Goal: Task Accomplishment & Management: Use online tool/utility

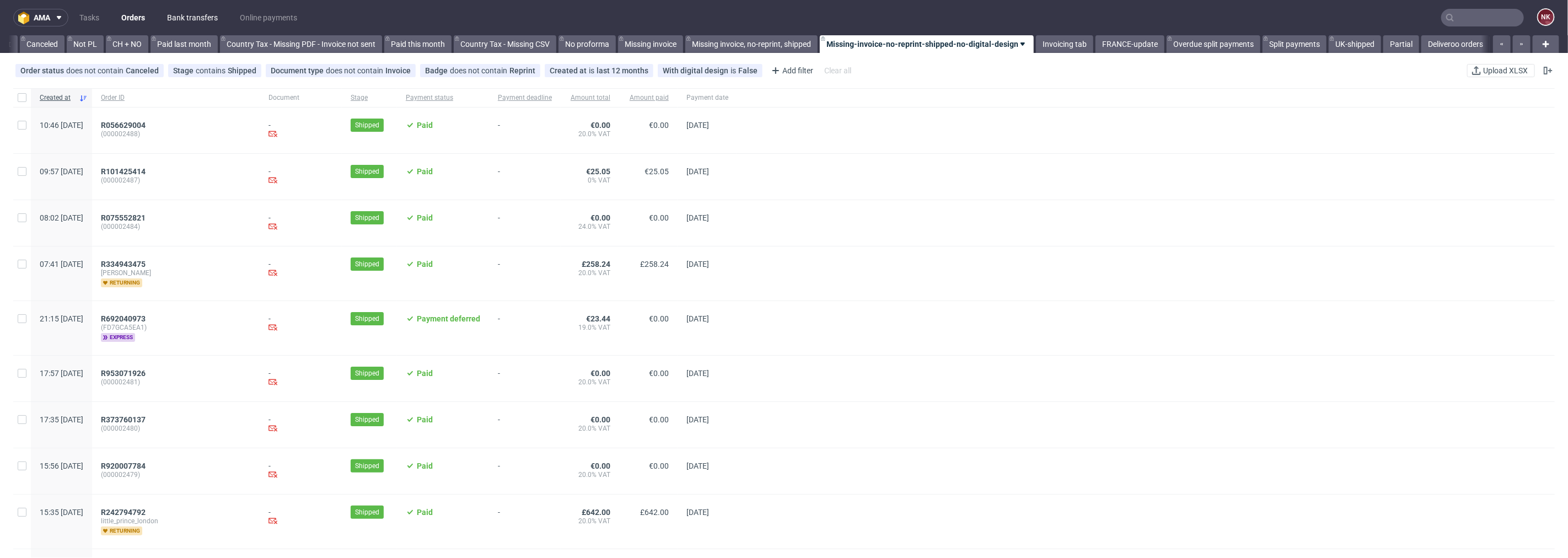
scroll to position [0, 1070]
click at [185, 15] on link "Bank transfers" at bounding box center [192, 17] width 64 height 18
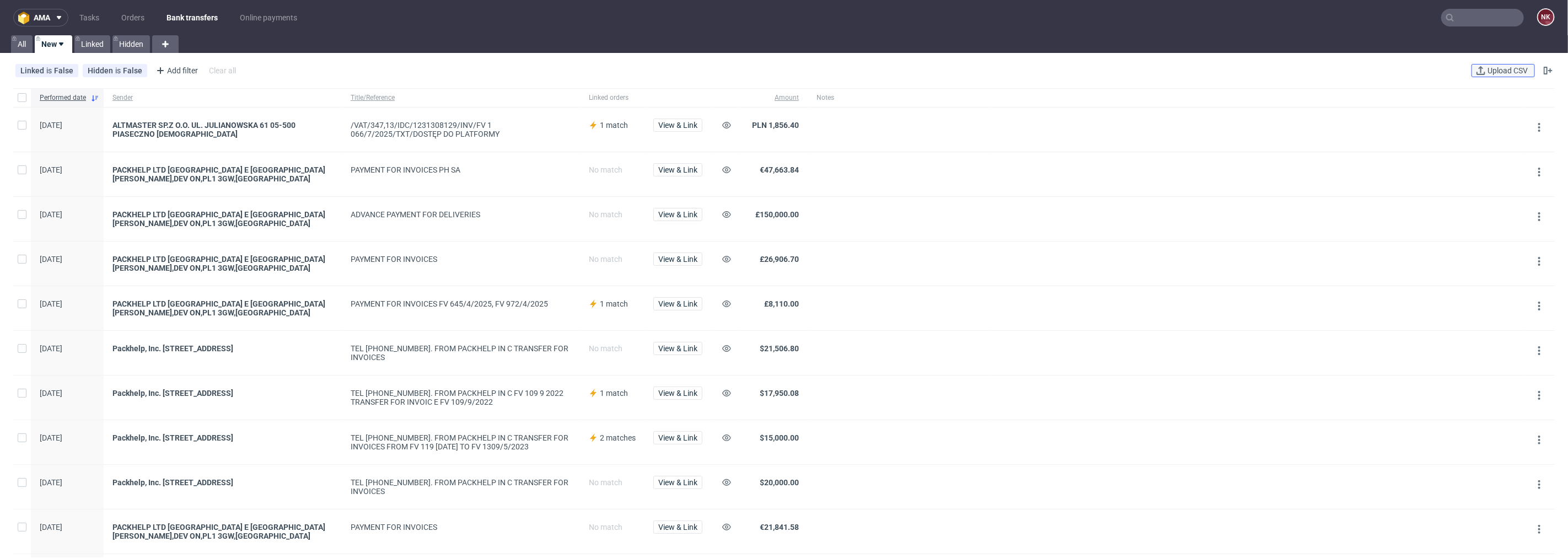
click at [1500, 72] on span "Upload CSV" at bounding box center [1508, 70] width 45 height 8
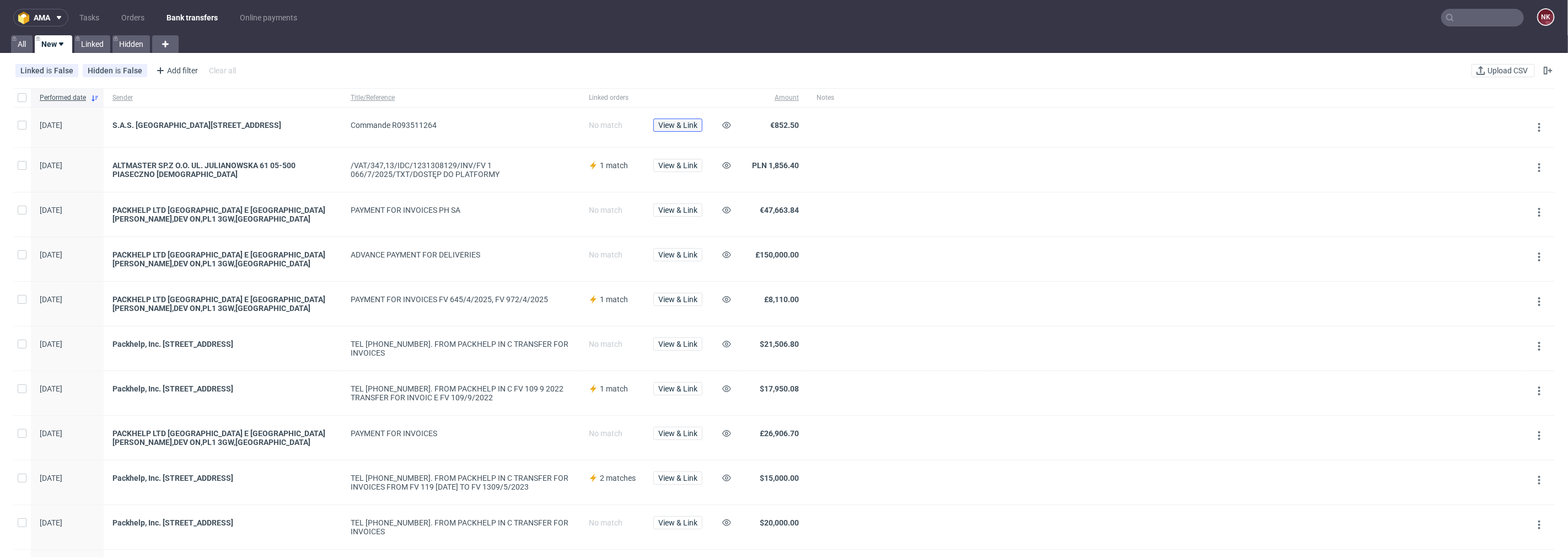
click at [691, 124] on span "View & Link" at bounding box center [678, 125] width 39 height 8
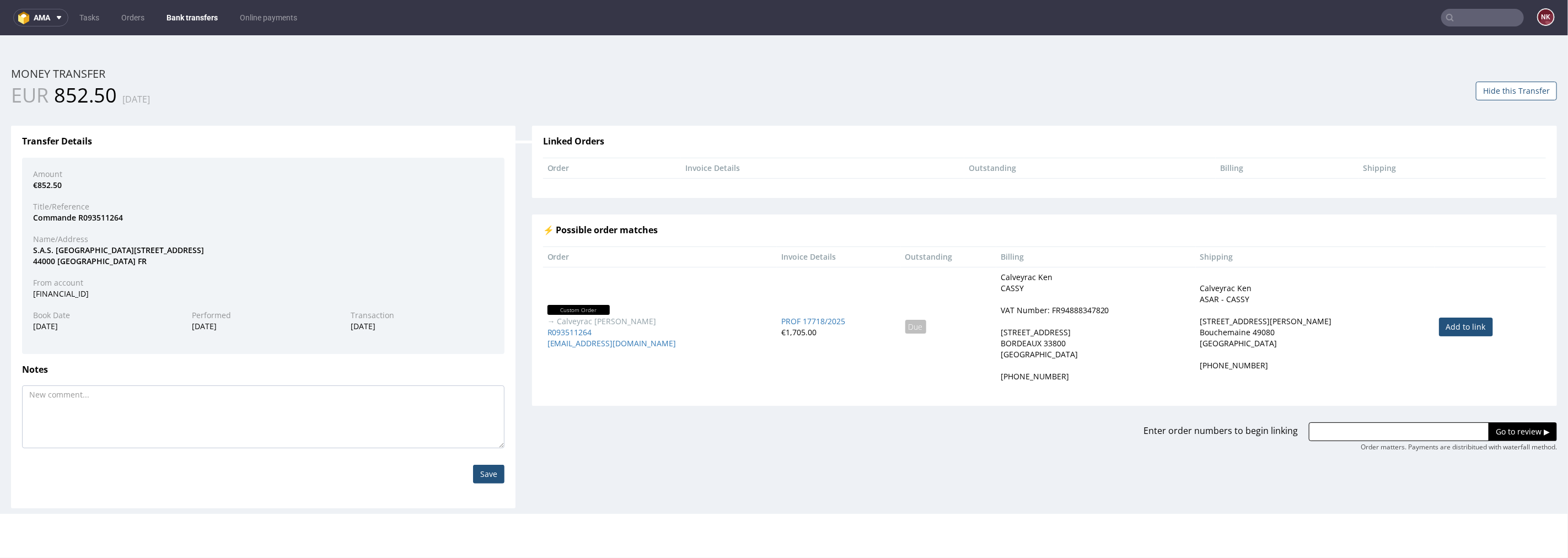
click at [1439, 327] on link "Add to link" at bounding box center [1465, 326] width 54 height 19
type input "R093511264"
click at [1514, 435] on input "Go to review ▶" at bounding box center [1522, 431] width 68 height 19
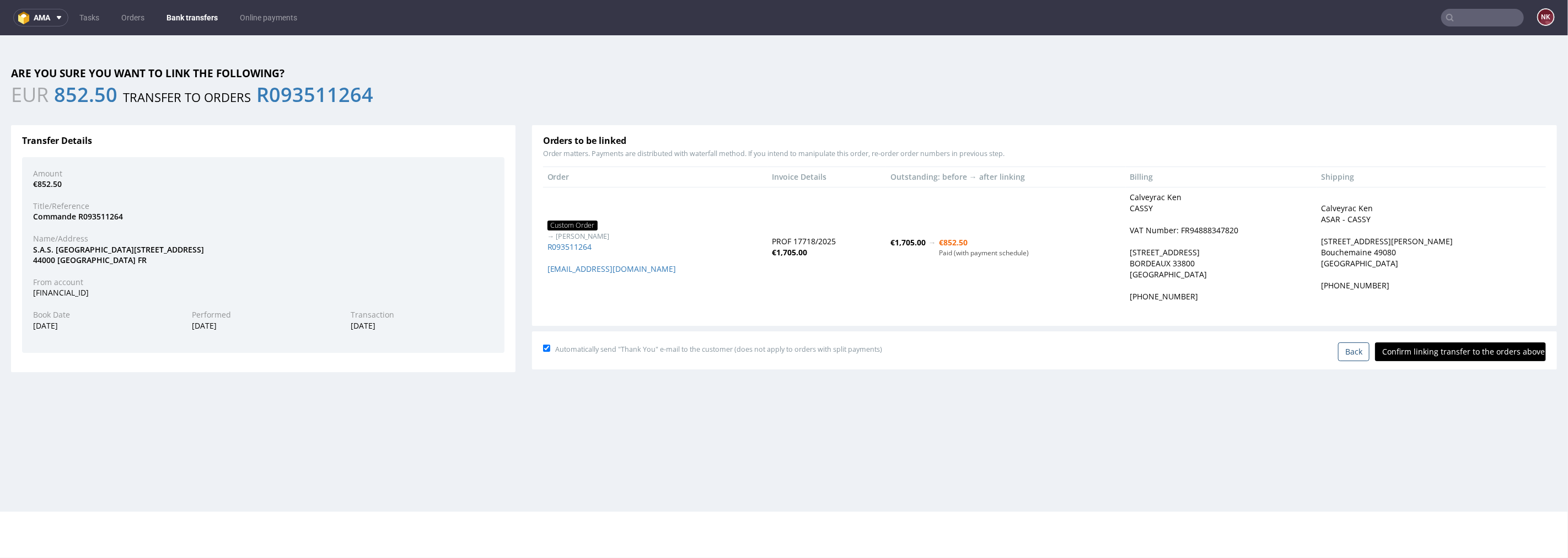
click at [1414, 351] on input "Confirm linking transfer to the orders above" at bounding box center [1460, 351] width 171 height 19
type input "In progress..."
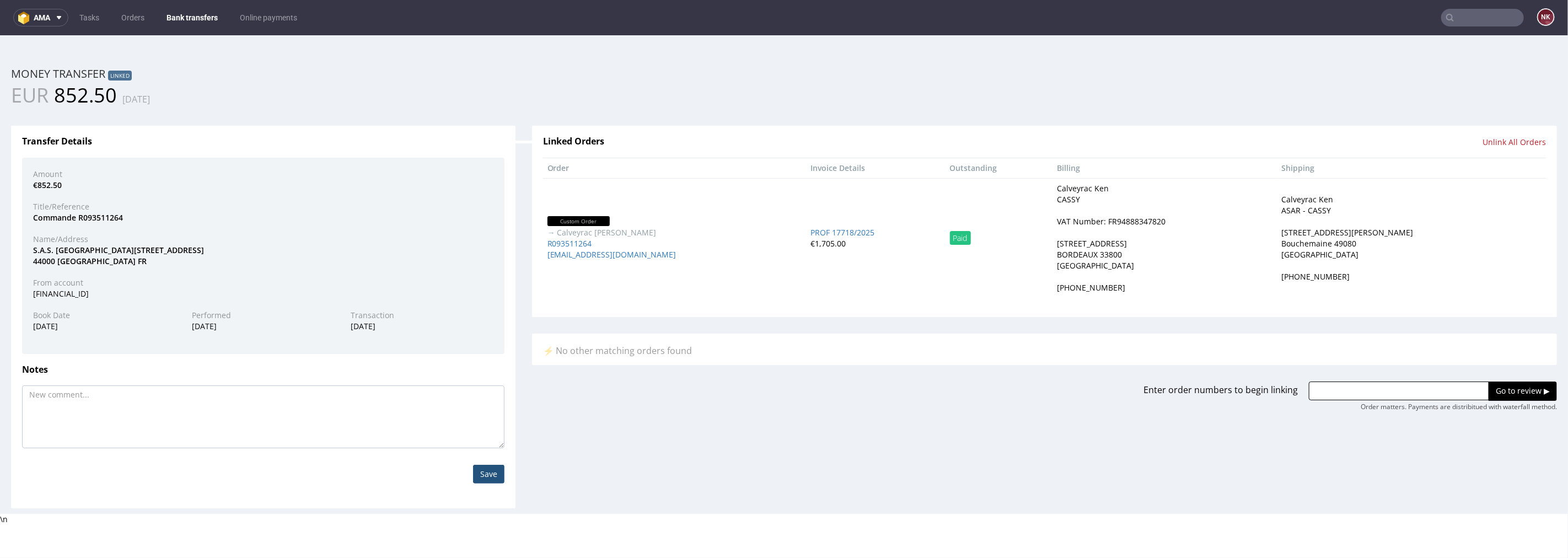
click at [194, 12] on link "Bank transfers" at bounding box center [192, 17] width 65 height 18
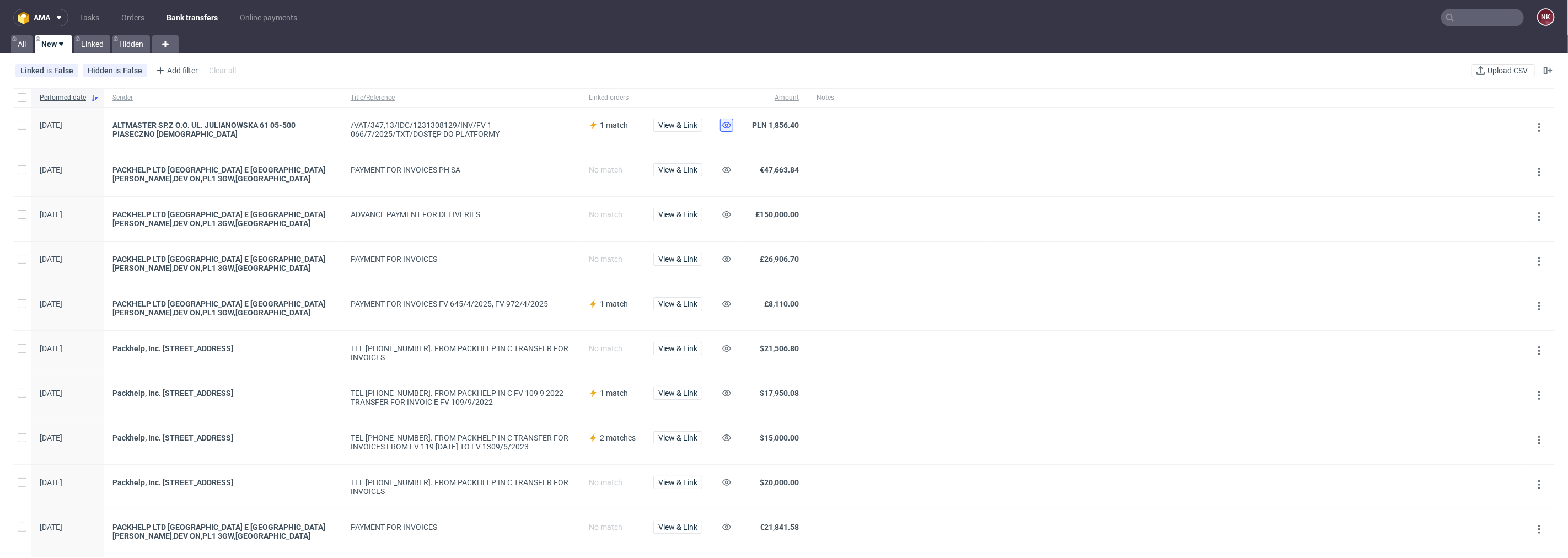
click at [725, 124] on icon at bounding box center [727, 125] width 9 height 9
click at [723, 124] on icon at bounding box center [727, 125] width 9 height 9
click at [687, 122] on span "View & Link" at bounding box center [678, 125] width 39 height 8
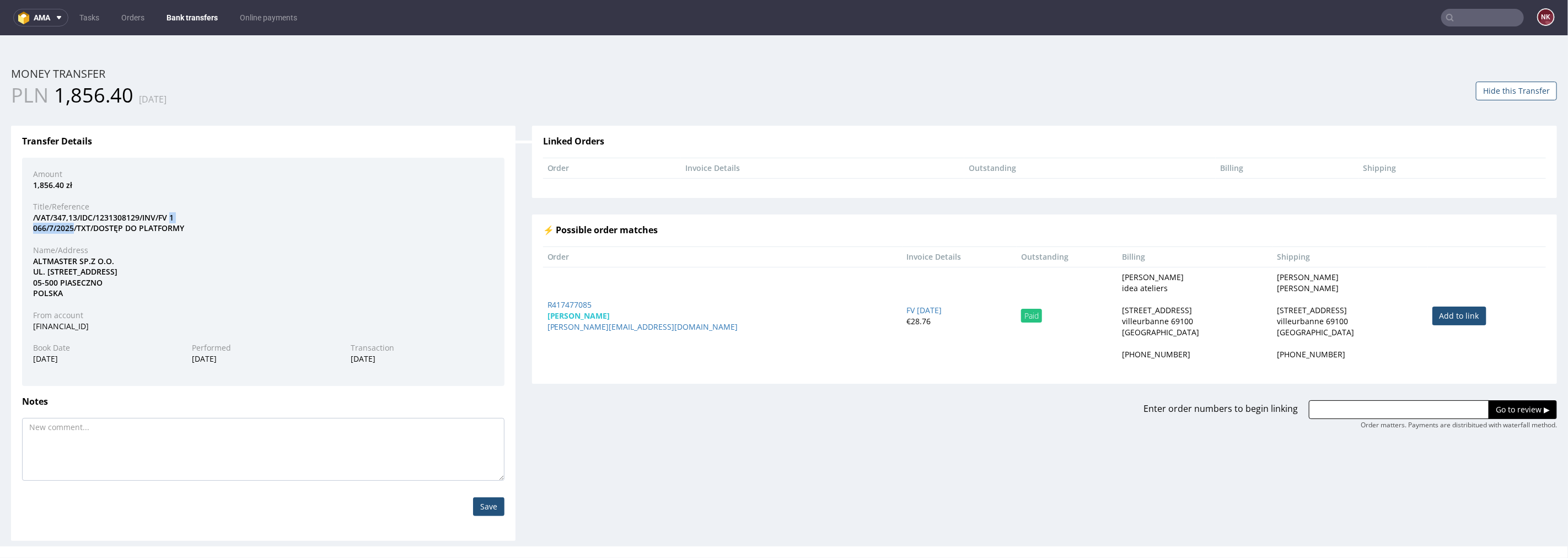
drag, startPoint x: 73, startPoint y: 228, endPoint x: 173, endPoint y: 212, distance: 101.3
click at [173, 212] on div "/VAT/347,13/IDC/1231308129/INV/FV 1 066/7/2025/TXT/DOSTĘP DO PLATFORMY" at bounding box center [263, 222] width 477 height 22
copy div "1 066/7/2025"
click at [1477, 19] on input "text" at bounding box center [1482, 17] width 83 height 18
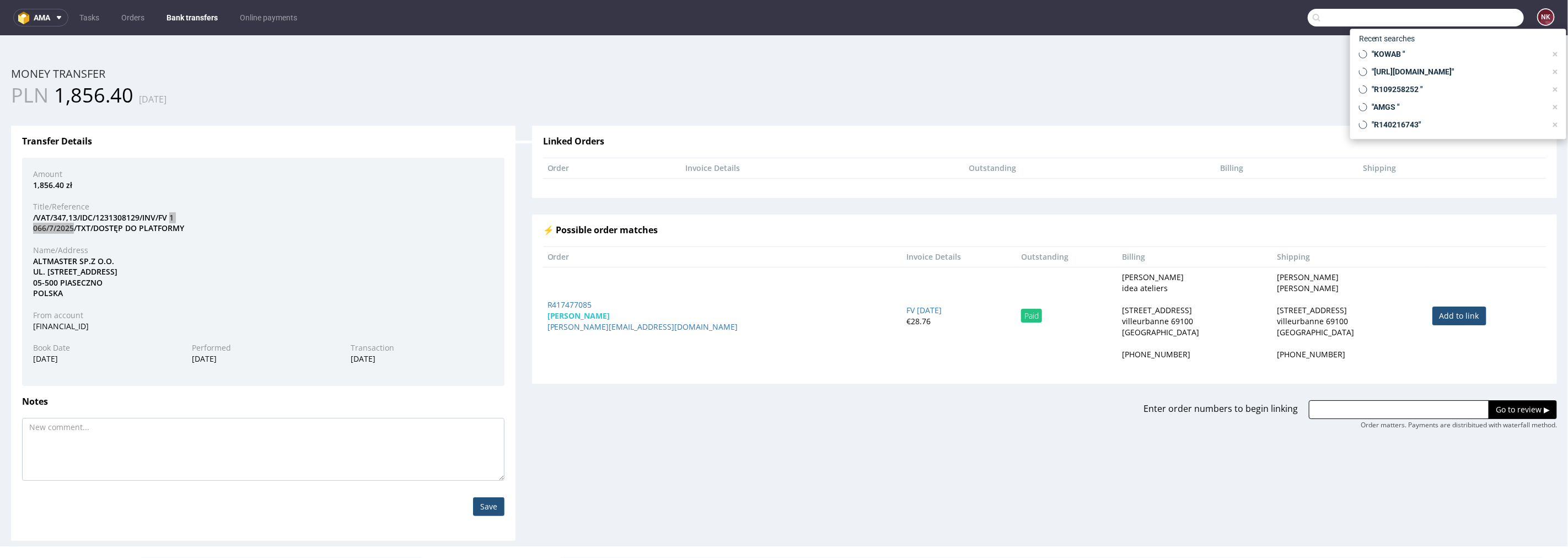
paste input "R434730912"
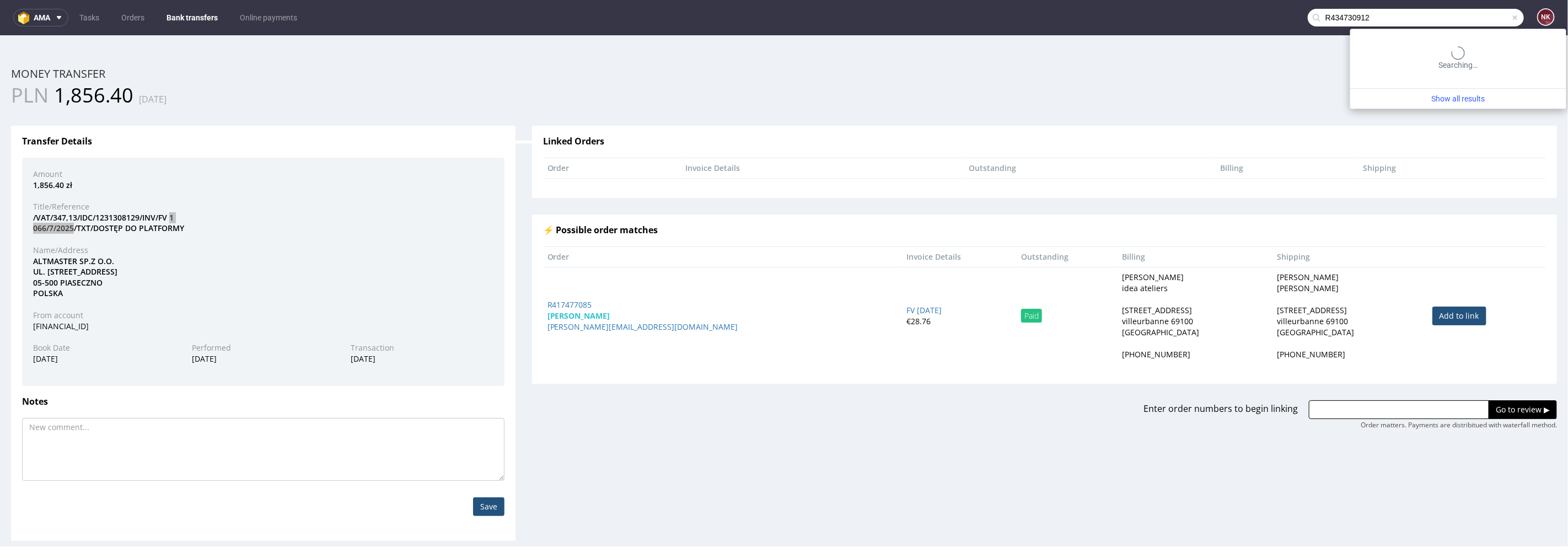
type input "R434730912"
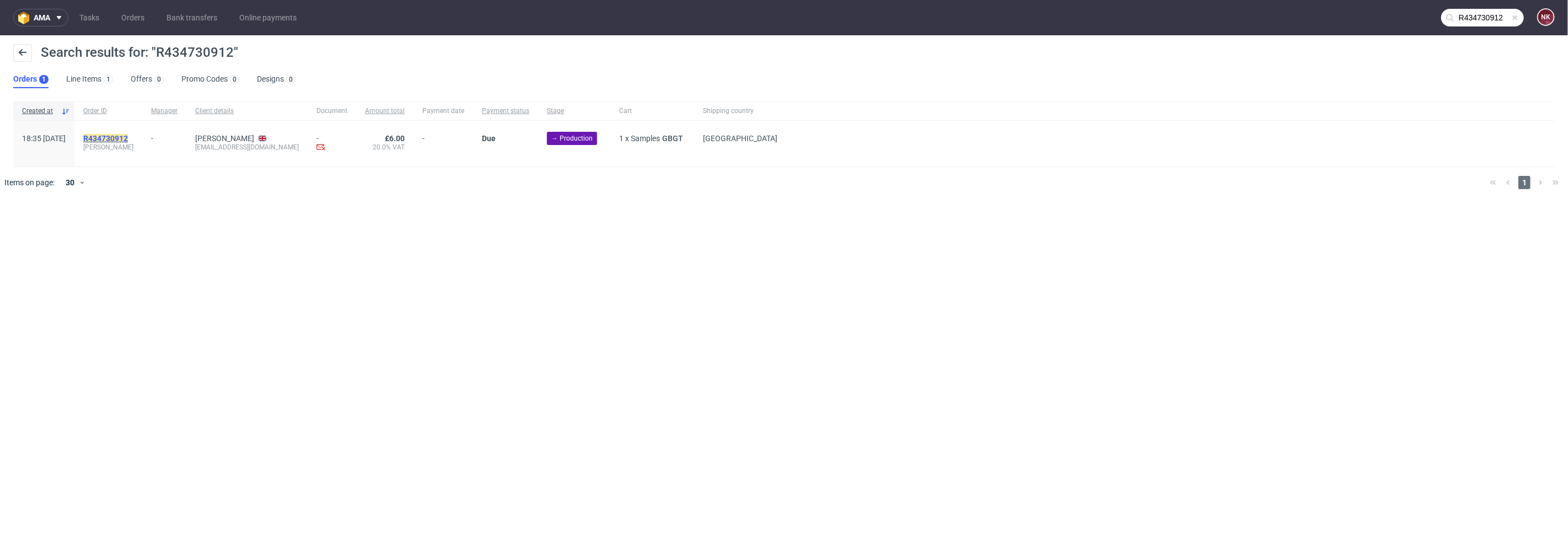
click at [128, 138] on mark "R434730912" at bounding box center [106, 138] width 45 height 9
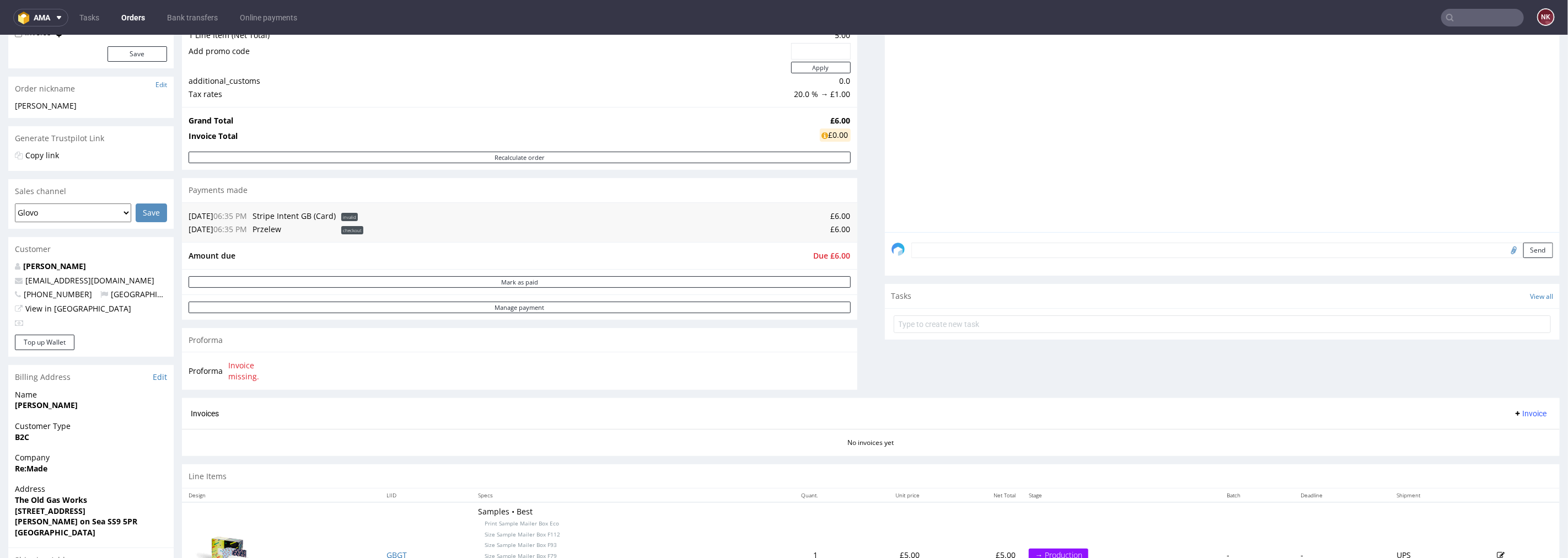
scroll to position [244, 0]
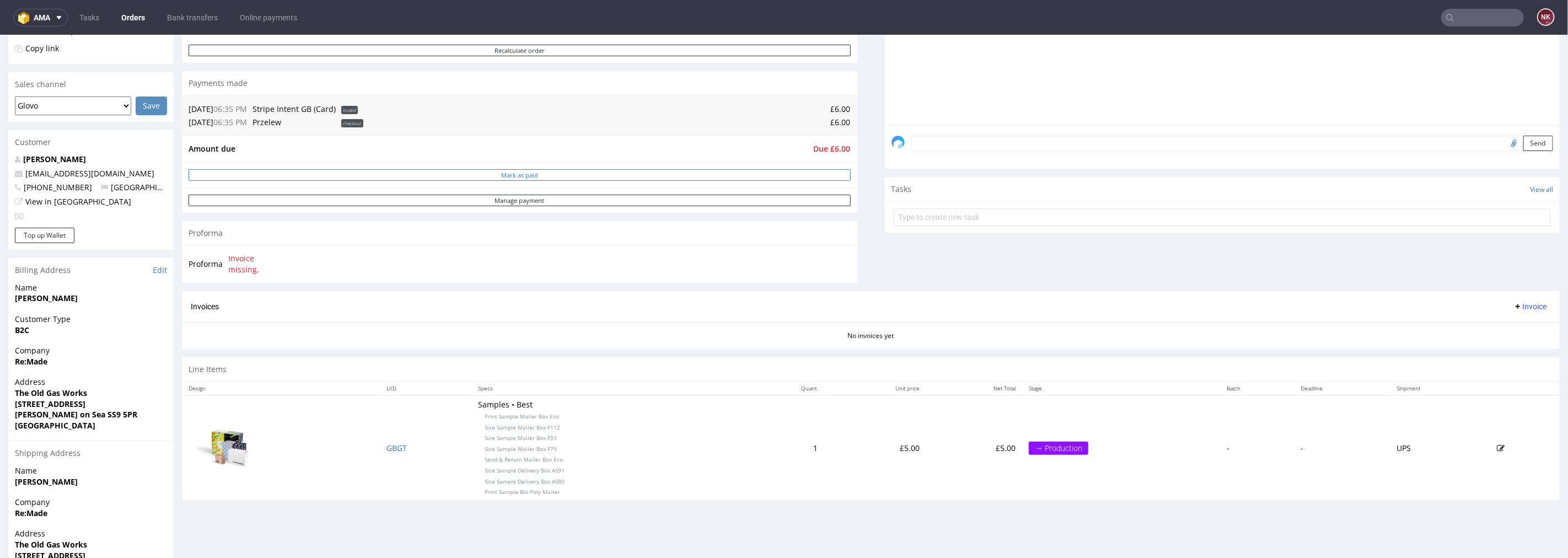
click at [535, 178] on button "Mark as paid" at bounding box center [519, 175] width 662 height 12
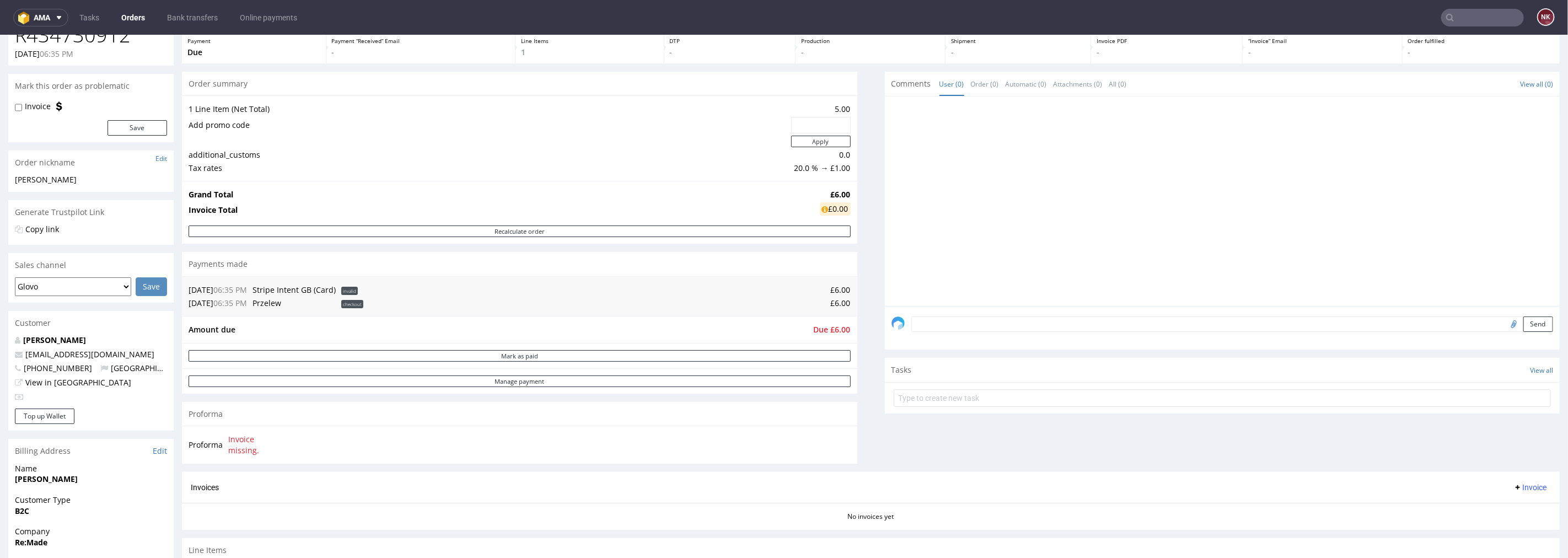
scroll to position [0, 0]
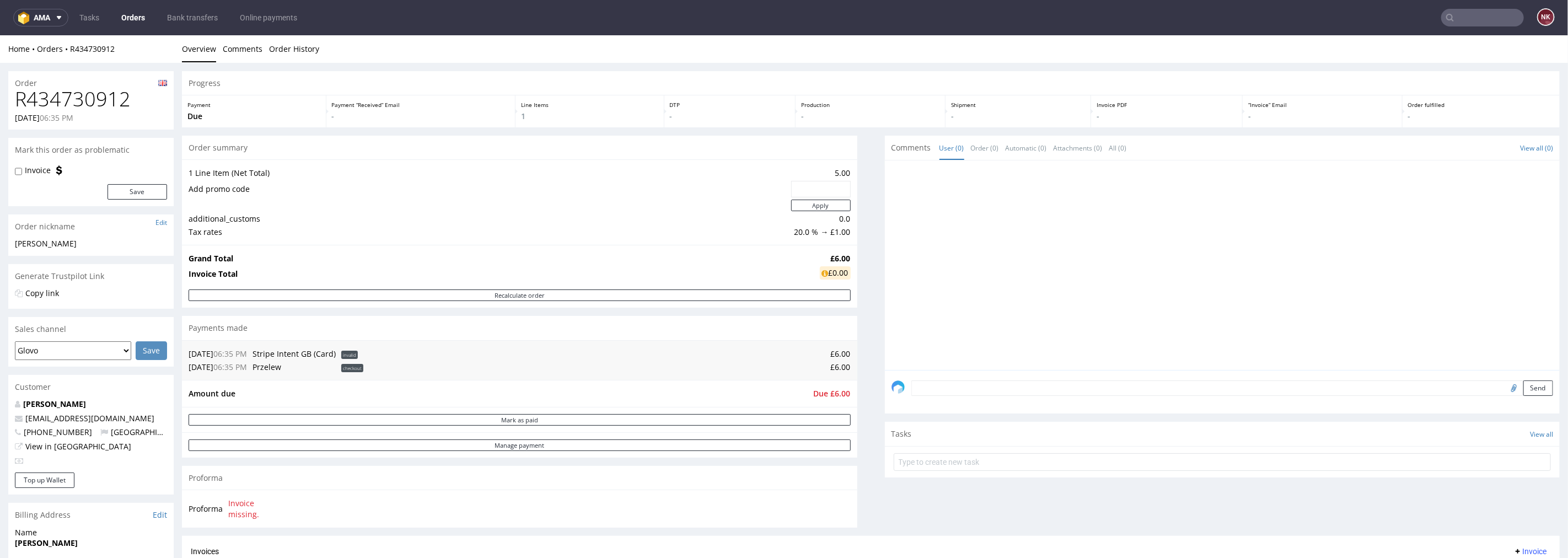
click at [60, 109] on h1 "R434730912" at bounding box center [91, 99] width 152 height 22
copy h1 "R434730912"
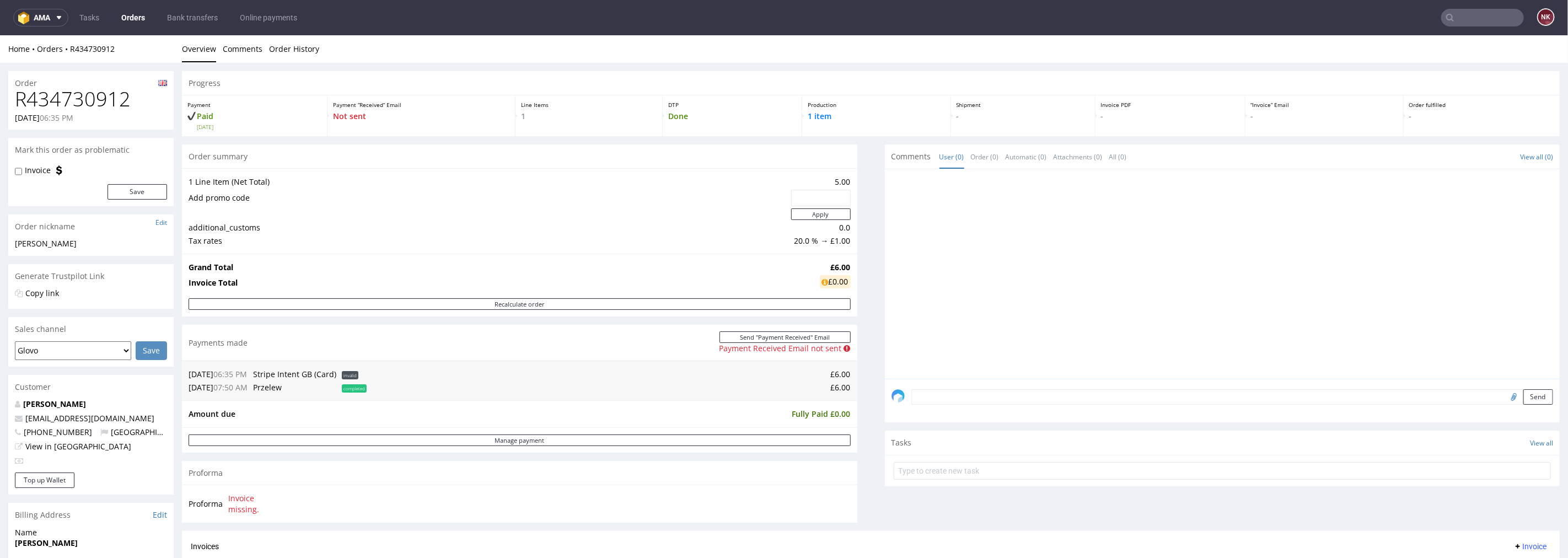
click at [1001, 395] on textarea at bounding box center [1232, 396] width 642 height 15
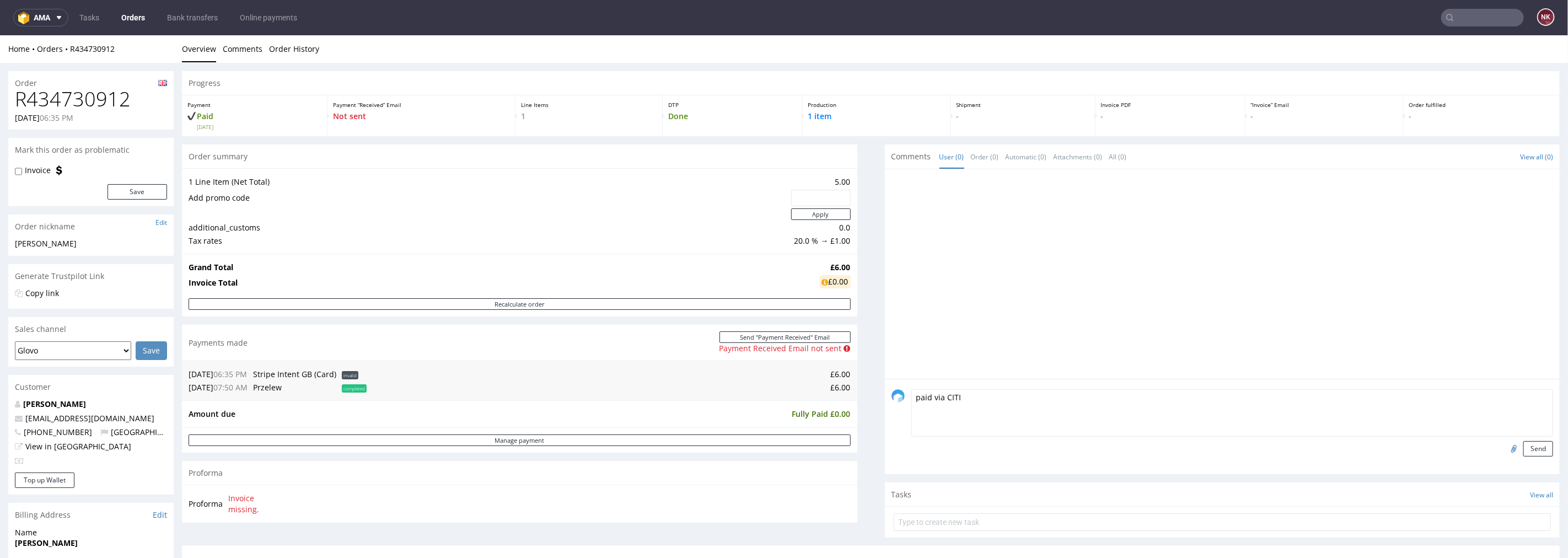
type textarea "paid via CITI"
click at [1505, 448] on input "file" at bounding box center [1512, 448] width 15 height 14
type input "C:\fakepath\R434730912_CITI.pdf"
click at [1525, 447] on button "Send" at bounding box center [1538, 448] width 29 height 15
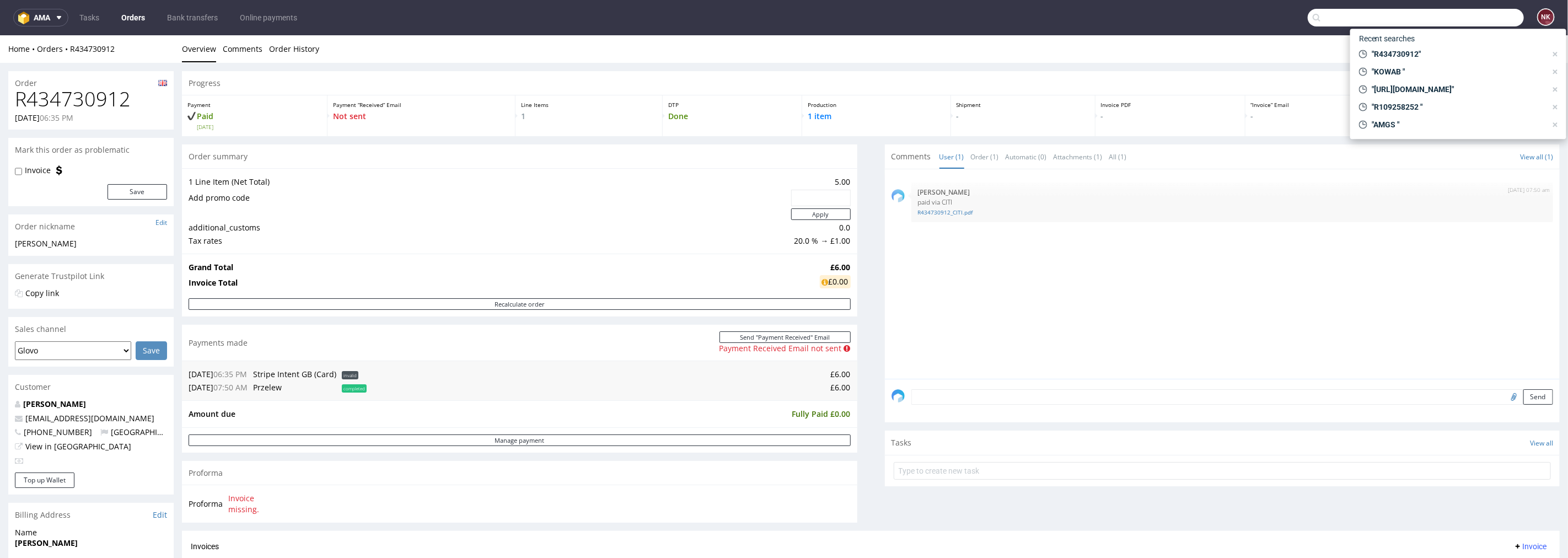
click at [1452, 20] on input "text" at bounding box center [1416, 17] width 216 height 18
paste input "R140216743"
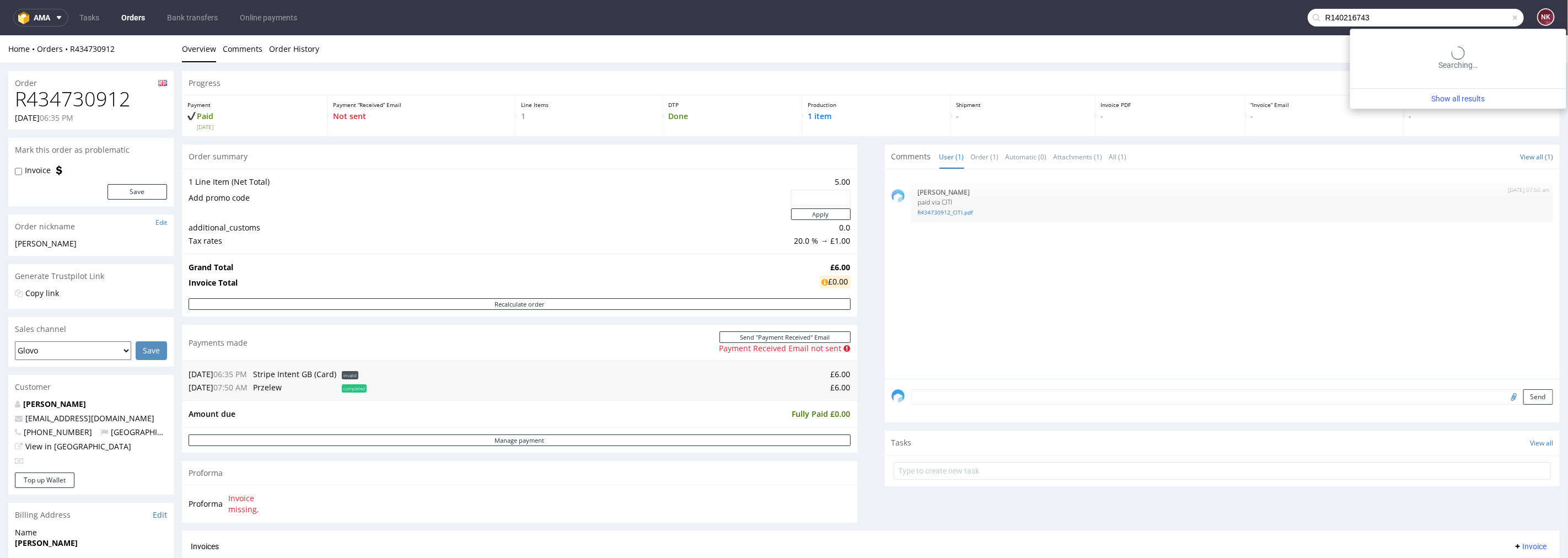
type input "R140216743"
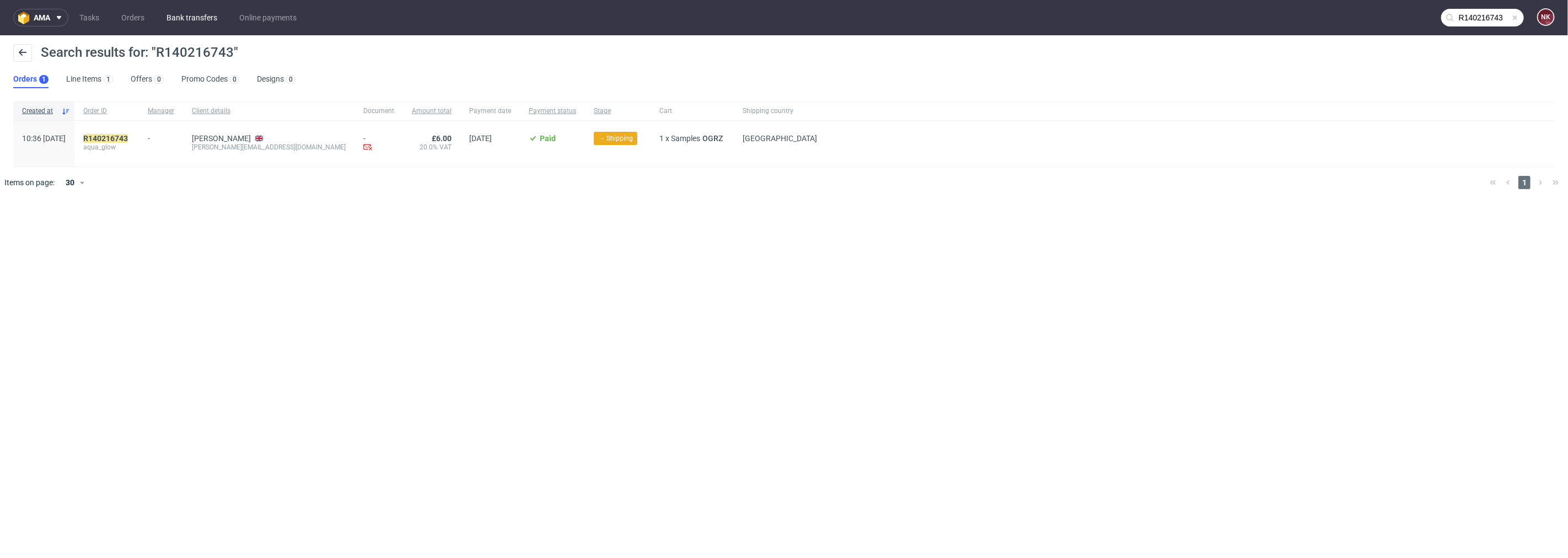
click at [185, 17] on link "Bank transfers" at bounding box center [191, 17] width 64 height 18
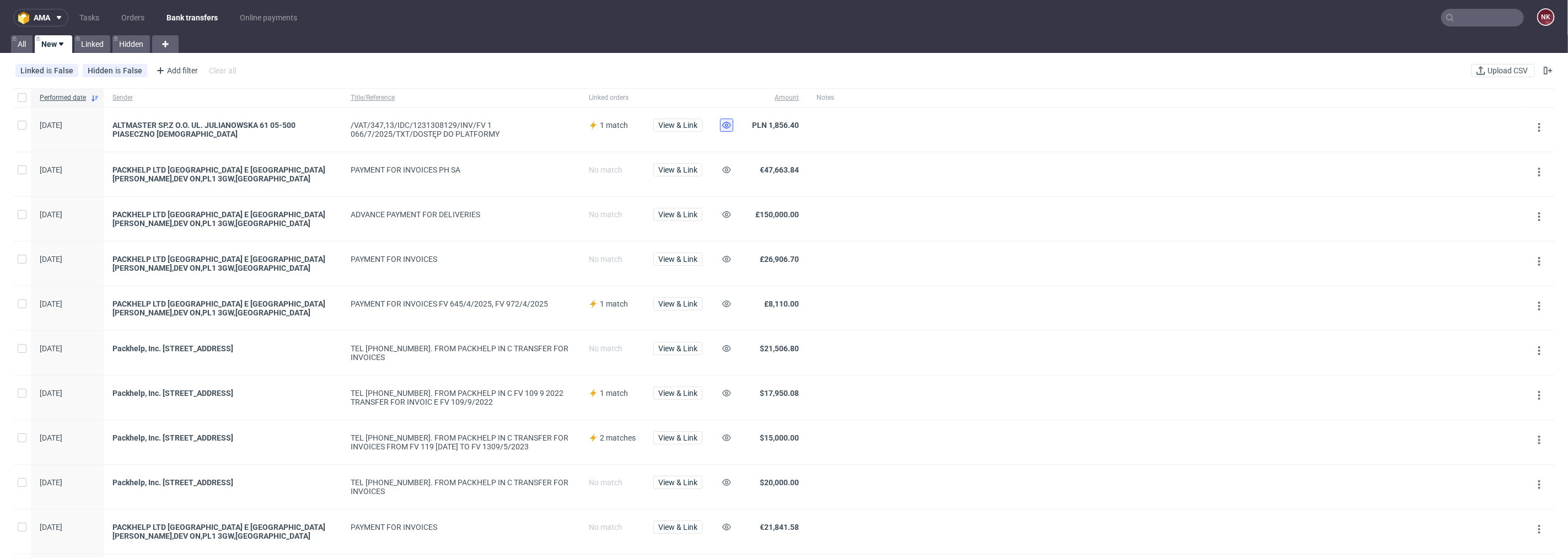
click at [720, 126] on button at bounding box center [726, 125] width 13 height 13
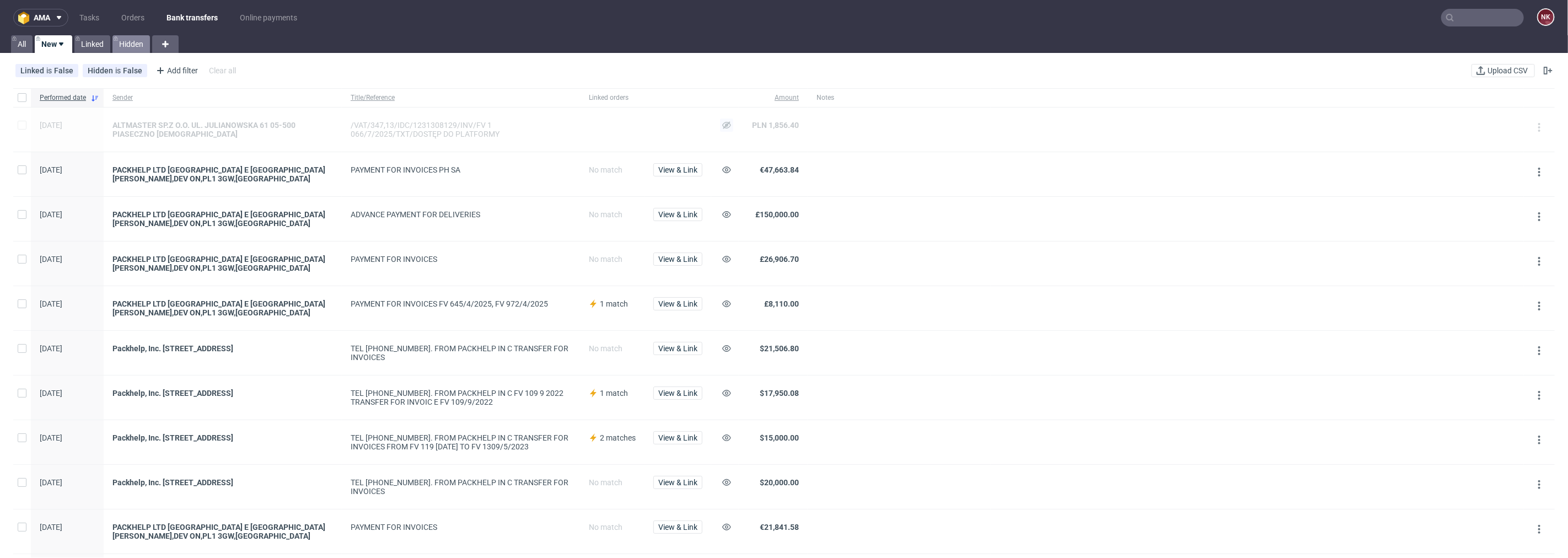
click at [126, 42] on link "Hidden" at bounding box center [131, 44] width 37 height 18
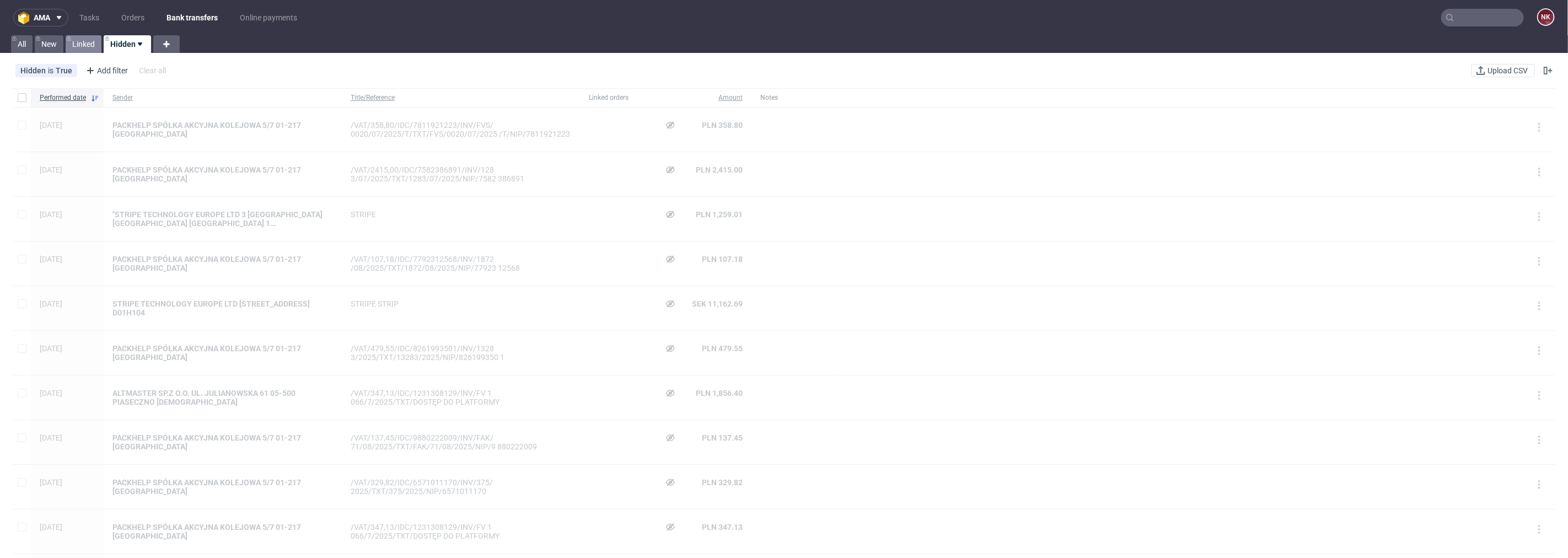
click at [85, 41] on link "Linked" at bounding box center [83, 44] width 36 height 18
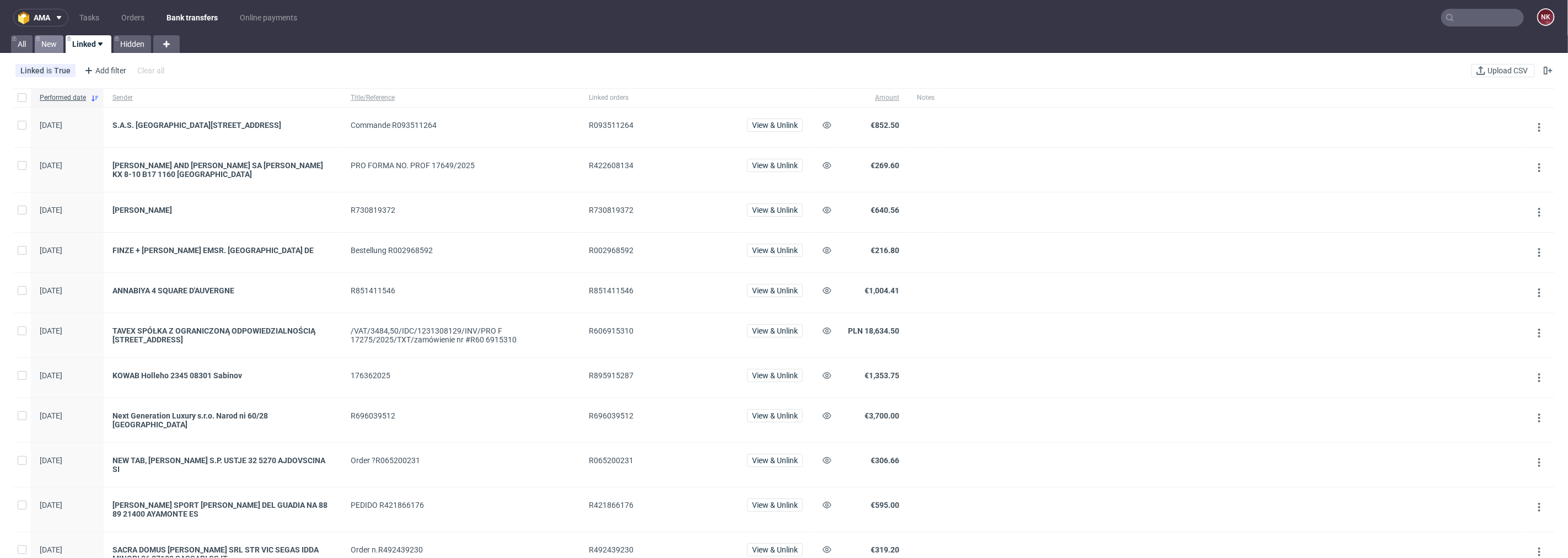
click at [44, 40] on link "New" at bounding box center [49, 44] width 29 height 18
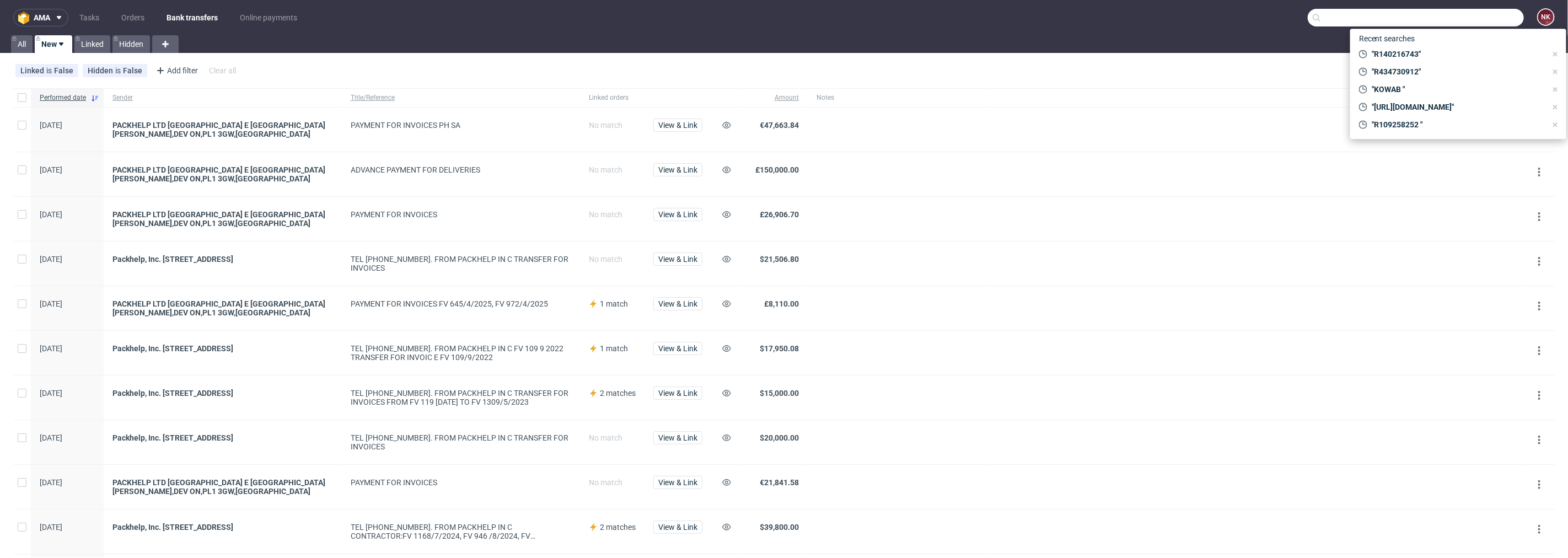
click at [1490, 18] on input "text" at bounding box center [1416, 17] width 216 height 18
paste input "R356609321"
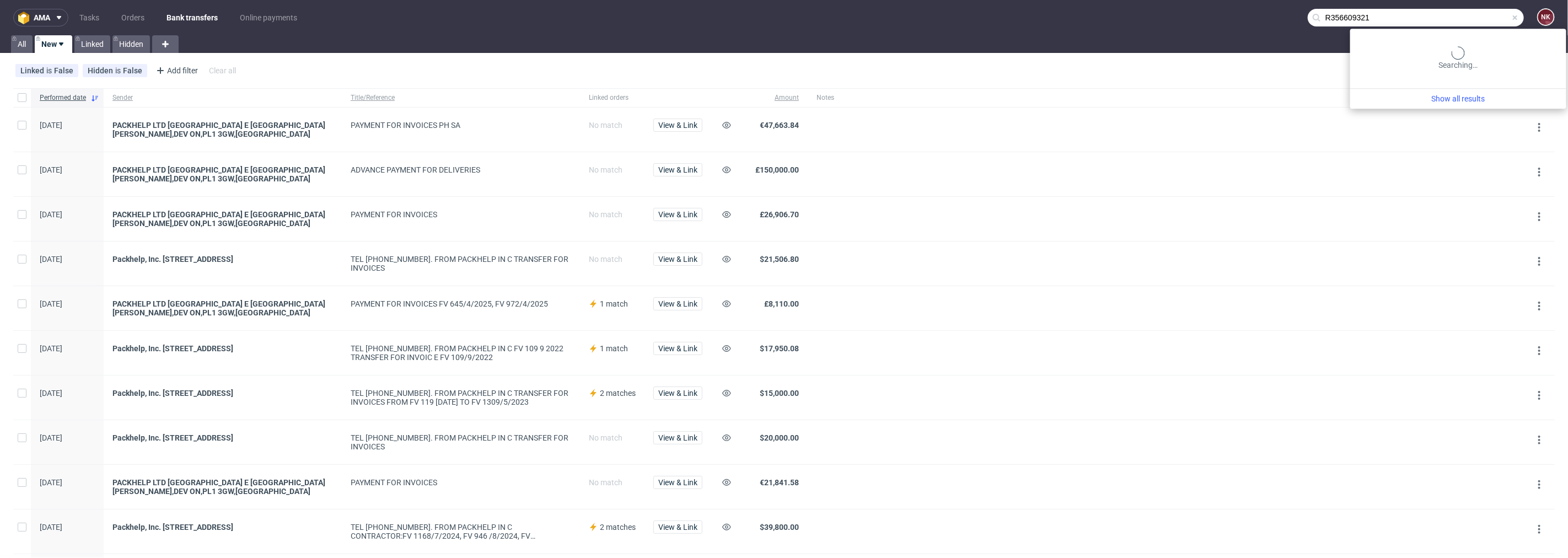
type input "R356609321"
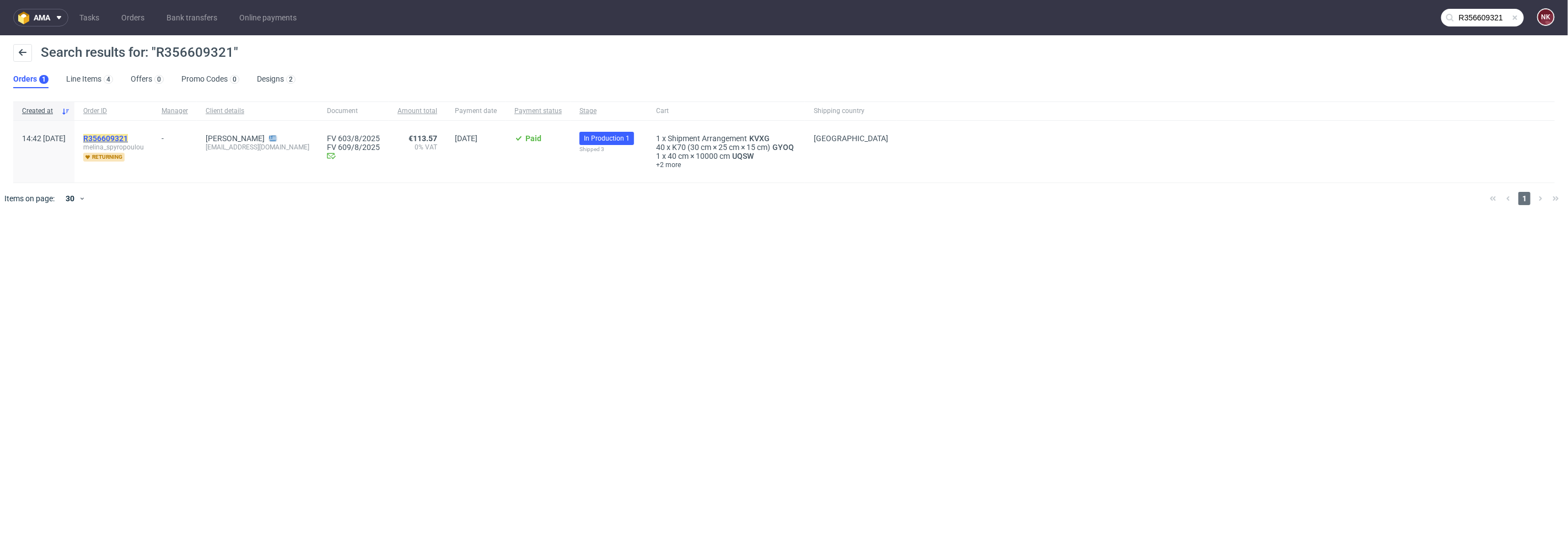
click at [128, 136] on mark "R356609321" at bounding box center [106, 138] width 45 height 9
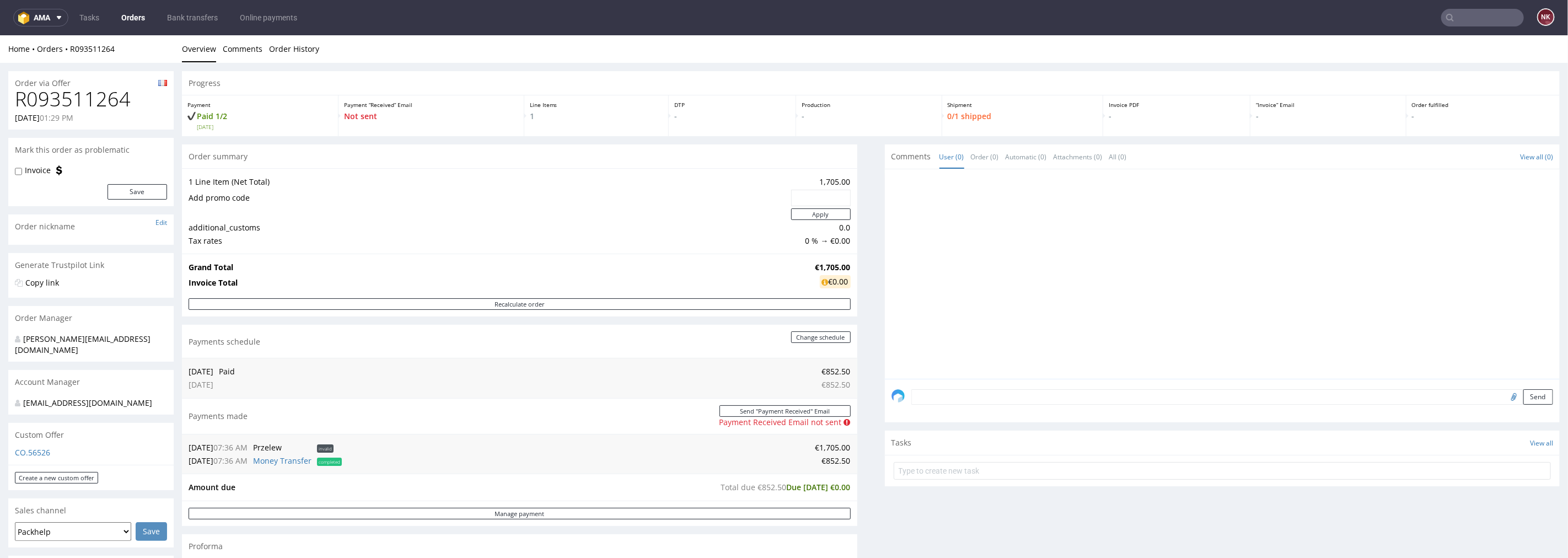
click at [32, 169] on label "Invoice" at bounding box center [38, 170] width 26 height 11
click at [22, 169] on input "Invoice" at bounding box center [19, 171] width 7 height 9
checkbox input "true"
click at [141, 190] on button "Save" at bounding box center [137, 191] width 60 height 15
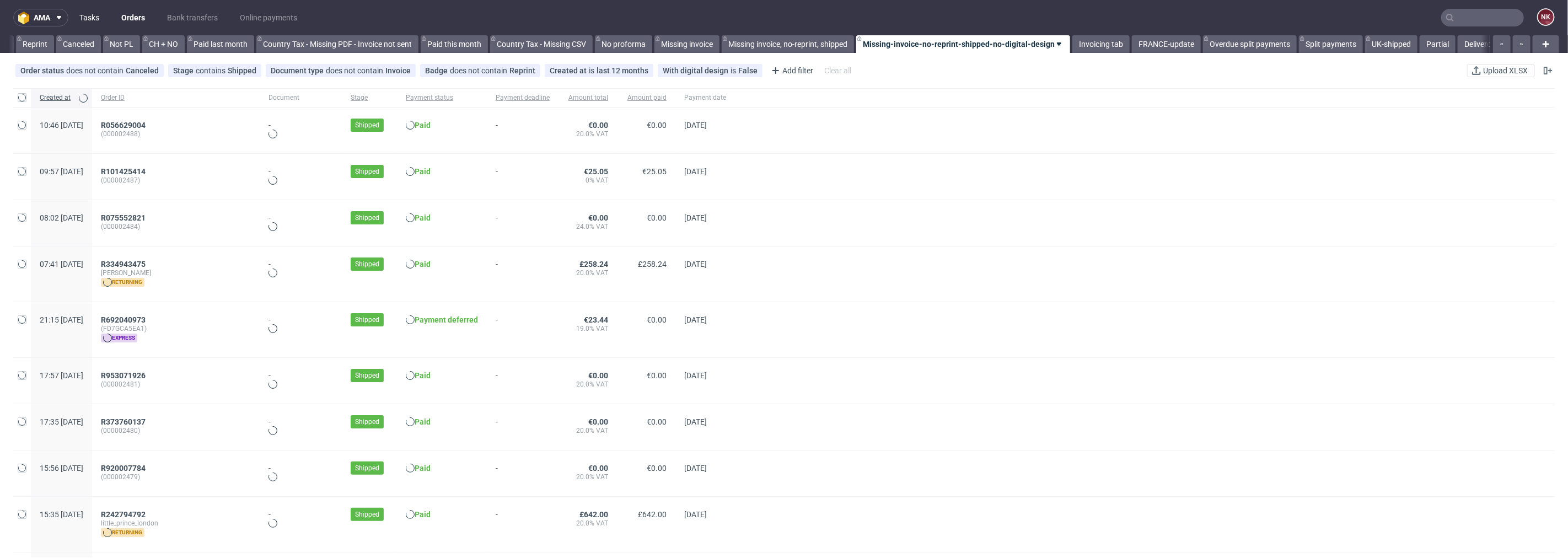
scroll to position [0, 1070]
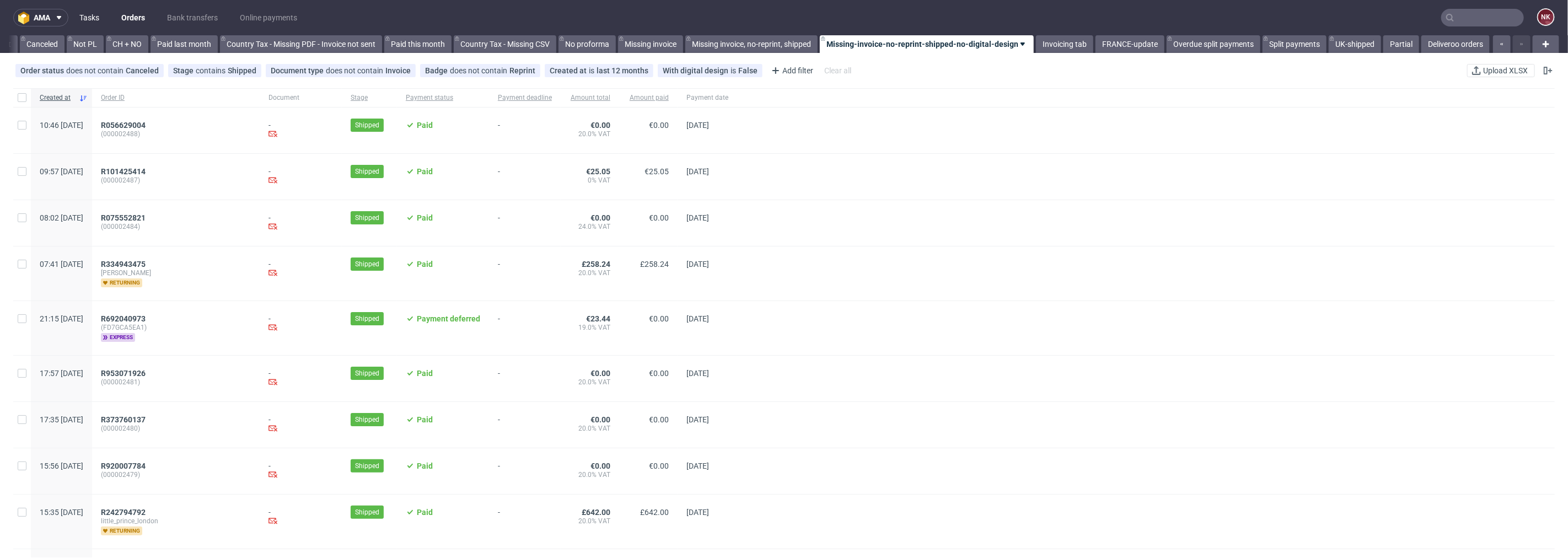
click at [86, 14] on link "Tasks" at bounding box center [89, 17] width 33 height 18
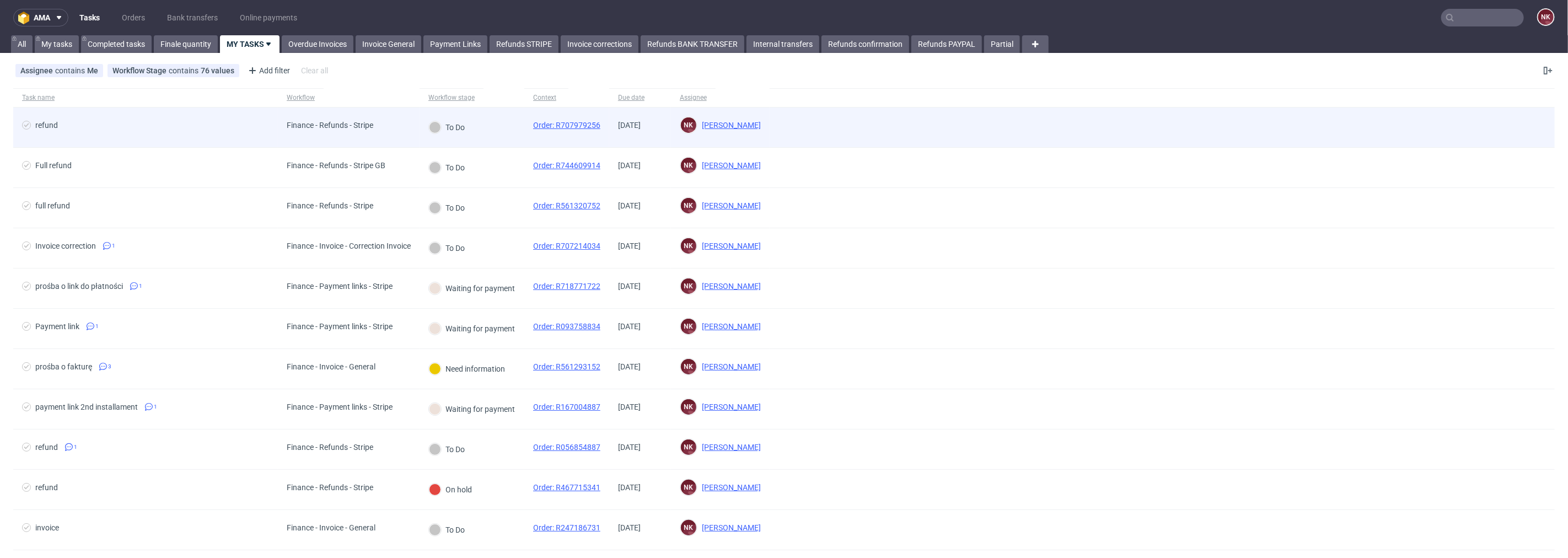
click at [394, 129] on div "Finance - Refunds - Stripe" at bounding box center [348, 128] width 142 height 40
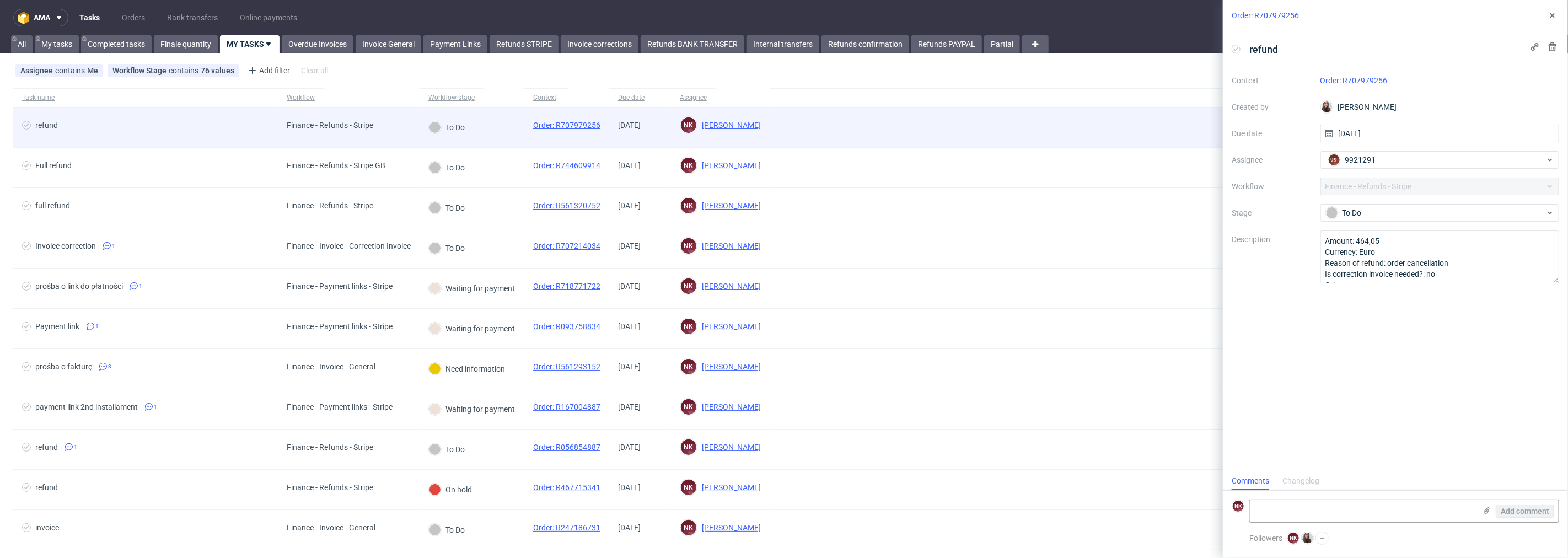
scroll to position [9, 0]
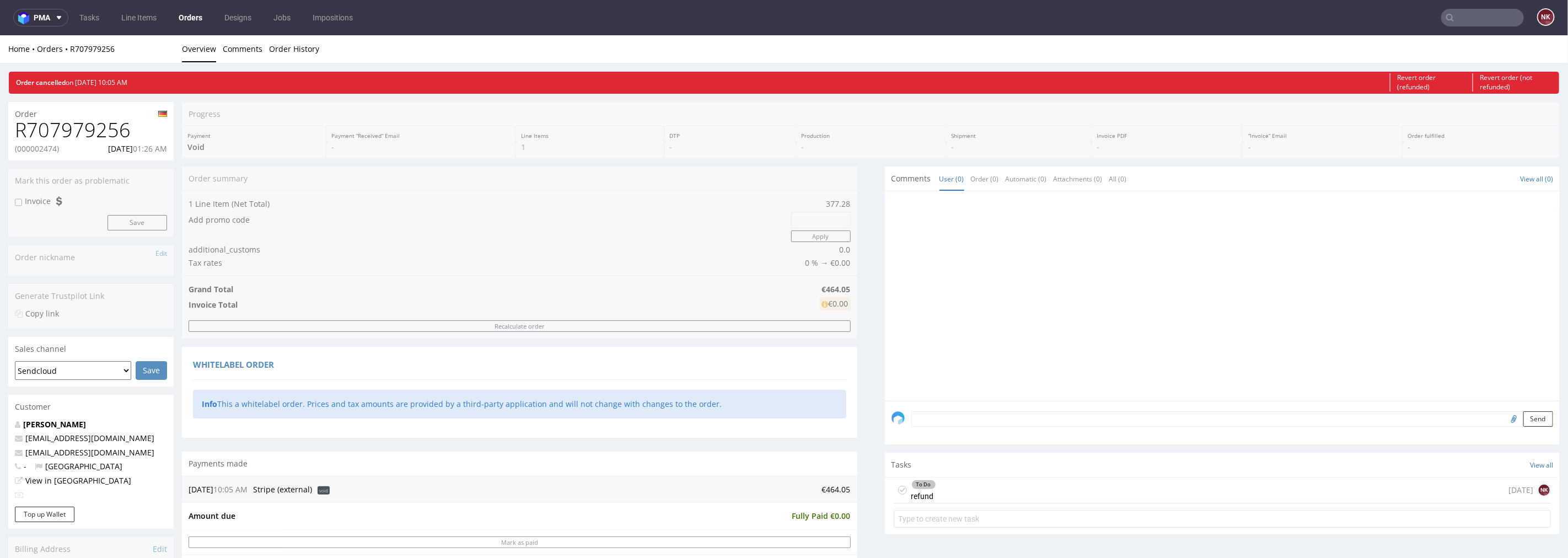
click at [44, 145] on p "(000002474)" at bounding box center [37, 148] width 44 height 11
copy p "000002474"
click at [91, 136] on h1 "R707979256" at bounding box center [91, 129] width 152 height 22
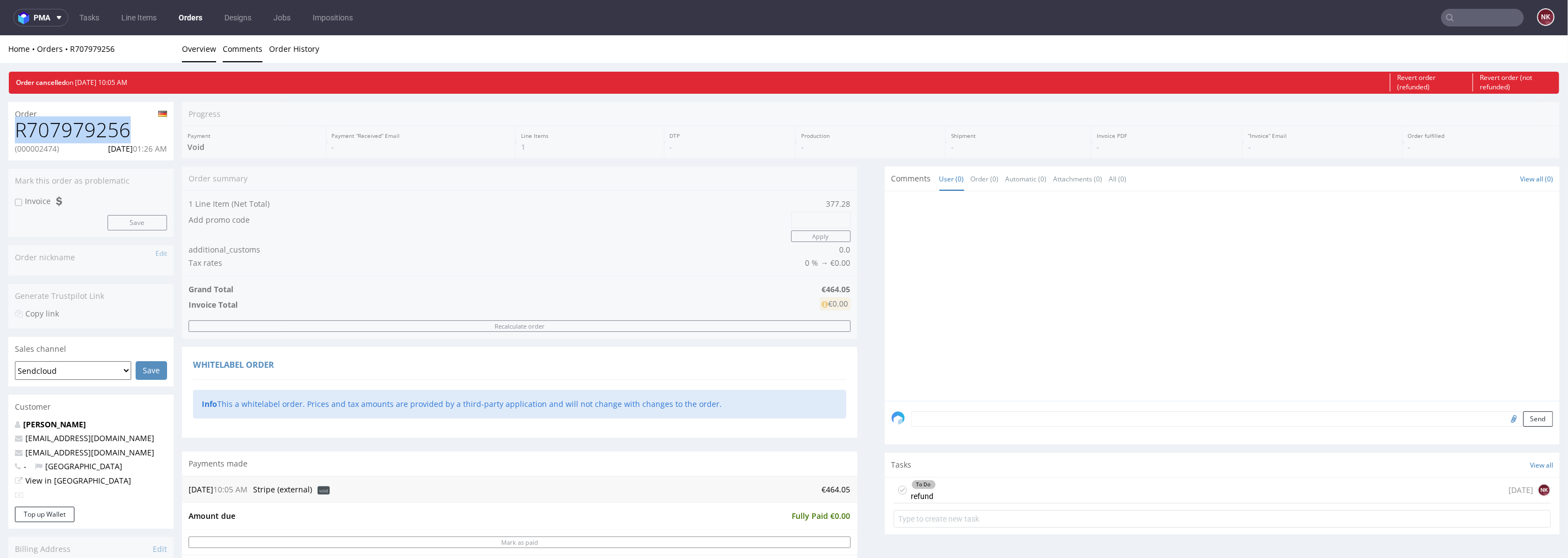
copy h1 "R707979256"
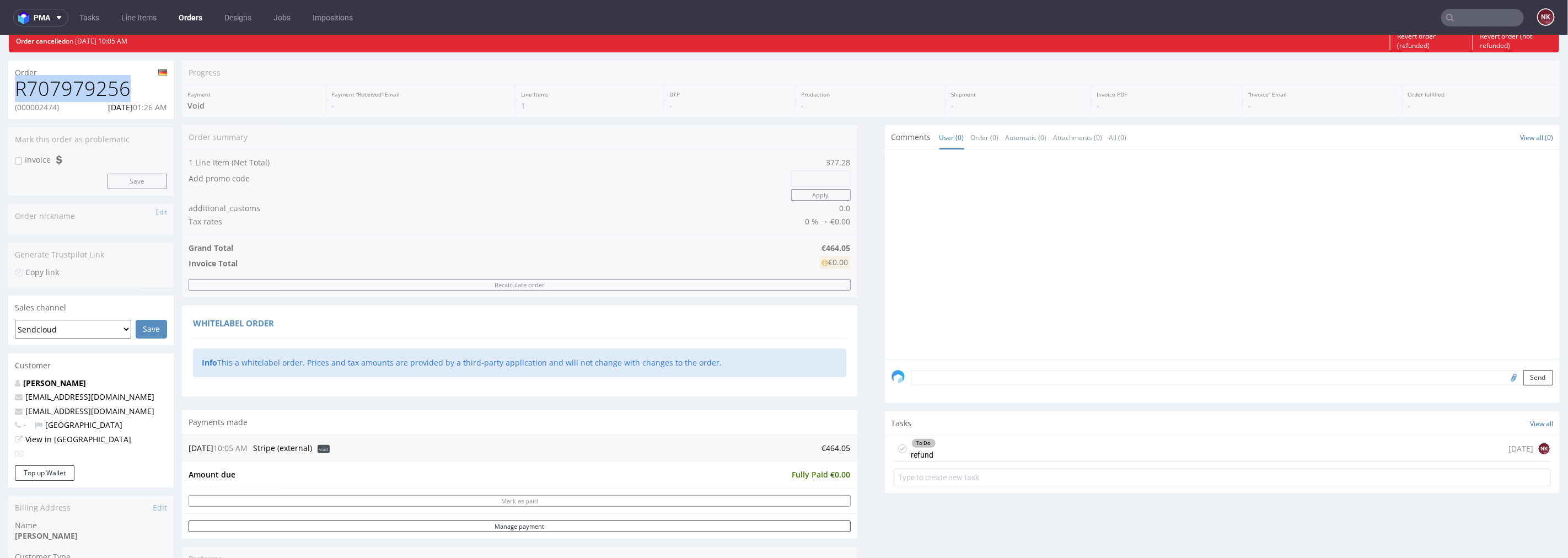
scroll to position [1, 0]
click at [1011, 455] on div "To Do refund 2 days ago NK" at bounding box center [1222, 449] width 658 height 26
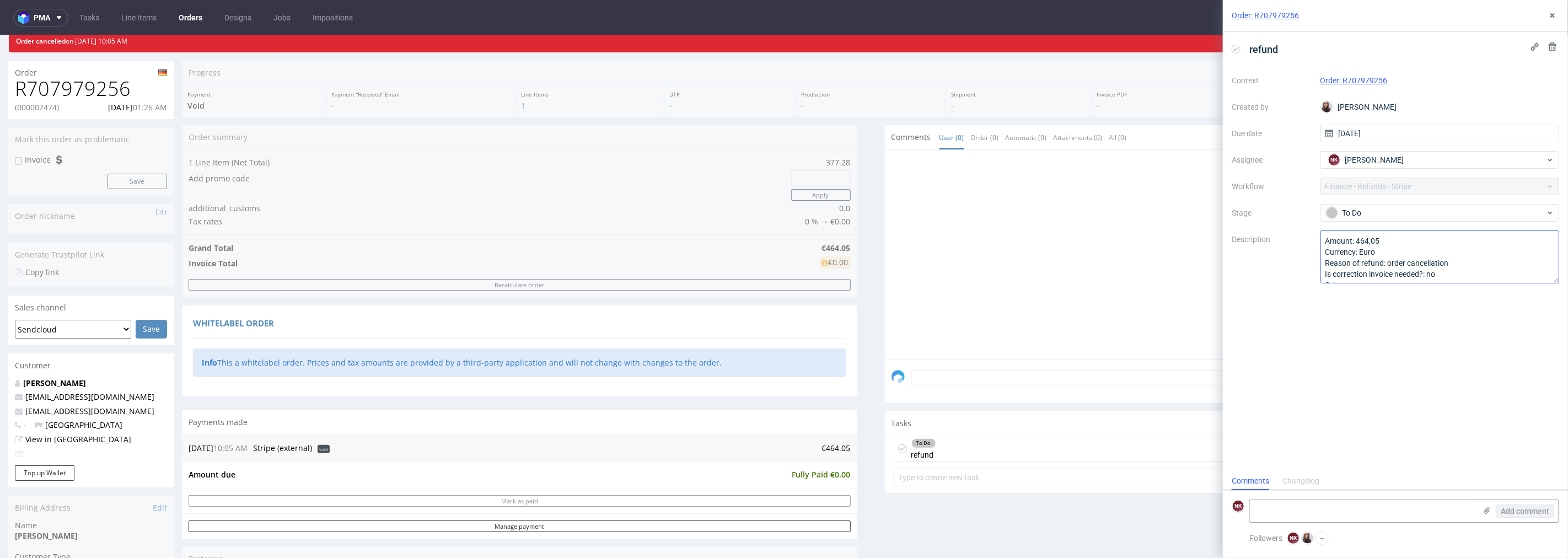
scroll to position [9, 0]
click at [1375, 209] on div "To Do" at bounding box center [1435, 213] width 219 height 12
click at [1370, 281] on div "Completed" at bounding box center [1439, 291] width 231 height 22
click at [1290, 514] on textarea at bounding box center [1362, 511] width 226 height 22
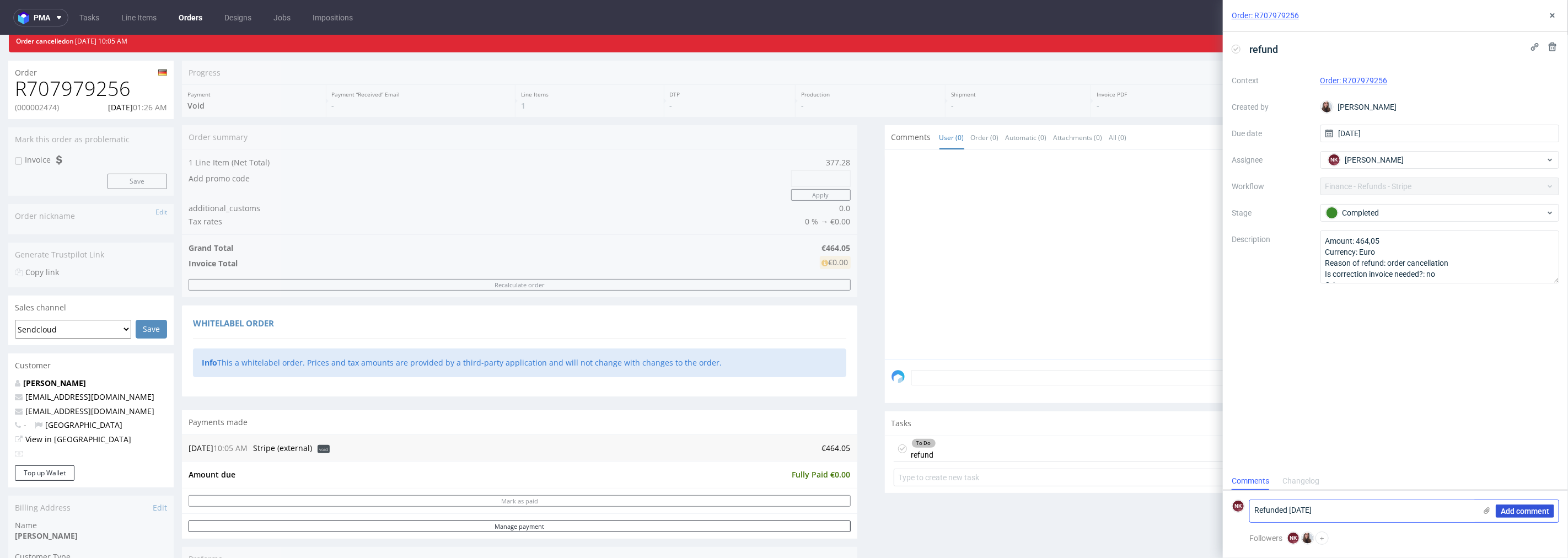
type textarea "Refunded 22/08/2025"
click at [1534, 511] on span "Add comment" at bounding box center [1524, 511] width 48 height 8
click at [1556, 9] on button at bounding box center [1552, 15] width 13 height 13
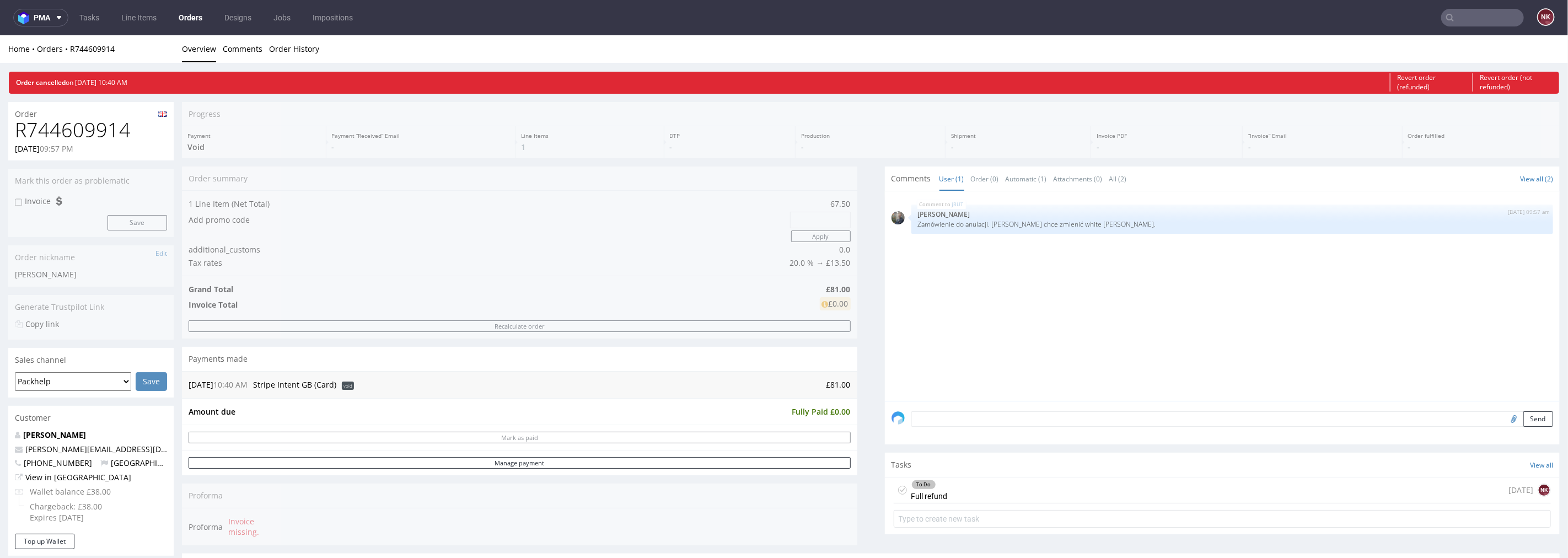
click at [106, 127] on h1 "R744609914" at bounding box center [91, 129] width 152 height 22
copy h1 "R744609914"
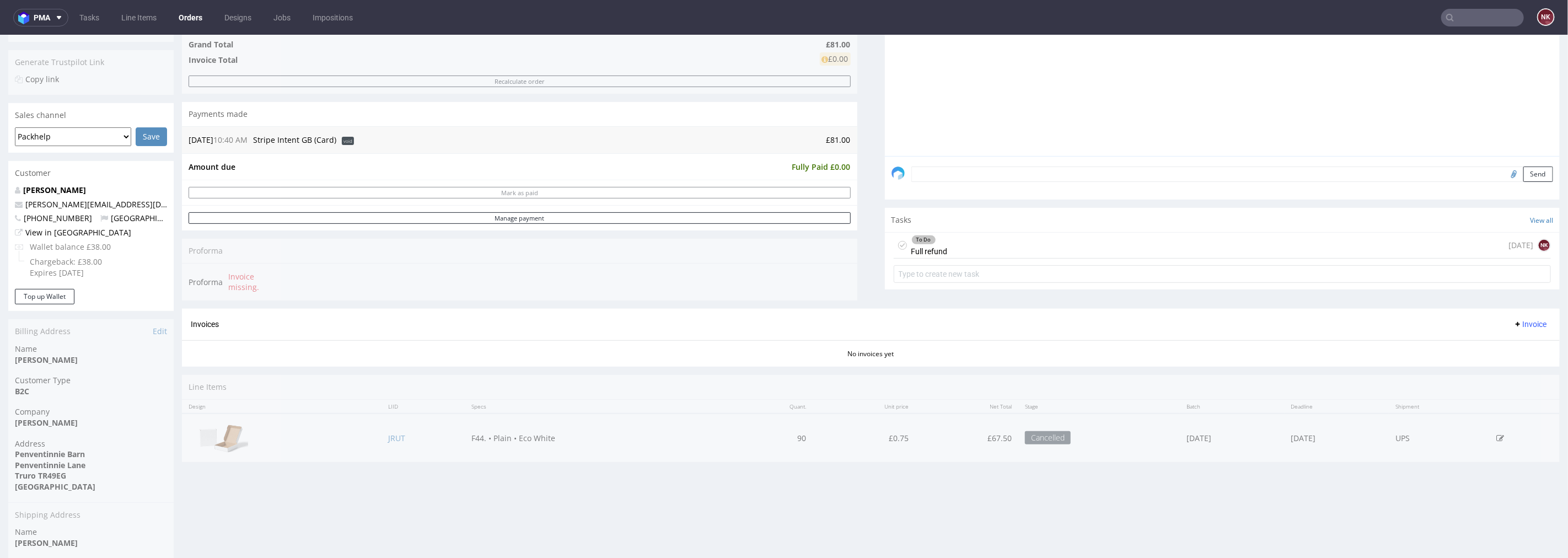
click at [982, 237] on div "To Do Full refund [DATE] NK" at bounding box center [1222, 245] width 658 height 26
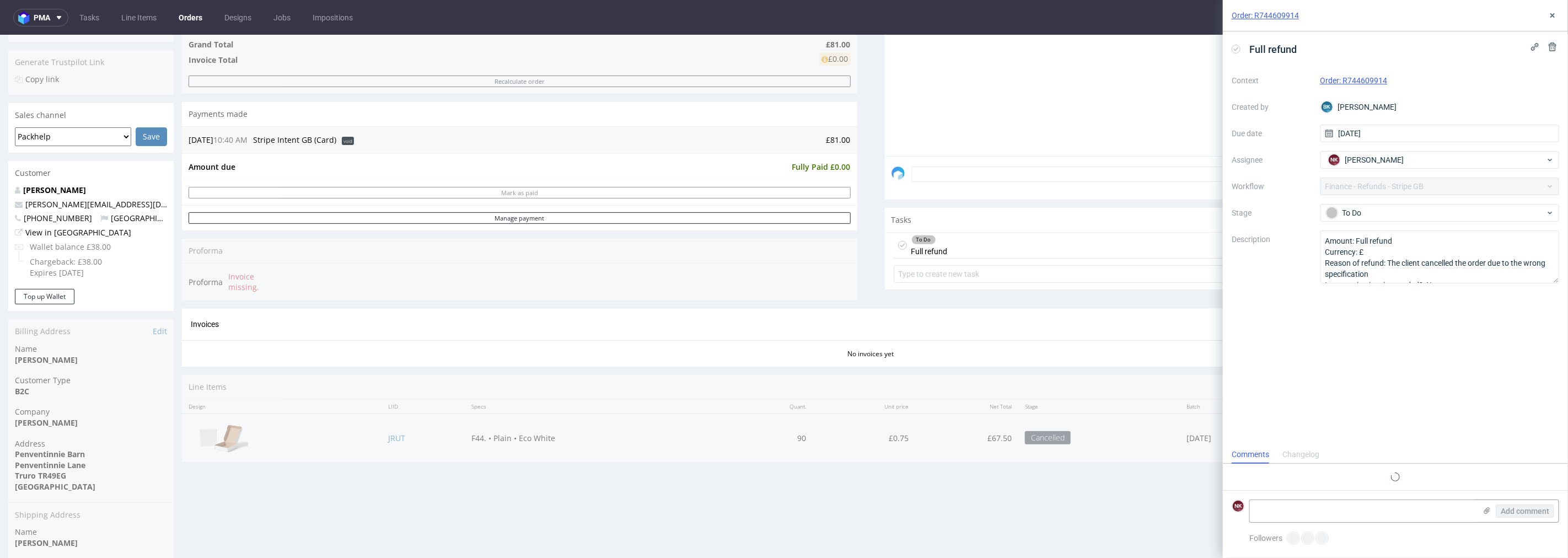
scroll to position [9, 0]
click at [1377, 207] on div "To Do" at bounding box center [1435, 213] width 219 height 12
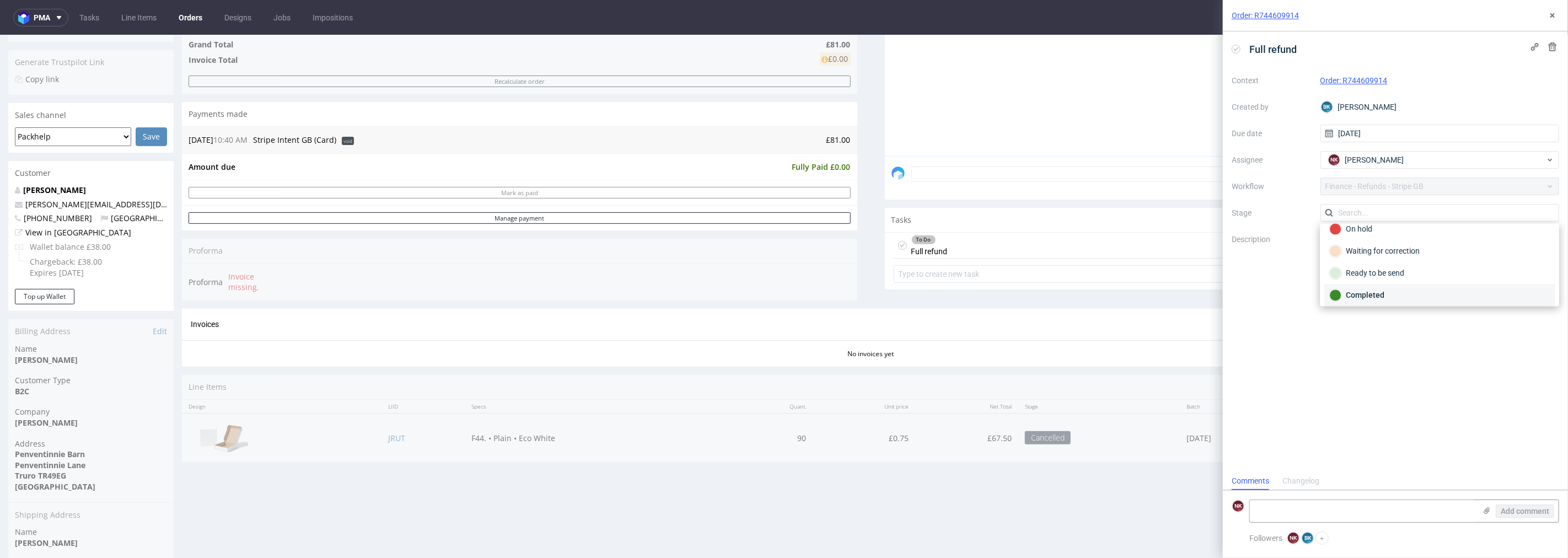
scroll to position [81, 0]
click at [1395, 289] on div "Completed" at bounding box center [1439, 291] width 221 height 12
click at [1388, 507] on textarea at bounding box center [1362, 511] width 226 height 22
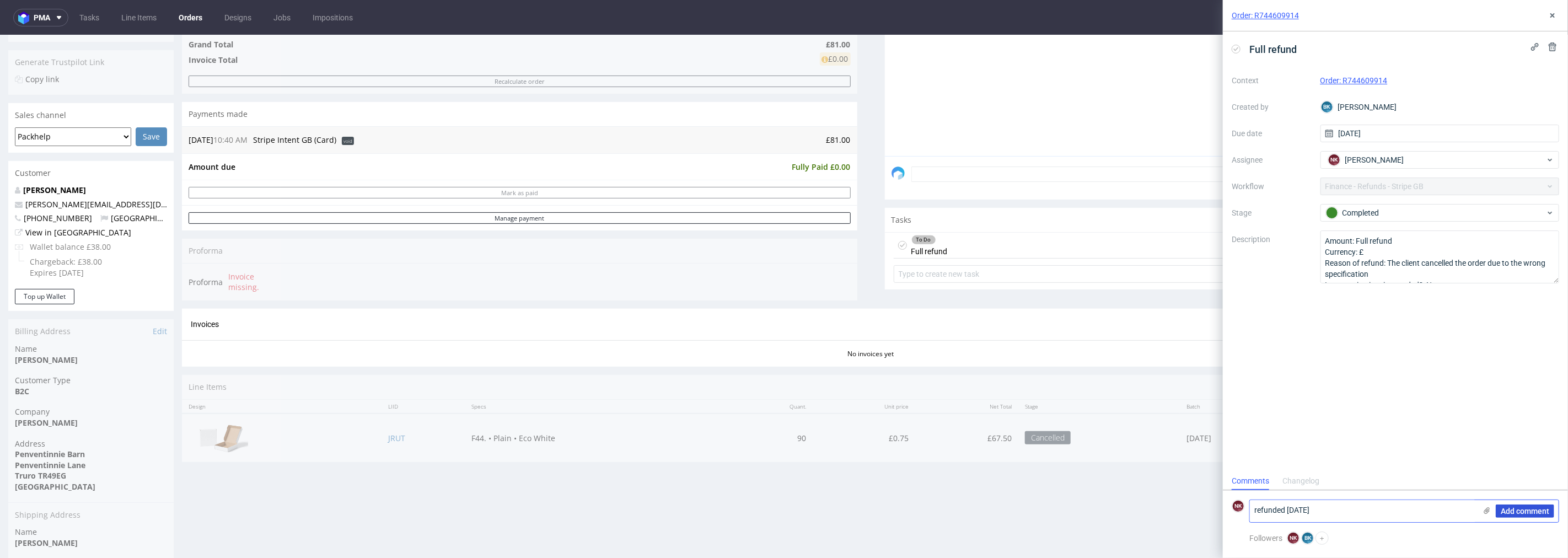
type textarea "refunded 22/08/2025"
click at [1508, 507] on span "Add comment" at bounding box center [1524, 511] width 48 height 8
click at [1554, 6] on div "Order: R744609914" at bounding box center [1395, 16] width 345 height 32
click at [1546, 19] on button at bounding box center [1552, 15] width 13 height 13
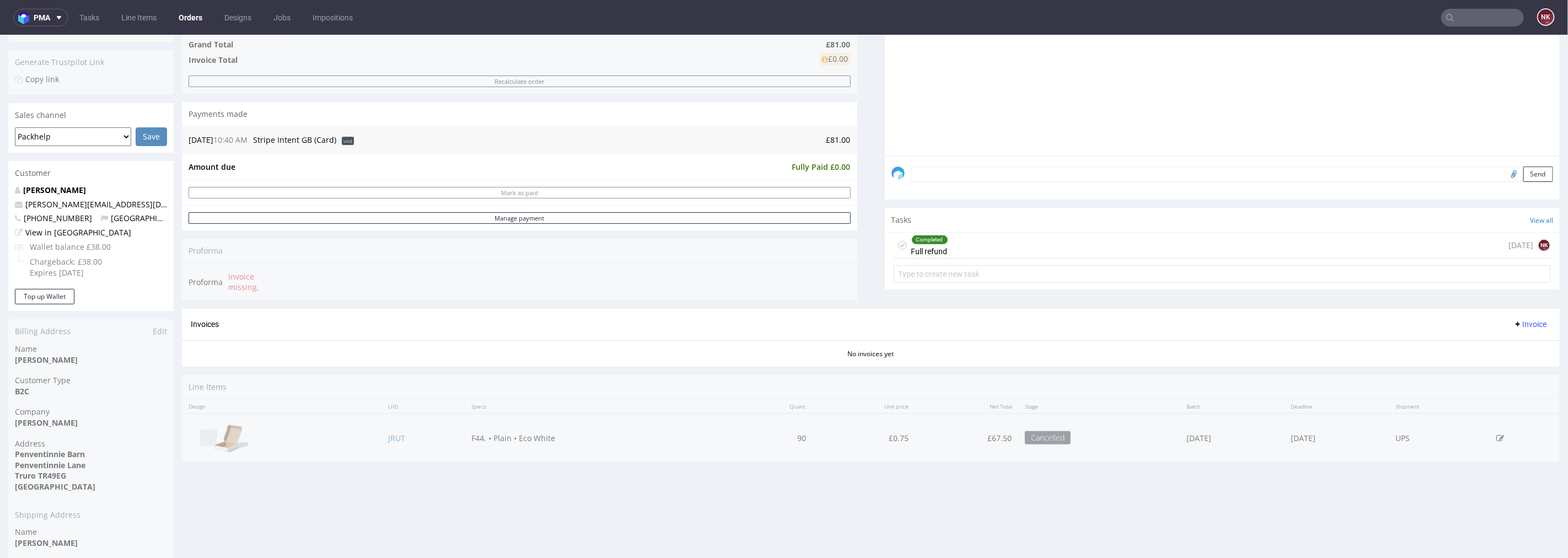
scroll to position [122, 0]
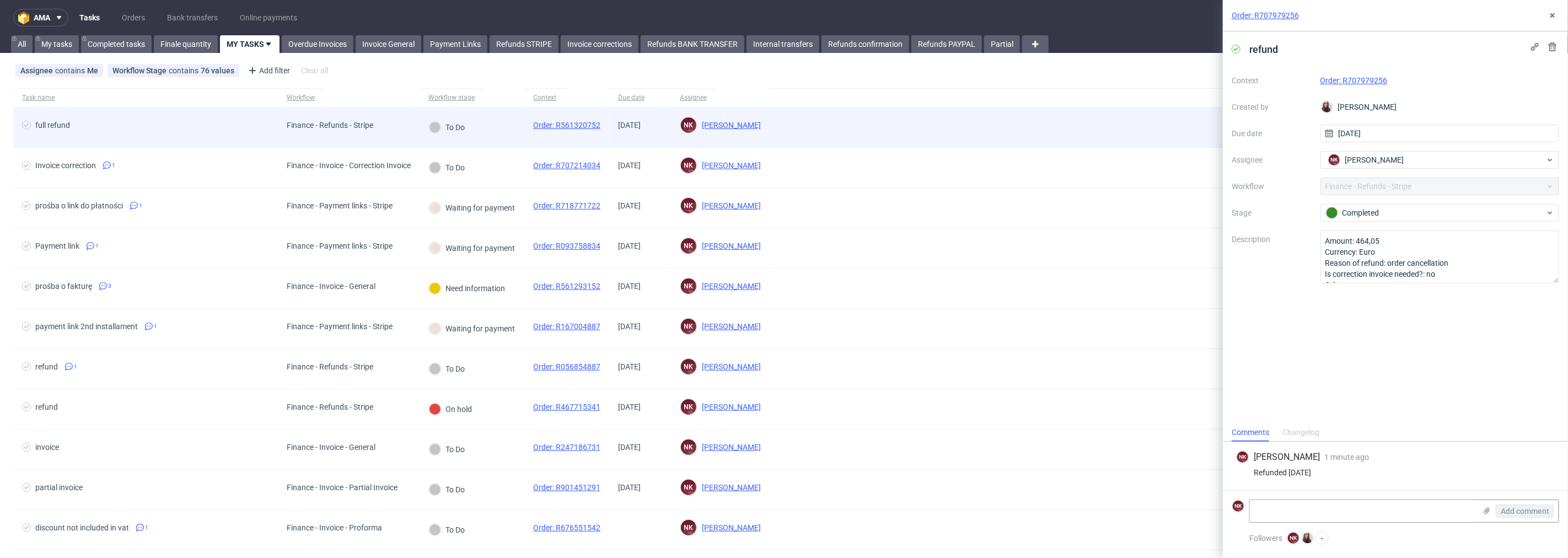
click at [398, 133] on div "Finance - Refunds - Stripe" at bounding box center [348, 128] width 142 height 40
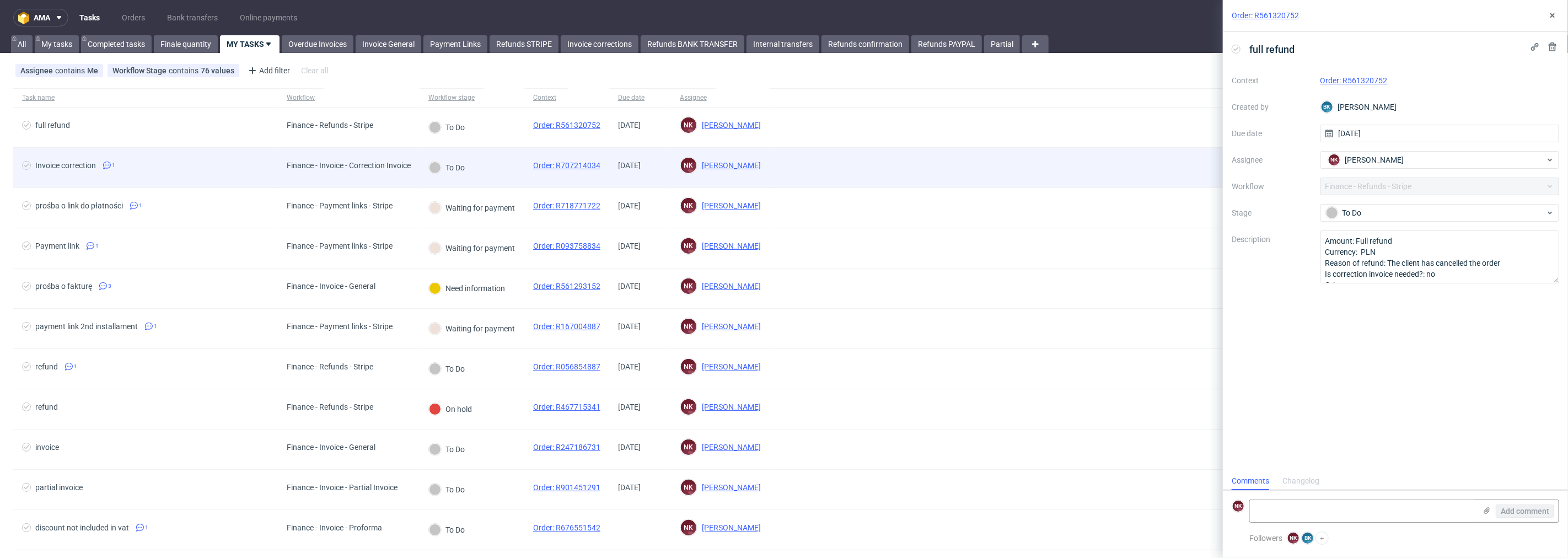
scroll to position [9, 0]
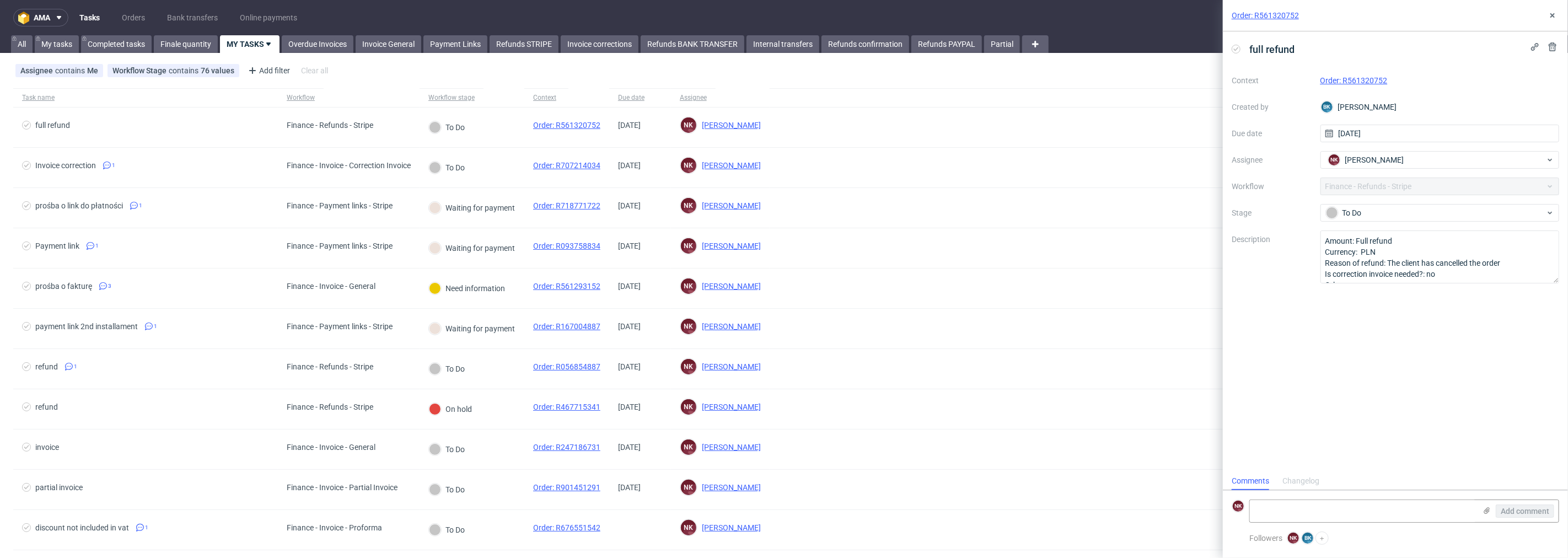
drag, startPoint x: 1285, startPoint y: 13, endPoint x: 1296, endPoint y: 19, distance: 12.5
click at [1296, 19] on link "Order: R561320752" at bounding box center [1265, 15] width 68 height 11
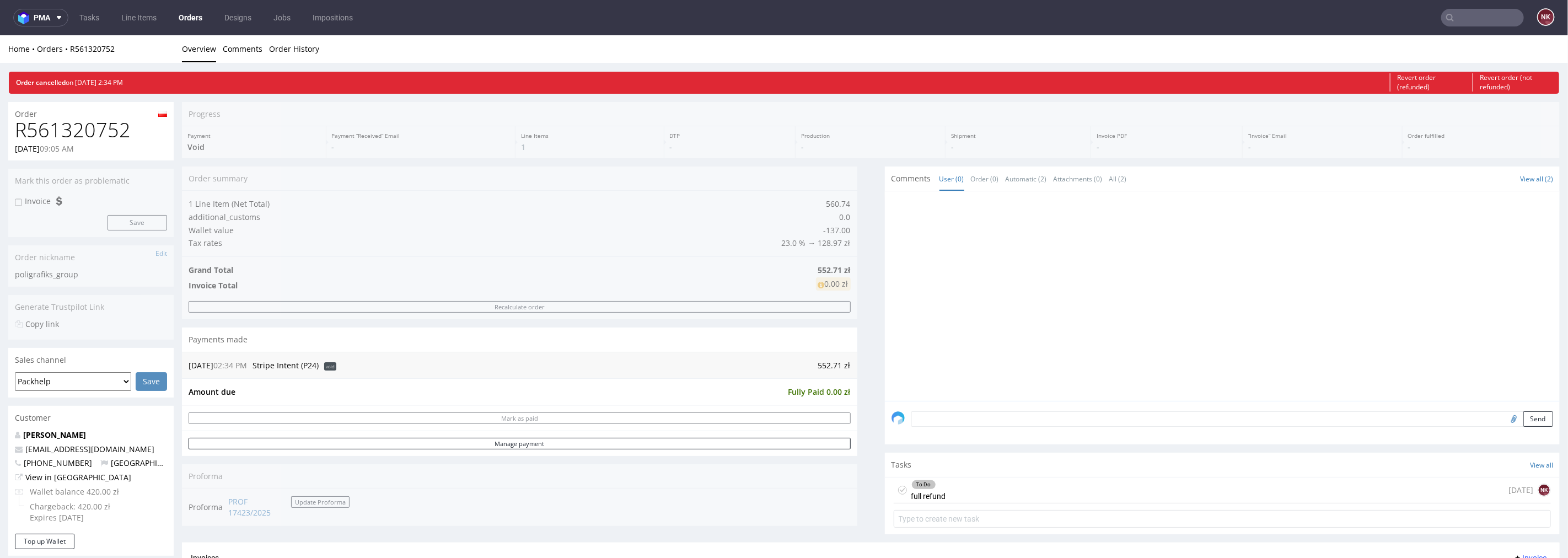
click at [102, 119] on h1 "R561320752" at bounding box center [91, 129] width 152 height 22
copy h1 "R561320752"
click at [1089, 493] on div "To Do full refund [DATE] NK" at bounding box center [1222, 490] width 658 height 26
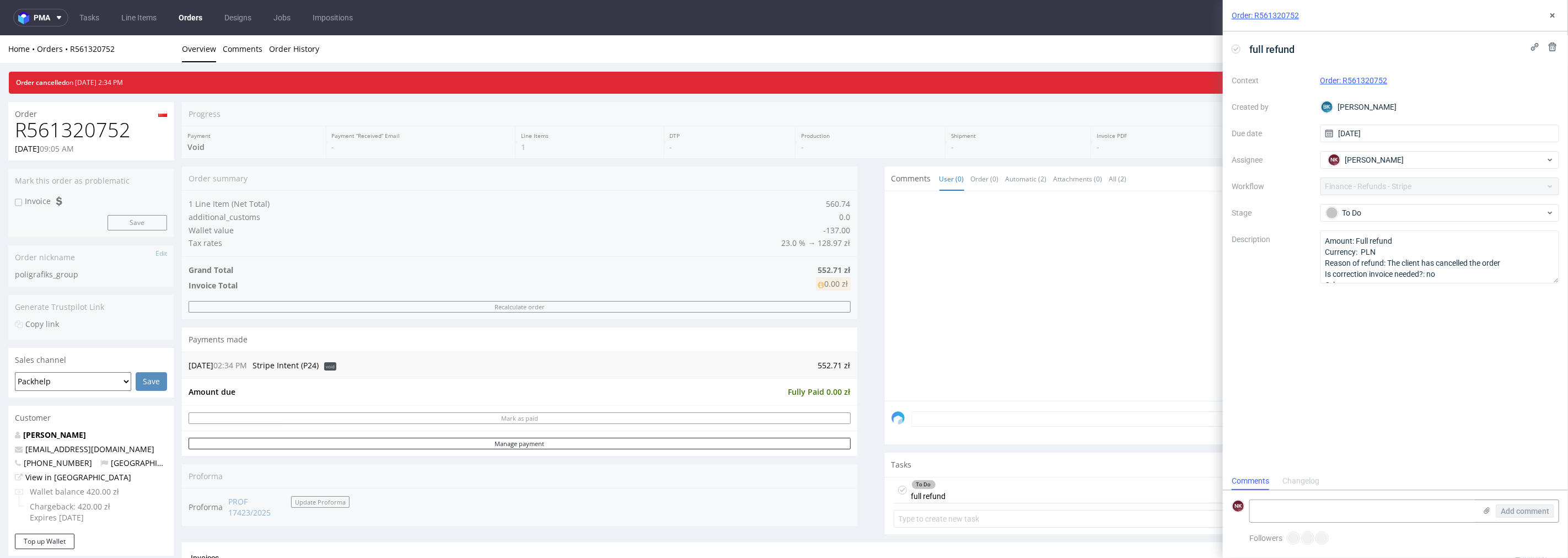
scroll to position [9, 0]
click at [1378, 214] on div "To Do" at bounding box center [1435, 213] width 219 height 12
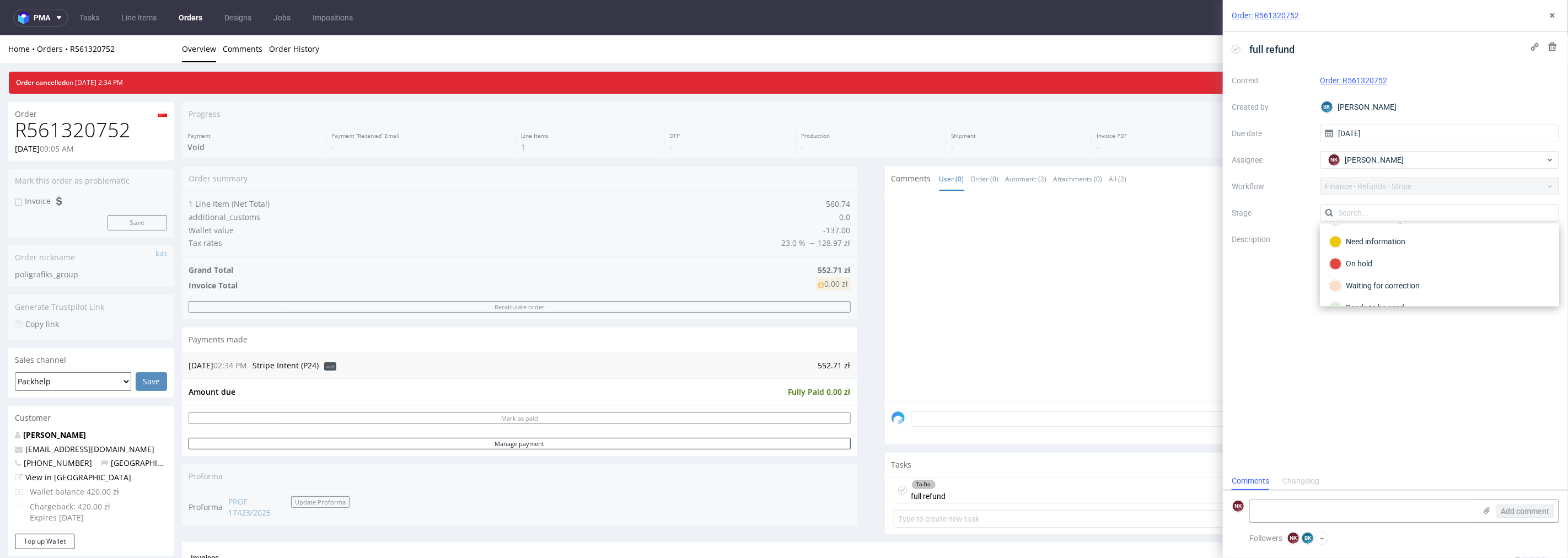
scroll to position [81, 0]
click at [1383, 293] on div "Completed" at bounding box center [1439, 291] width 221 height 12
click at [1353, 507] on textarea at bounding box center [1362, 511] width 226 height 22
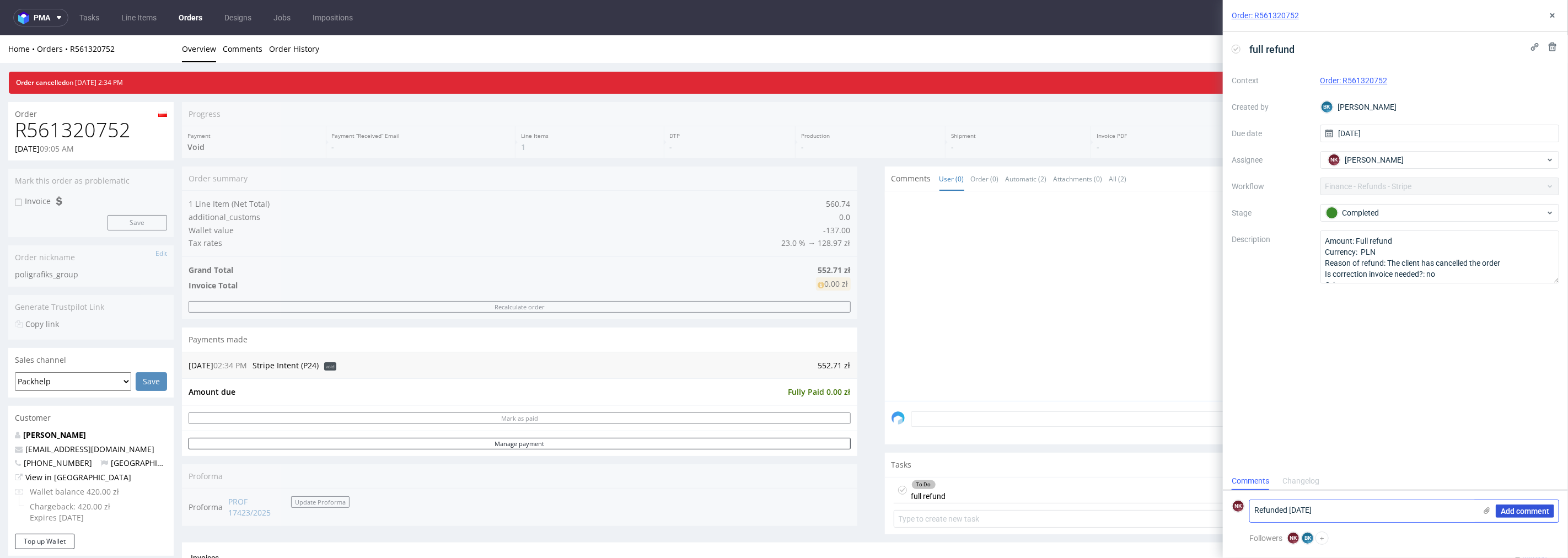
type textarea "Refunded 22/08/2025"
click at [1512, 510] on span "Add comment" at bounding box center [1524, 511] width 48 height 8
click at [1550, 9] on button at bounding box center [1552, 15] width 13 height 13
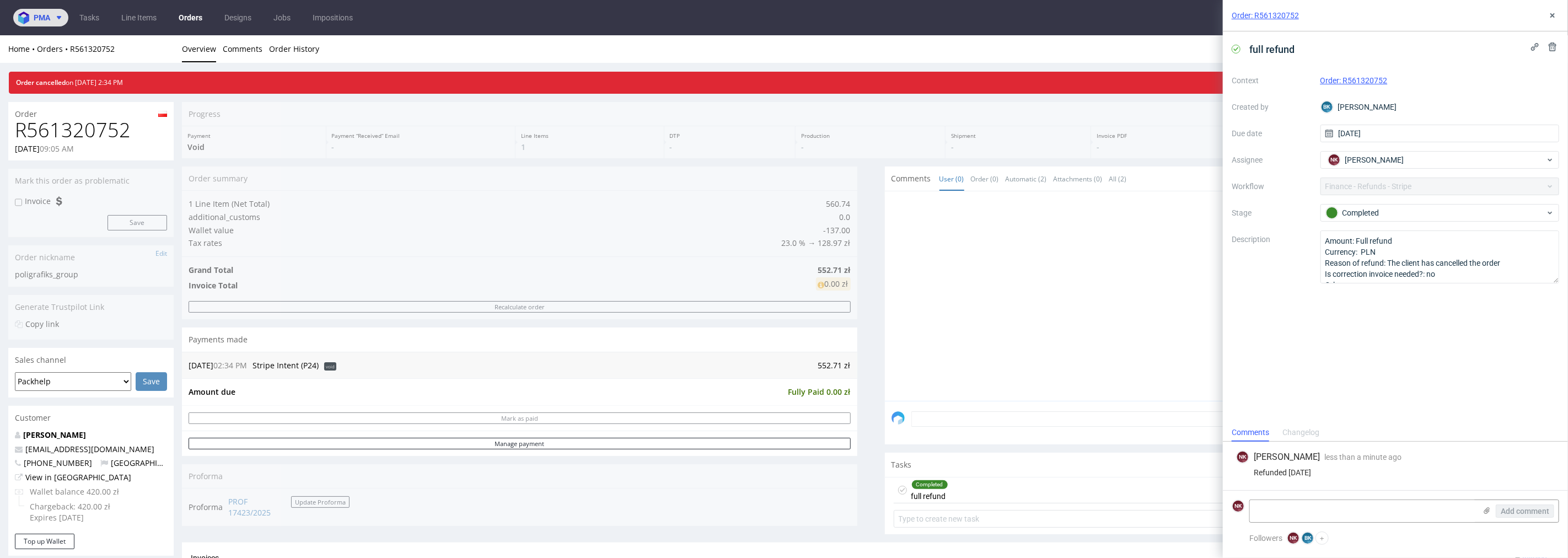
click at [39, 20] on span "pma" at bounding box center [42, 17] width 17 height 8
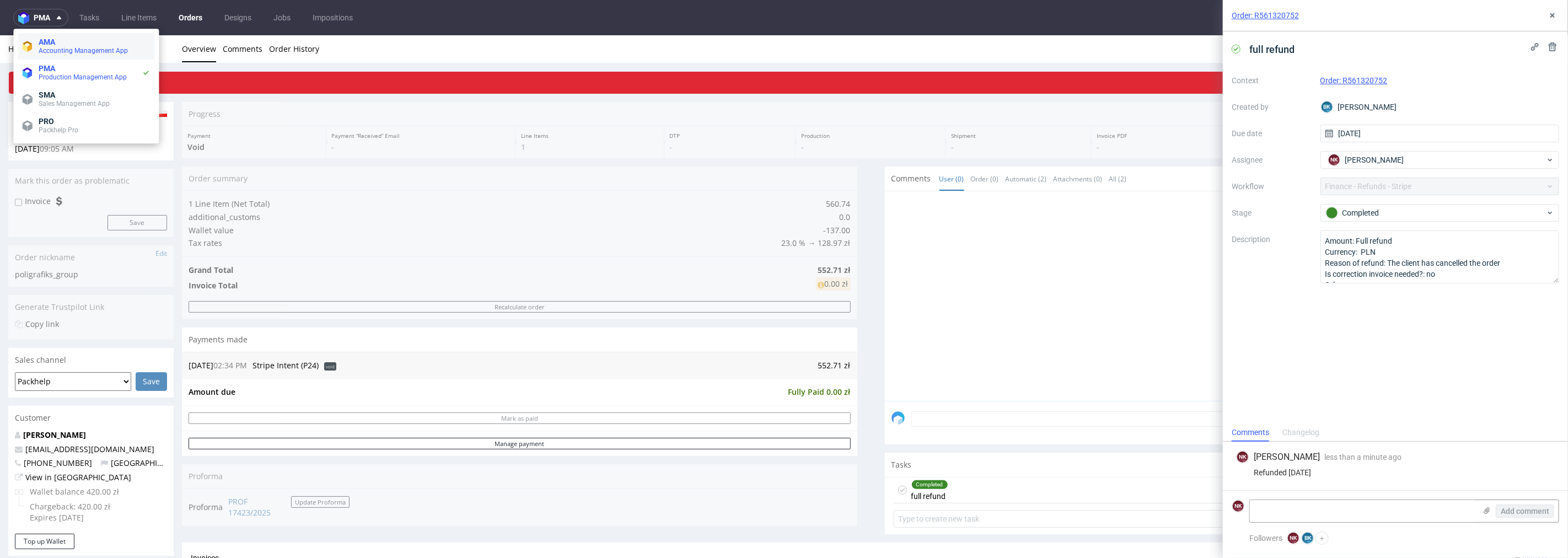
click at [47, 43] on span "AMA" at bounding box center [47, 42] width 17 height 9
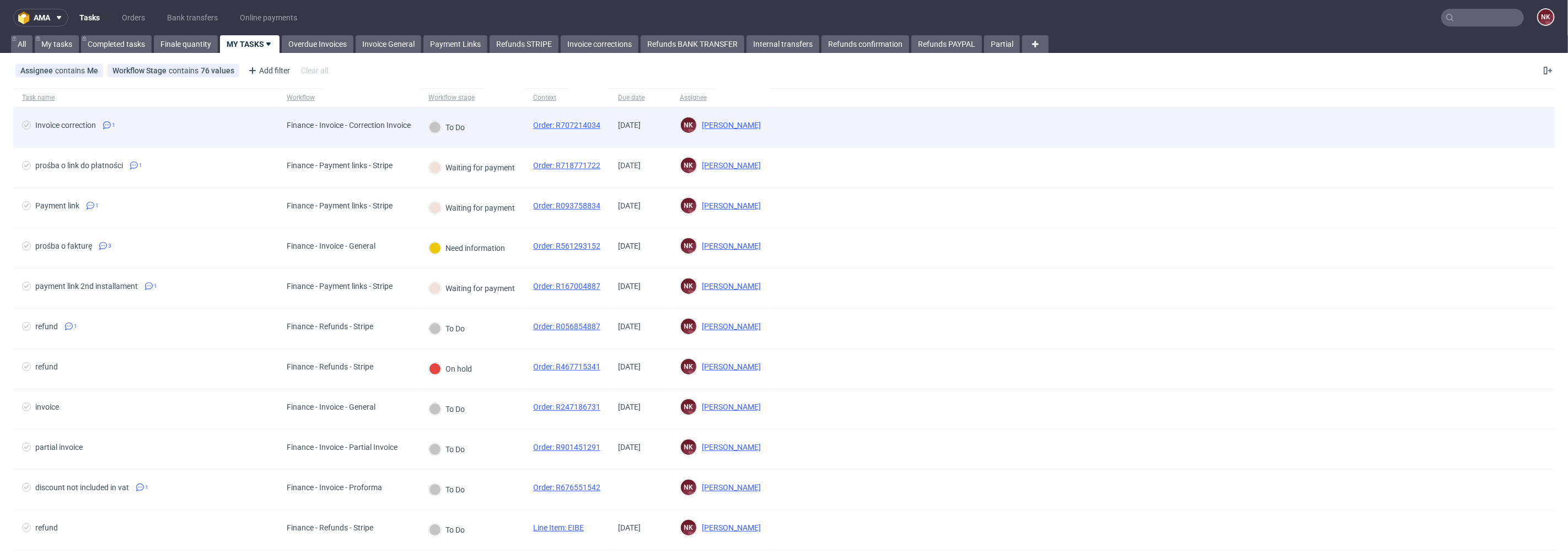
click at [377, 129] on div "Finance - Invoice - Correction Invoice" at bounding box center [349, 125] width 124 height 9
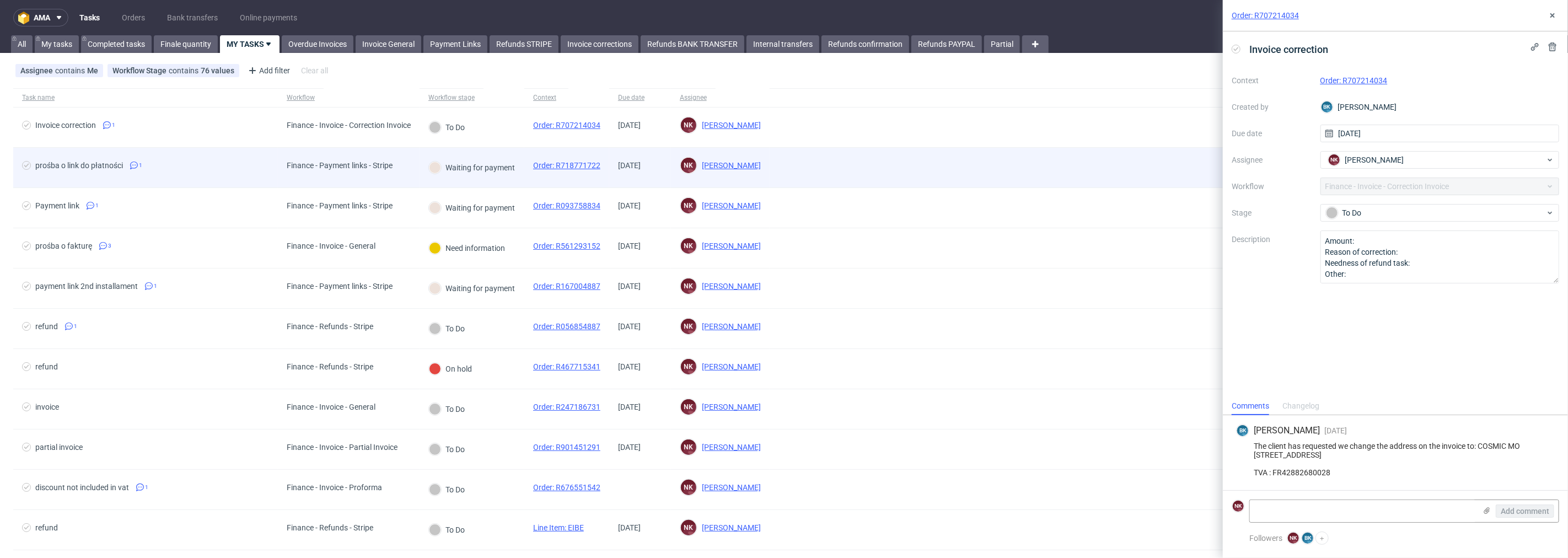
click at [405, 172] on div "Finance - Payment links - Stripe" at bounding box center [348, 168] width 142 height 40
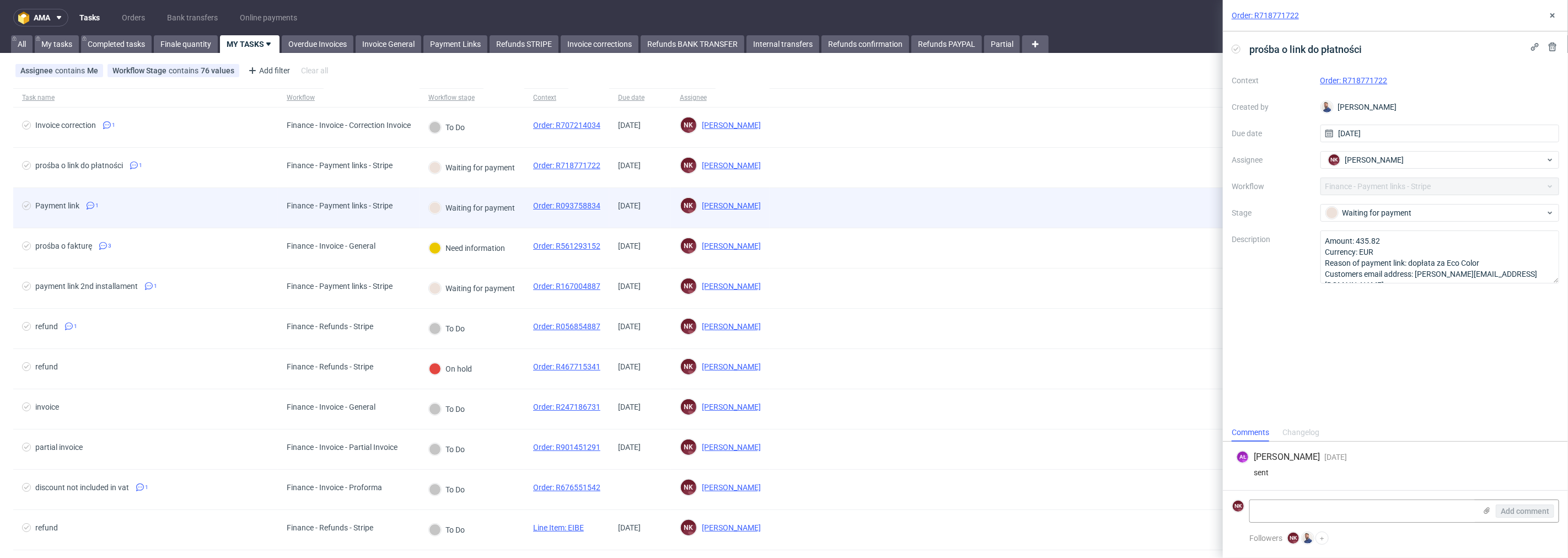
click at [420, 201] on div "Finance - Payment links - Stripe" at bounding box center [348, 208] width 142 height 40
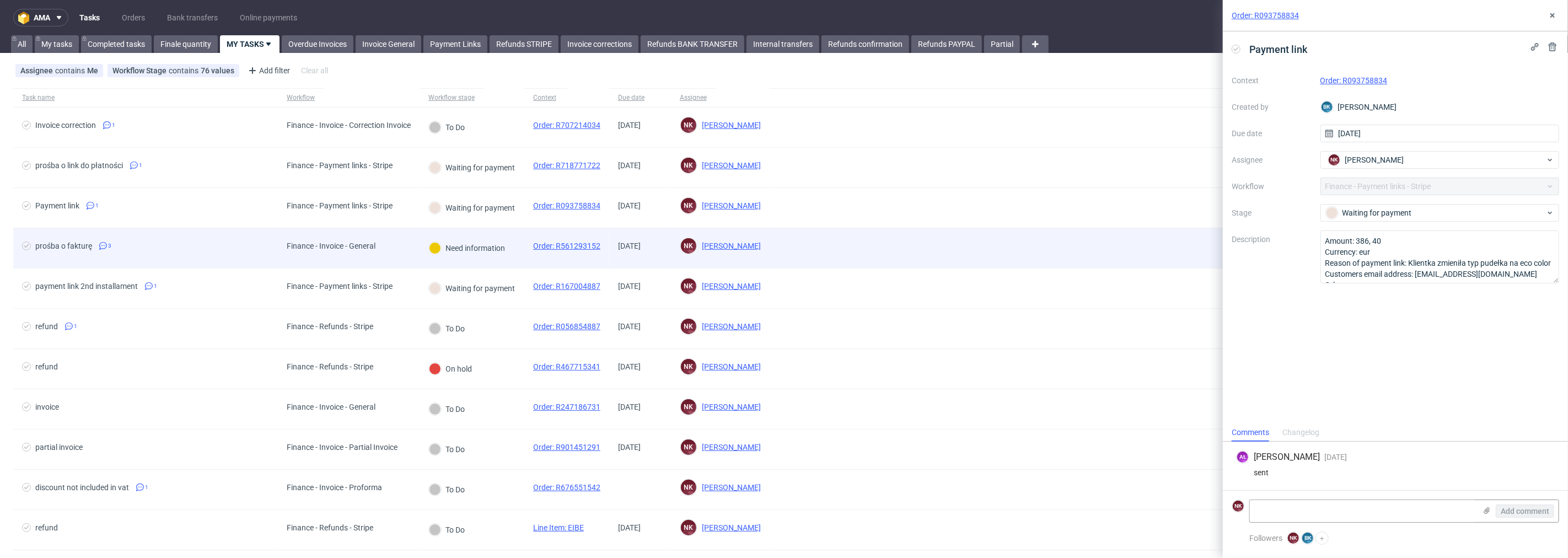
click at [472, 254] on div "Need information" at bounding box center [467, 248] width 76 height 12
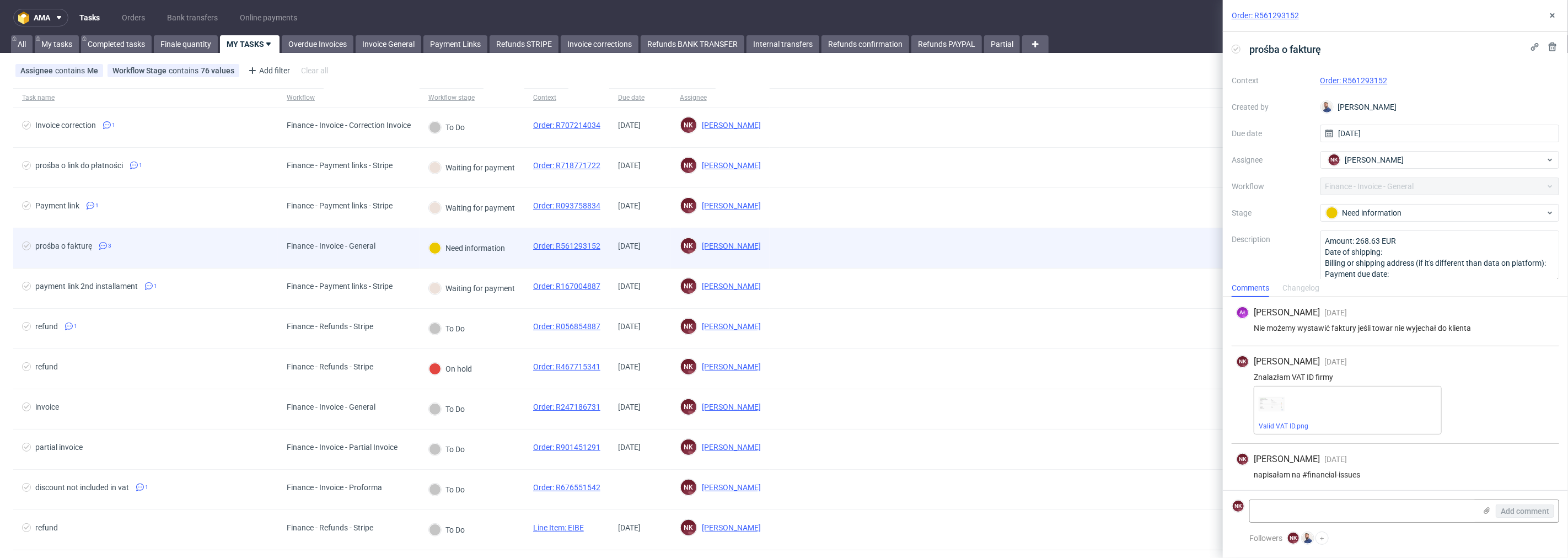
scroll to position [2, 0]
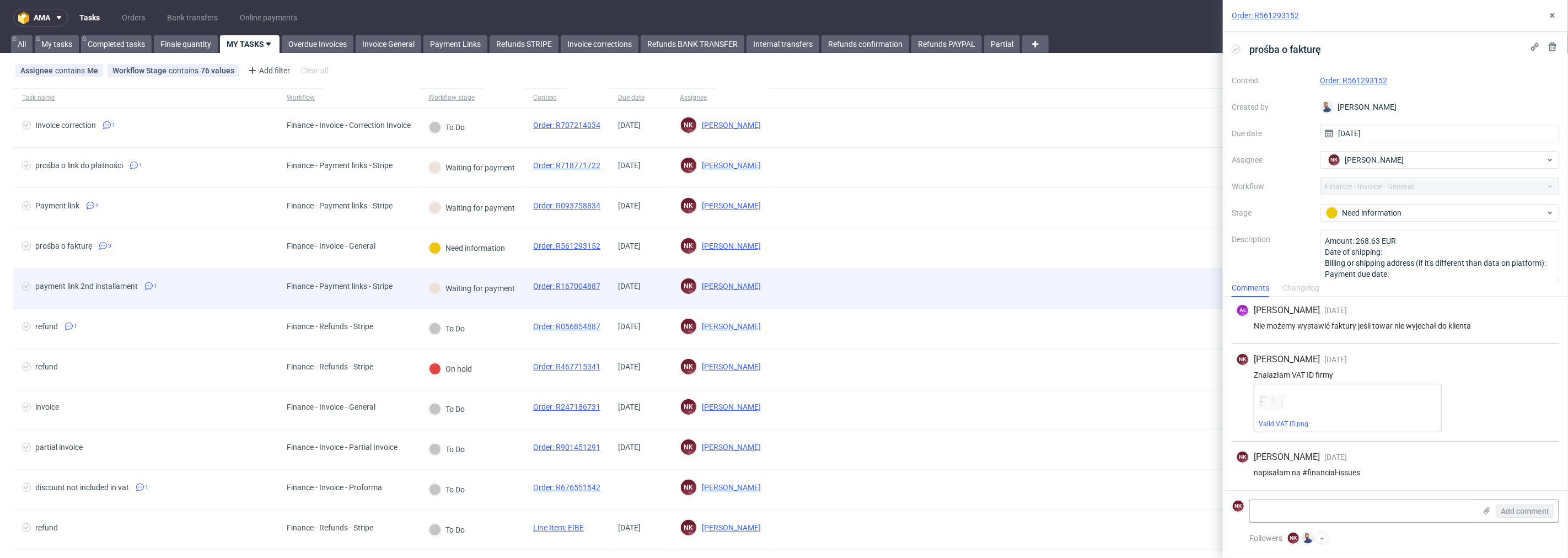
click at [472, 294] on div "Waiting for payment" at bounding box center [472, 288] width 86 height 12
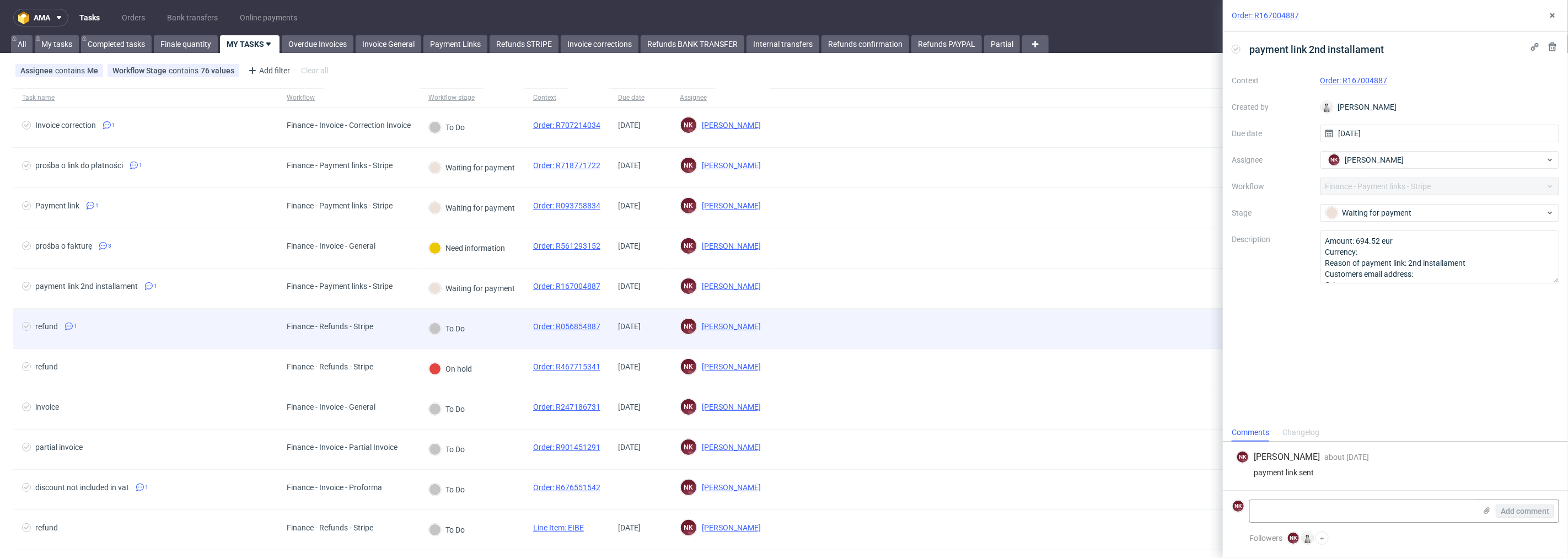
click at [479, 334] on div "To Do" at bounding box center [472, 329] width 105 height 40
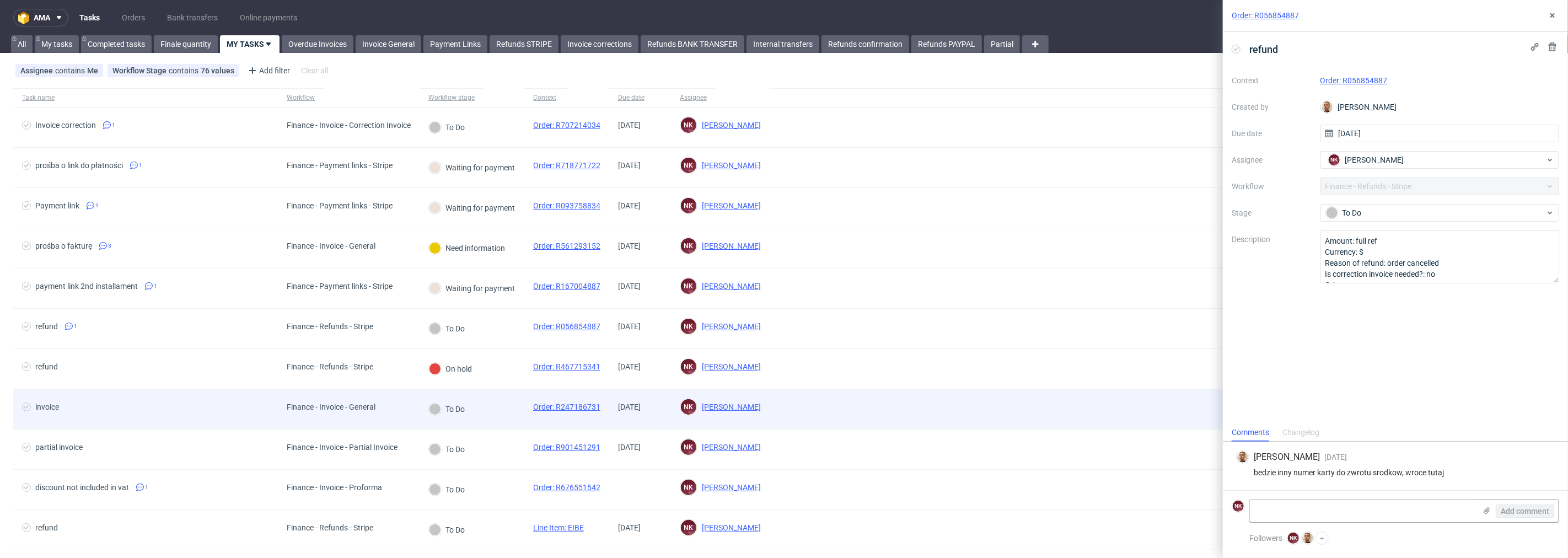
click at [444, 414] on div "To Do" at bounding box center [447, 409] width 36 height 12
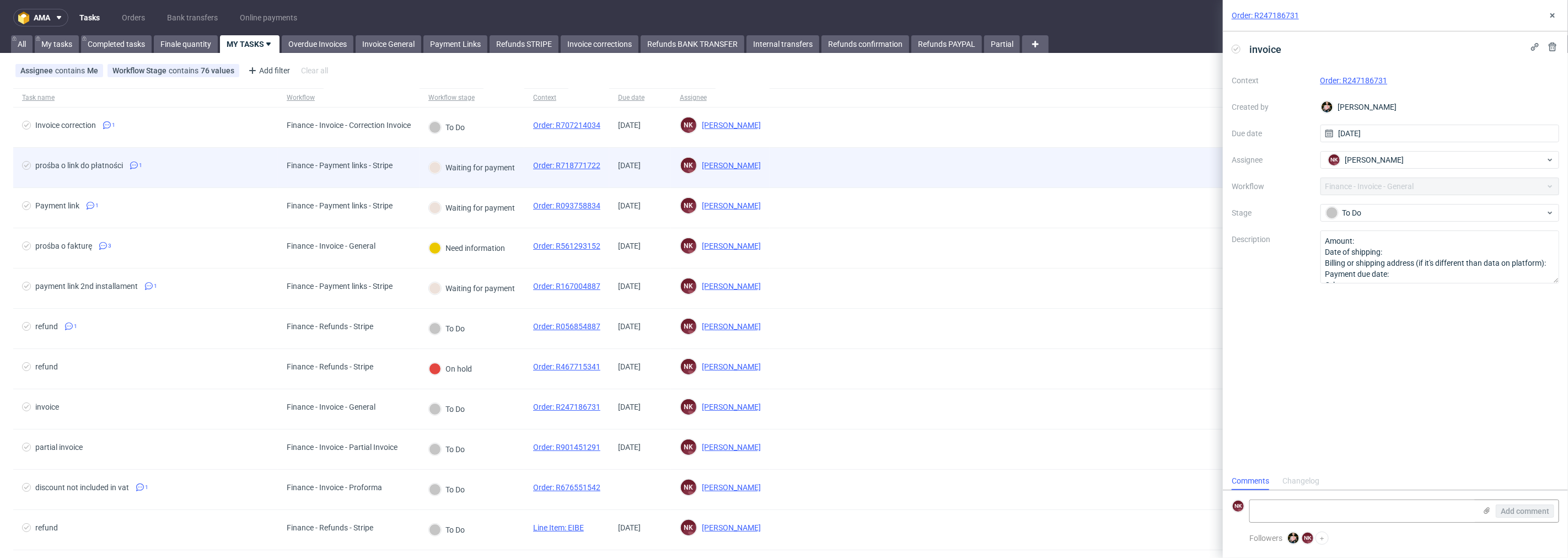
click at [390, 175] on div "Finance - Payment links - Stripe" at bounding box center [339, 168] width 124 height 40
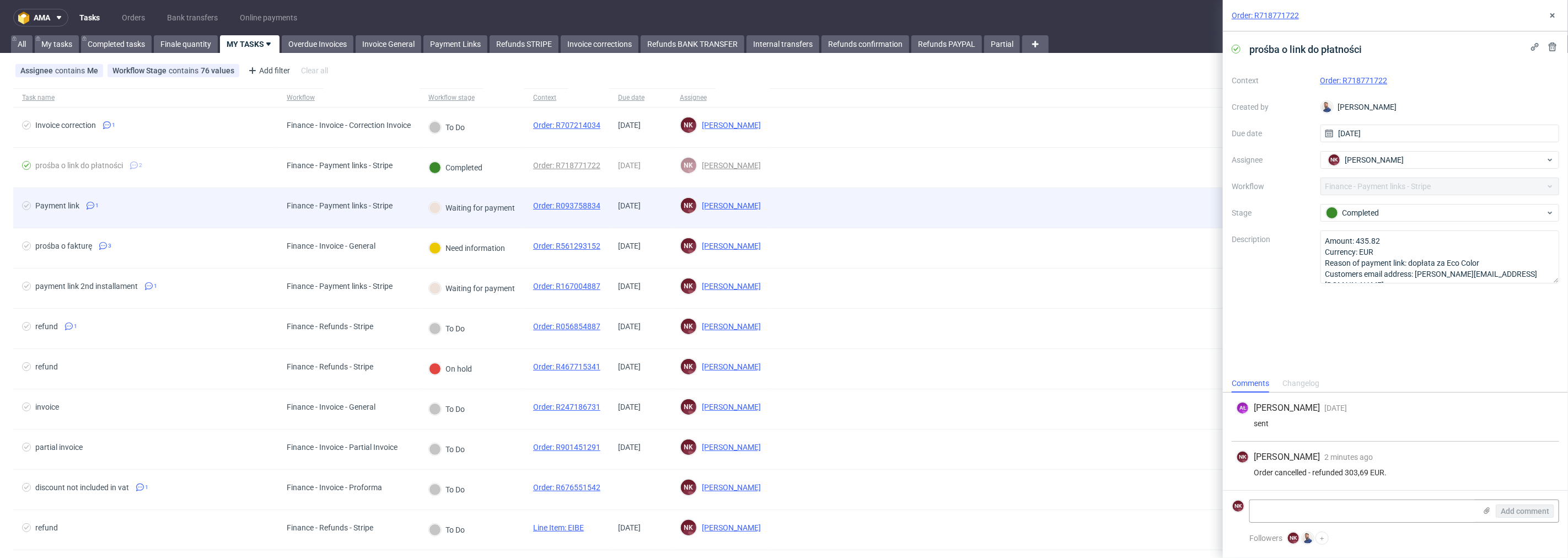
click at [400, 202] on div "Finance - Payment links - Stripe" at bounding box center [339, 207] width 124 height 40
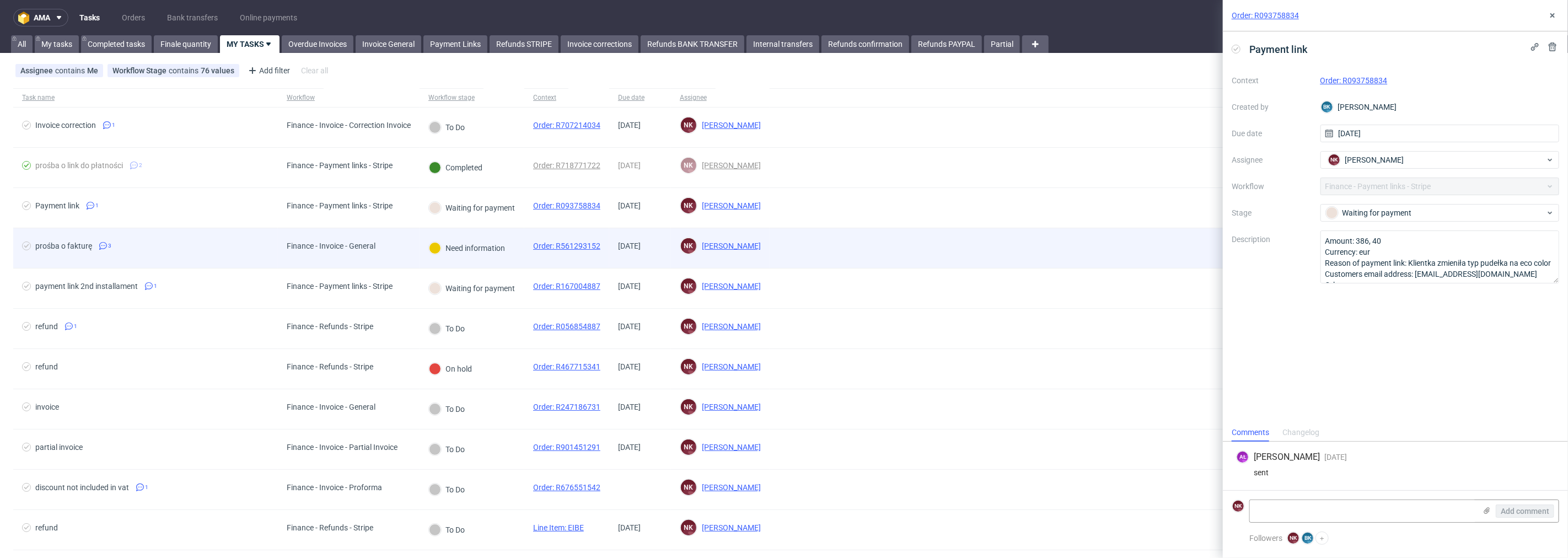
click at [405, 251] on div "Finance - Invoice - General" at bounding box center [348, 248] width 142 height 40
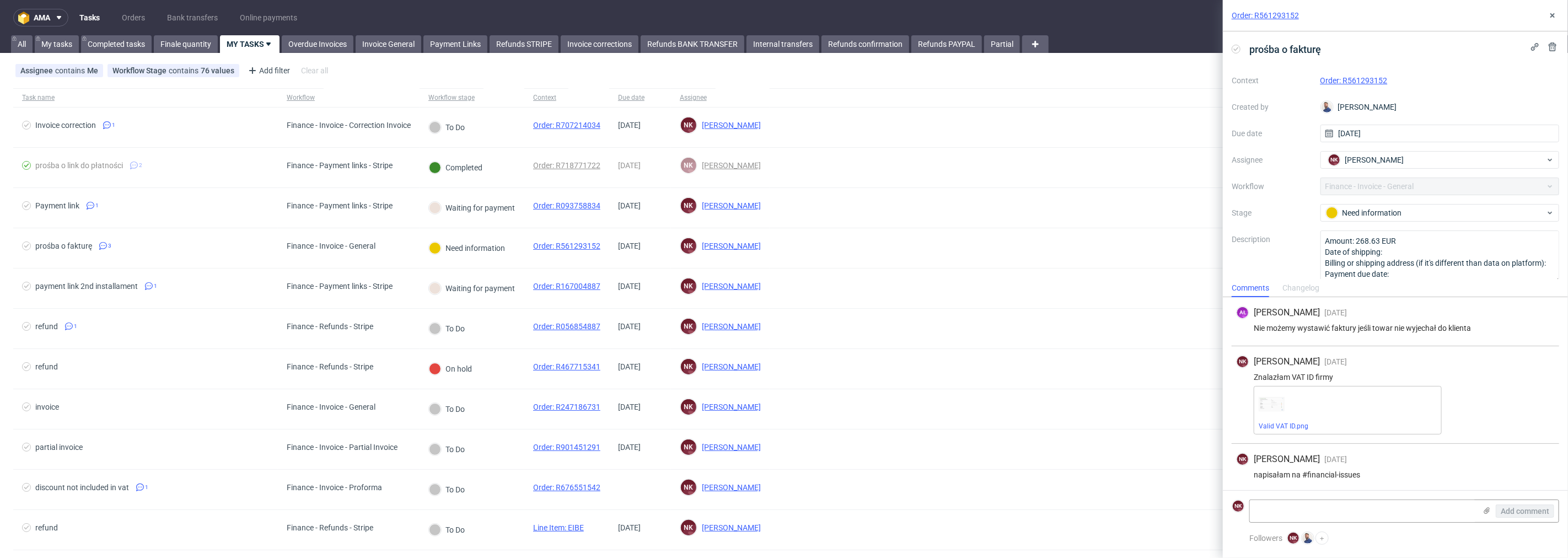
scroll to position [2, 0]
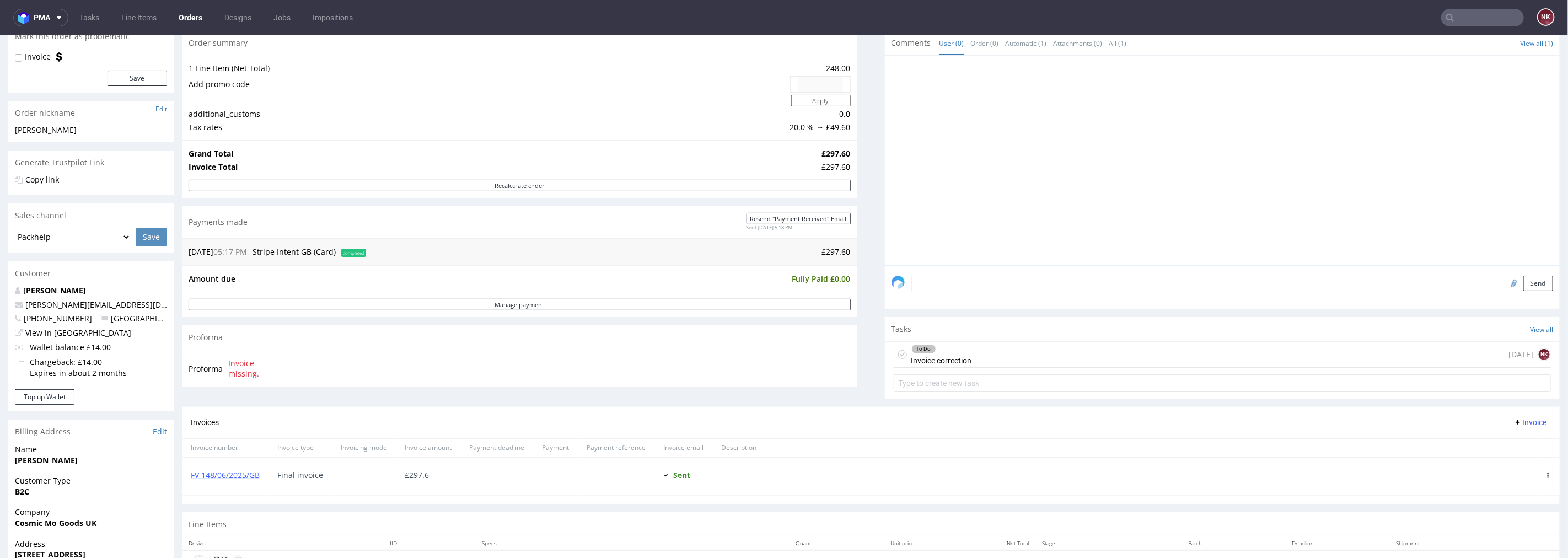
scroll to position [106, 0]
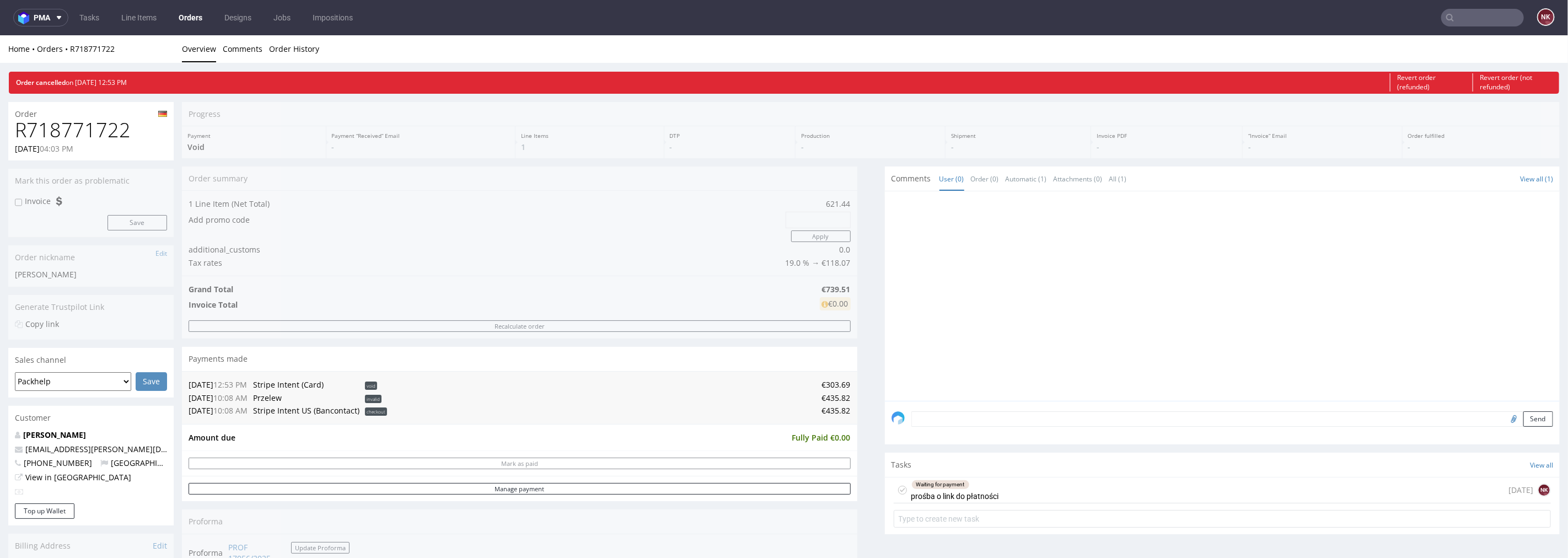
click at [104, 132] on h1 "R718771722" at bounding box center [91, 129] width 152 height 22
copy h1 "R718771722"
click at [1058, 495] on div "Waiting for payment prośba o link do płatności 9 days ago NK" at bounding box center [1222, 490] width 658 height 26
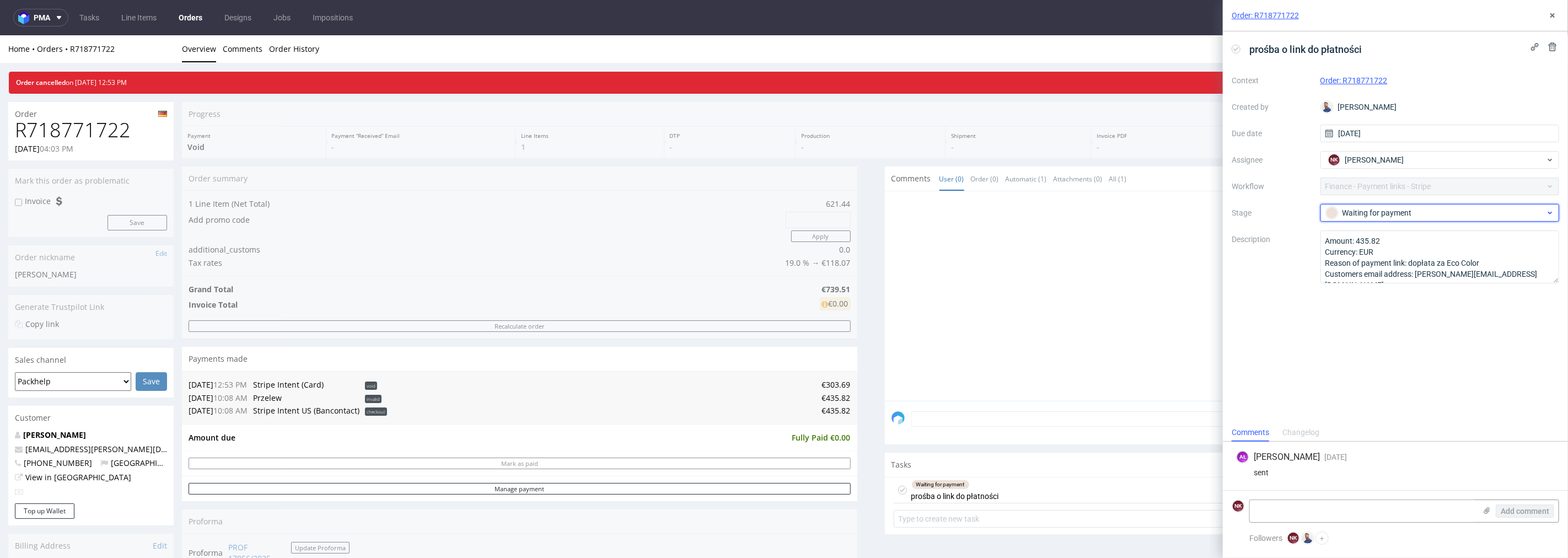
click at [1400, 210] on div "Waiting for payment" at bounding box center [1435, 213] width 219 height 12
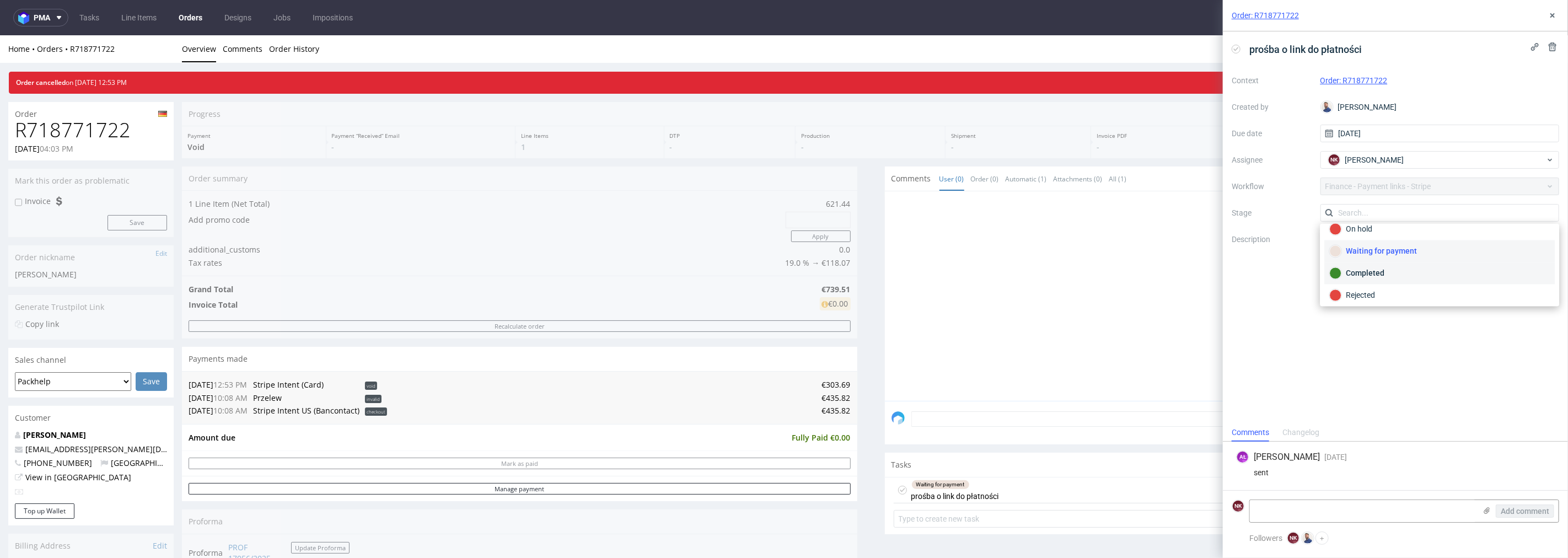
scroll to position [81, 0]
click at [1383, 288] on div "Rejected" at bounding box center [1439, 291] width 221 height 12
click at [1333, 505] on textarea at bounding box center [1362, 511] width 226 height 22
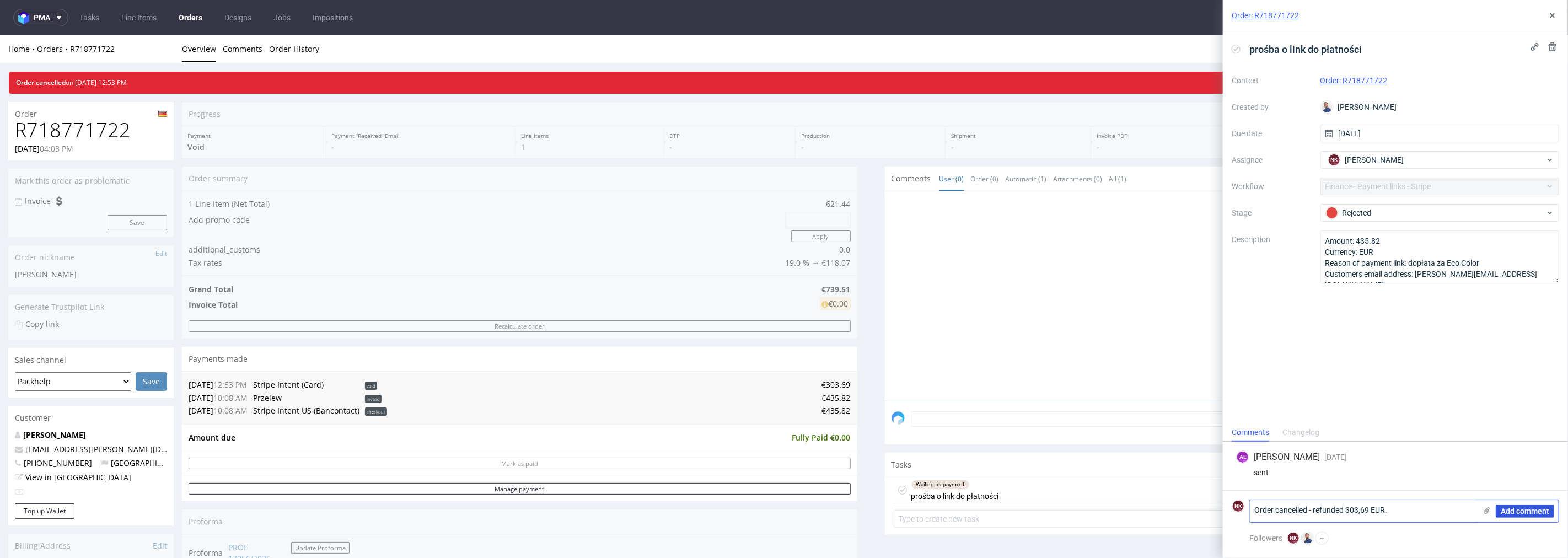
type textarea "Order cancelled - refunded 303,69 EUR."
click at [1521, 510] on span "Add comment" at bounding box center [1524, 511] width 48 height 8
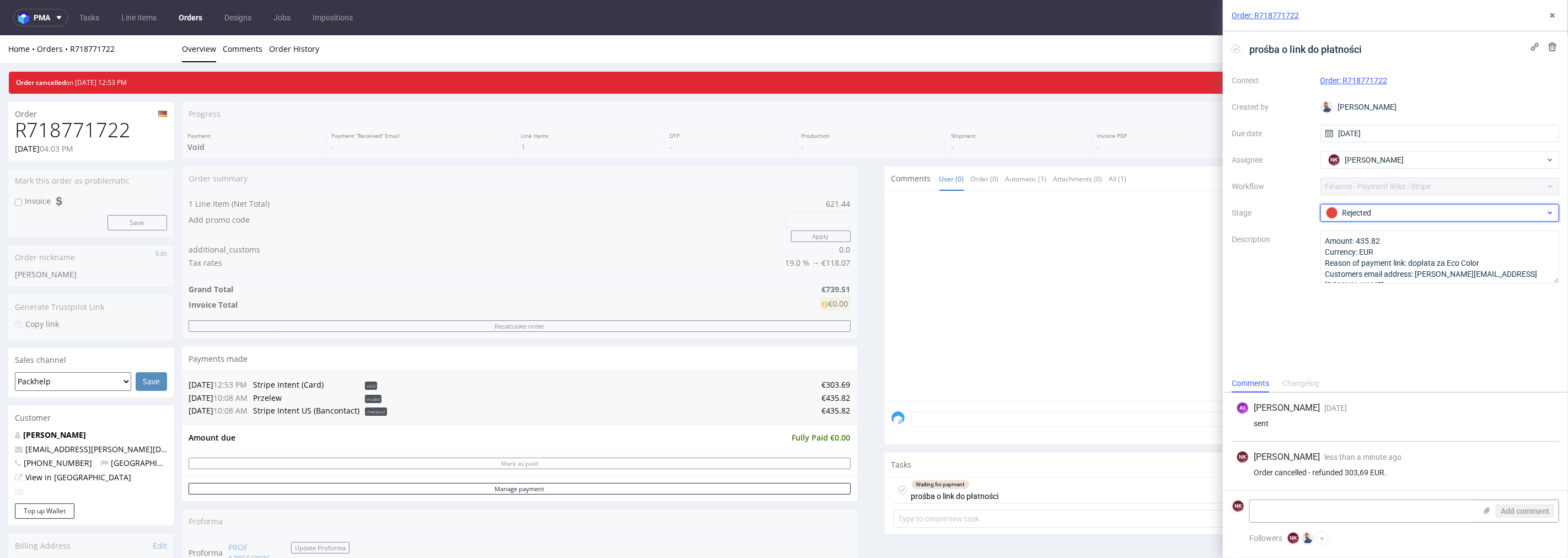
click at [1380, 204] on div "Rejected" at bounding box center [1440, 213] width 239 height 18
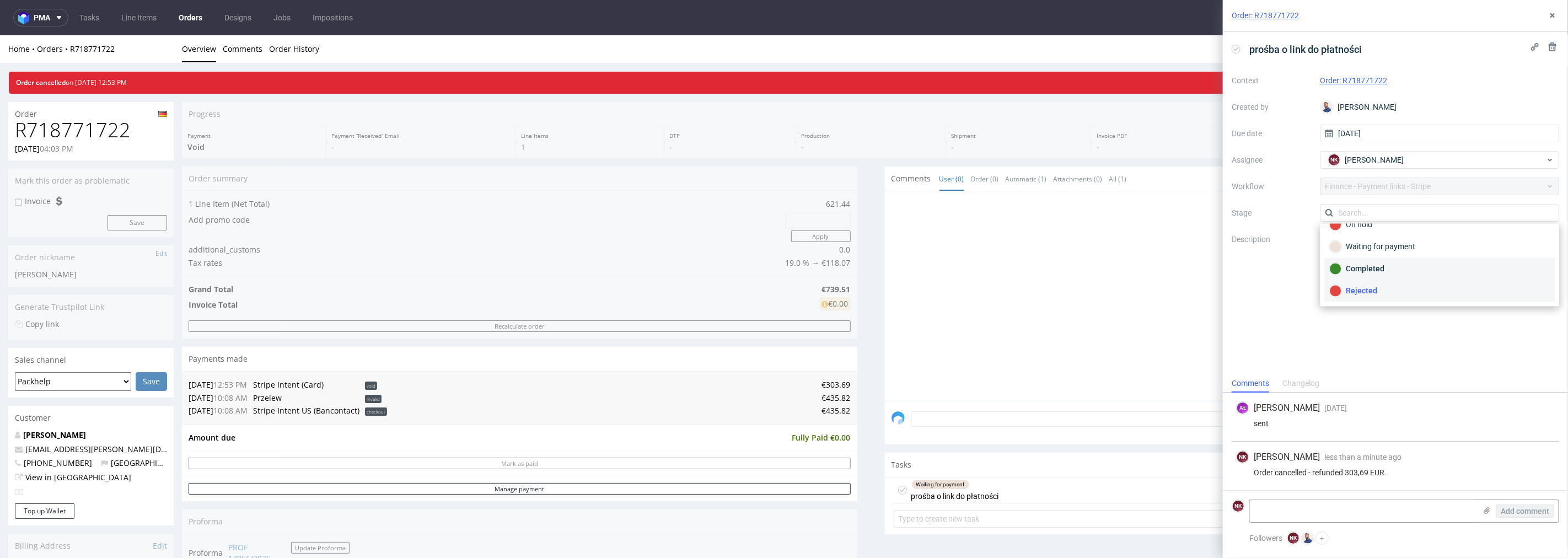
click at [1370, 270] on div "Completed" at bounding box center [1439, 269] width 221 height 12
click at [1554, 11] on icon at bounding box center [1552, 15] width 9 height 9
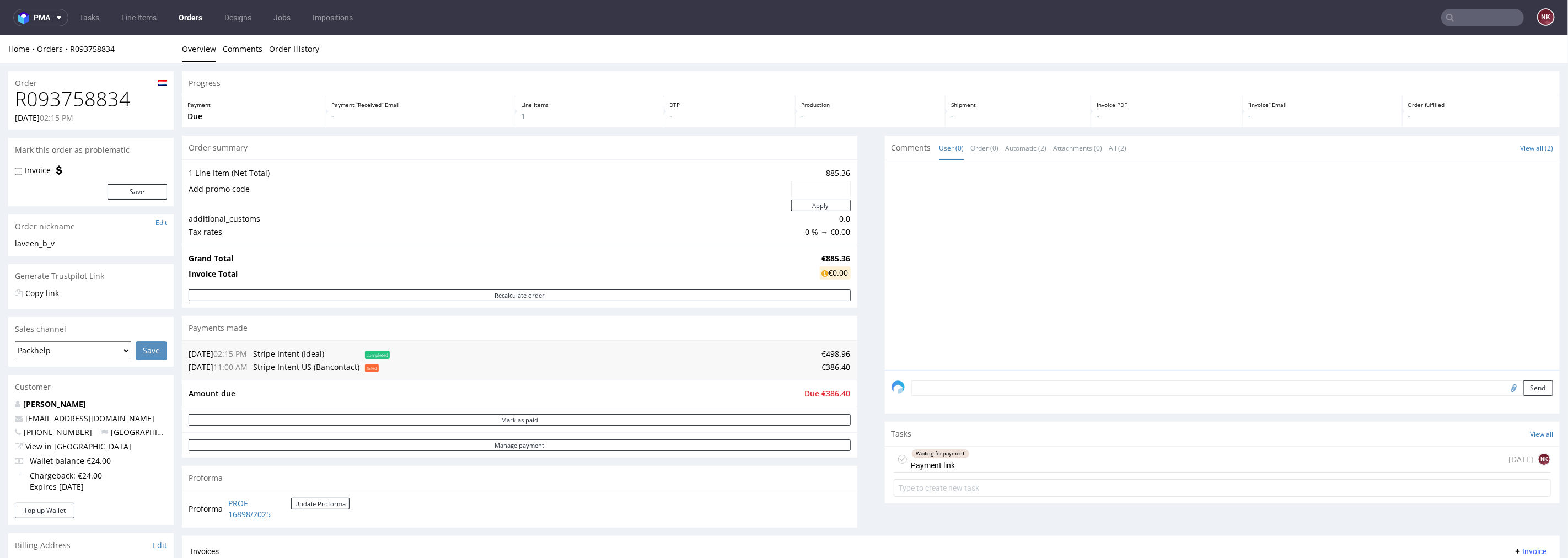
click at [1022, 459] on div "Waiting for payment Payment link [DATE] NK" at bounding box center [1222, 459] width 658 height 26
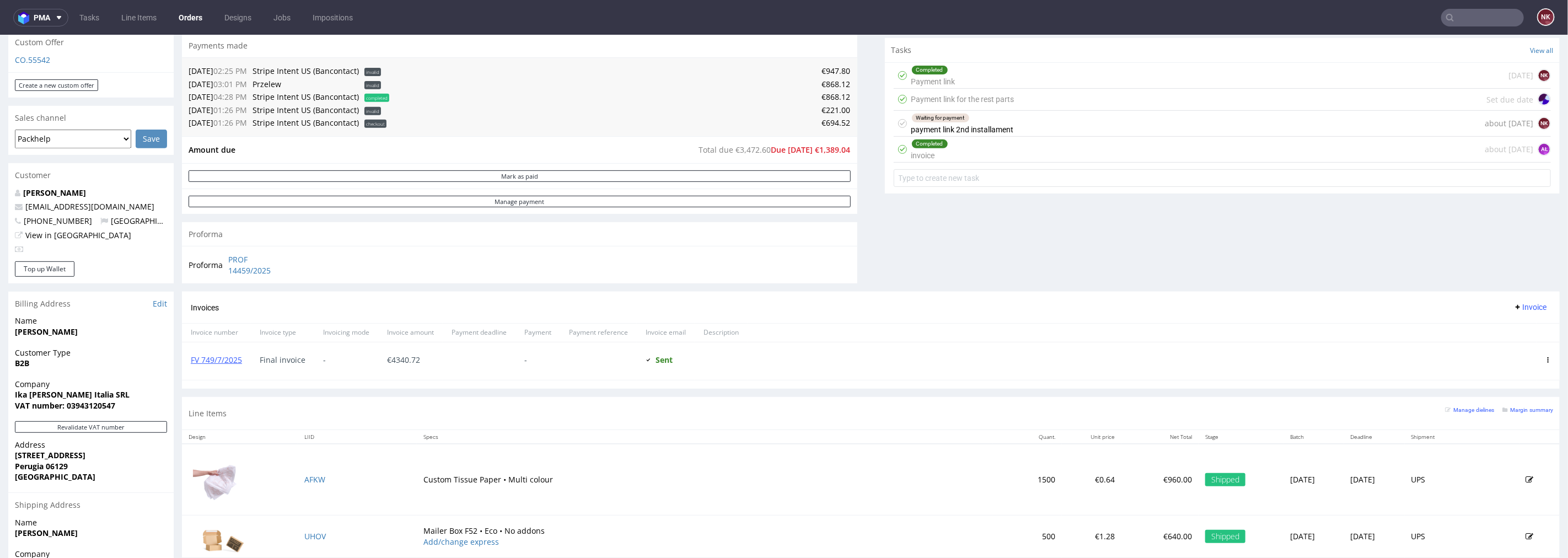
scroll to position [244, 0]
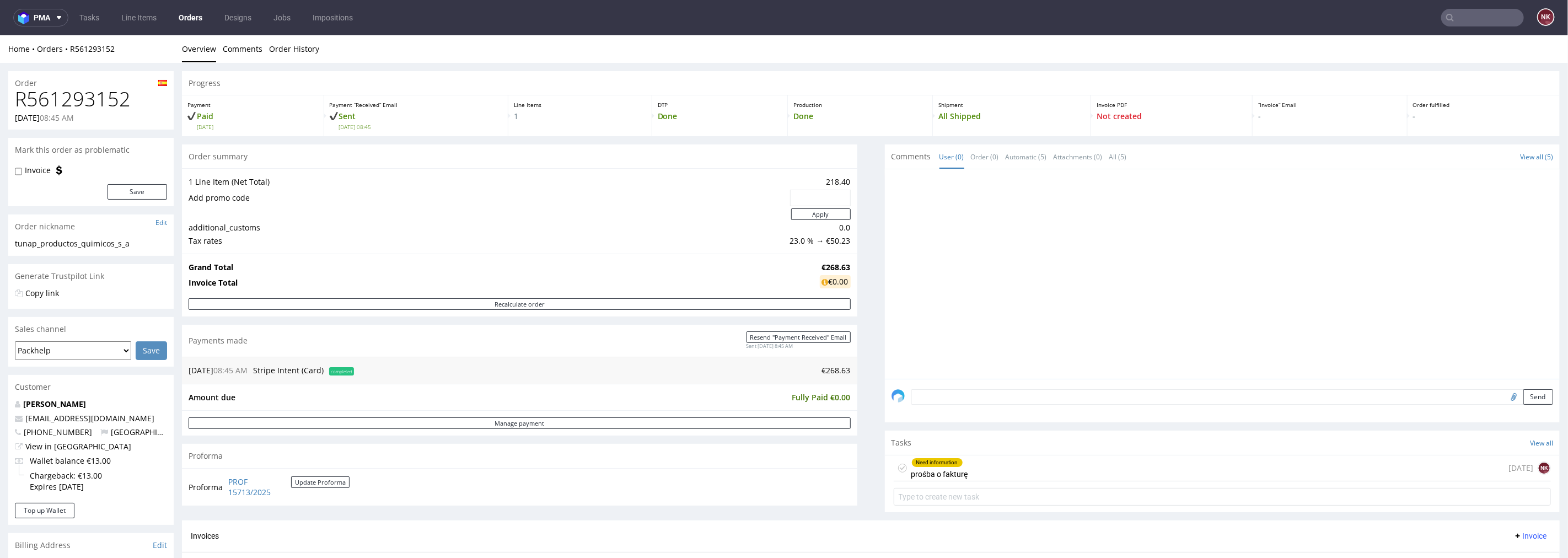
drag, startPoint x: 1028, startPoint y: 465, endPoint x: 1052, endPoint y: 455, distance: 26.0
click at [1029, 465] on div "Need information prośba o fakturę [DATE] NK" at bounding box center [1222, 468] width 658 height 26
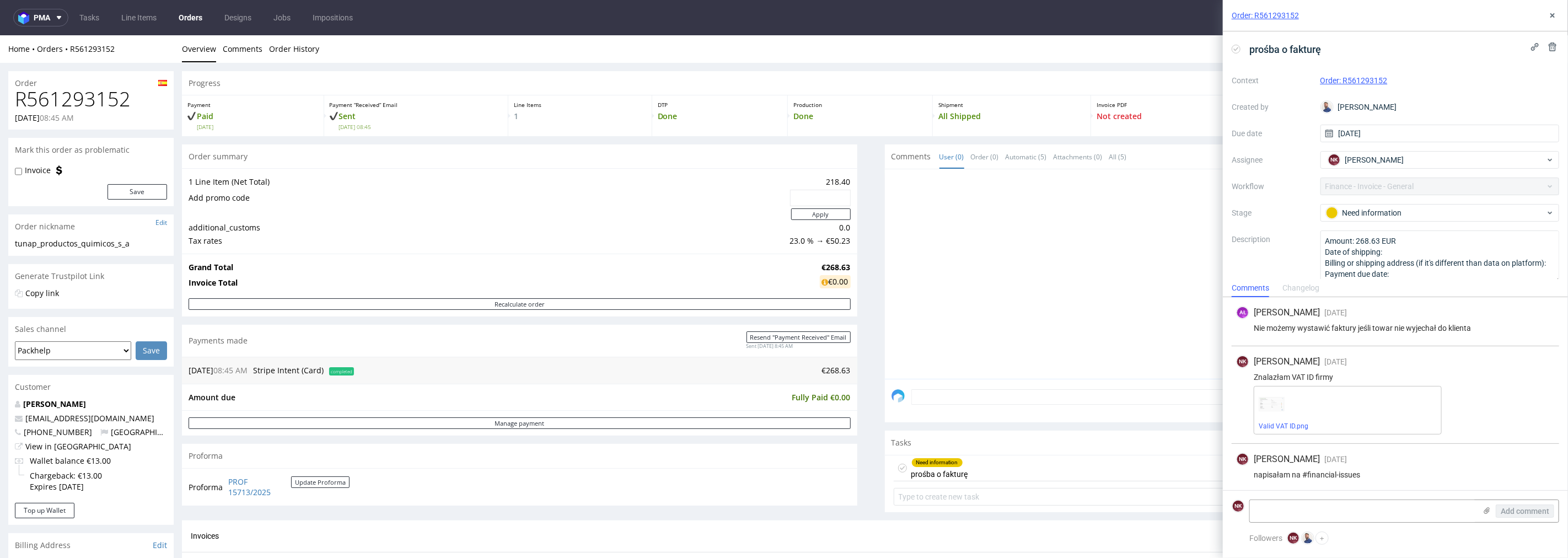
scroll to position [2, 0]
click at [1557, 12] on button at bounding box center [1552, 15] width 13 height 13
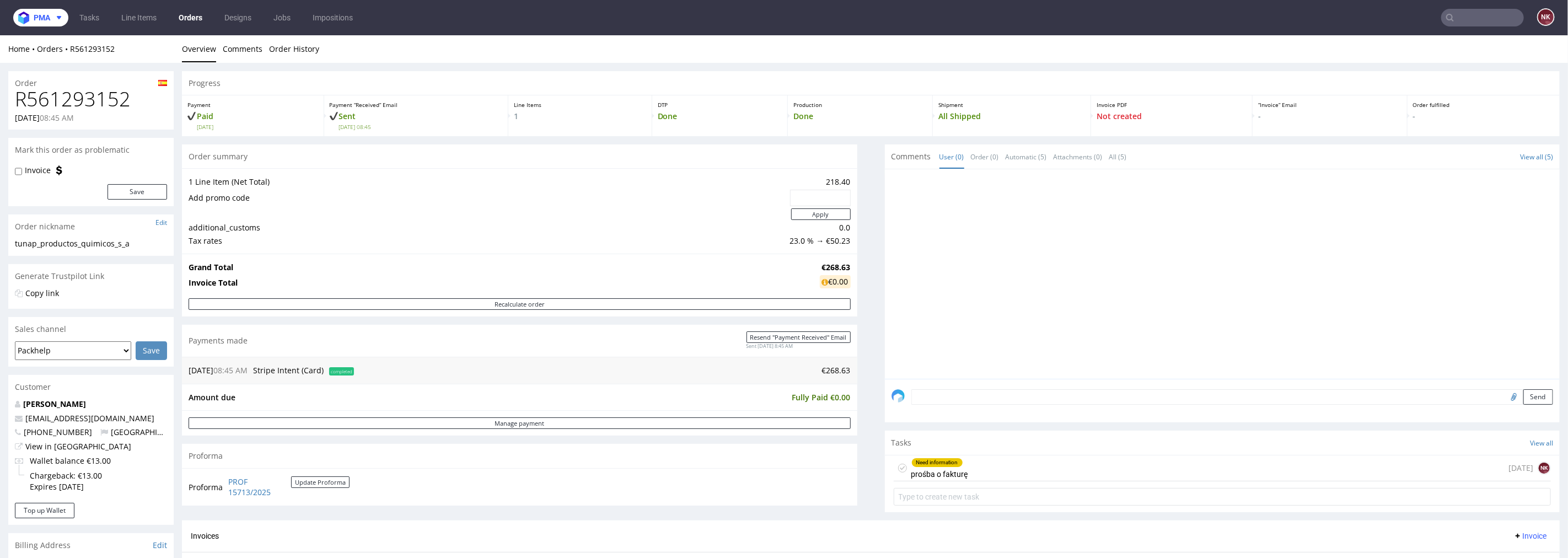
click at [46, 23] on button "pma" at bounding box center [40, 17] width 55 height 18
click at [52, 47] on span "Accounting Management App" at bounding box center [83, 50] width 89 height 8
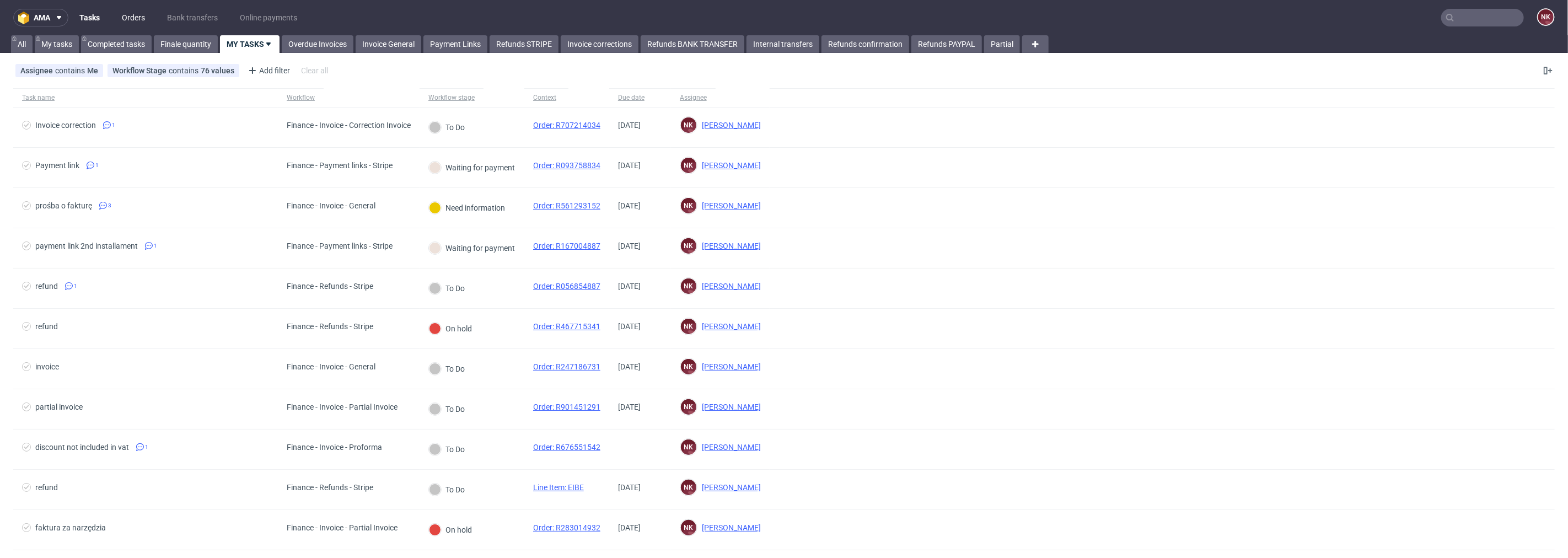
click at [129, 13] on link "Orders" at bounding box center [133, 17] width 37 height 18
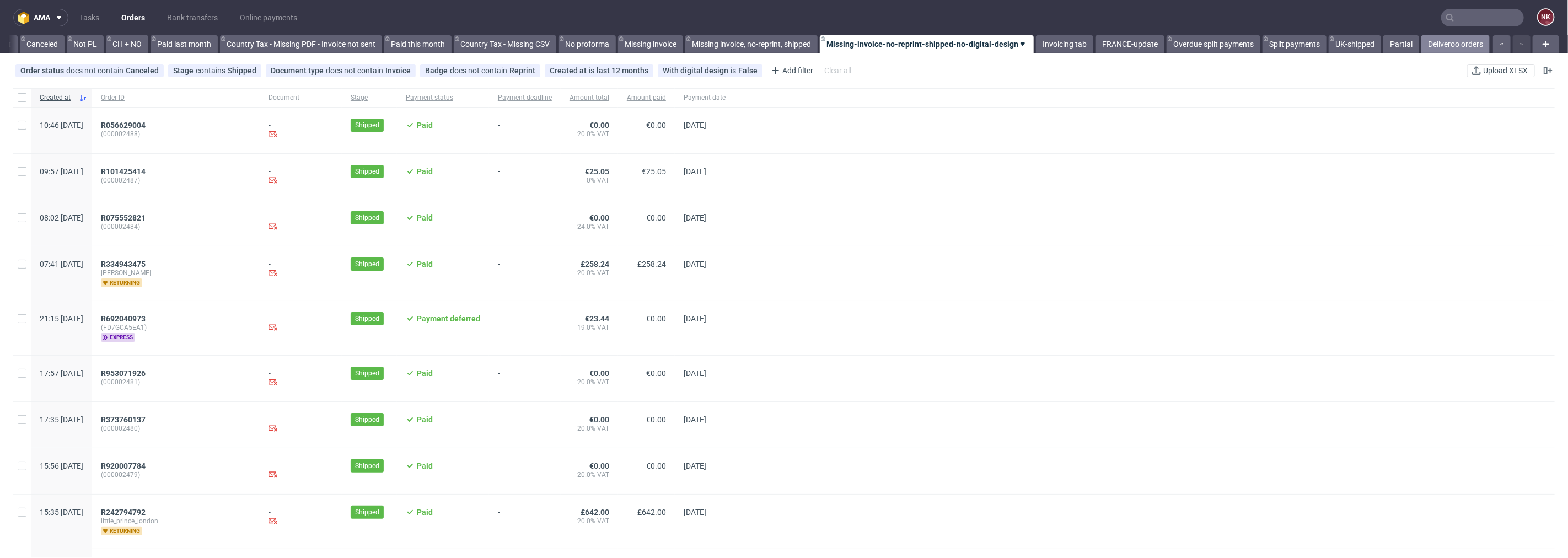
click at [1444, 44] on link "Deliveroo orders" at bounding box center [1455, 44] width 68 height 18
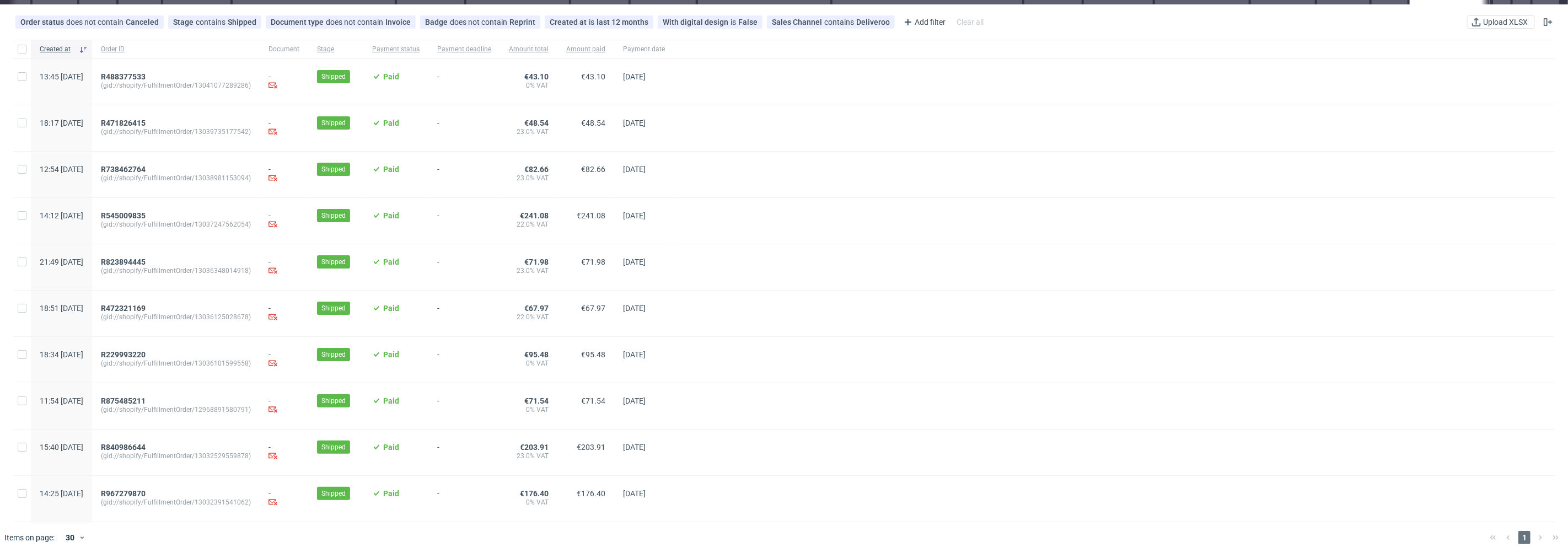
scroll to position [84, 0]
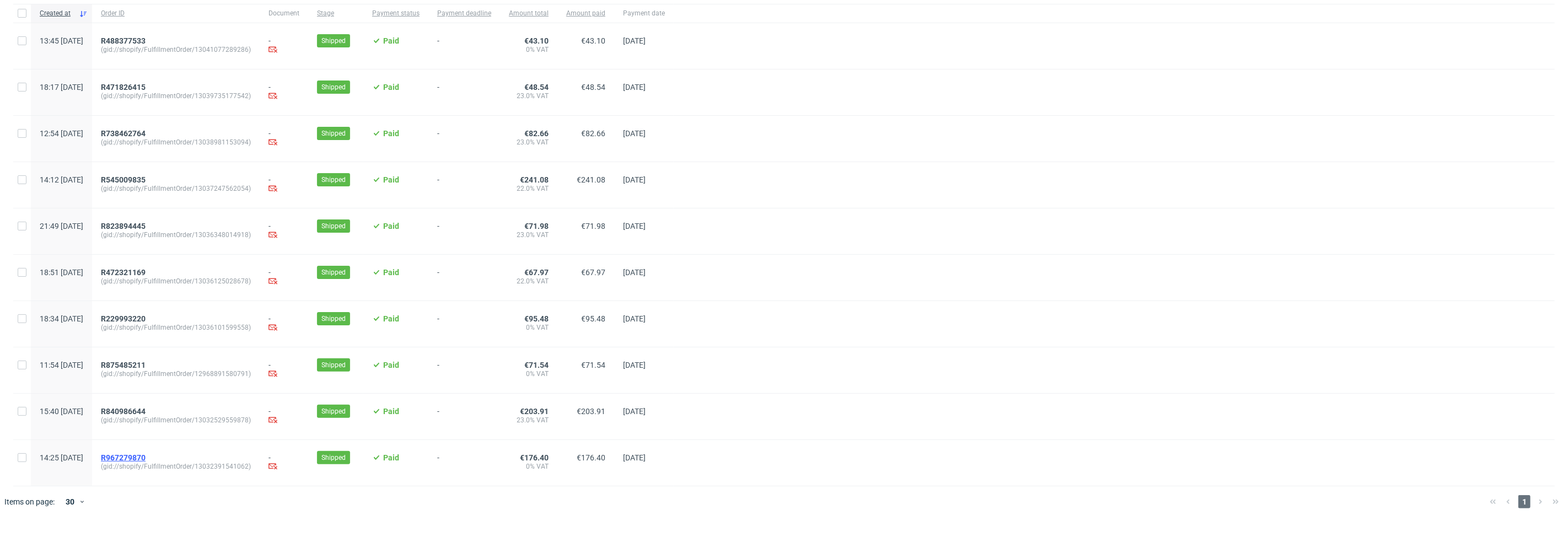
click at [145, 462] on span "R967279870" at bounding box center [123, 457] width 45 height 9
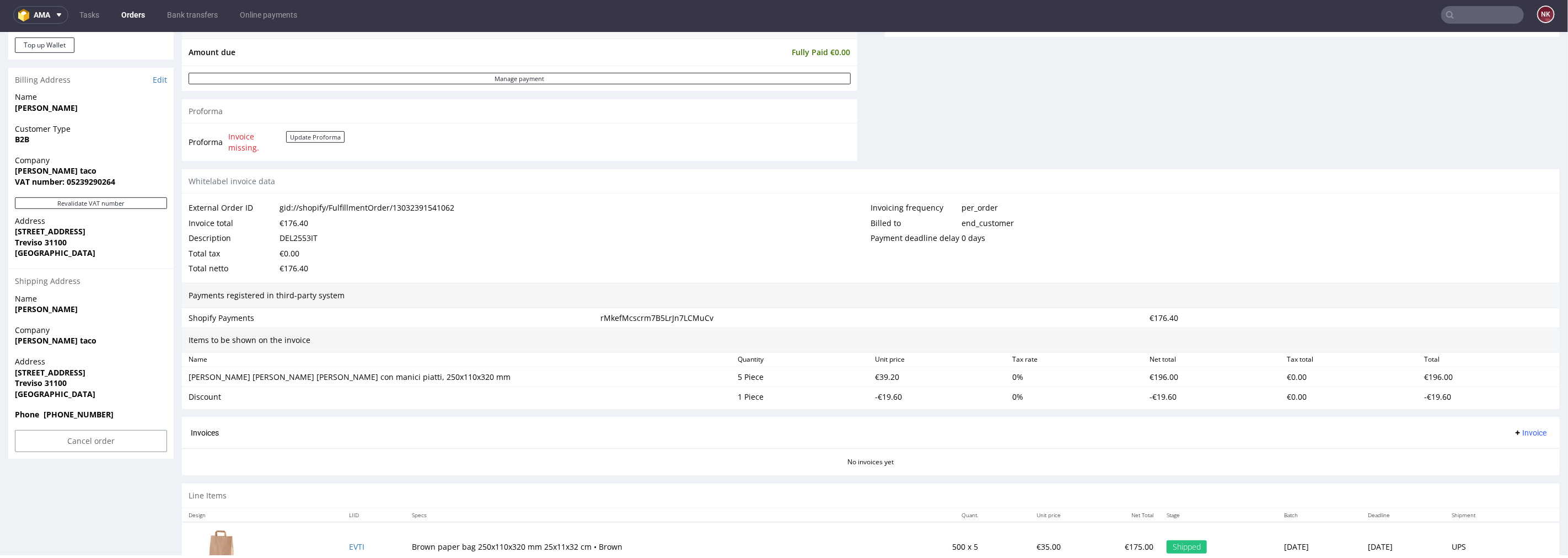
scroll to position [424, 0]
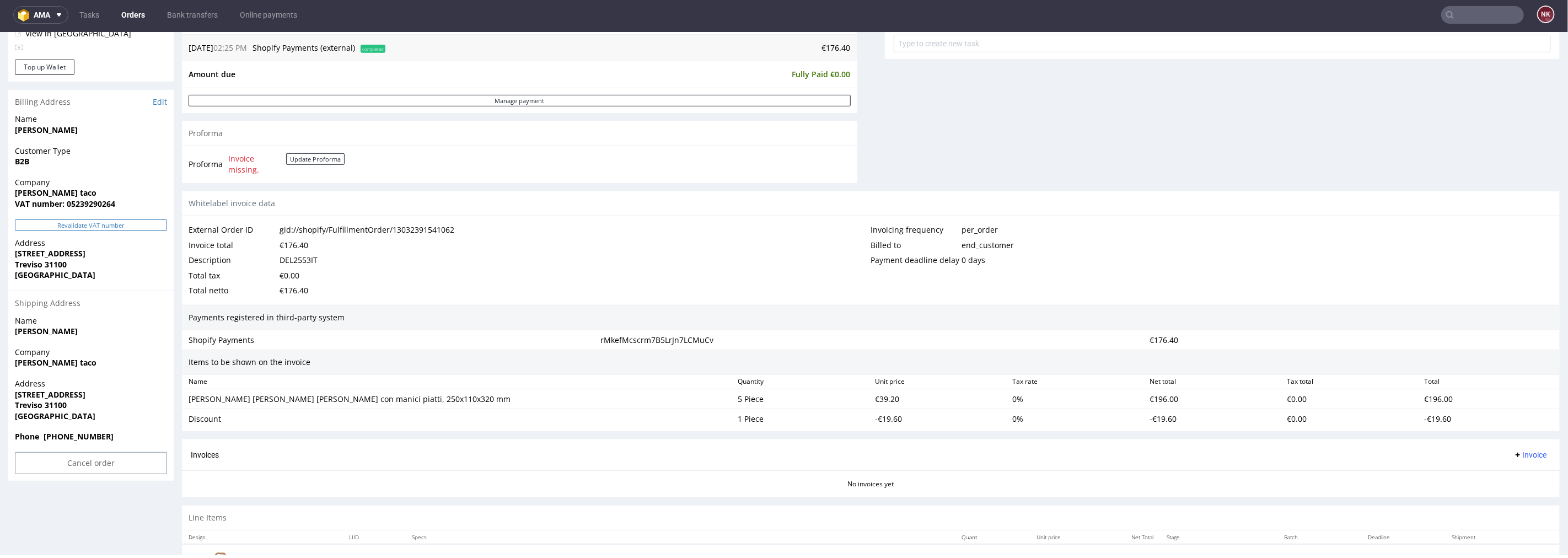
click at [113, 226] on button "Revalidate VAT number" at bounding box center [91, 224] width 152 height 12
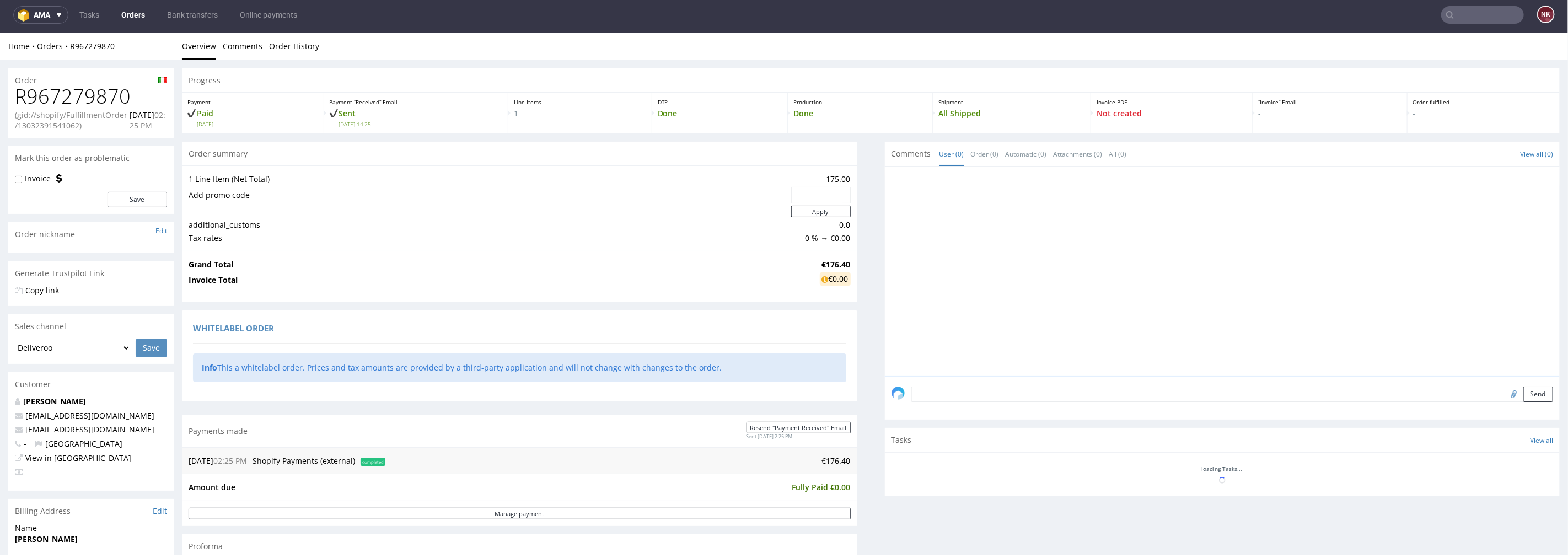
scroll to position [337, 0]
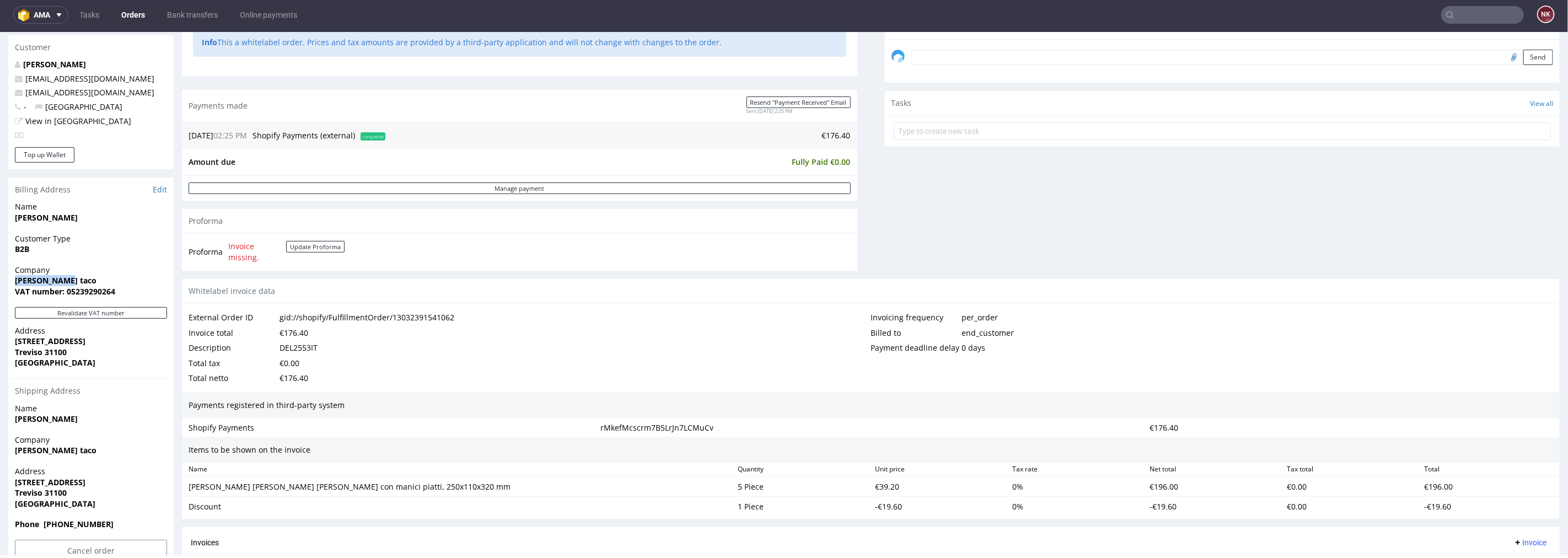
drag, startPoint x: 42, startPoint y: 280, endPoint x: 1, endPoint y: 280, distance: 41.0
click at [1, 280] on div "Order R967279870 (gid://shopify/FulfillmentOrder/13032391541062) 14.08.2025 02:…" at bounding box center [784, 209] width 1568 height 974
copy strong "[PERSON_NAME] taco"
click at [879, 285] on div "Whitelabel invoice data" at bounding box center [871, 291] width 1377 height 25
drag, startPoint x: 63, startPoint y: 278, endPoint x: 0, endPoint y: 277, distance: 63.0
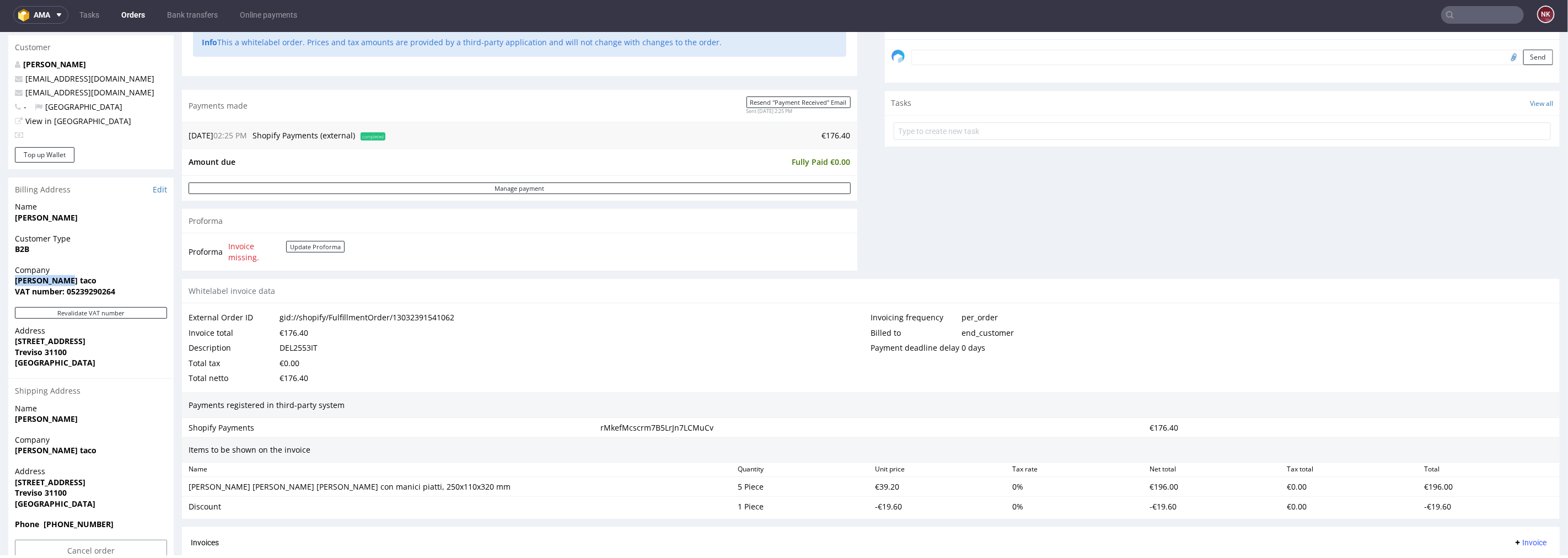
click at [0, 277] on div "Order R967279870 (gid://shopify/FulfillmentOrder/13032391541062) 14.08.2025 02:…" at bounding box center [784, 209] width 1568 height 974
copy strong "Cheli's taco"
click at [89, 284] on span "Cheli's taco" at bounding box center [91, 280] width 152 height 11
click at [91, 291] on strong "VAT number: 05239290264" at bounding box center [65, 291] width 101 height 11
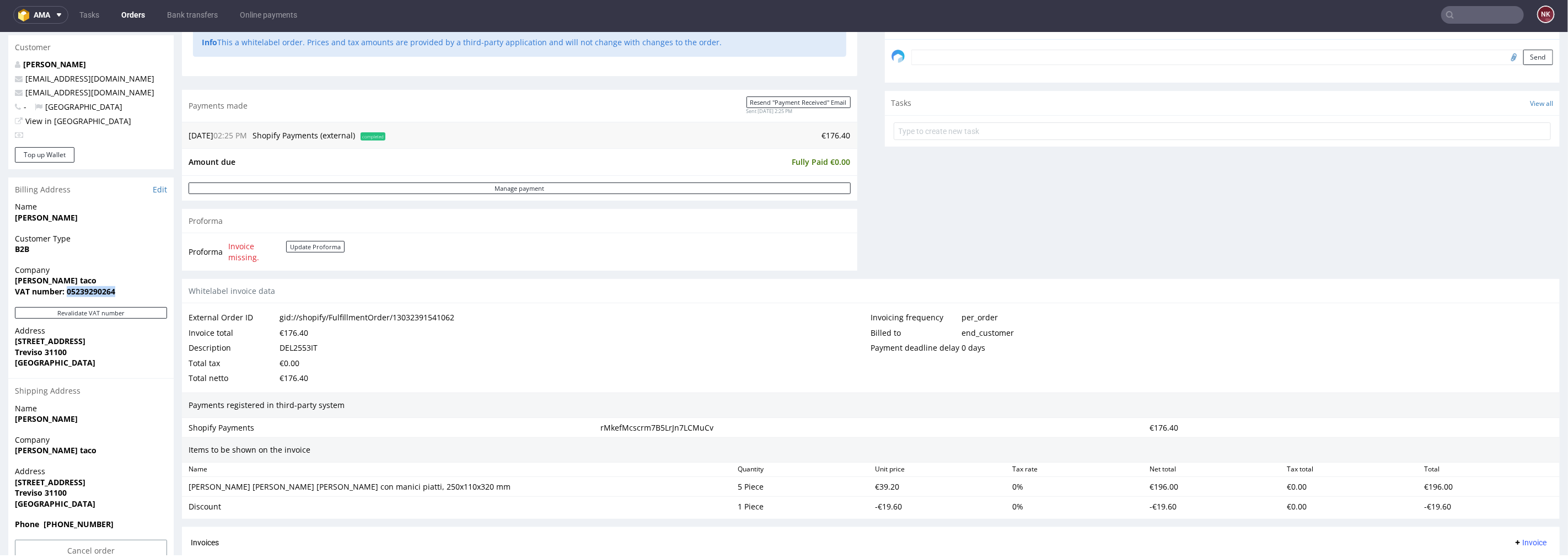
click at [91, 291] on strong "VAT number: 05239290264" at bounding box center [65, 291] width 101 height 11
copy strong "05239290264"
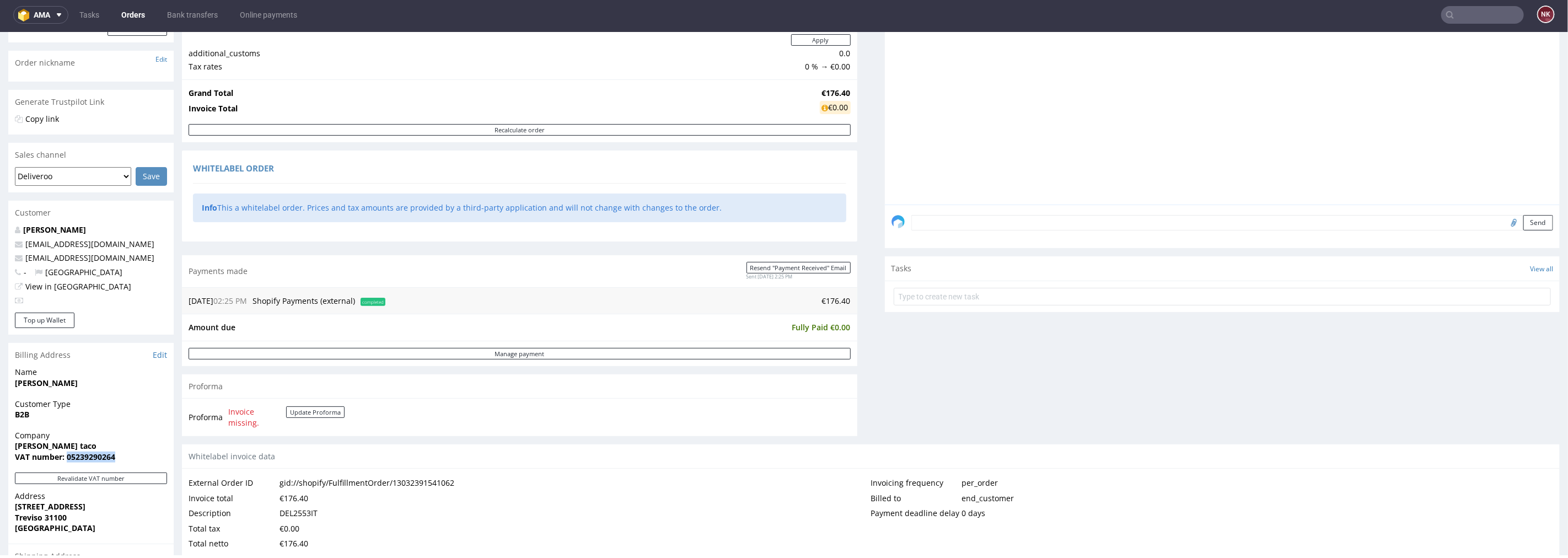
scroll to position [0, 0]
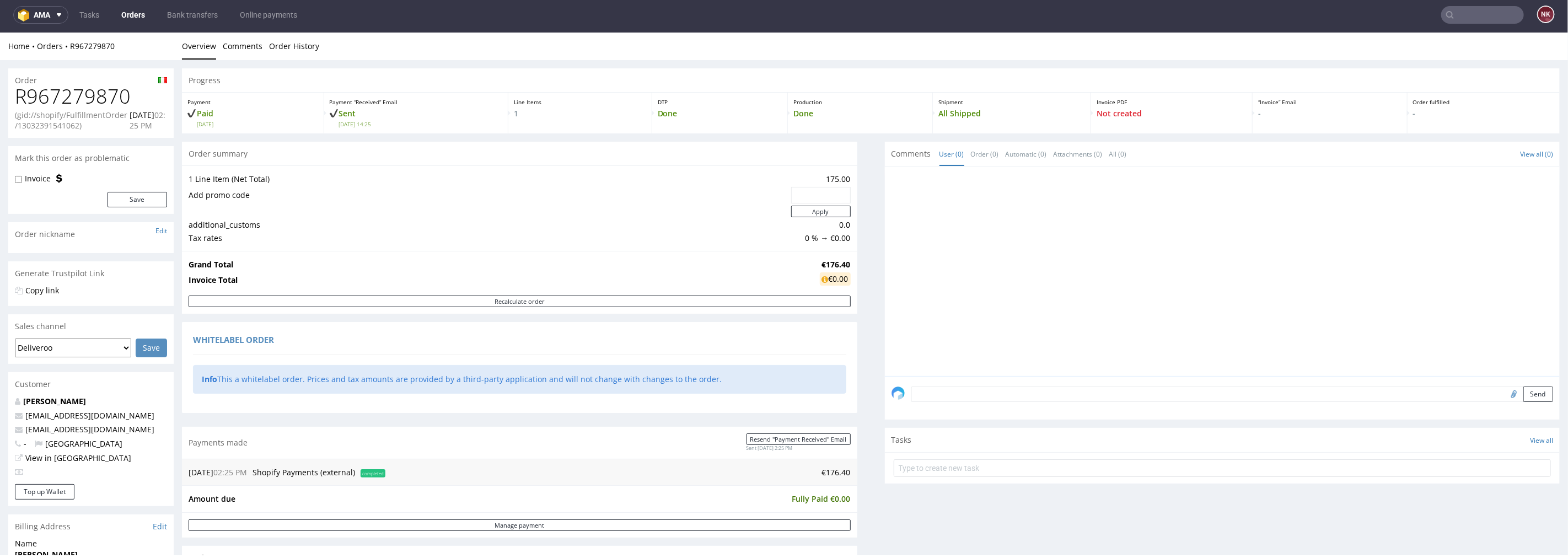
click at [119, 92] on h1 "R967279870" at bounding box center [91, 96] width 152 height 22
copy h1 "R967279870"
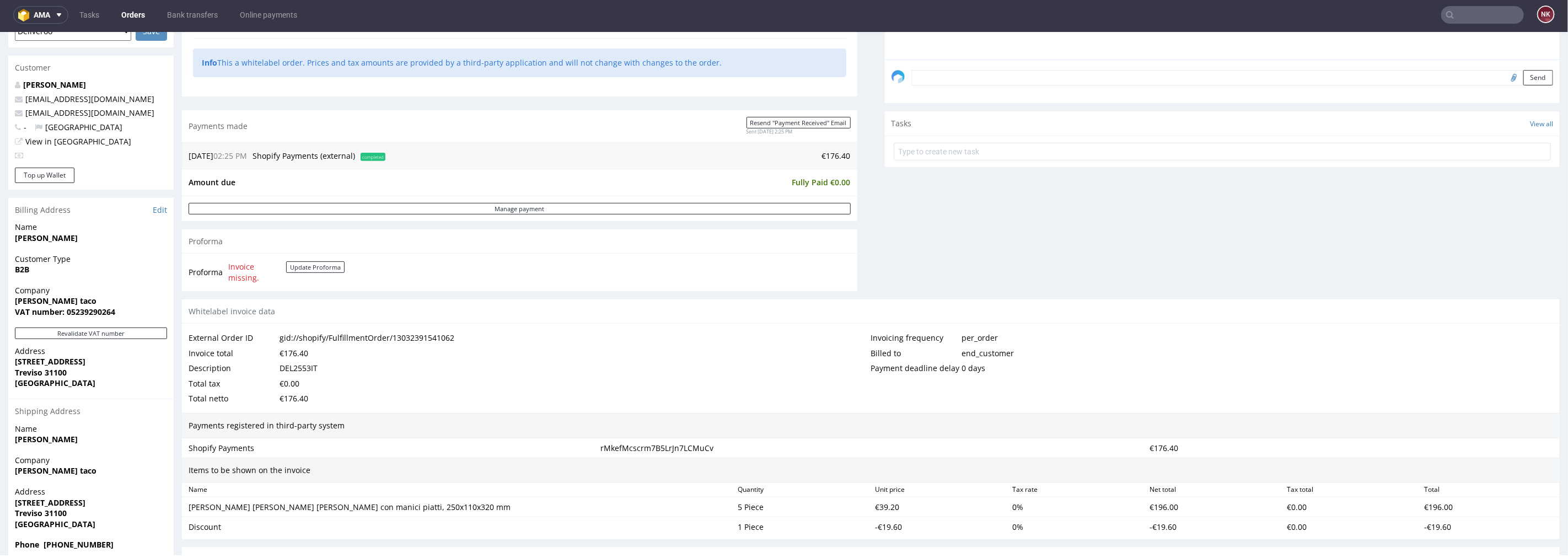
scroll to position [429, 0]
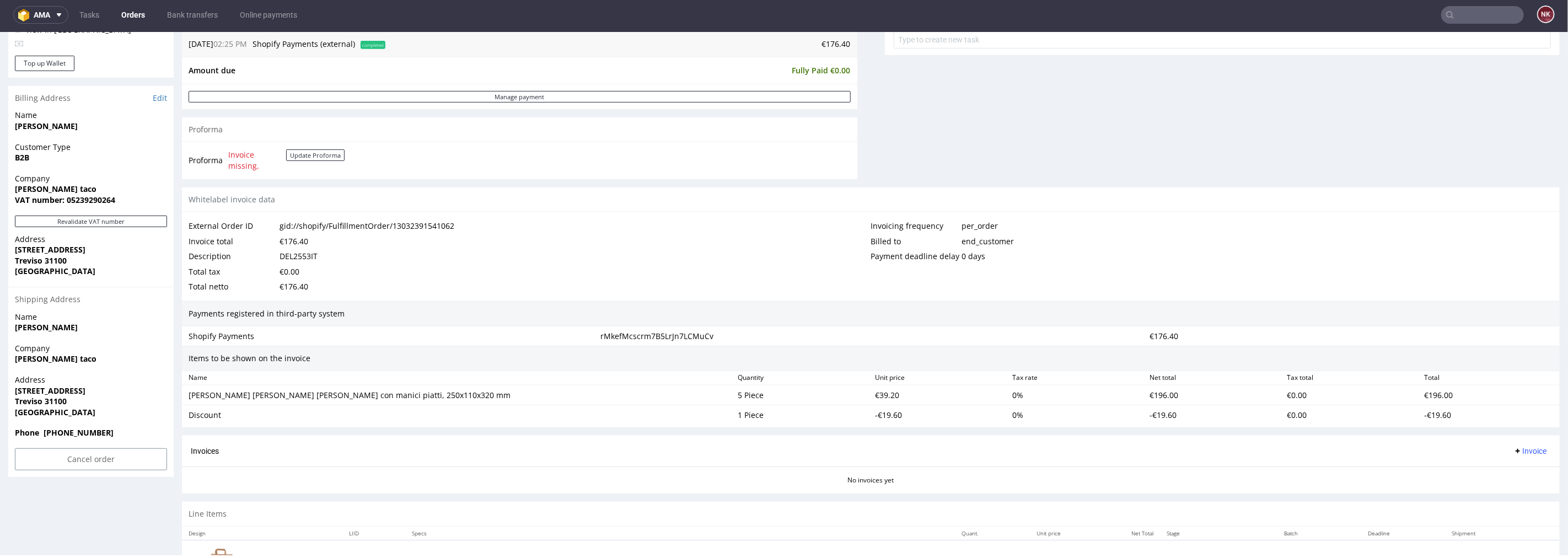
click at [311, 247] on div "Invoice total €176.40" at bounding box center [529, 240] width 682 height 15
click at [306, 259] on div "DEL2553IT" at bounding box center [298, 255] width 38 height 15
copy div "DEL2553IT"
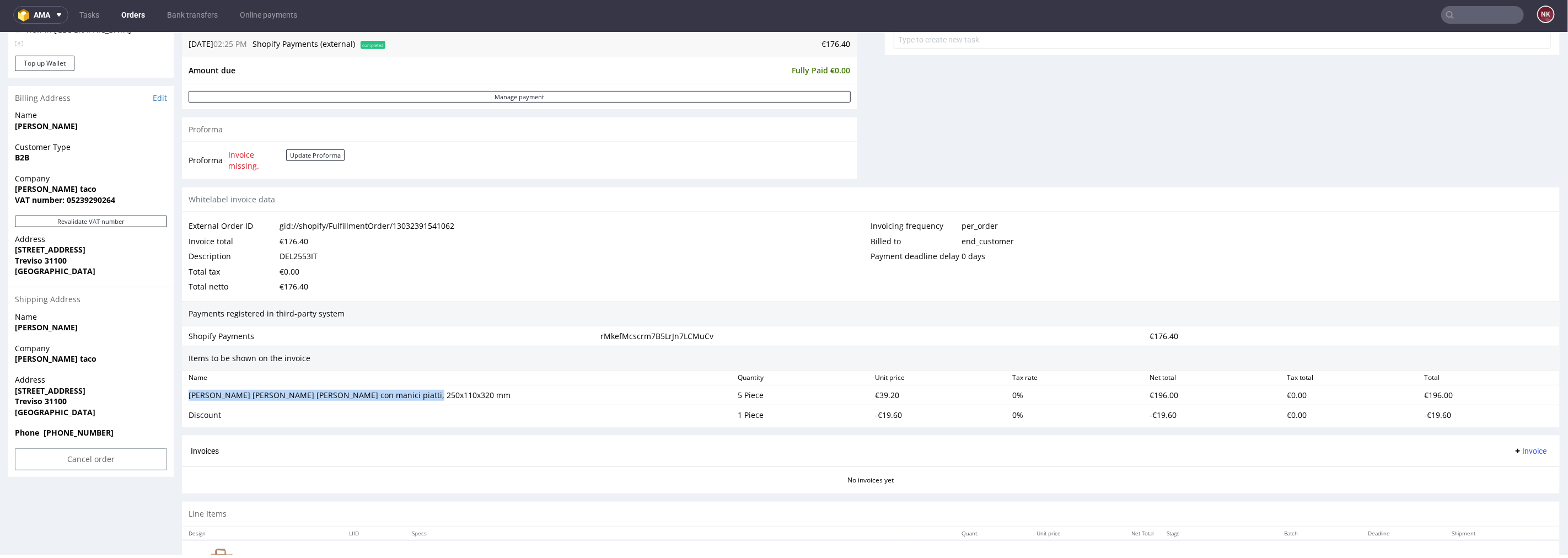
drag, startPoint x: 405, startPoint y: 396, endPoint x: 185, endPoint y: 396, distance: 220.0
click at [185, 396] on div "Sacchetti di carta marroni con manici piatti, 250x110x320 mm" at bounding box center [459, 394] width 549 height 15
copy div "Sacchetti di carta marroni con manici piatti, 250x110x320 mm"
click at [202, 418] on div "Discount" at bounding box center [458, 414] width 540 height 11
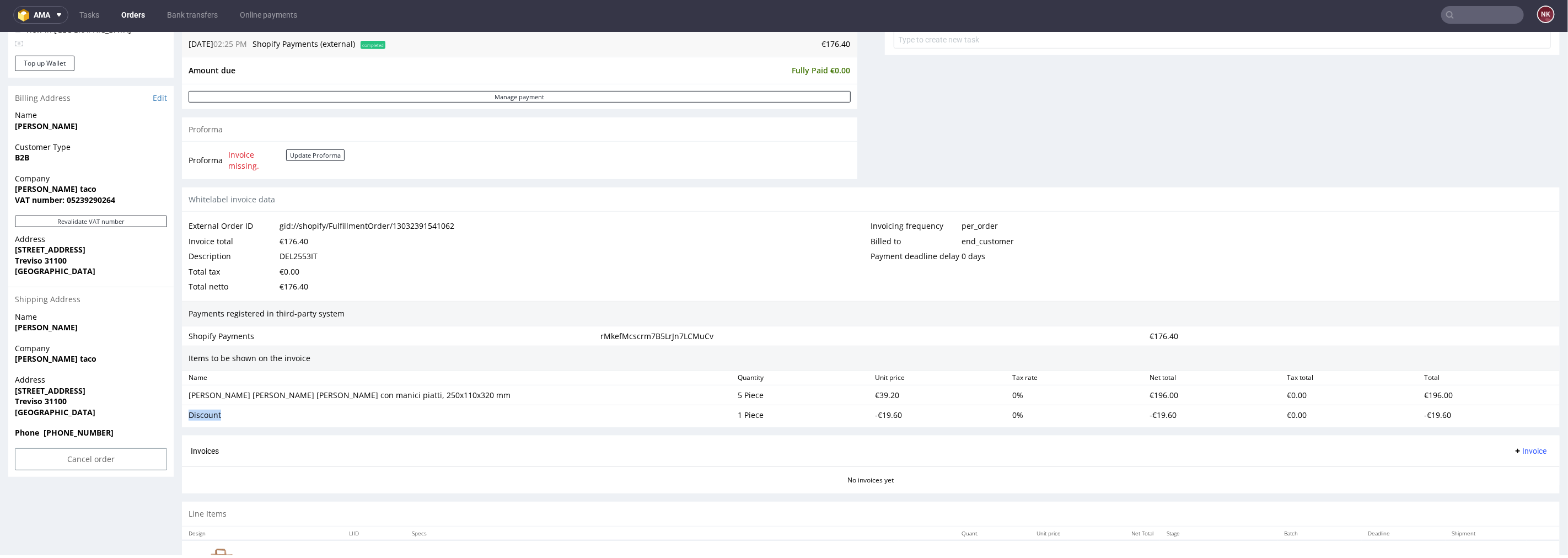
copy div "Discount"
click at [886, 397] on div "€39.20" at bounding box center [939, 394] width 137 height 15
copy div "39.20"
click at [882, 417] on div "-€19.60" at bounding box center [939, 414] width 137 height 15
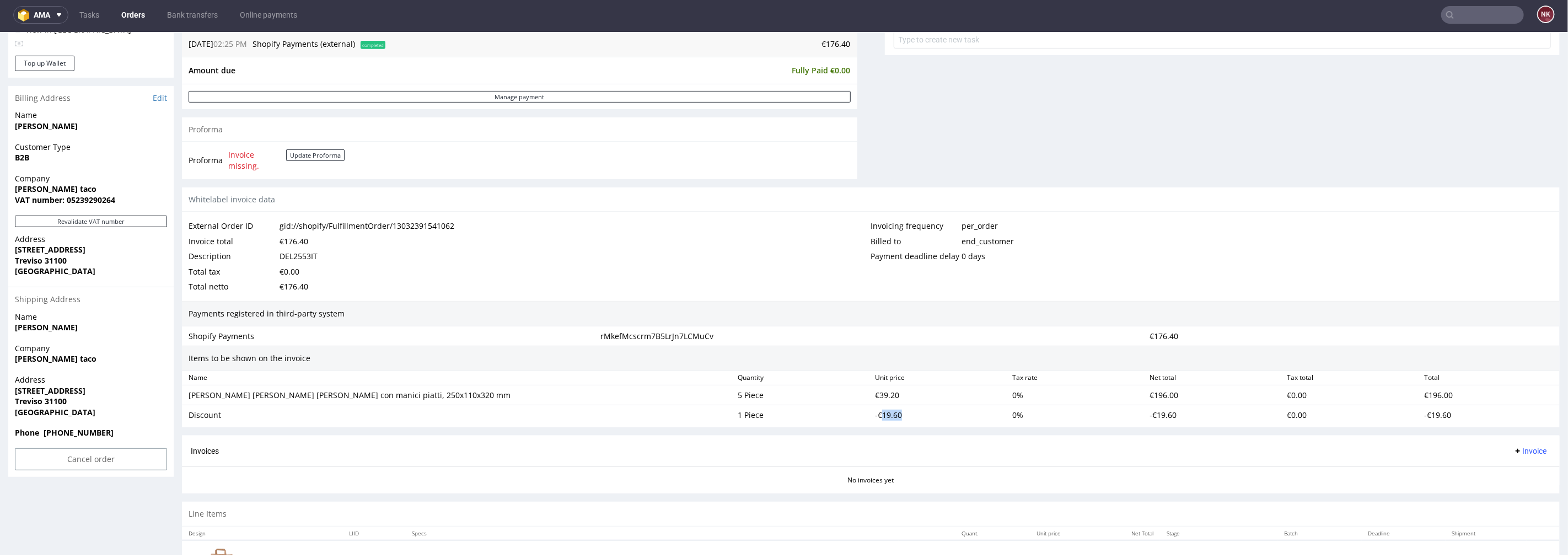
click at [882, 417] on div "-€19.60" at bounding box center [939, 414] width 137 height 15
copy div "19.60"
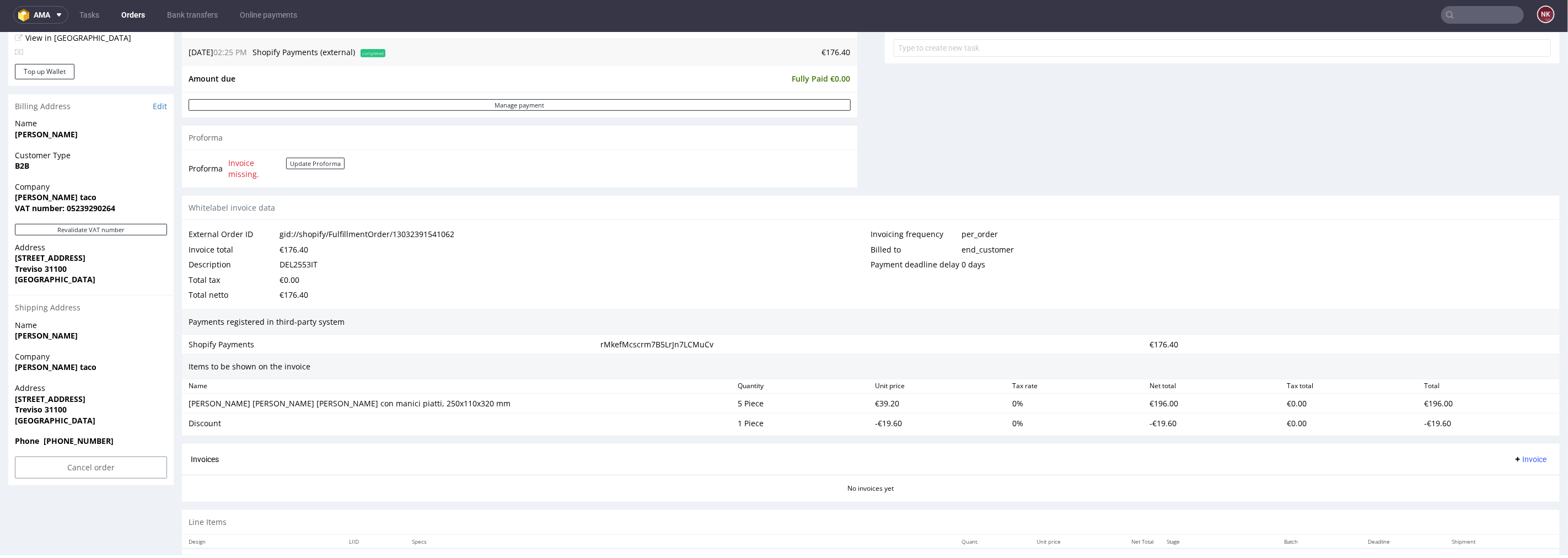
scroll to position [486, 0]
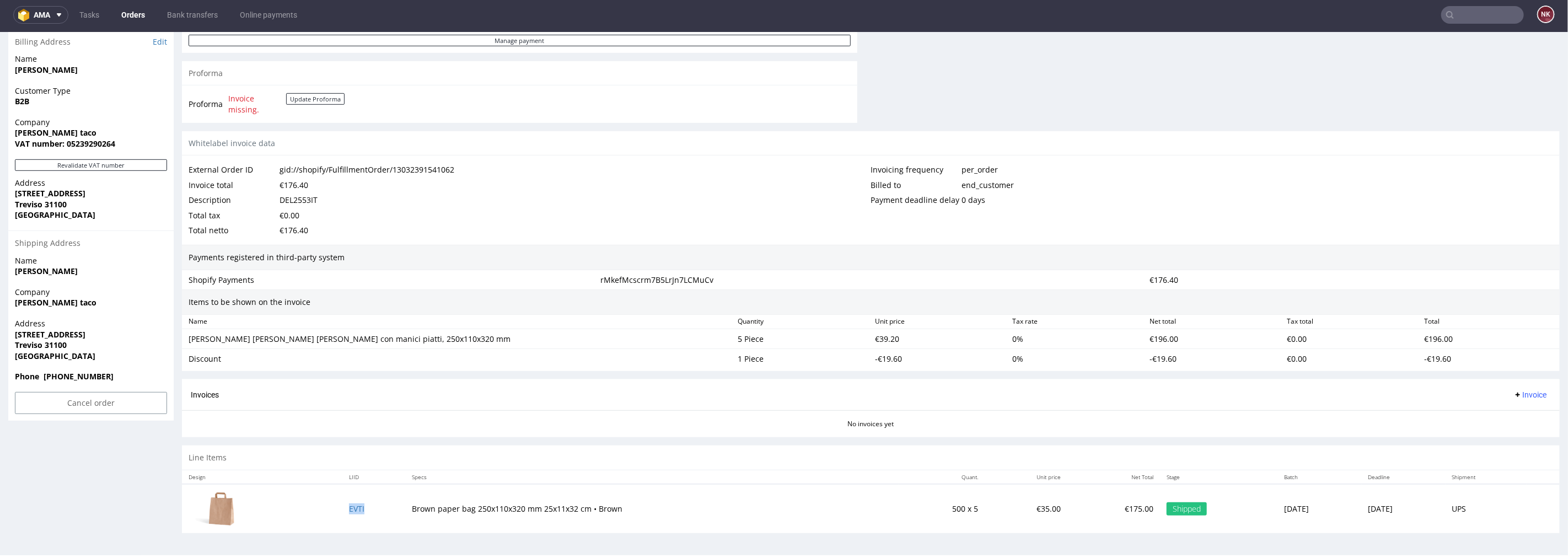
click at [1513, 391] on span "Invoice" at bounding box center [1530, 394] width 33 height 9
click at [1507, 442] on span "Upload" at bounding box center [1511, 437] width 53 height 11
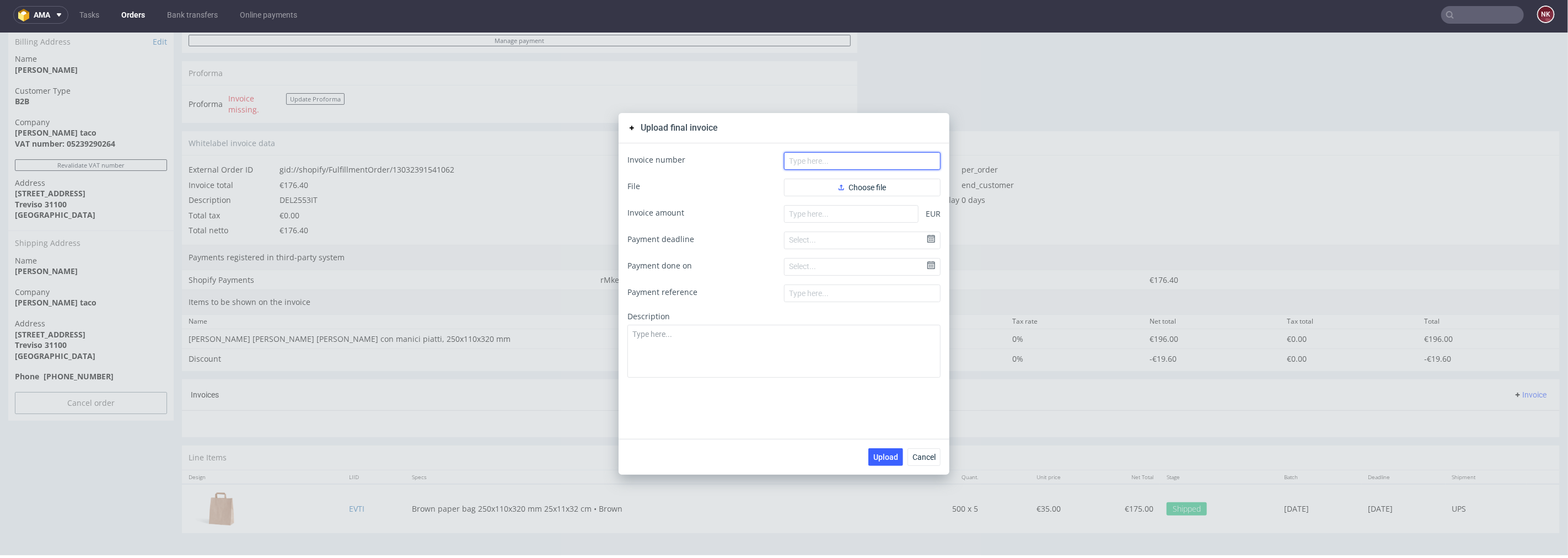
click at [869, 166] on input "text" at bounding box center [862, 160] width 157 height 18
paste input "FV 1005/8/2025"
type input "FV 1005/8/2025"
click at [834, 198] on form "Invoice number FV 1005/8/2025 File Choose file Invoice amount EUR Payment deadl…" at bounding box center [784, 265] width 313 height 226
click at [838, 186] on use "button" at bounding box center [841, 187] width 6 height 6
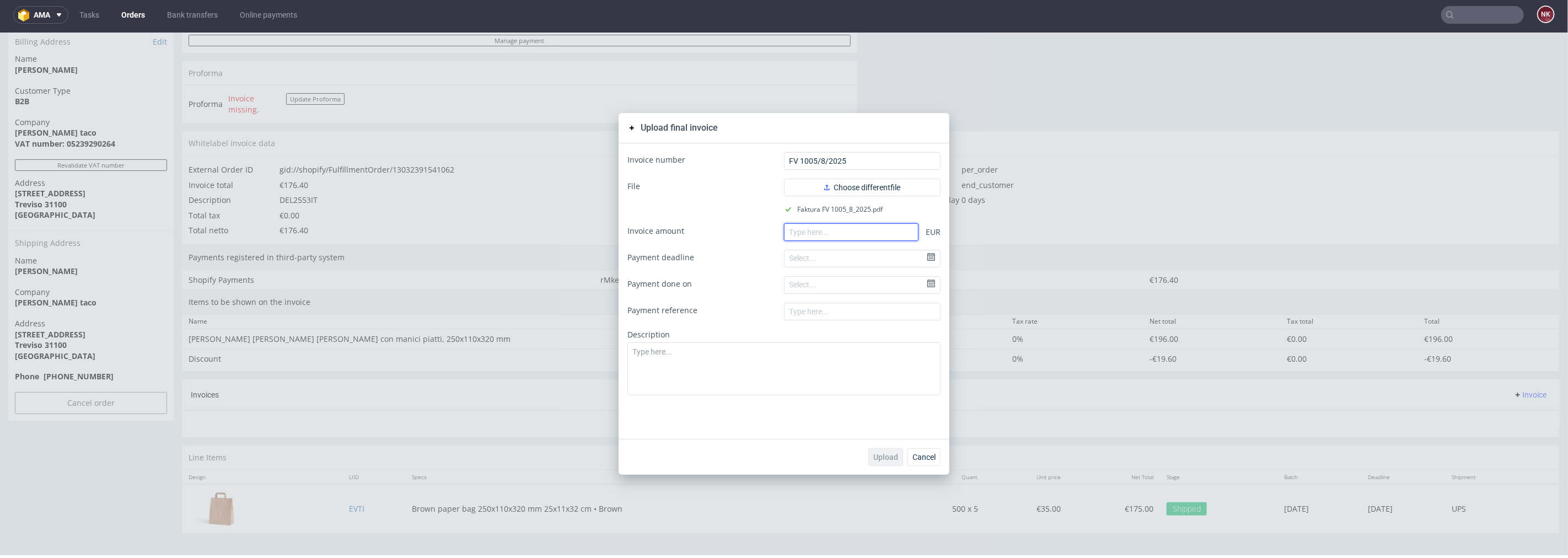
click at [893, 237] on input "number" at bounding box center [851, 232] width 134 height 18
paste input "176.80"
type input "176.80"
click at [889, 467] on div "Upload Cancel" at bounding box center [784, 457] width 331 height 36
click at [888, 457] on span "Upload" at bounding box center [886, 457] width 25 height 8
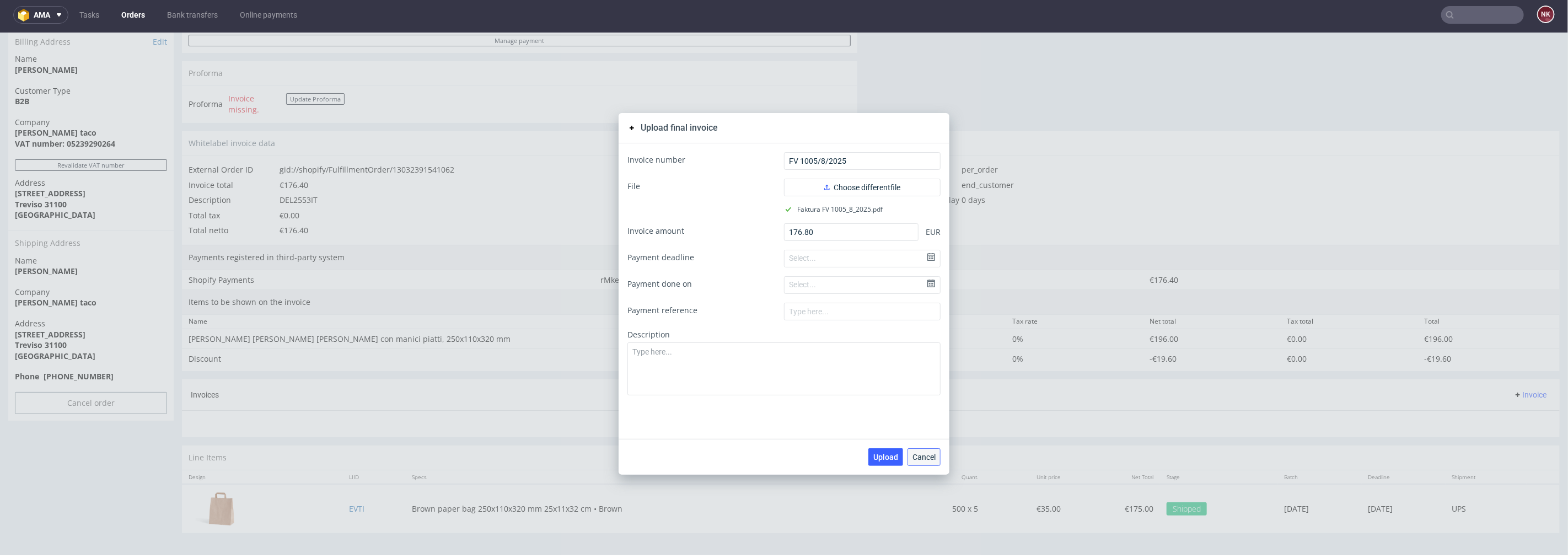
click at [929, 455] on span "Cancel" at bounding box center [924, 457] width 23 height 8
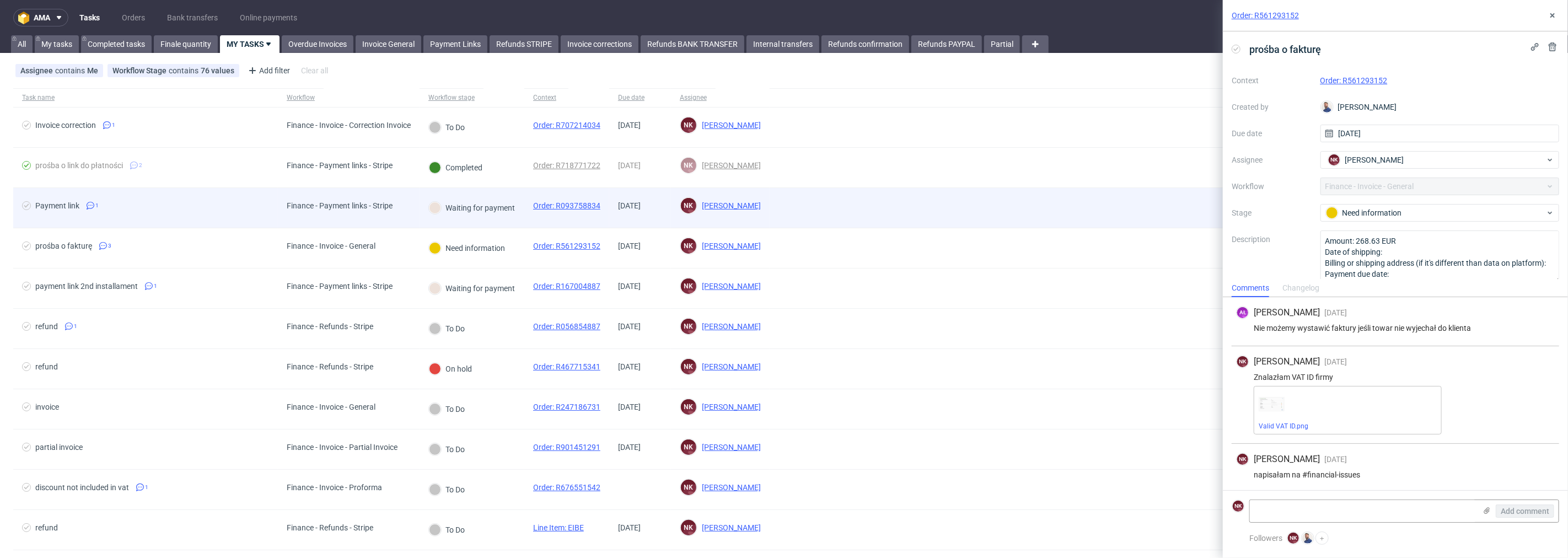
scroll to position [2, 0]
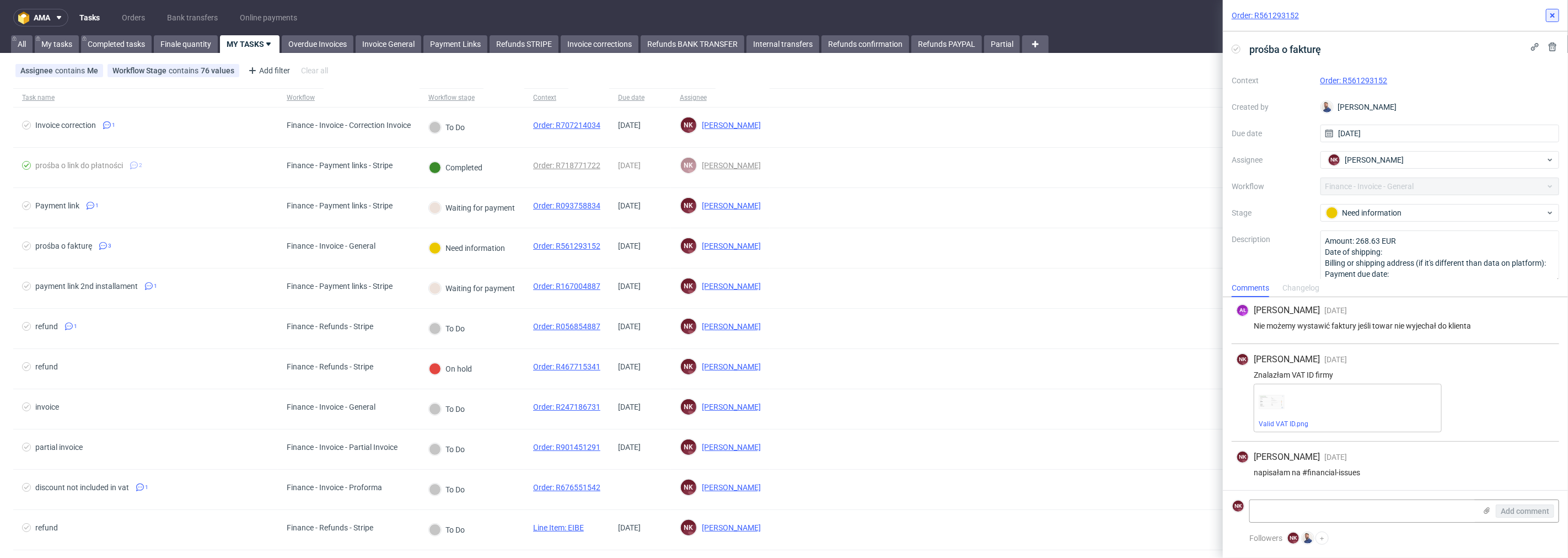
click at [1550, 12] on icon at bounding box center [1552, 15] width 9 height 9
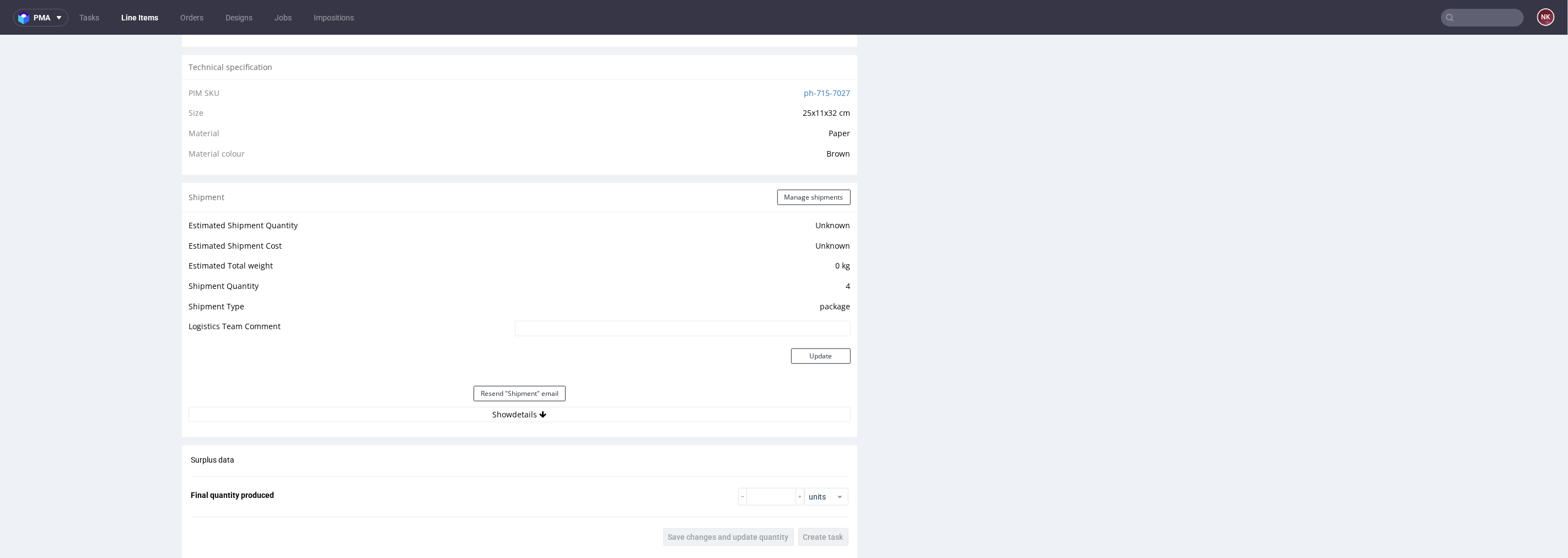
scroll to position [919, 0]
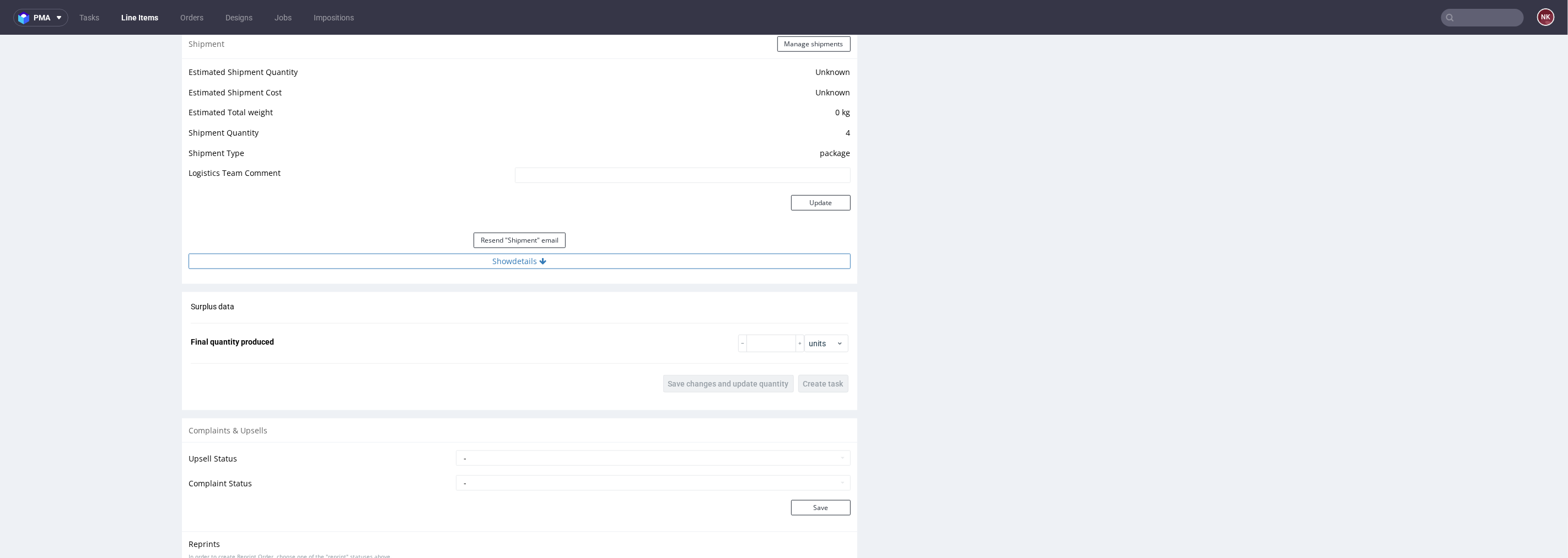
click at [590, 264] on button "Show details" at bounding box center [519, 260] width 662 height 15
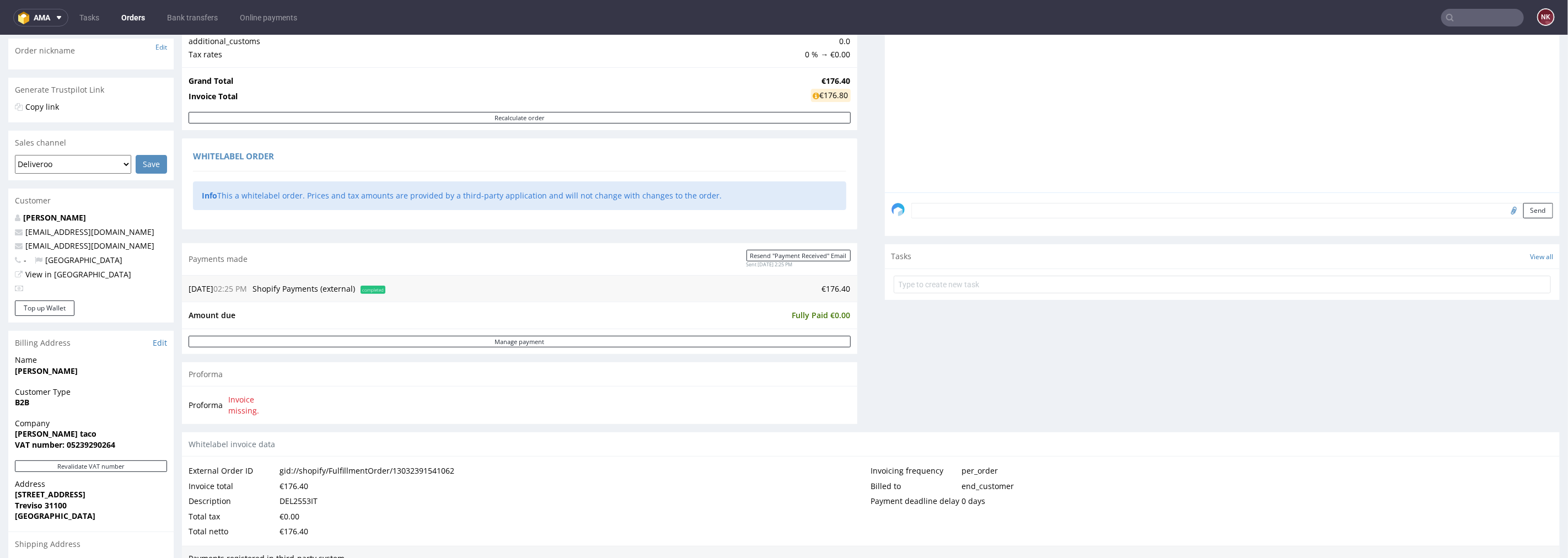
scroll to position [61, 0]
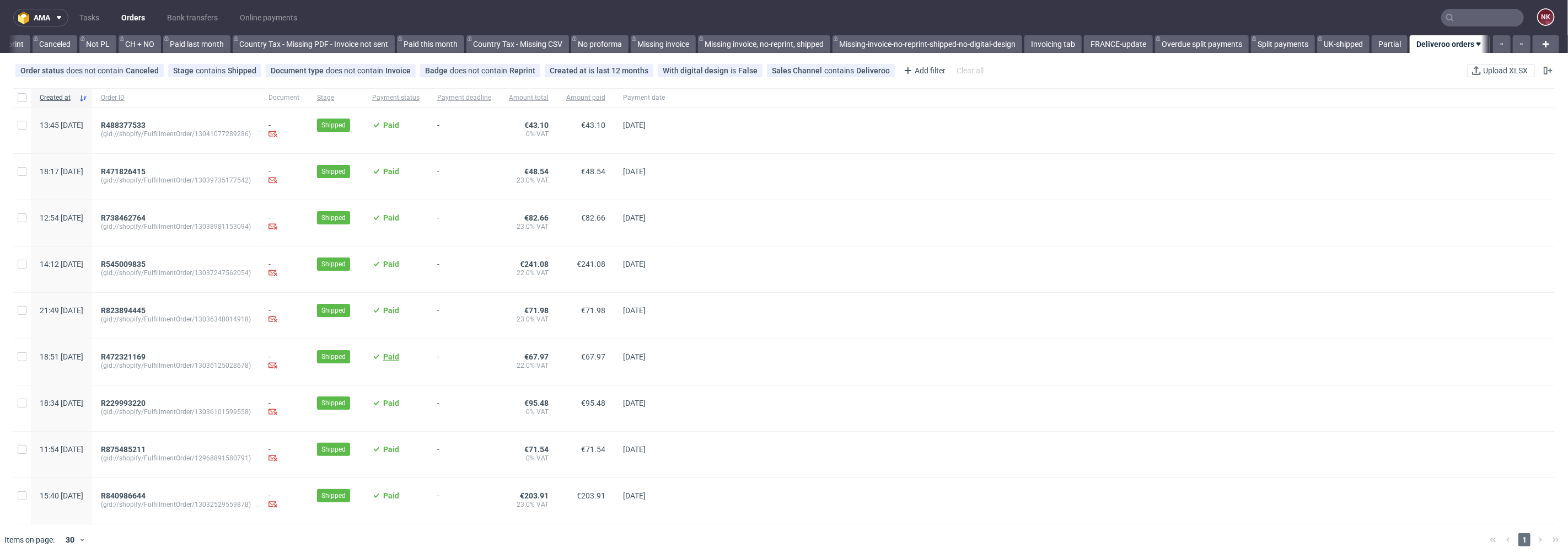
scroll to position [0, 1062]
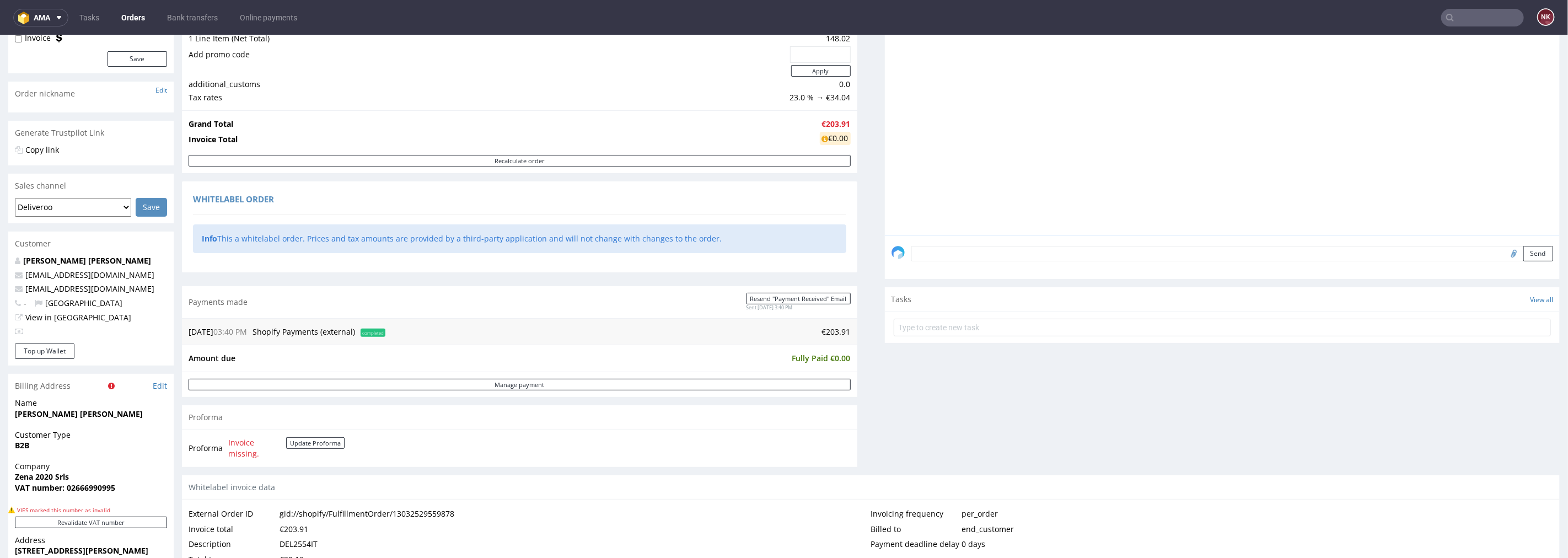
scroll to position [306, 0]
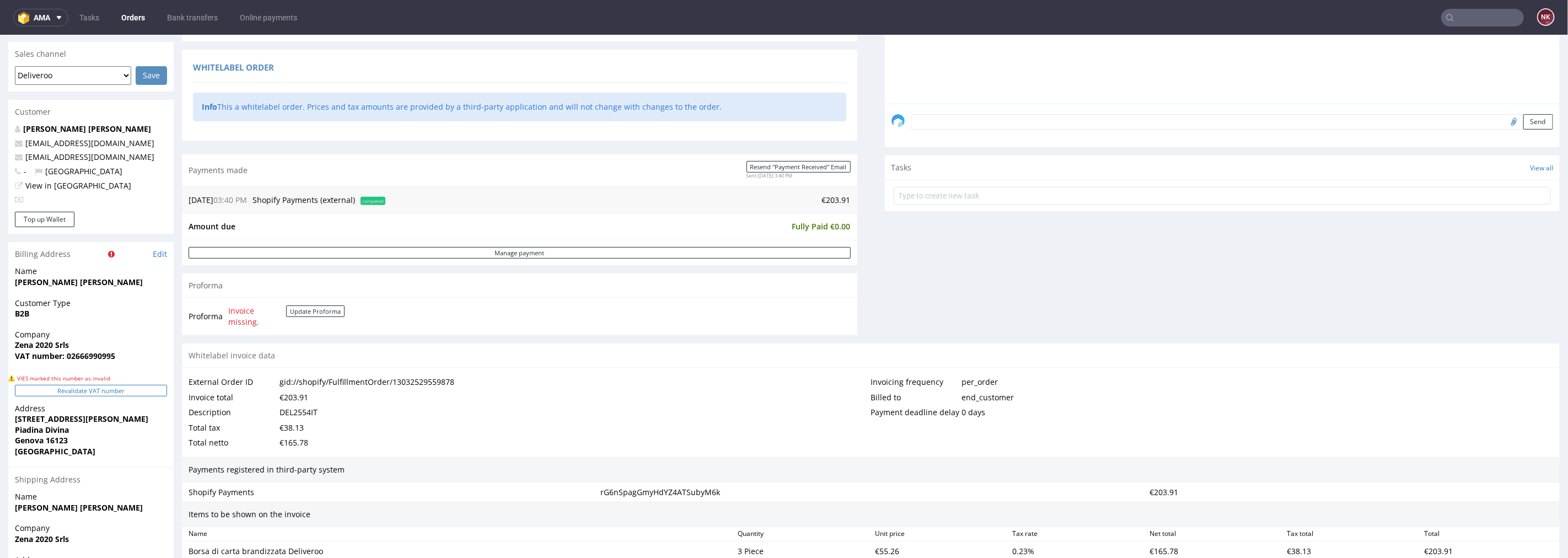
click at [107, 395] on button "Revalidate VAT number" at bounding box center [91, 390] width 152 height 12
drag, startPoint x: 78, startPoint y: 342, endPoint x: 12, endPoint y: 342, distance: 66.0
click at [12, 342] on div "Company Zena 2020 Srls VAT number: 02666990995" at bounding box center [91, 349] width 165 height 42
copy strong "Zena 2020 Srls"
drag, startPoint x: 77, startPoint y: 429, endPoint x: 3, endPoint y: 417, distance: 75.0
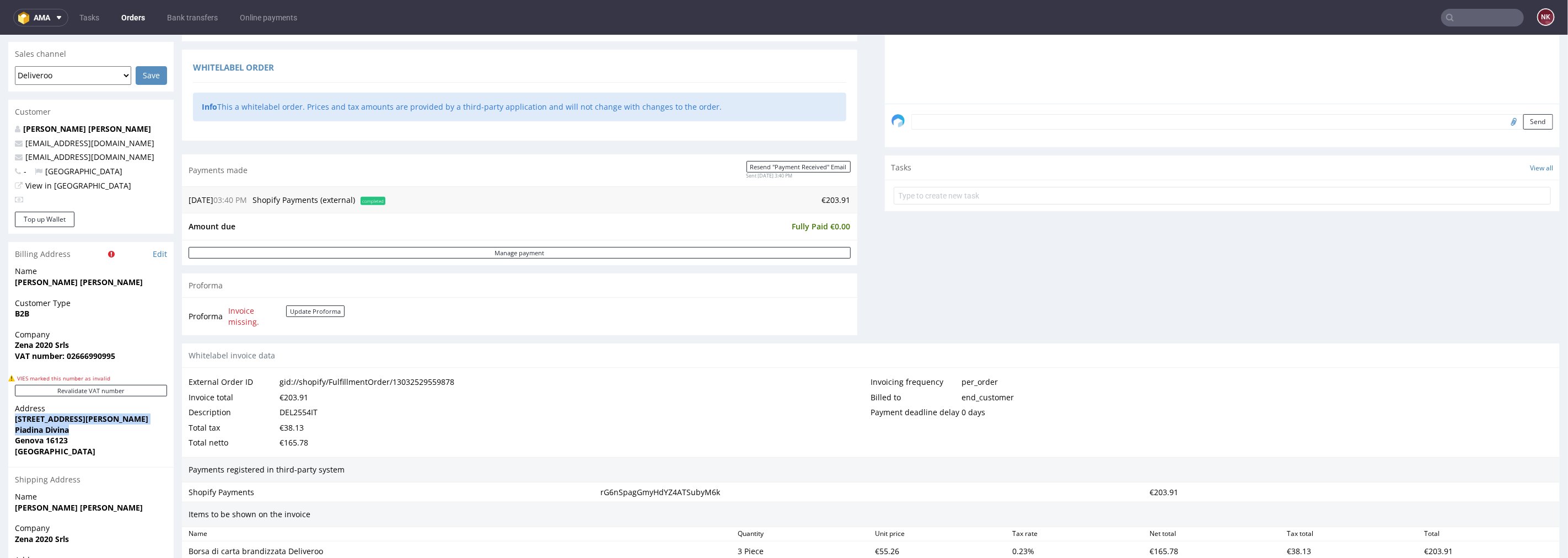
click at [3, 417] on div "Order R840986644 (gid://shopify/FulfillmentOrder/13032529559878) [DATE] 03:40 P…" at bounding box center [784, 250] width 1568 height 925
copy p "[STREET_ADDRESS][PERSON_NAME]"
click at [93, 354] on strong "VAT number: 02666990995" at bounding box center [65, 355] width 101 height 11
copy strong "02666990995"
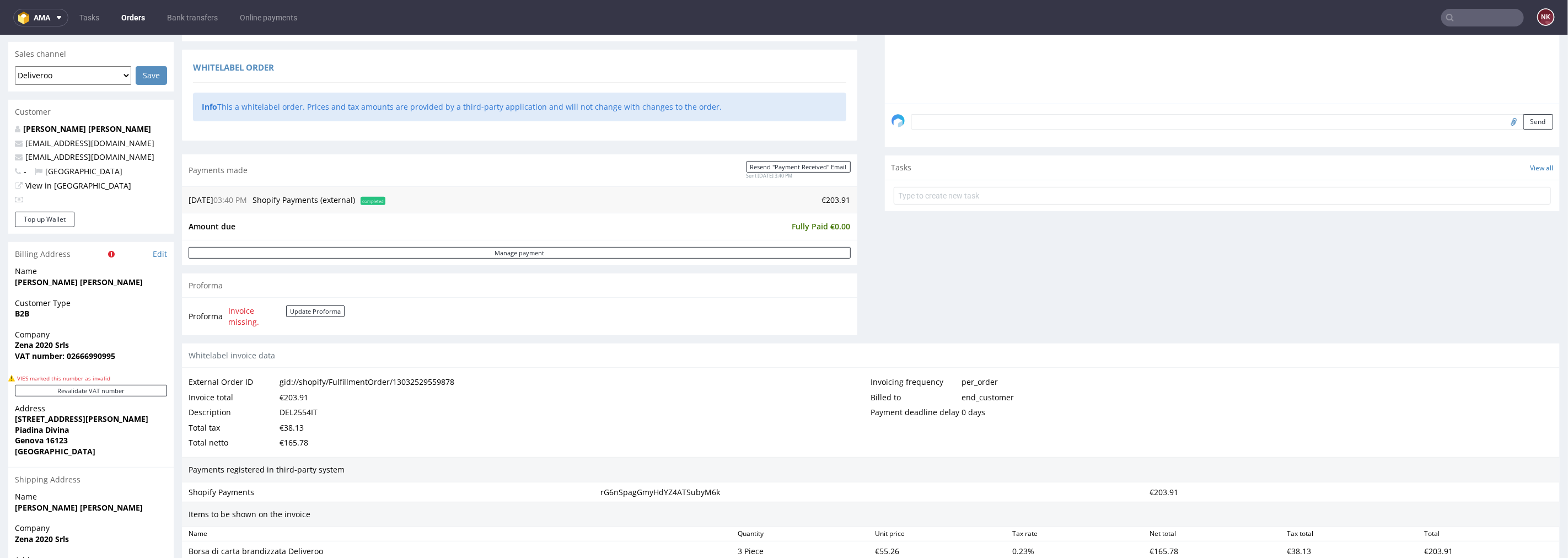
click at [32, 442] on strong "Genova 16123" at bounding box center [42, 439] width 53 height 11
copy strong "[GEOGRAPHIC_DATA]"
click at [53, 442] on strong "Genova 16123" at bounding box center [42, 439] width 53 height 11
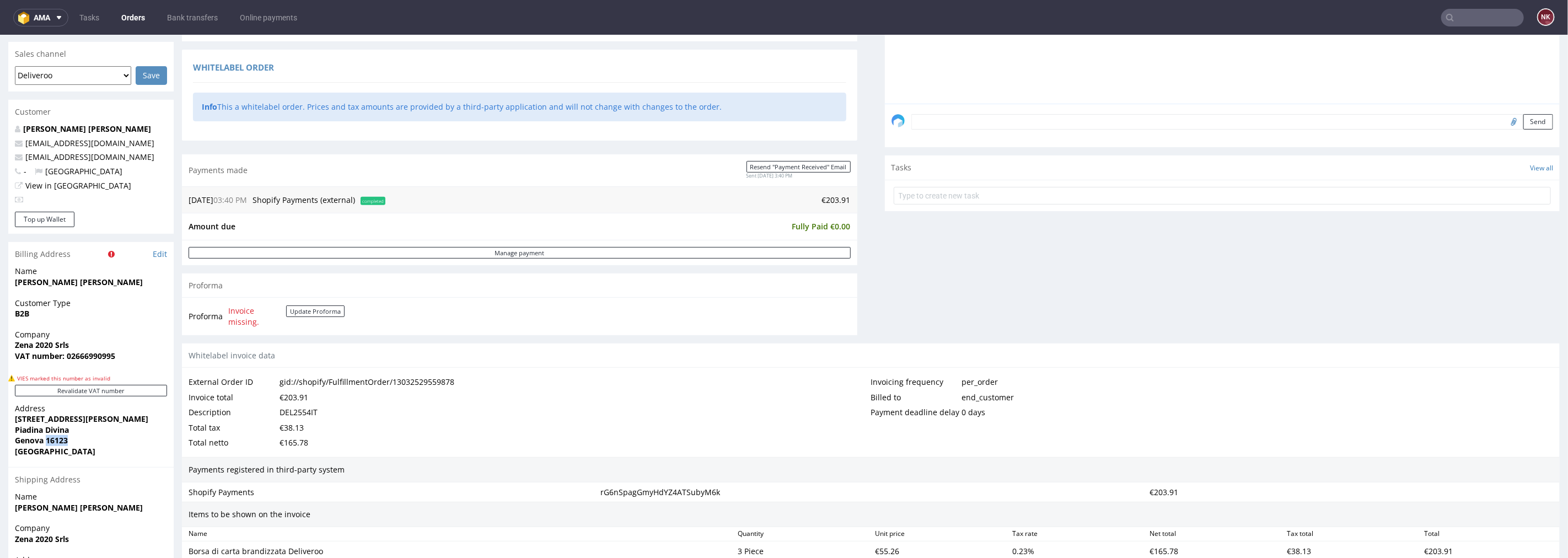
copy strong "16123"
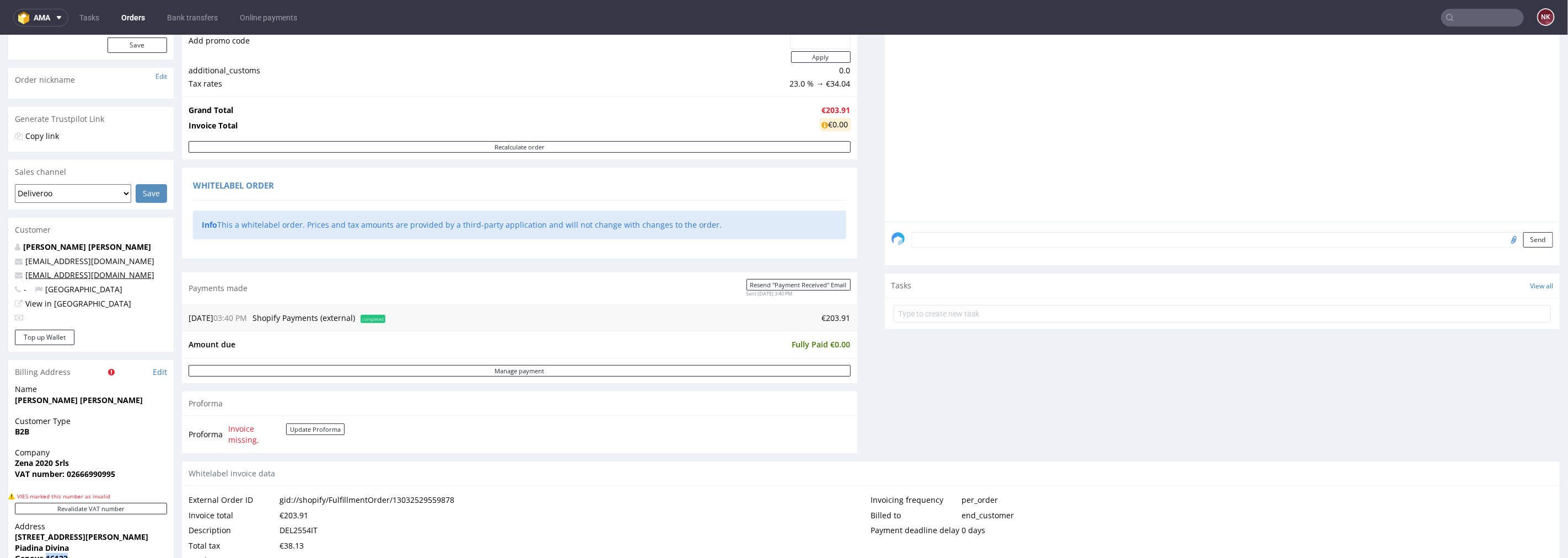
scroll to position [0, 0]
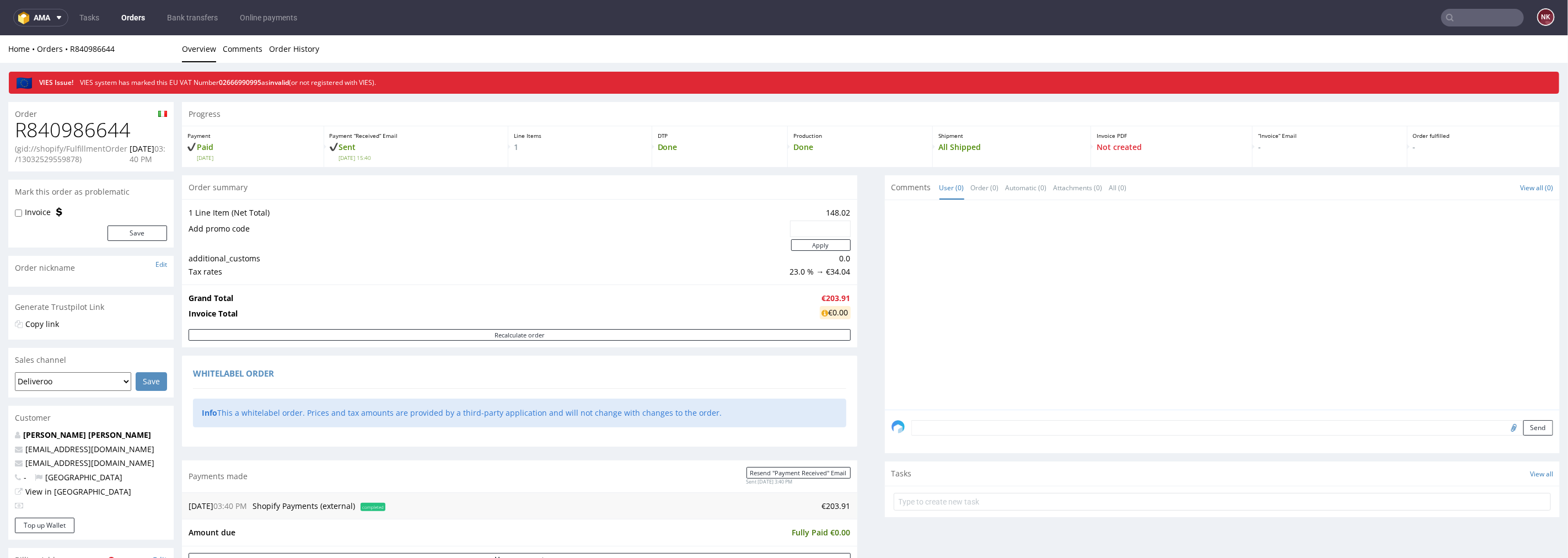
click at [70, 129] on h1 "R840986644" at bounding box center [91, 129] width 152 height 22
copy h1 "R840986644"
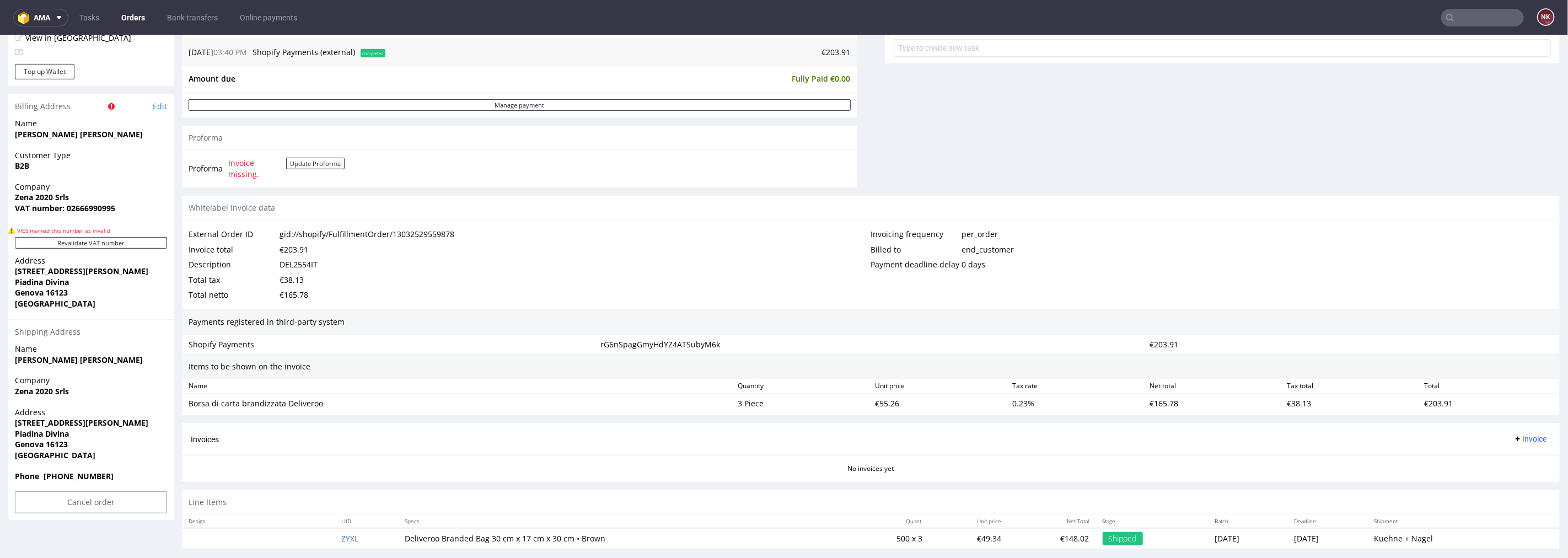
scroll to position [467, 0]
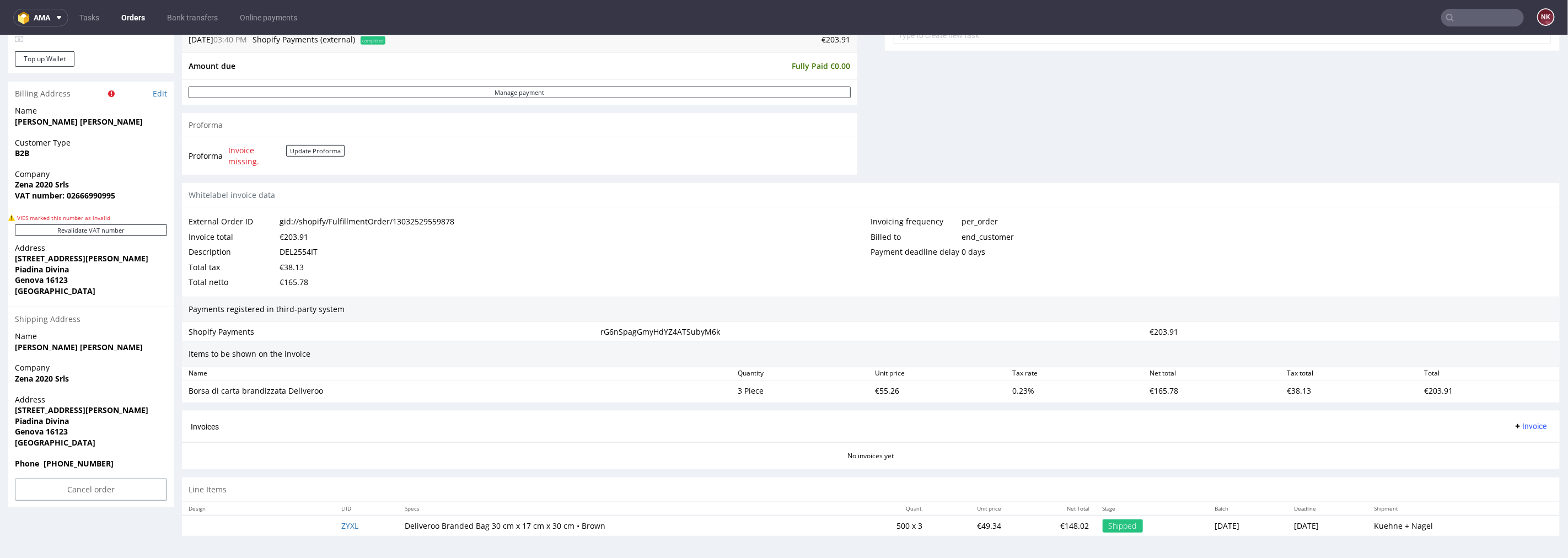
click at [300, 250] on div "DEL2554IT" at bounding box center [298, 251] width 38 height 15
copy div "DEL2554IT"
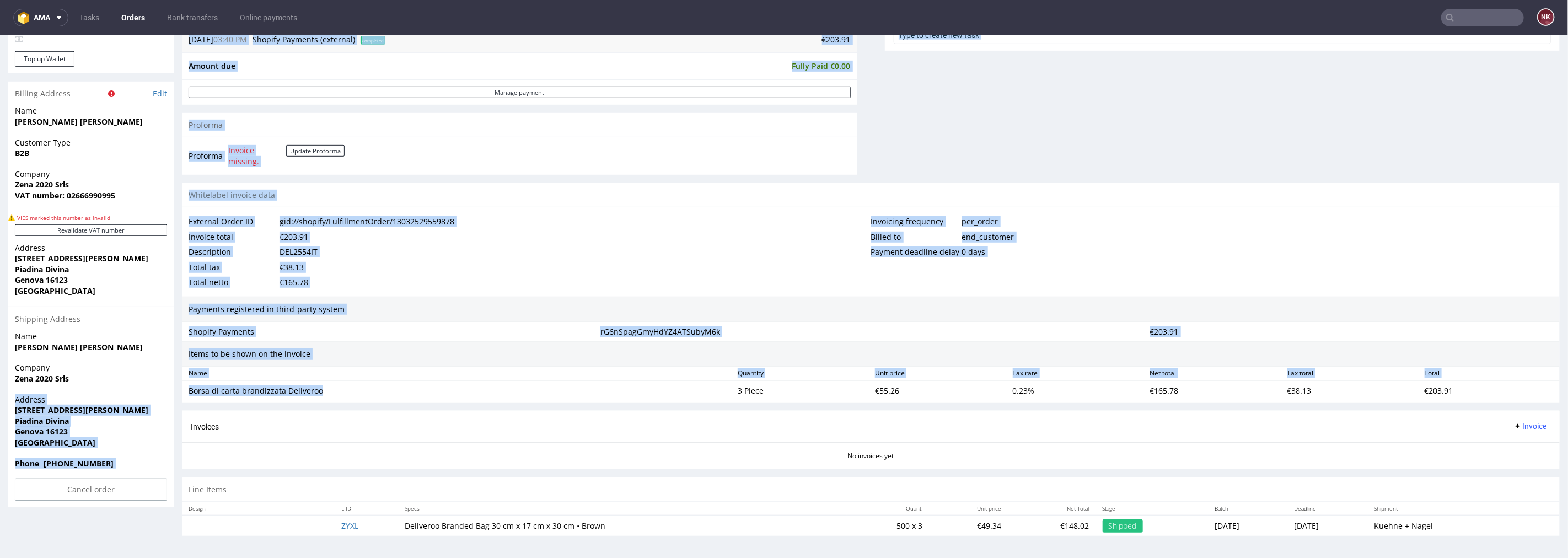
drag, startPoint x: 334, startPoint y: 393, endPoint x: 175, endPoint y: 389, distance: 159.1
click at [175, 389] on div "Order R840986644 (gid://shopify/FulfillmentOrder/13032529559878) 14.08.2025 03:…" at bounding box center [784, 89] width 1568 height 925
click at [288, 377] on div "Name" at bounding box center [459, 372] width 549 height 9
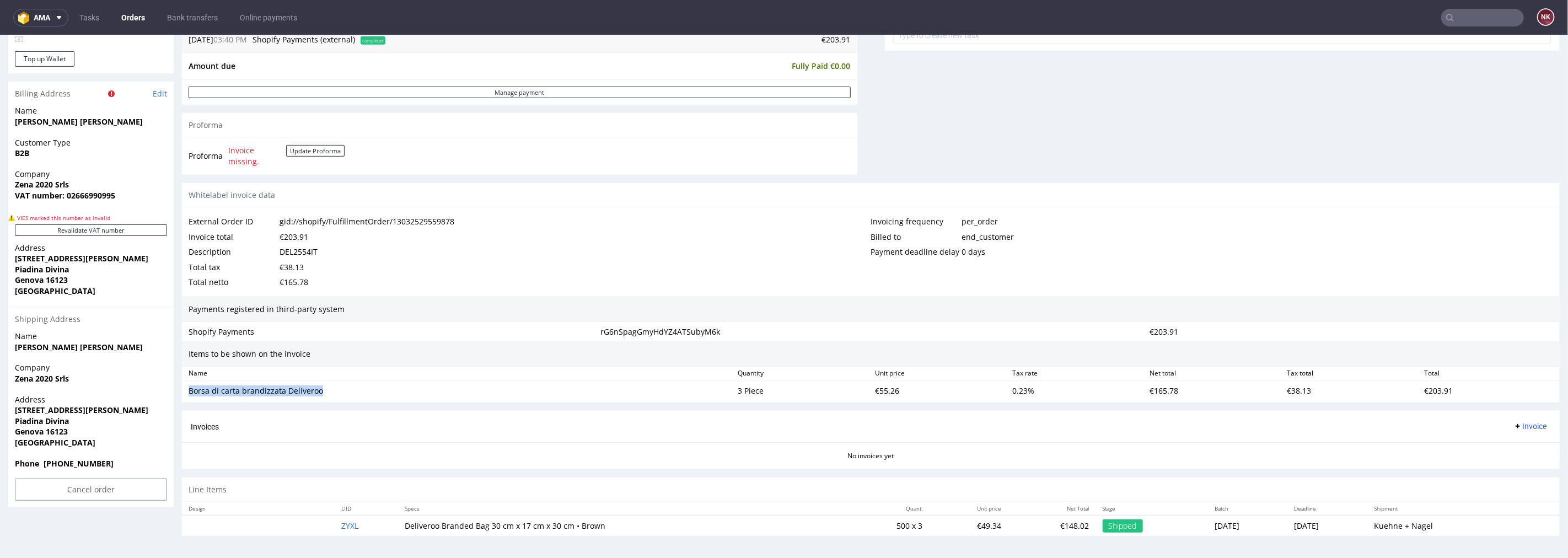
drag, startPoint x: 316, startPoint y: 394, endPoint x: 186, endPoint y: 395, distance: 130.0
click at [186, 395] on div "Borsa di carta brandizzata Deliveroo" at bounding box center [459, 390] width 549 height 15
click at [879, 389] on div "€55.26" at bounding box center [939, 390] width 137 height 15
copy div "55.26"
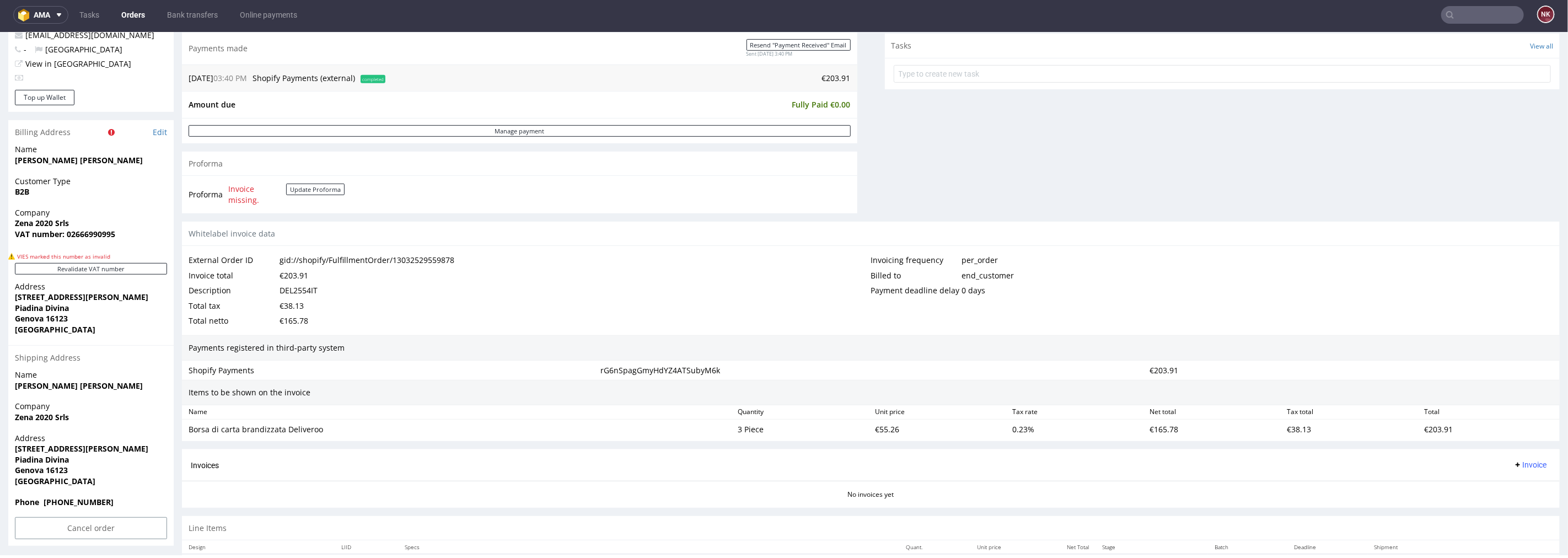
scroll to position [406, 0]
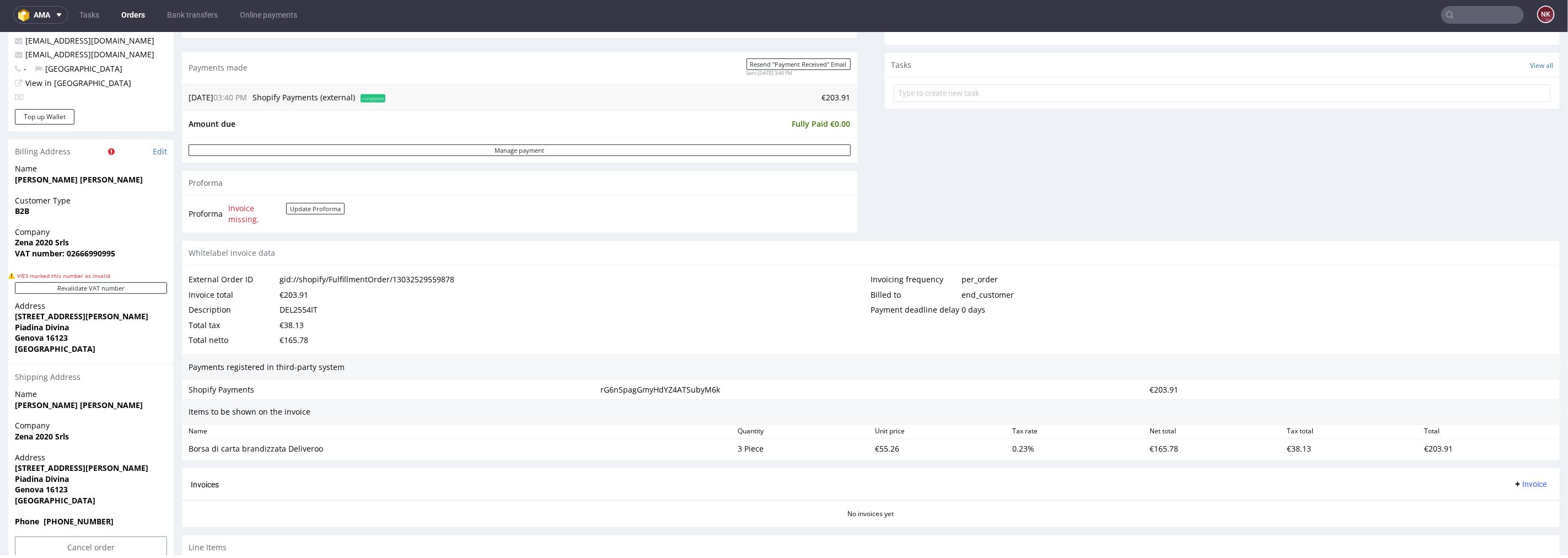
click at [833, 96] on td "€203.91" at bounding box center [619, 97] width 462 height 13
copy td "203.91"
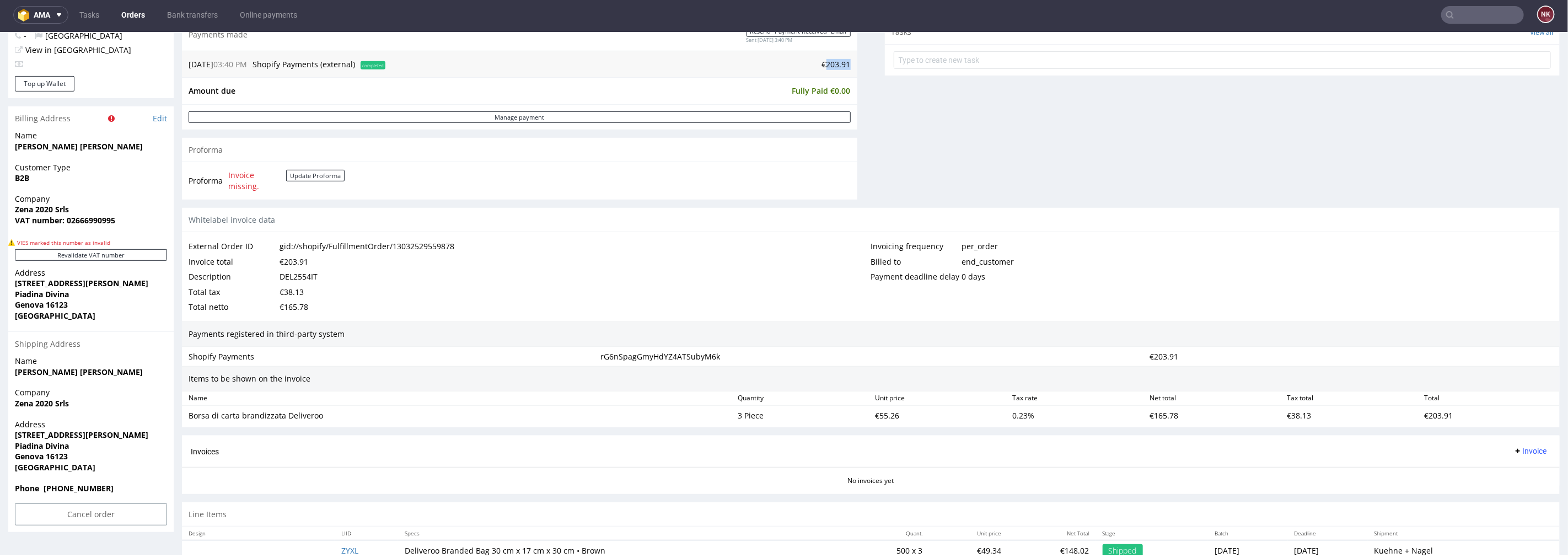
scroll to position [467, 0]
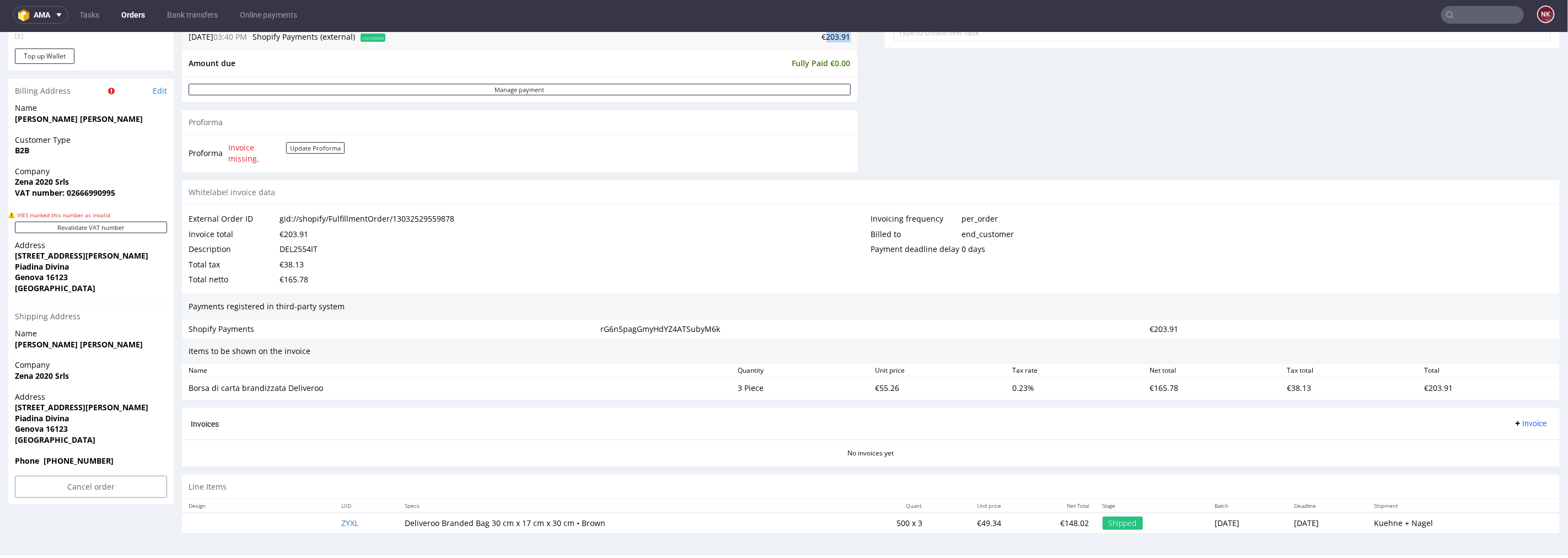
click at [1513, 423] on span "Invoice" at bounding box center [1530, 423] width 33 height 9
click at [1513, 463] on span "Upload" at bounding box center [1511, 467] width 53 height 11
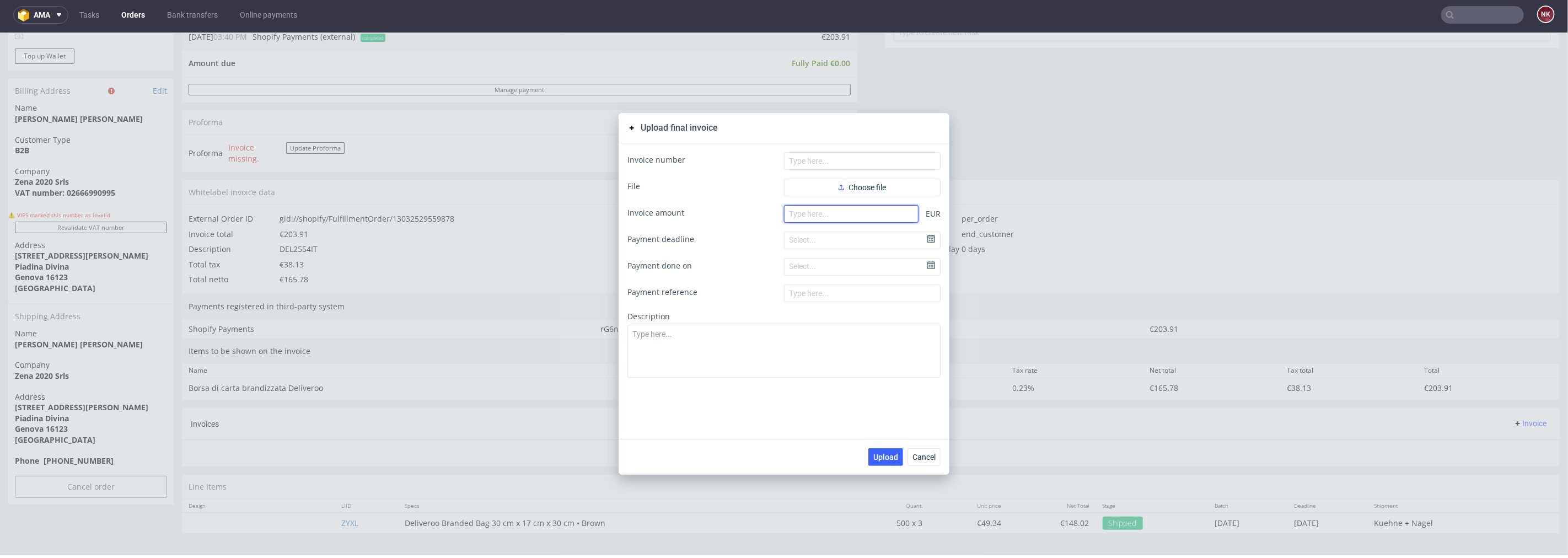
click at [828, 219] on input "number" at bounding box center [851, 213] width 134 height 18
paste input "203.91"
type input "203.91"
click at [848, 190] on span "Choose file" at bounding box center [862, 187] width 47 height 8
click at [856, 181] on button "Choose file" at bounding box center [862, 187] width 157 height 18
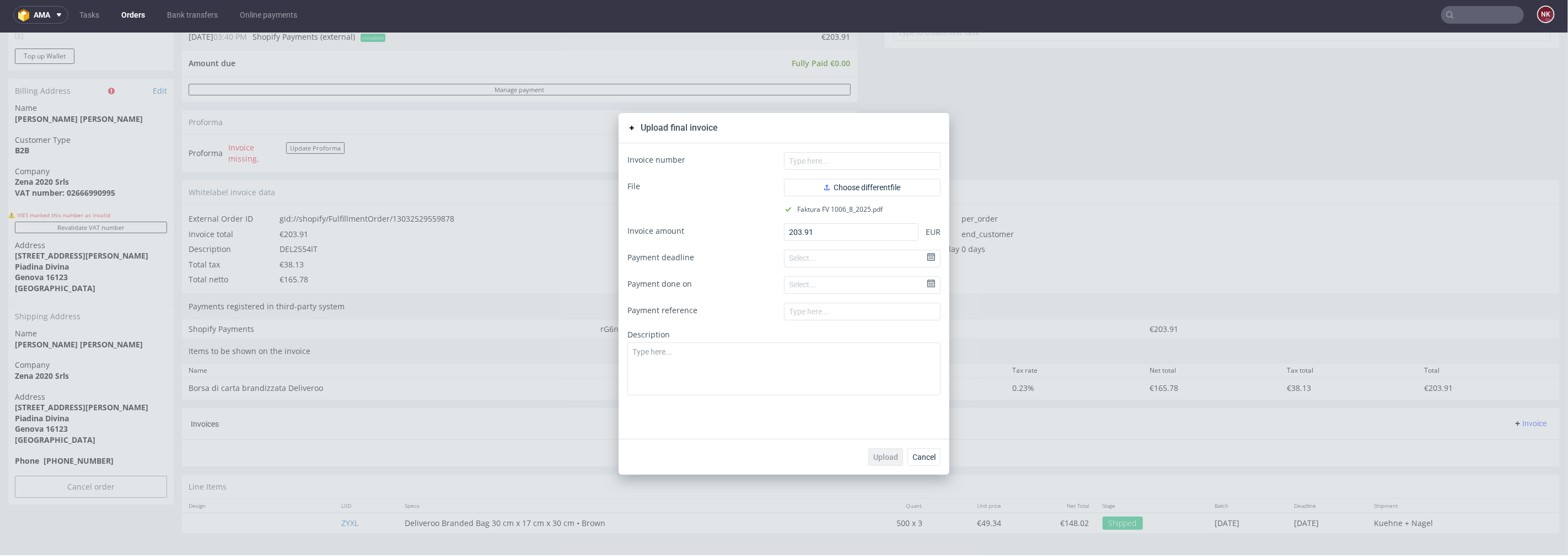
click at [838, 169] on form "Invoice number File Choose different file Faktura FV 1006_8_2025.pdf Invoice am…" at bounding box center [784, 273] width 313 height 243
click at [840, 160] on input "text" at bounding box center [862, 160] width 157 height 18
paste input "FV 1006/8/2025"
type input "FV 1006/8/2025"
click at [888, 456] on span "Upload" at bounding box center [886, 457] width 25 height 8
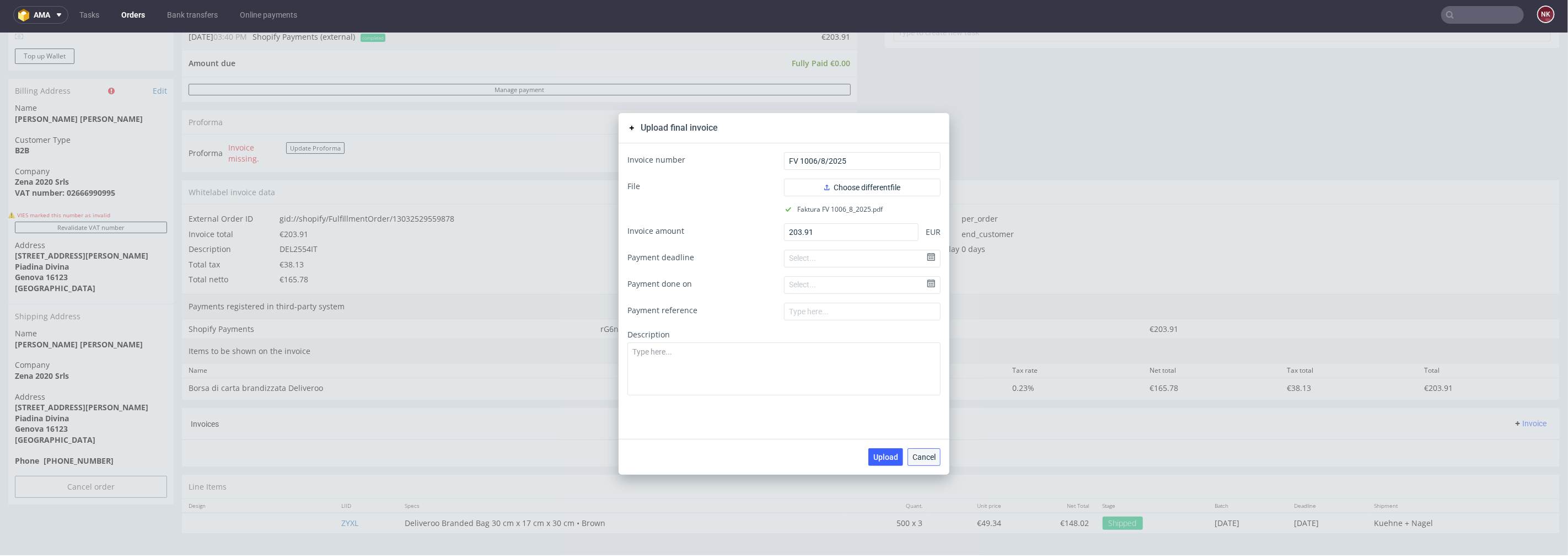
click at [927, 456] on span "Cancel" at bounding box center [924, 457] width 23 height 8
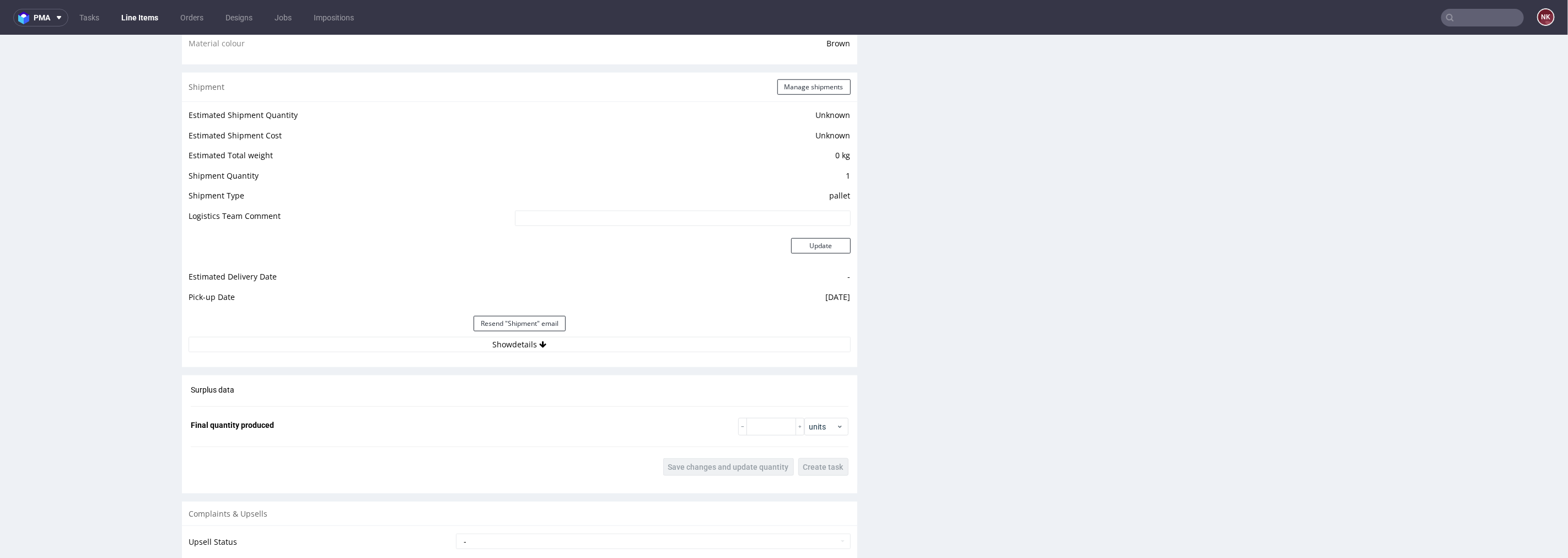
scroll to position [980, 0]
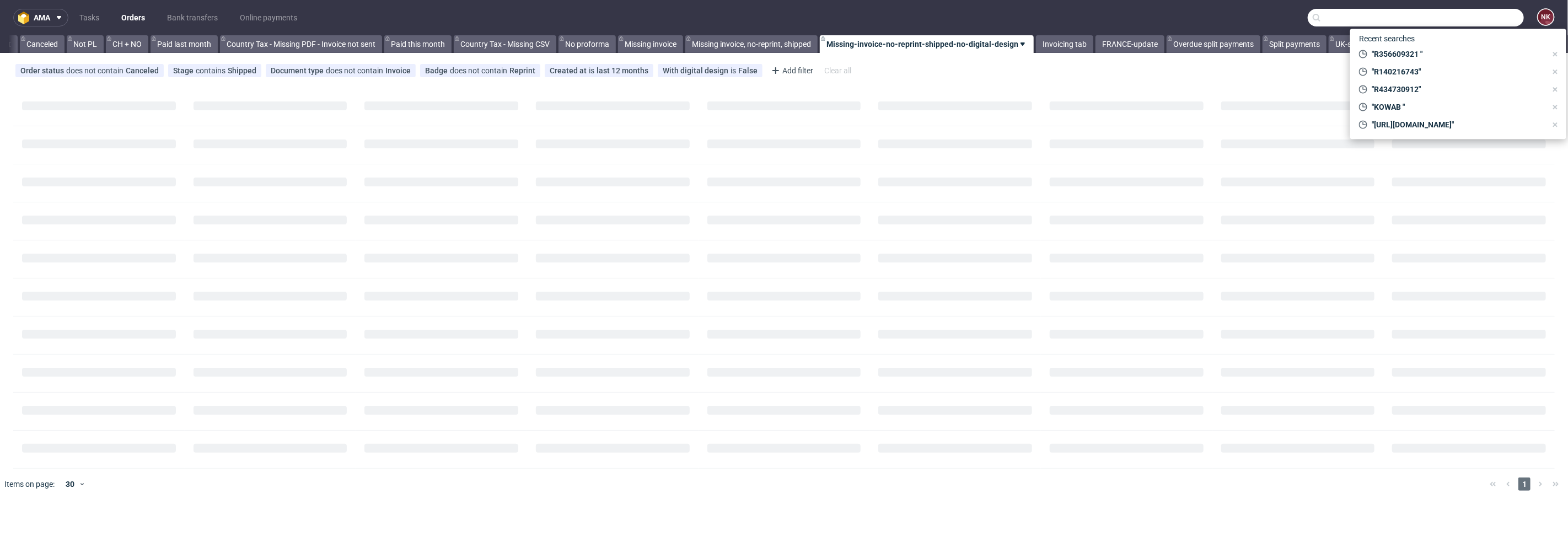
click at [1490, 22] on input "text" at bounding box center [1416, 17] width 216 height 18
paste input "R967279870"
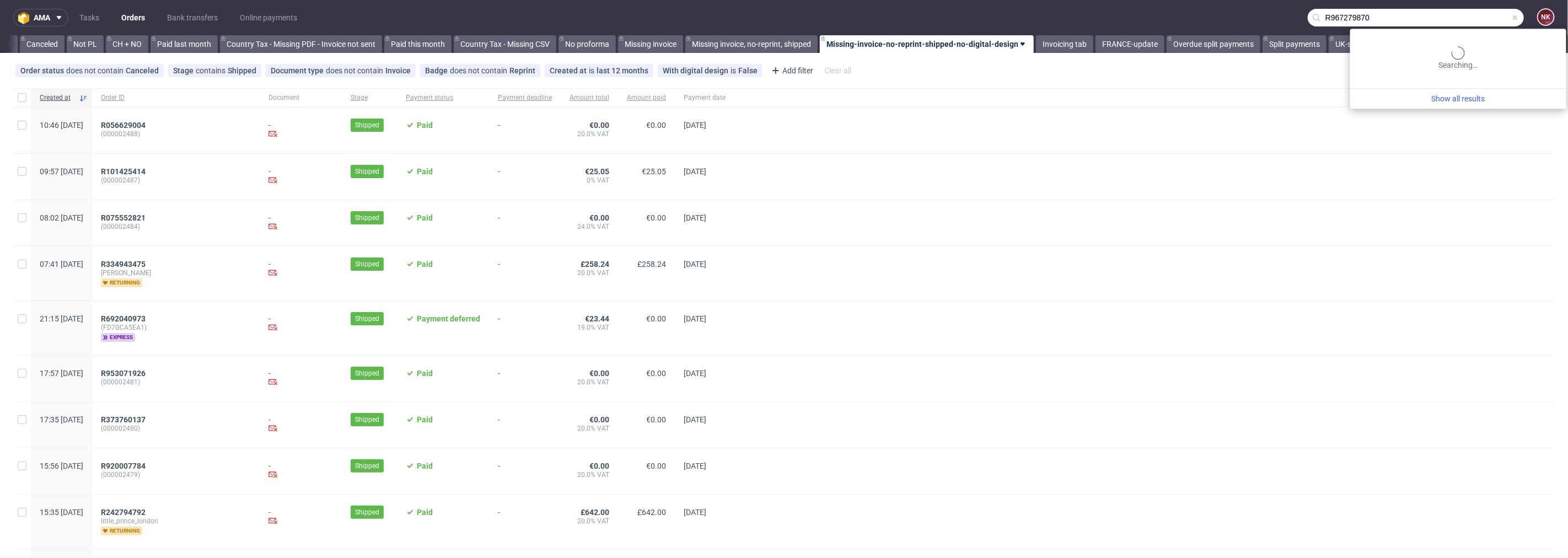
scroll to position [0, 1070]
type input "R967279870"
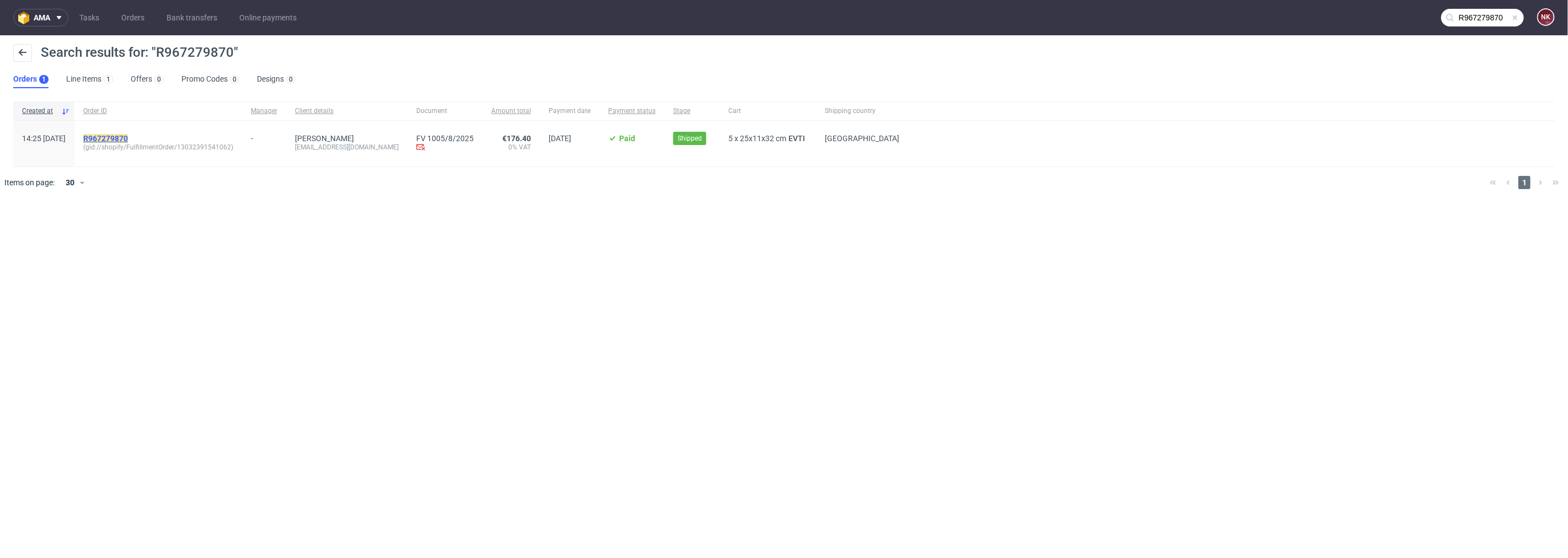
click at [128, 134] on mark "R967279870" at bounding box center [106, 138] width 45 height 9
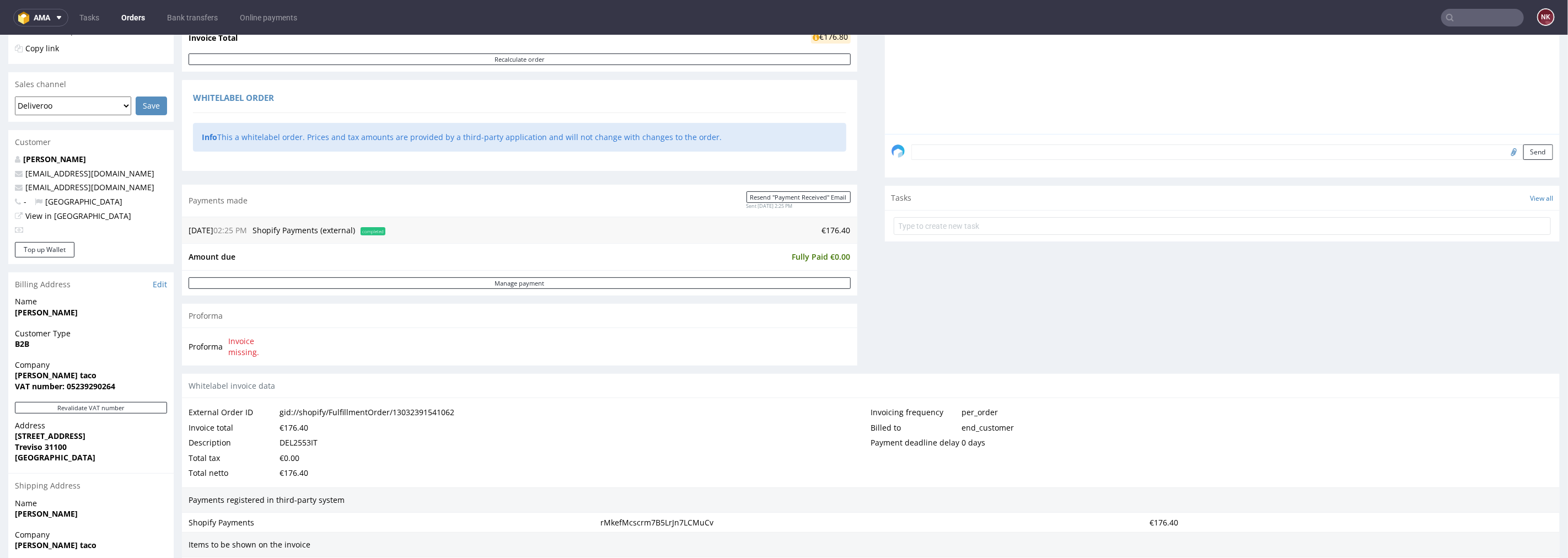
scroll to position [490, 0]
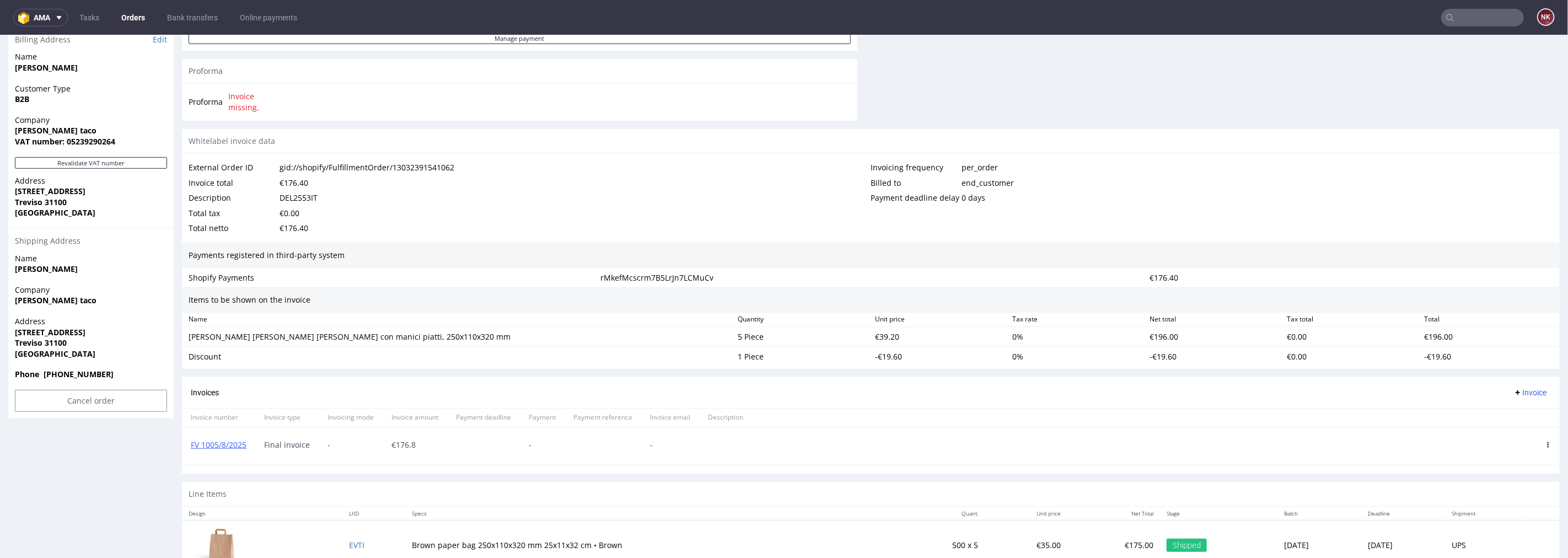
click at [1545, 444] on icon at bounding box center [1548, 444] width 6 height 6
click at [1486, 429] on span "Delete invoice" at bounding box center [1503, 426] width 67 height 11
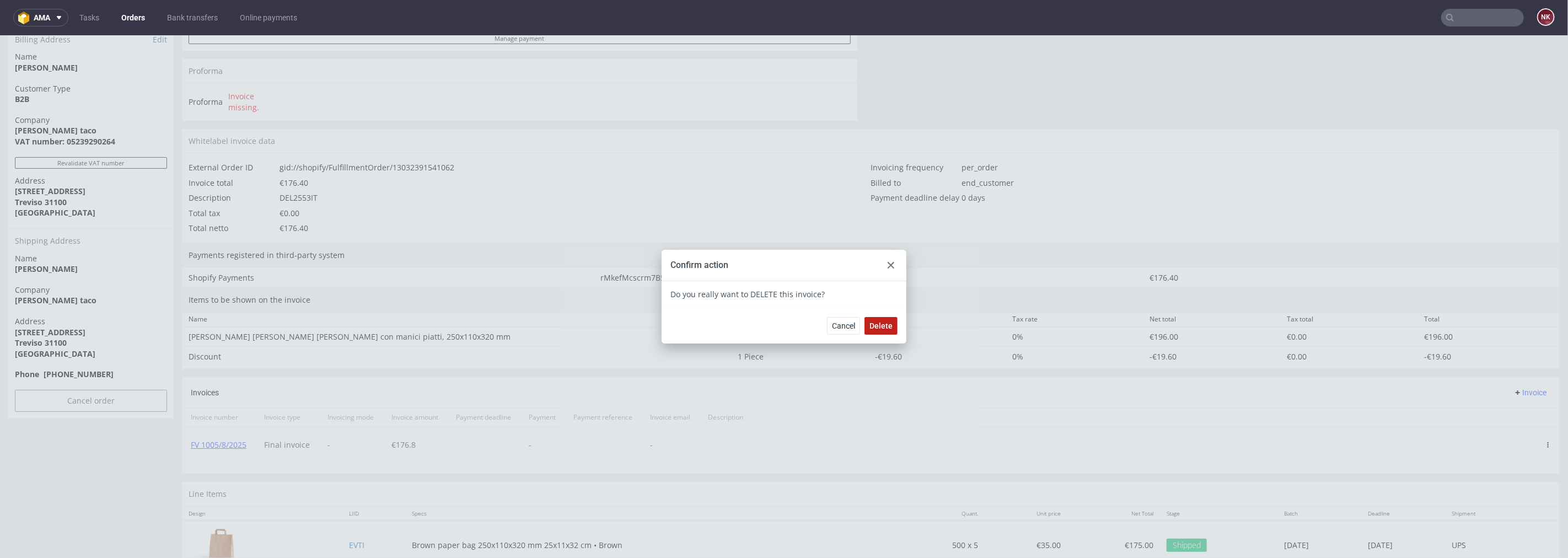
click at [876, 324] on span "Delete" at bounding box center [881, 325] width 23 height 8
click at [891, 258] on div at bounding box center [891, 265] width 13 height 13
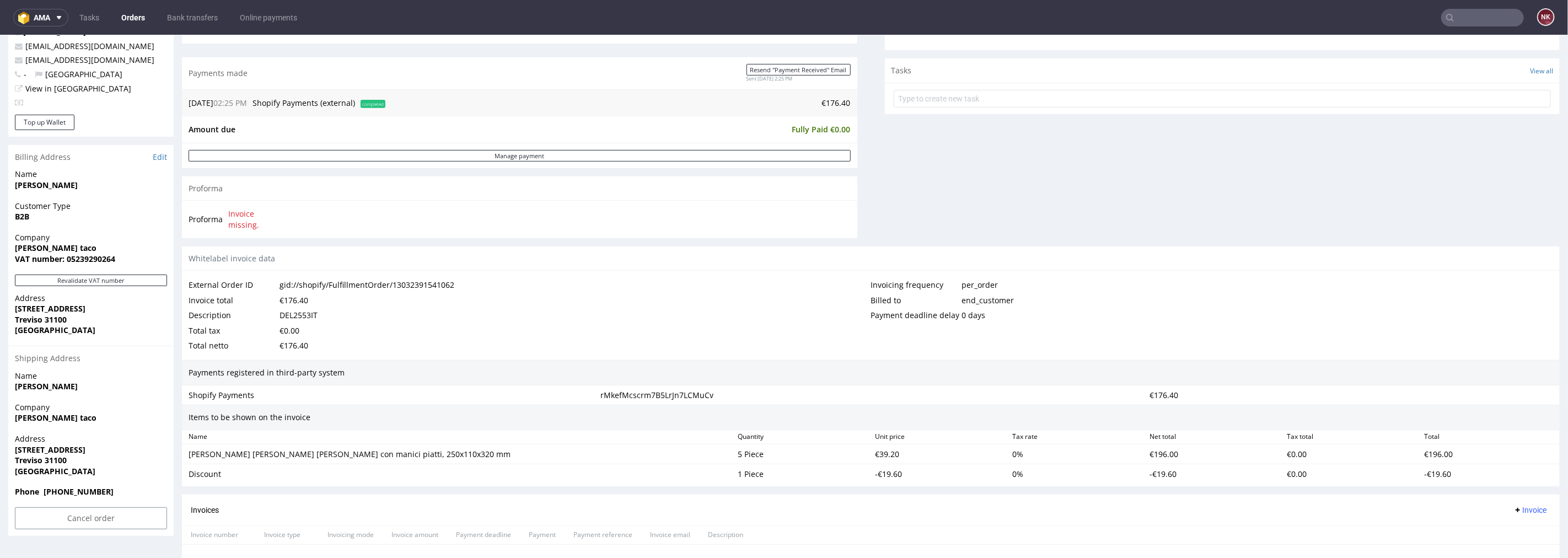
scroll to position [244, 0]
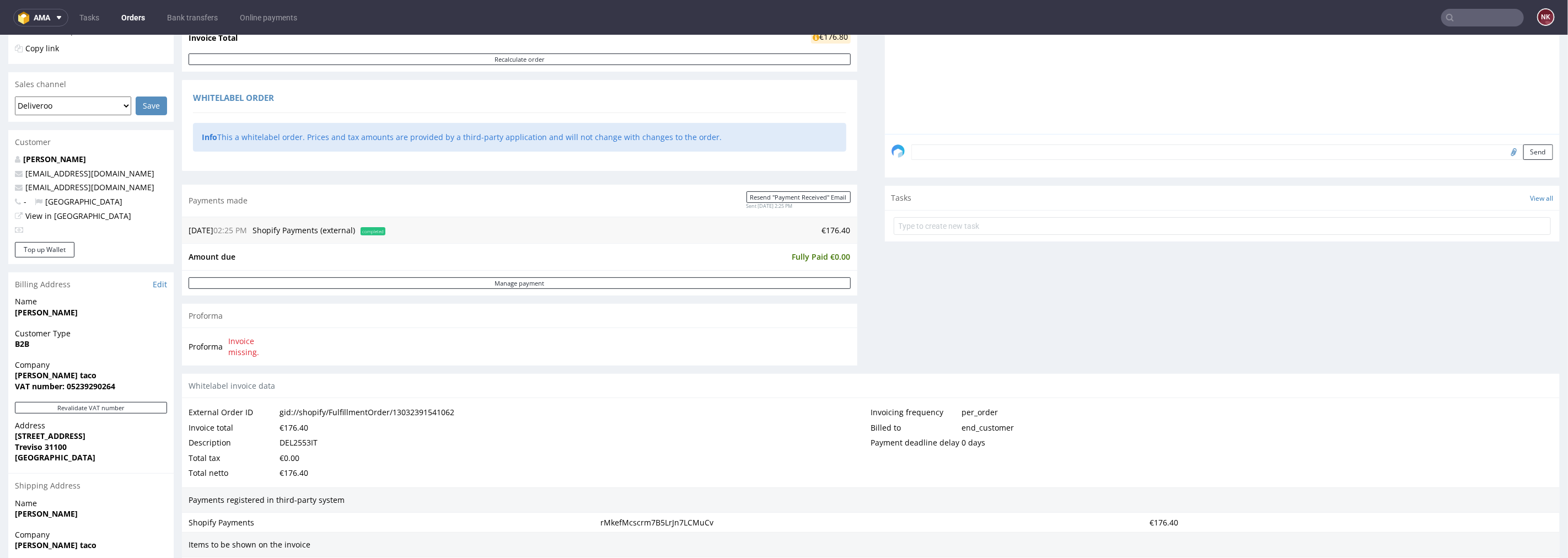
click at [822, 232] on td "€176.40" at bounding box center [619, 230] width 462 height 13
copy td "176.40"
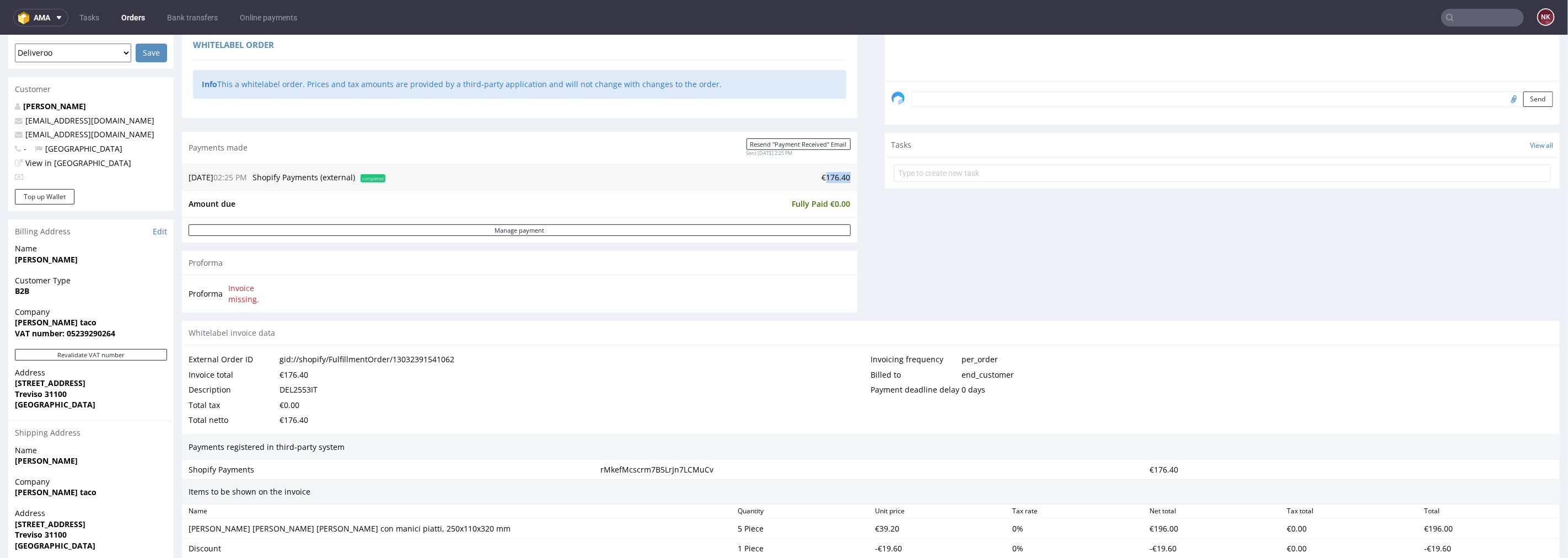
scroll to position [429, 0]
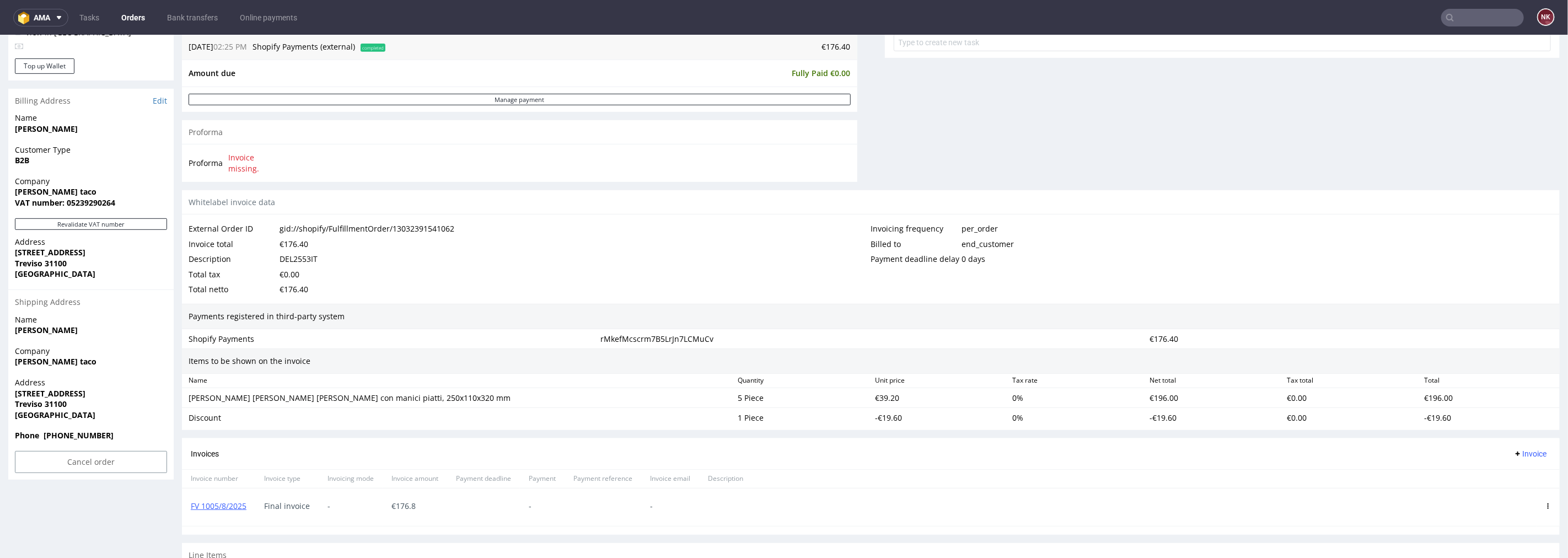
click at [1431, 397] on div "€196.00" at bounding box center [1488, 397] width 137 height 15
copy div "196.00"
click at [1423, 417] on div "-€19.60" at bounding box center [1488, 417] width 137 height 15
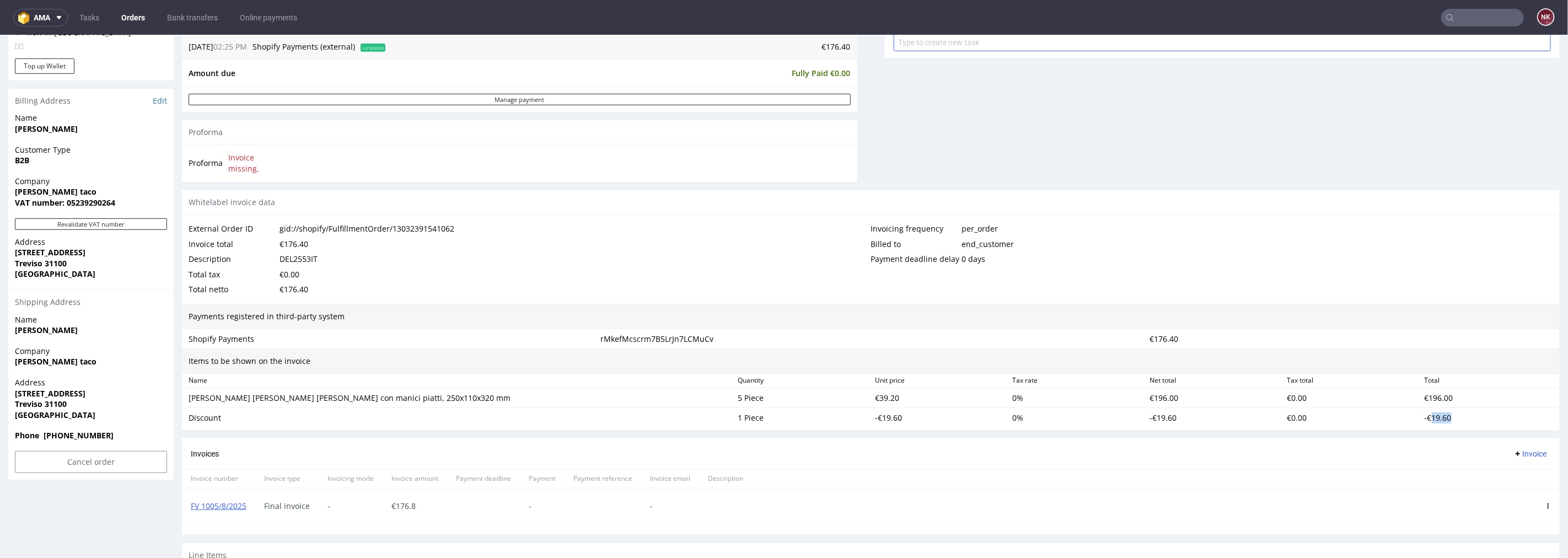
copy div "19.60"
click at [1513, 459] on button "Invoice" at bounding box center [1530, 453] width 42 height 13
click at [1505, 482] on li "Upload" at bounding box center [1507, 477] width 71 height 20
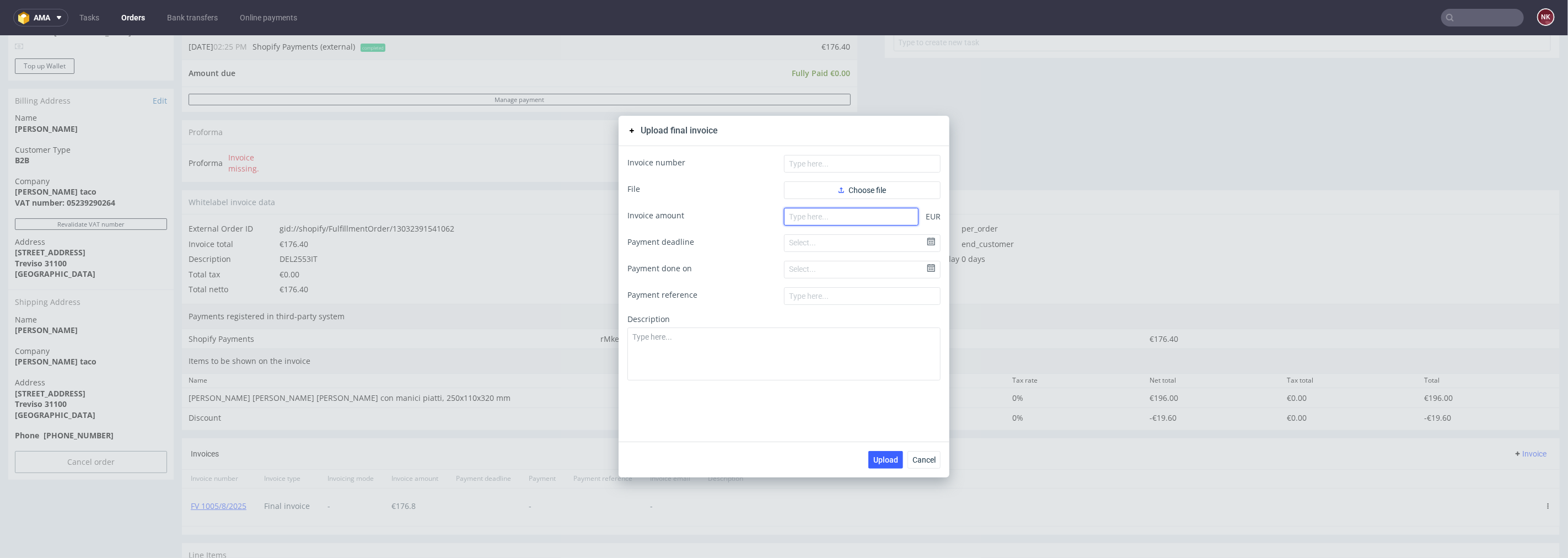
click at [843, 219] on input "number" at bounding box center [851, 216] width 134 height 18
type input "0"
type input "176.40"
click at [857, 181] on button "Choose file" at bounding box center [862, 190] width 157 height 18
click at [812, 161] on input "text" at bounding box center [862, 163] width 157 height 18
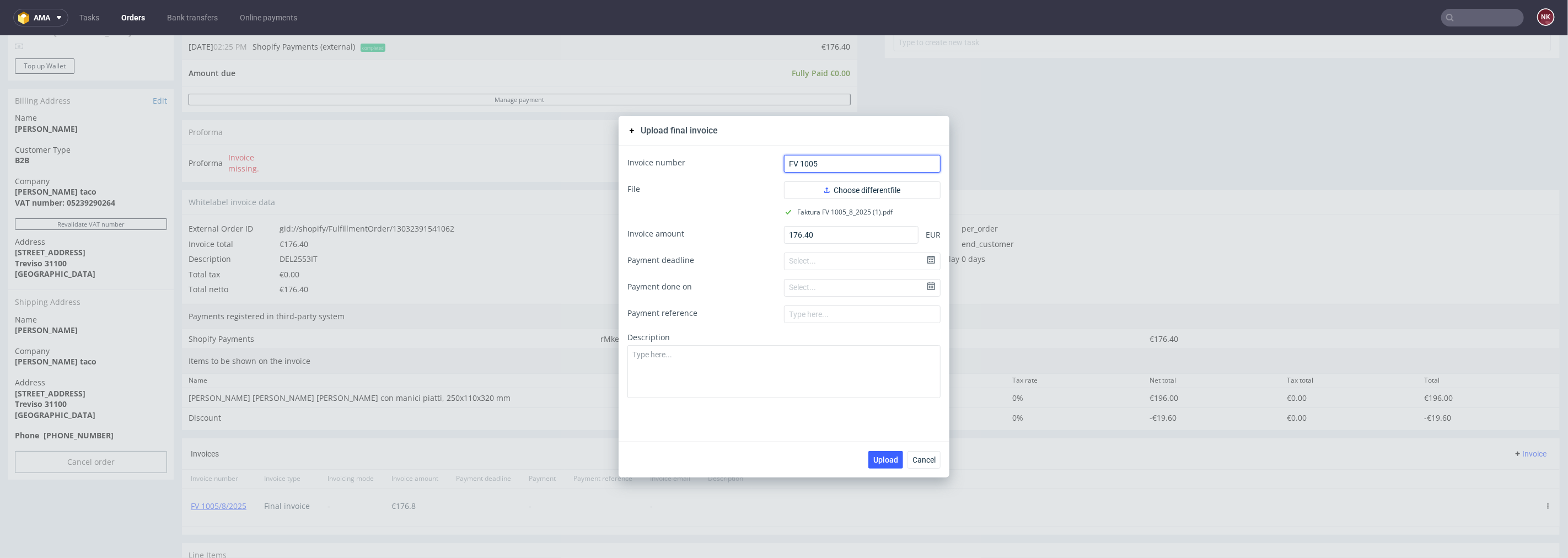
type input "FV 1005/8/2025"
click at [877, 462] on span "Upload" at bounding box center [886, 459] width 25 height 8
click at [1019, 299] on div "Upload final invoice Invoice number FV 1005/8/2025 File Choose different file F…" at bounding box center [784, 296] width 1568 height 523
click at [921, 460] on span "Cancel" at bounding box center [924, 459] width 23 height 8
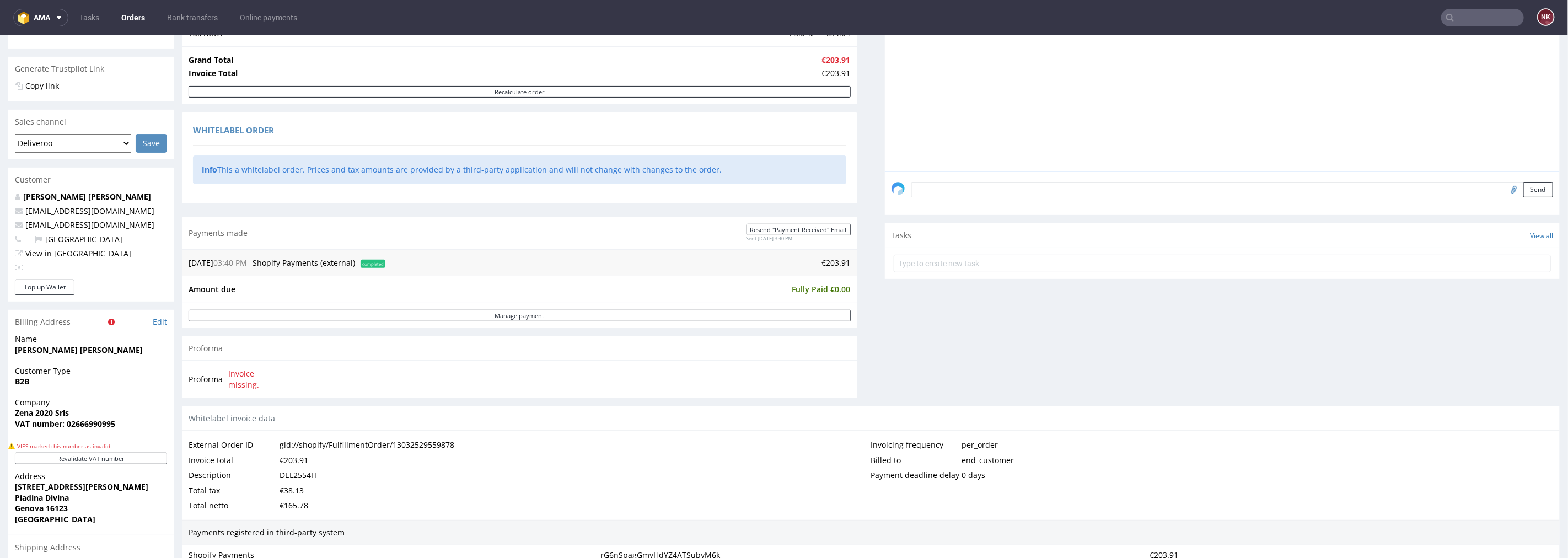
scroll to position [61, 0]
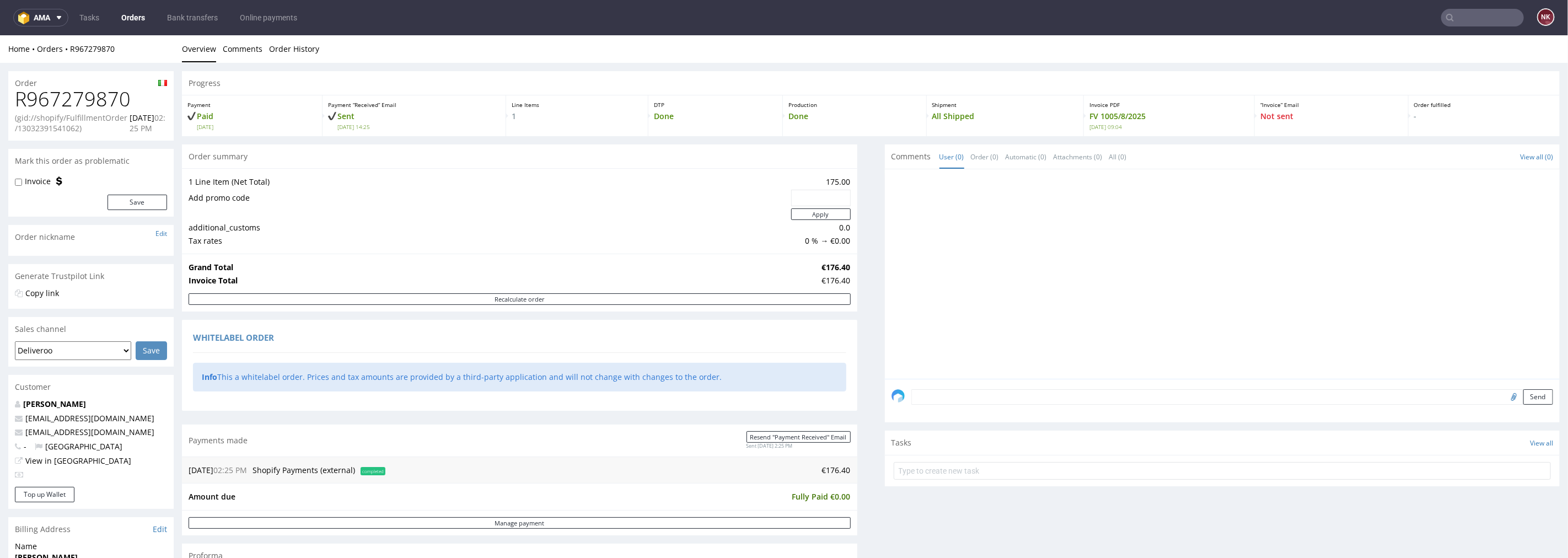
click at [129, 12] on link "Orders" at bounding box center [132, 17] width 37 height 18
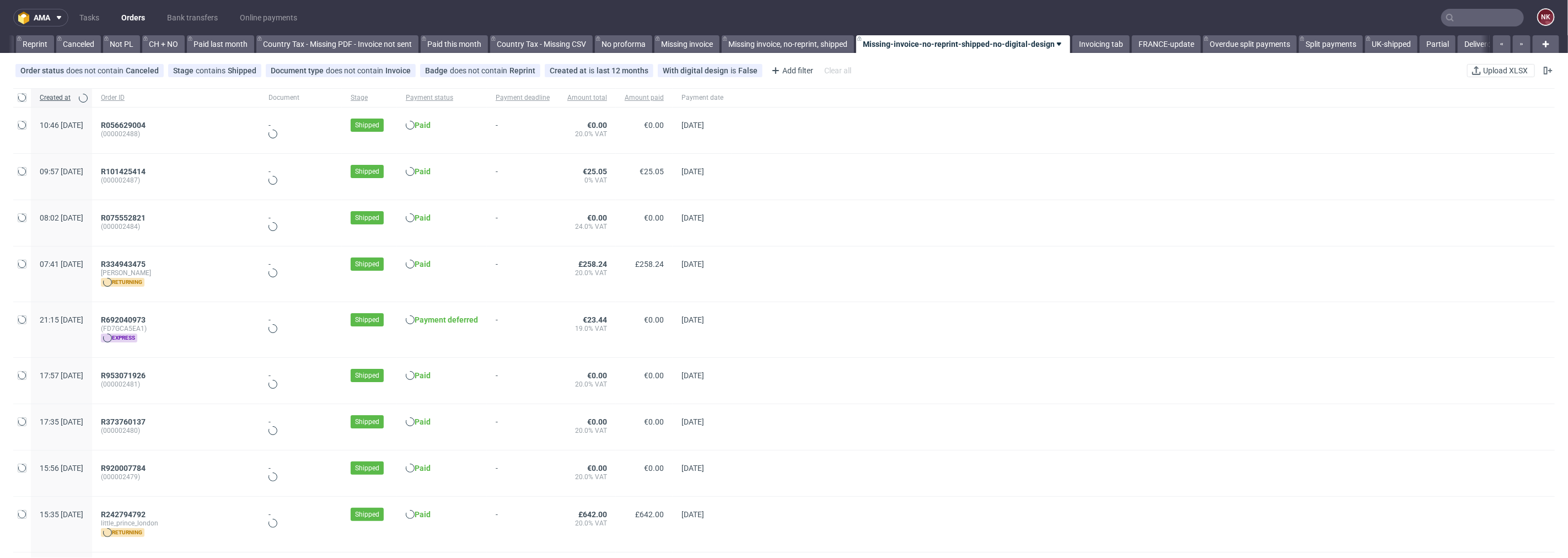
scroll to position [0, 1070]
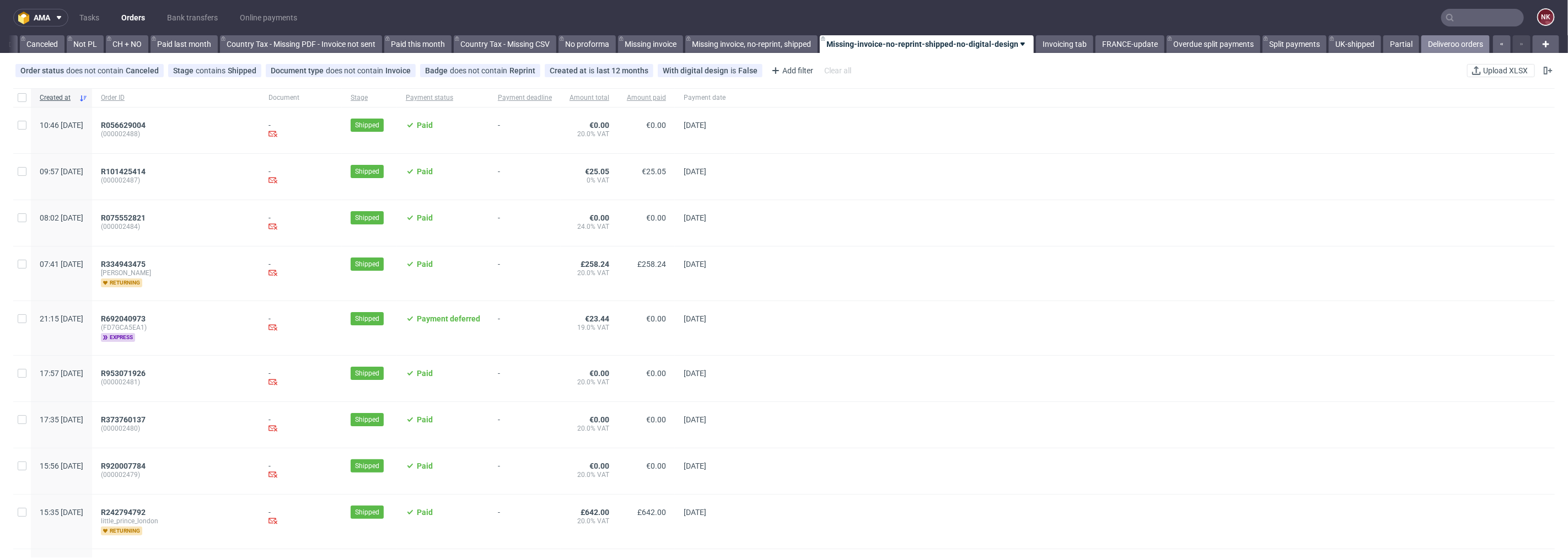
click at [1436, 43] on link "Deliveroo orders" at bounding box center [1455, 44] width 68 height 18
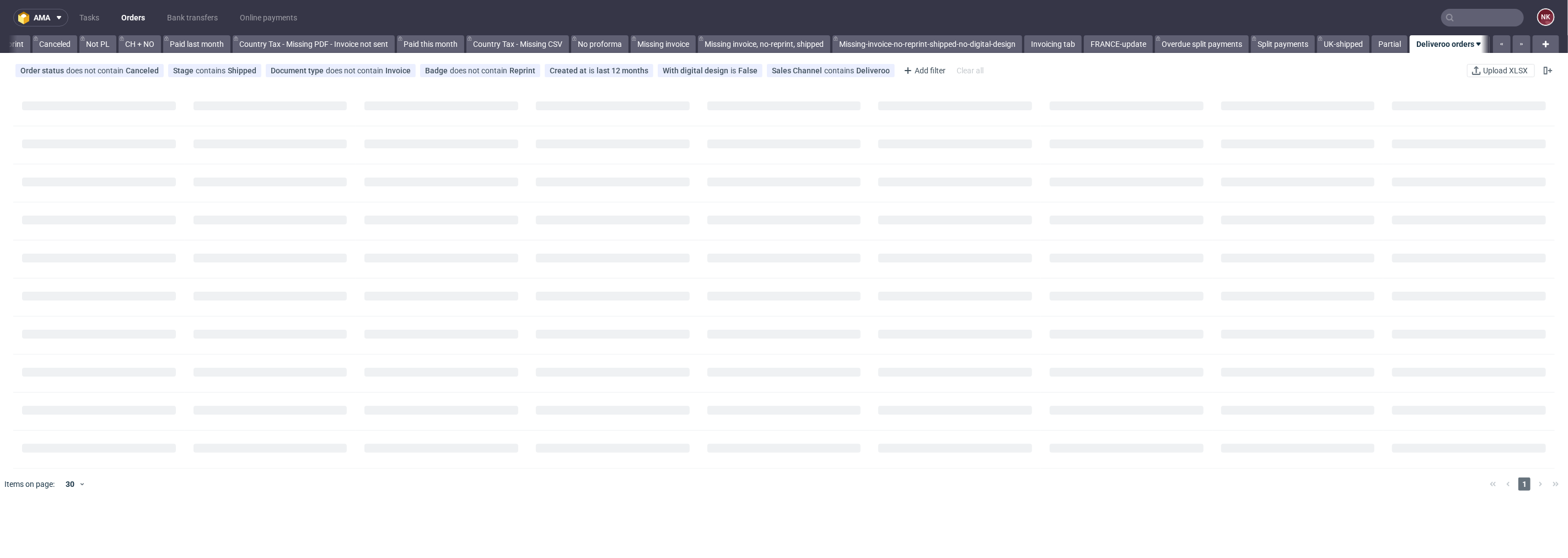
scroll to position [0, 1062]
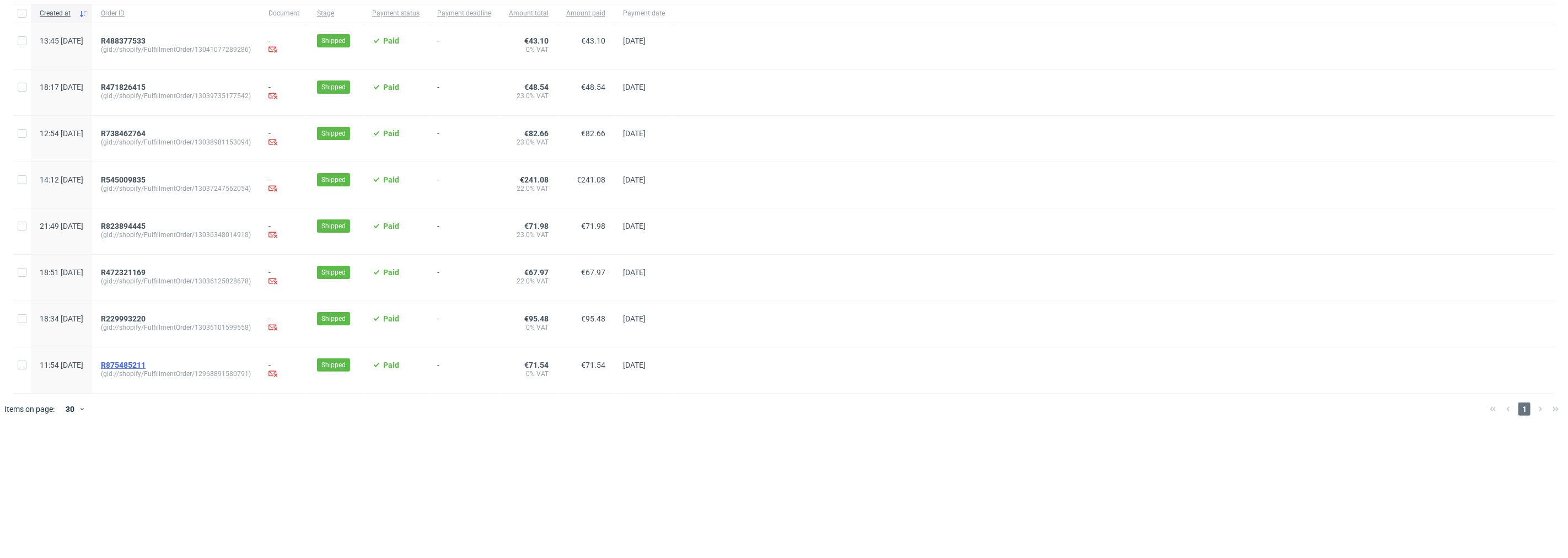
click at [142, 370] on span "R875485211" at bounding box center [123, 365] width 45 height 9
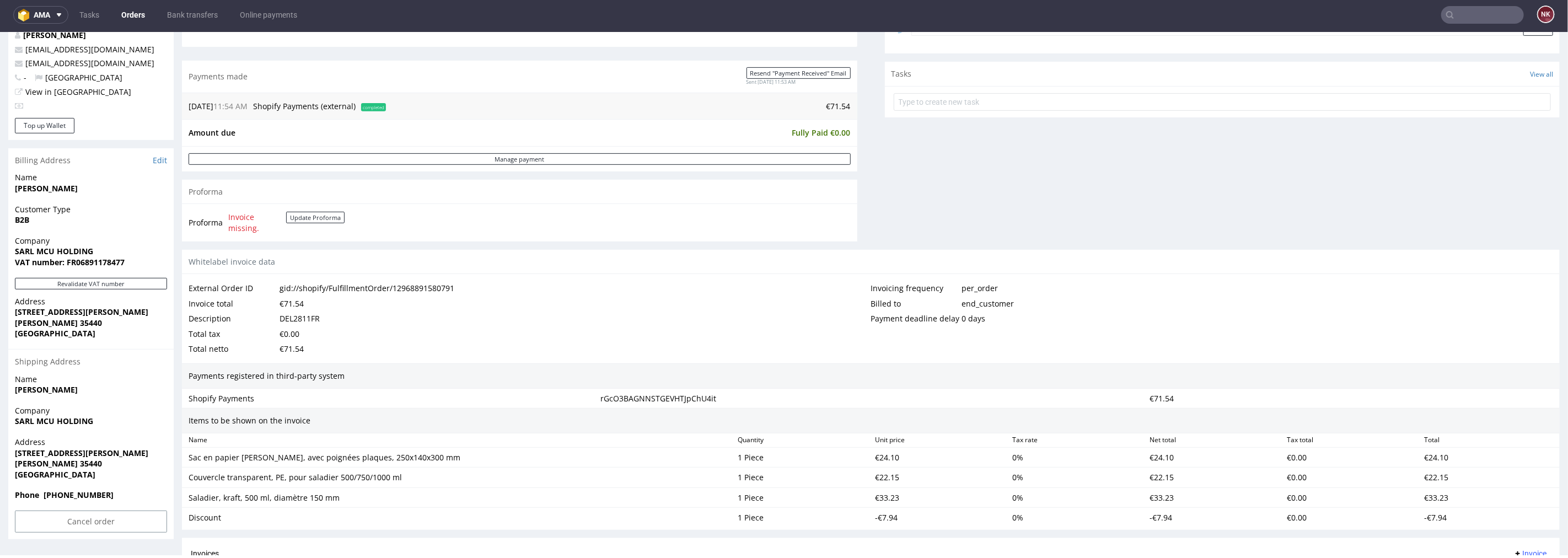
scroll to position [367, 0]
click at [131, 284] on button "Revalidate VAT number" at bounding box center [91, 282] width 152 height 12
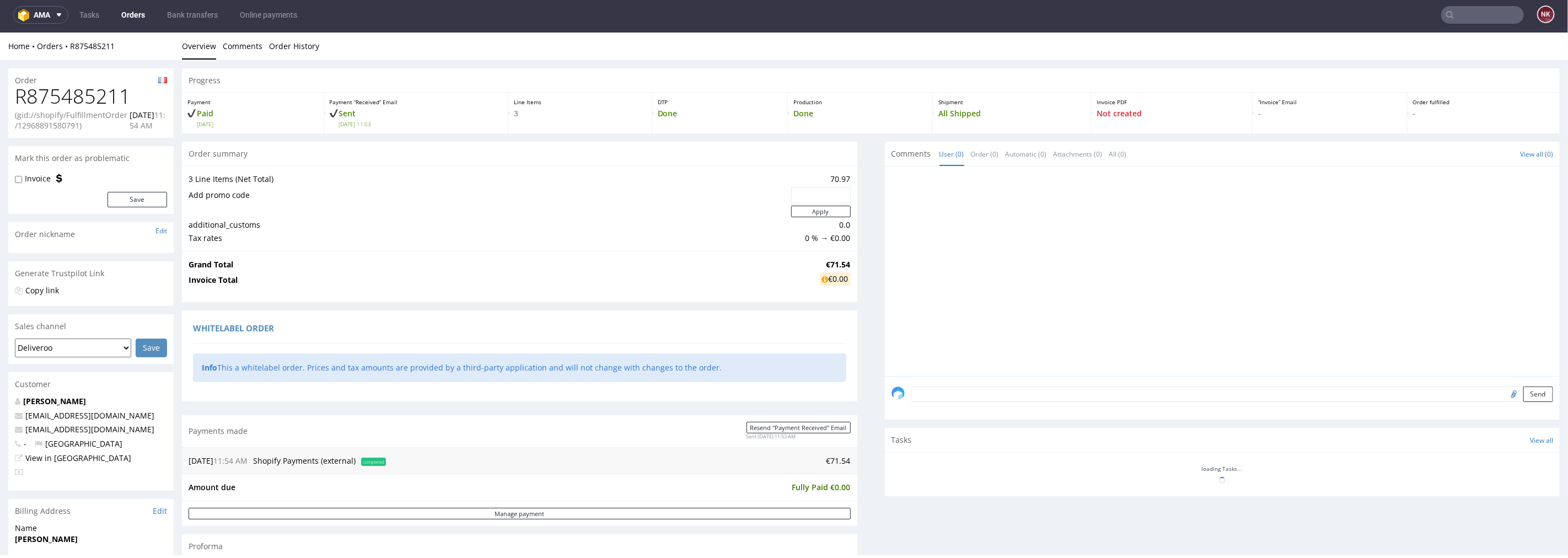
scroll to position [337, 0]
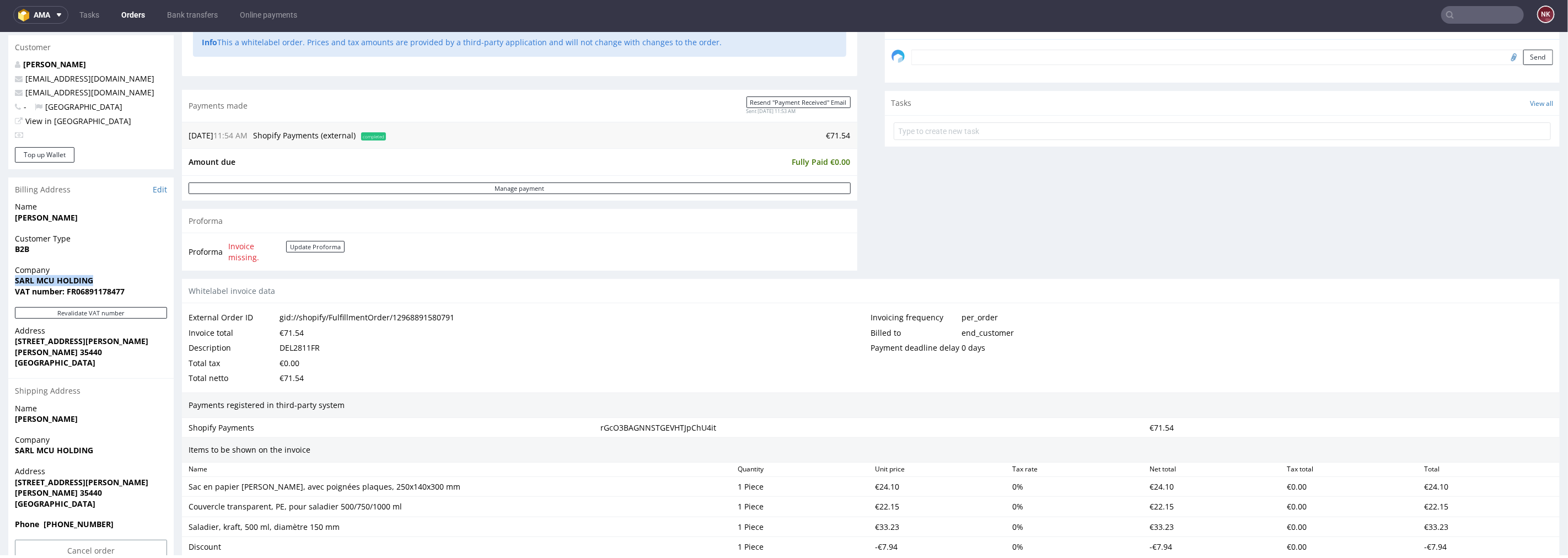
drag, startPoint x: 106, startPoint y: 278, endPoint x: 0, endPoint y: 283, distance: 106.1
click at [0, 283] on div "Order R875485211 (gid://shopify/FulfillmentOrder/12968891580791) 15.08.2025 11:…" at bounding box center [784, 247] width 1568 height 1051
copy strong "SARL MCU HOLDING"
click at [104, 291] on strong "VAT number: FR06891178477" at bounding box center [70, 291] width 110 height 11
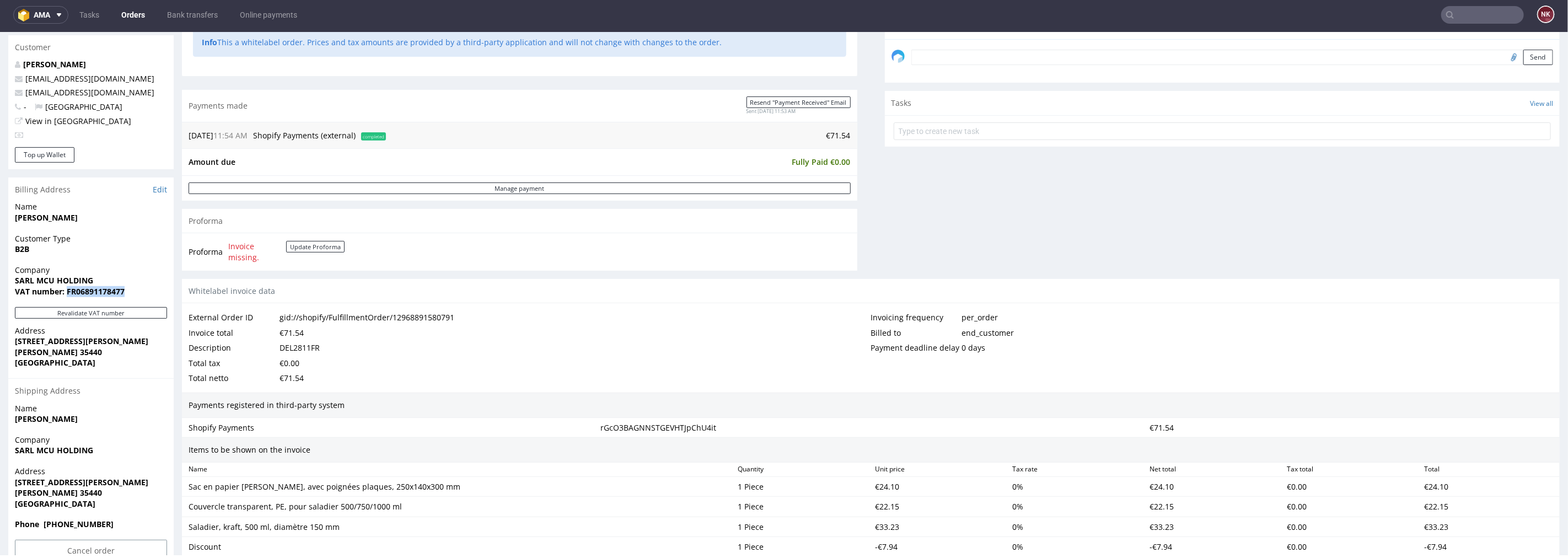
copy strong "FR06891178477"
drag, startPoint x: 93, startPoint y: 342, endPoint x: 0, endPoint y: 344, distance: 93.0
click at [0, 344] on div "Order R875485211 (gid://shopify/FulfillmentOrder/12968891580791) 15.08.2025 11:…" at bounding box center [784, 247] width 1568 height 1051
copy strong "15 Rue de Marcillé"
click at [27, 347] on strong "Feins 35440" at bounding box center [58, 352] width 87 height 11
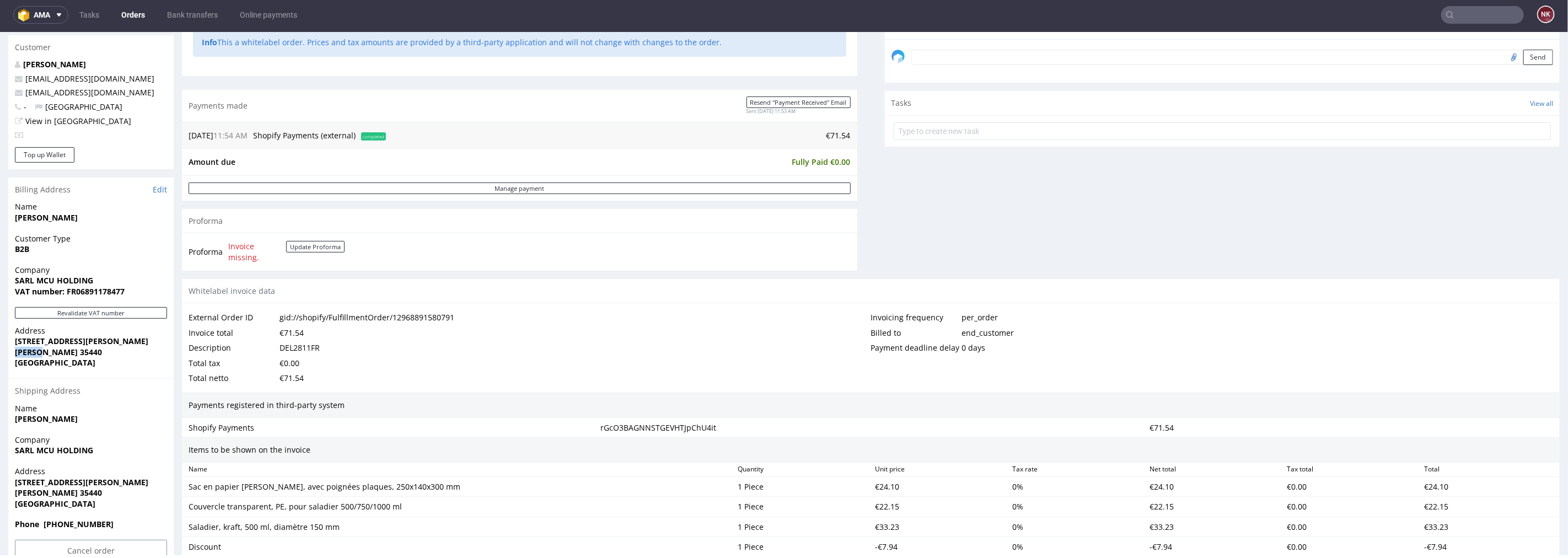
click at [27, 347] on strong "Feins 35440" at bounding box center [58, 352] width 87 height 11
copy strong "Feins"
click at [48, 352] on strong "Feins 35440" at bounding box center [58, 352] width 87 height 11
copy strong "35440"
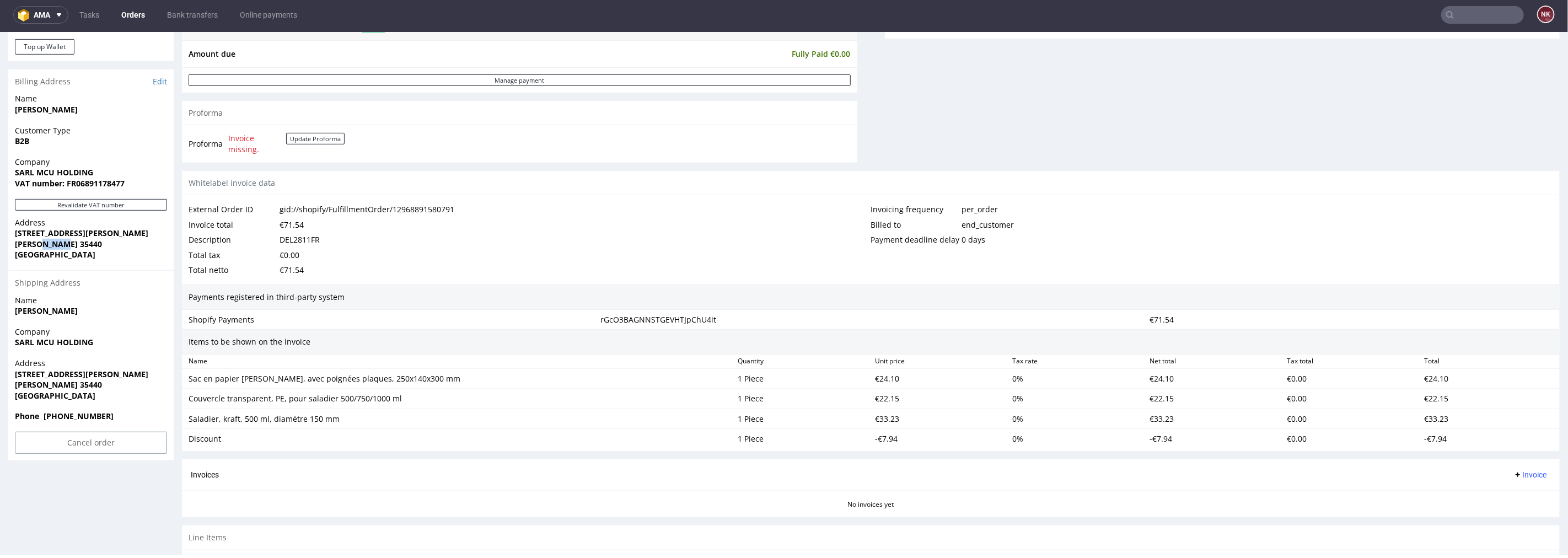
scroll to position [459, 0]
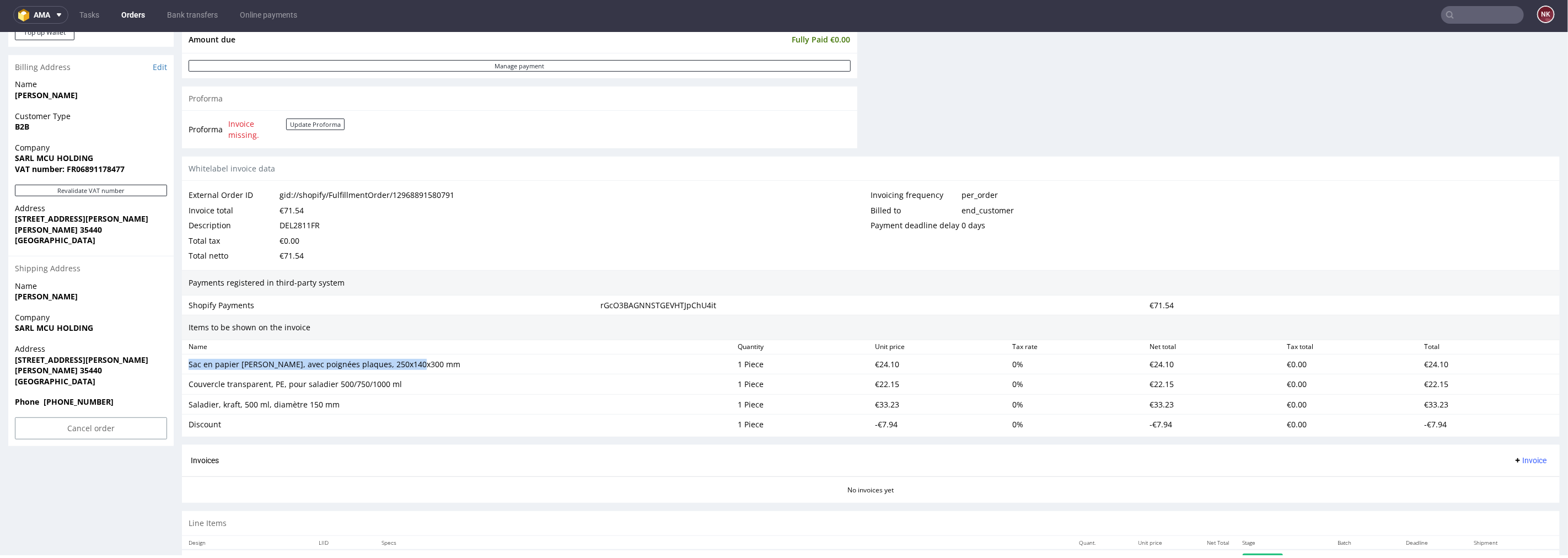
drag, startPoint x: 423, startPoint y: 362, endPoint x: 185, endPoint y: 372, distance: 238.2
click at [185, 372] on div "Sac en papier marron, avec poignées plaques, 250x140x300 mm 1 Piece €24.10 0 % …" at bounding box center [871, 364] width 1377 height 20
copy div "Sac en papier marron, avec poignées plaques, 250x140x300 mm"
drag, startPoint x: 407, startPoint y: 385, endPoint x: 184, endPoint y: 385, distance: 223.0
click at [184, 385] on div "Couvercle transparent, PE, pour saladier 500/750/1000 ml" at bounding box center [459, 383] width 549 height 15
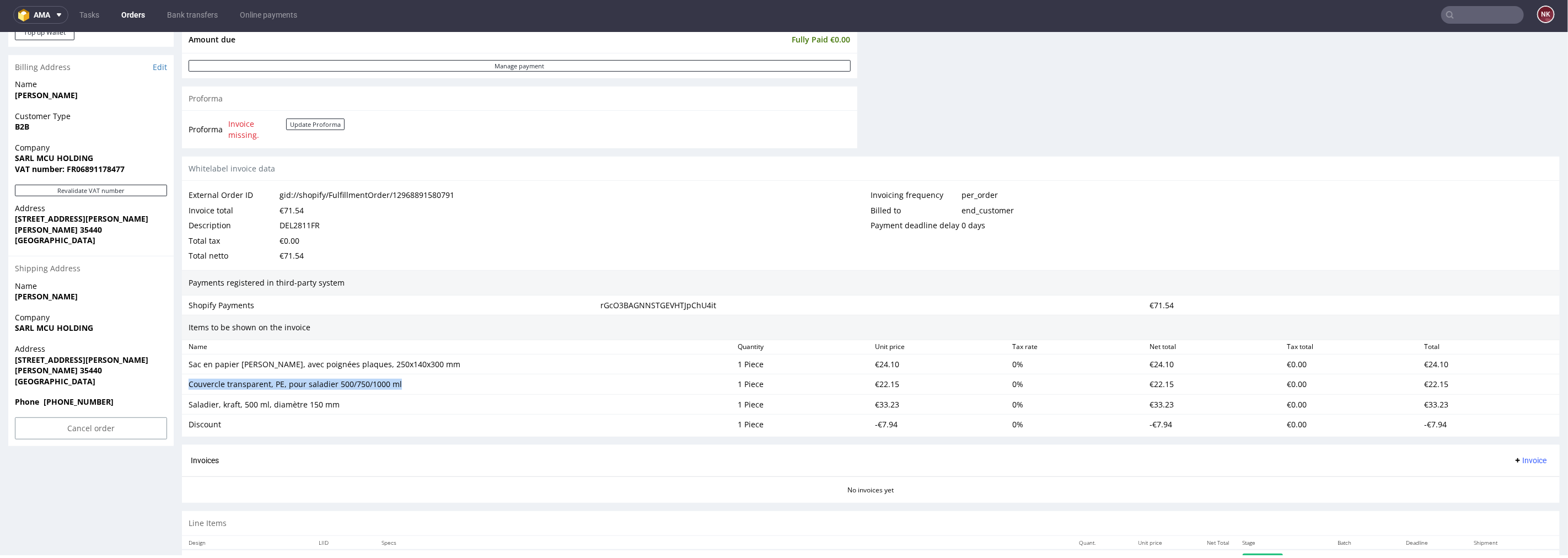
copy div "Couvercle transparent, PE, pour saladier 500/750/1000 ml"
click at [354, 398] on div "Saladier, kraft, 500 ml, diamètre 150 mm" at bounding box center [459, 403] width 549 height 15
drag, startPoint x: 349, startPoint y: 408, endPoint x: 188, endPoint y: 408, distance: 161.0
click at [188, 408] on div "Saladier, kraft, 500 ml, diamètre 150 mm" at bounding box center [458, 403] width 540 height 11
copy div "Saladier, kraft, 500 ml, diamètre 150 mm"
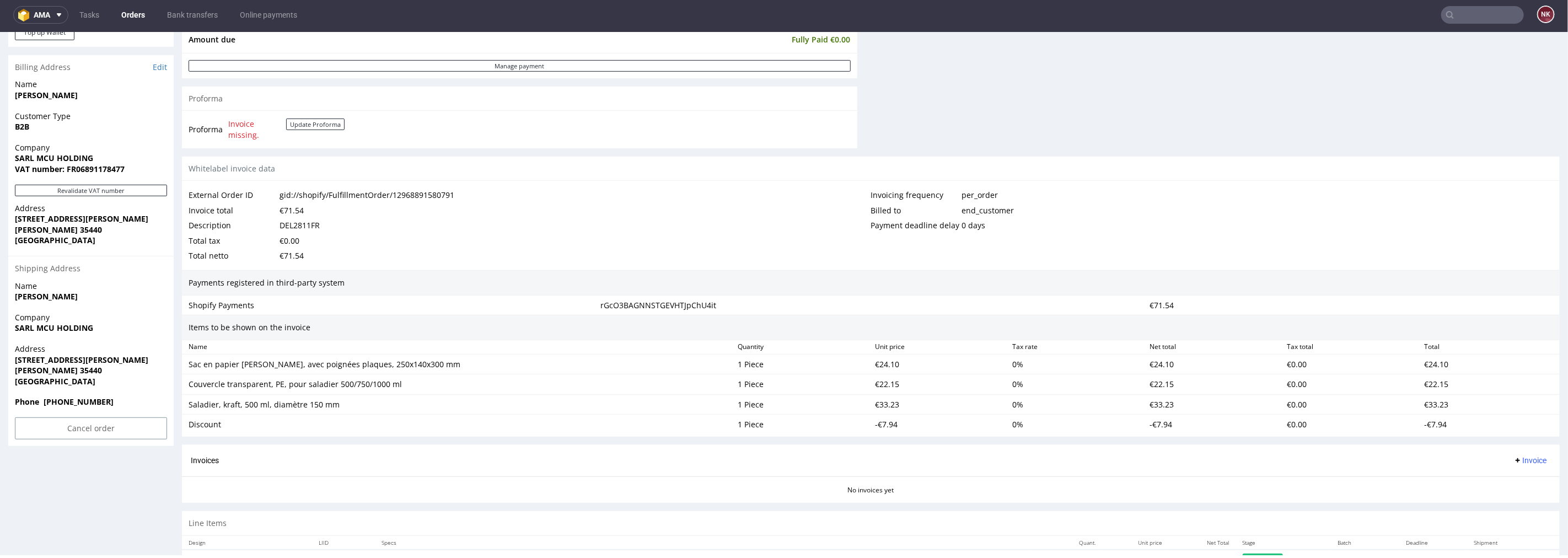
click at [209, 417] on div "Discount" at bounding box center [459, 424] width 549 height 15
copy div "Discount"
click at [880, 365] on div "€24.10" at bounding box center [939, 363] width 137 height 15
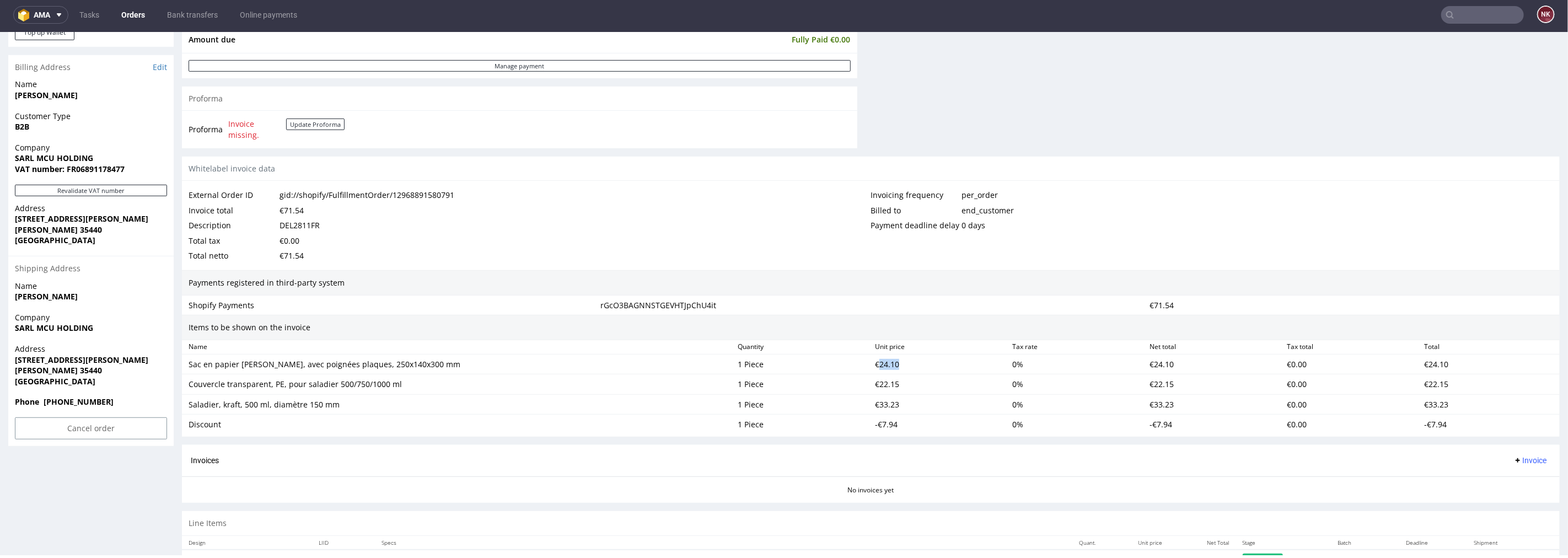
copy div "24.10"
click at [882, 383] on div "€22.15" at bounding box center [939, 383] width 137 height 15
click at [877, 407] on div "€33.23" at bounding box center [939, 403] width 137 height 15
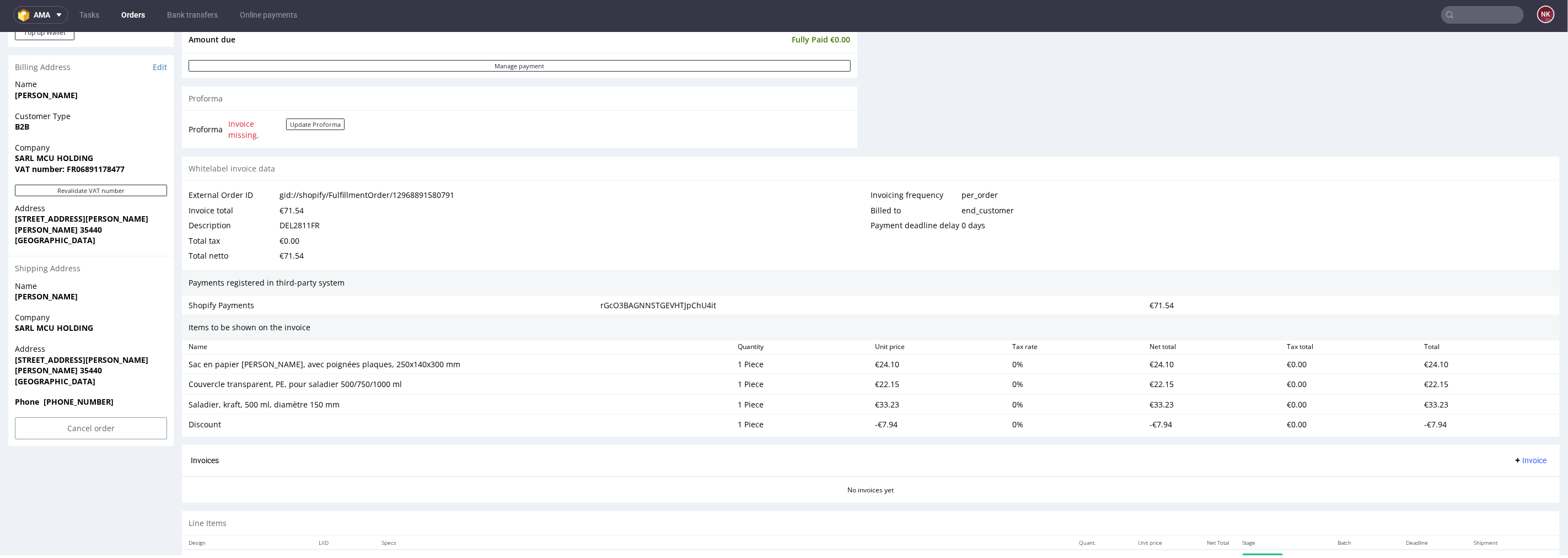
click at [881, 420] on div "-€7.94" at bounding box center [939, 424] width 137 height 15
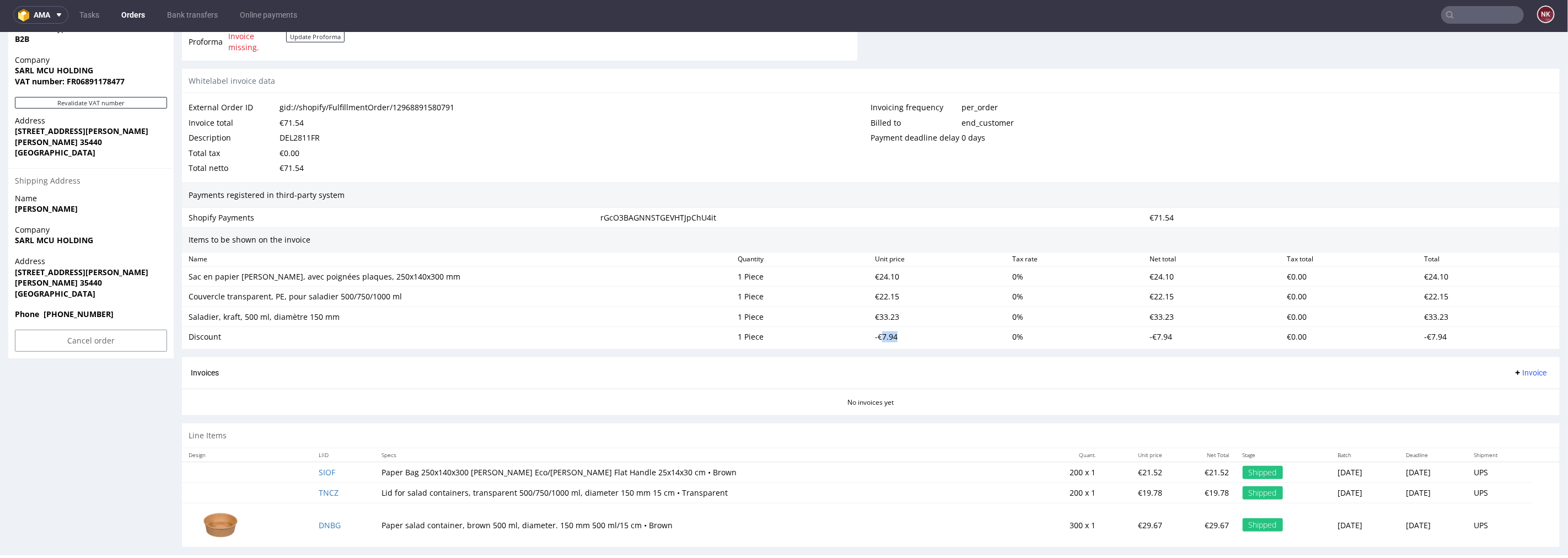
scroll to position [562, 0]
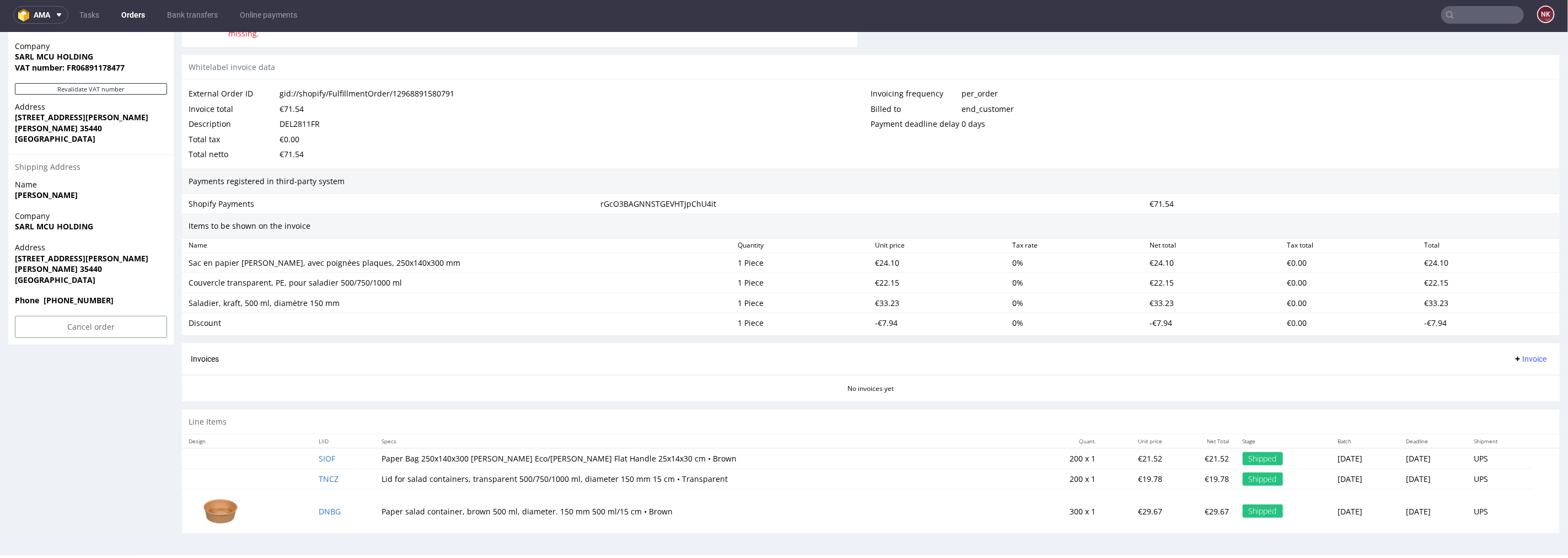
click at [1436, 260] on div "€24.10" at bounding box center [1488, 262] width 137 height 15
click at [1420, 261] on div "€24.10" at bounding box center [1488, 262] width 137 height 15
click at [1426, 286] on div "€22.15" at bounding box center [1488, 282] width 137 height 15
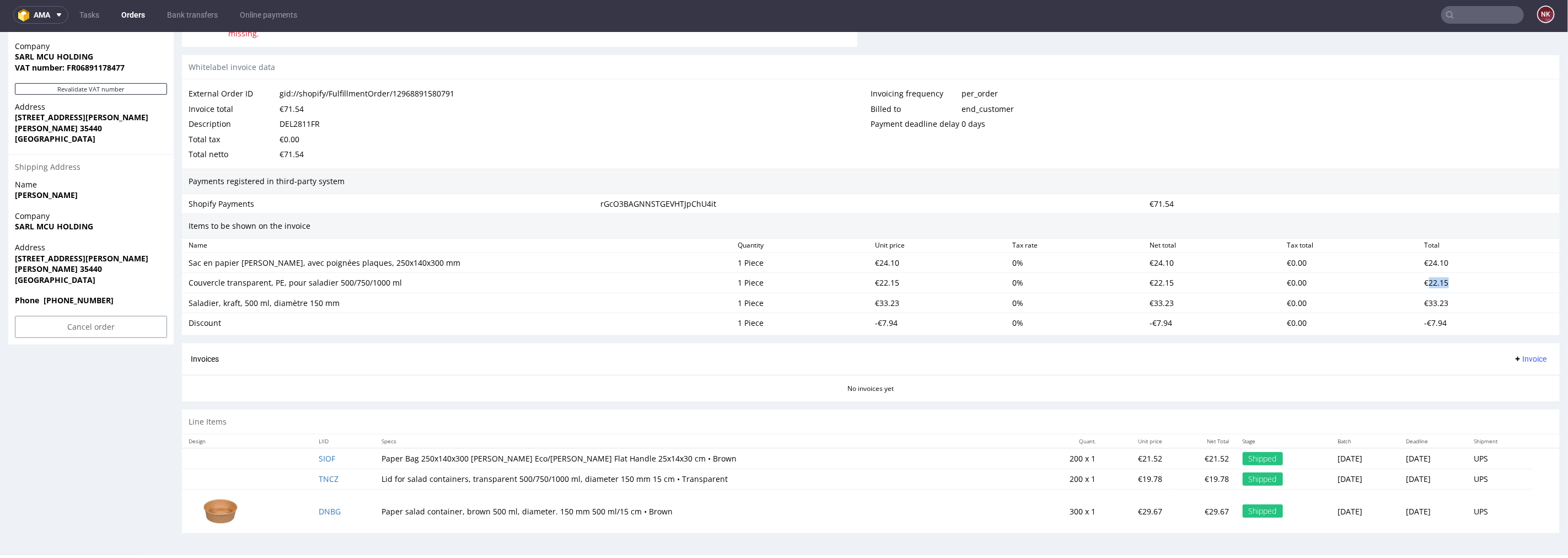
click at [1426, 286] on div "€22.15" at bounding box center [1488, 282] width 137 height 15
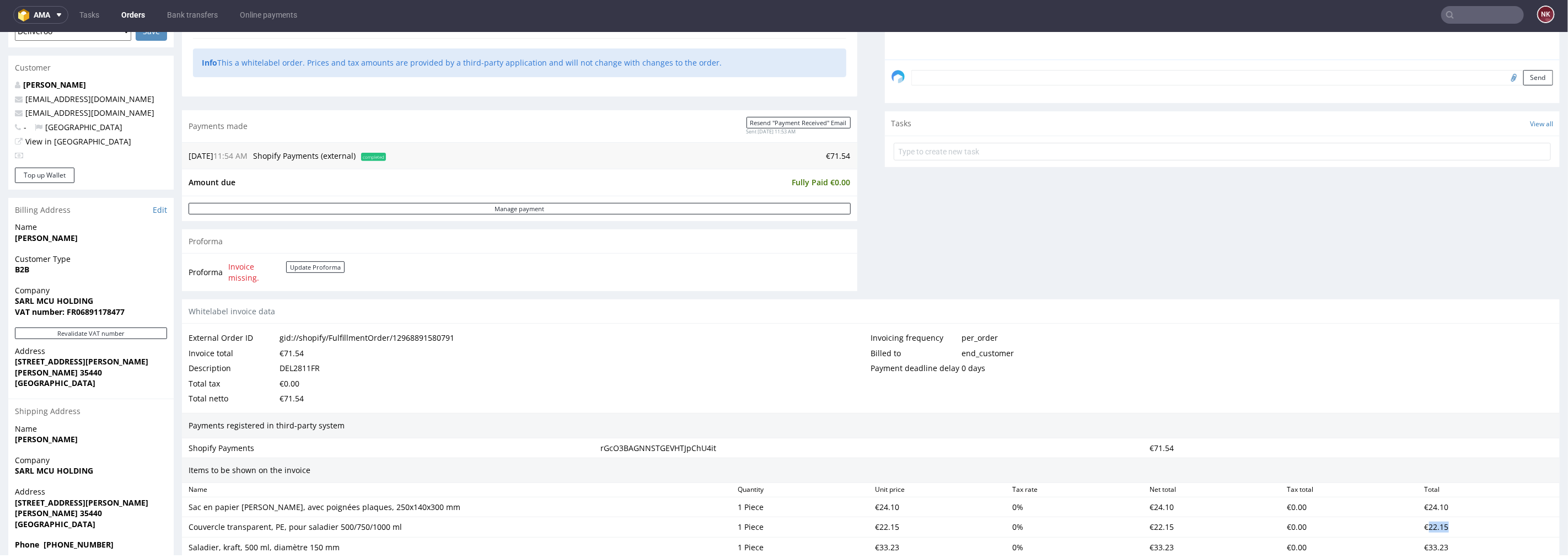
scroll to position [0, 0]
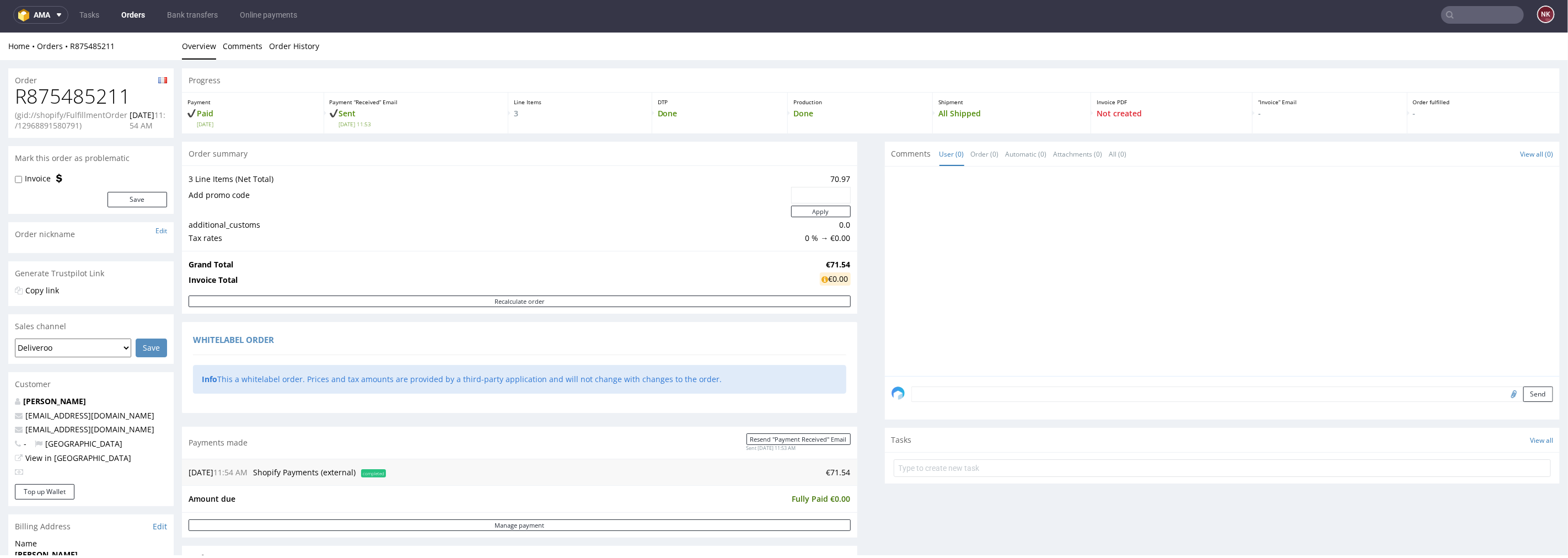
click at [99, 96] on h1 "R875485211" at bounding box center [91, 96] width 152 height 22
click at [98, 96] on h1 "R875485211" at bounding box center [91, 96] width 152 height 22
click at [97, 96] on h1 "R875485211" at bounding box center [91, 96] width 152 height 22
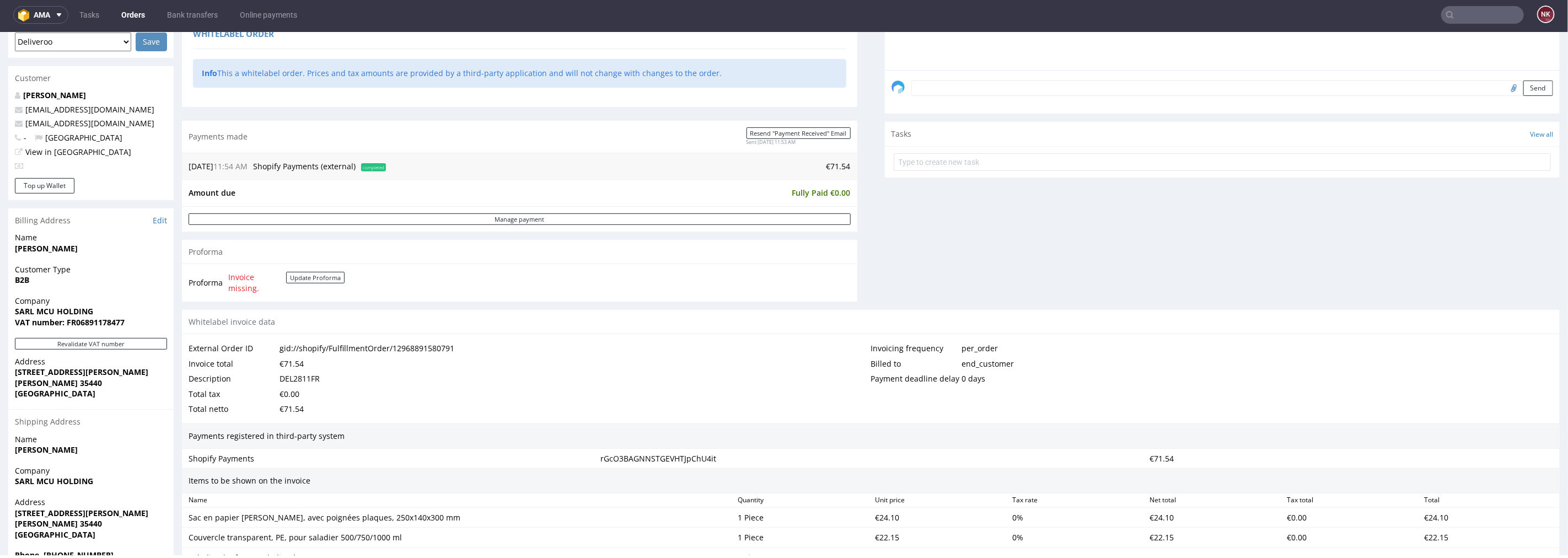
click at [294, 375] on div "DEL2811FR" at bounding box center [300, 378] width 40 height 15
click at [825, 160] on td "€71.54" at bounding box center [620, 166] width 462 height 13
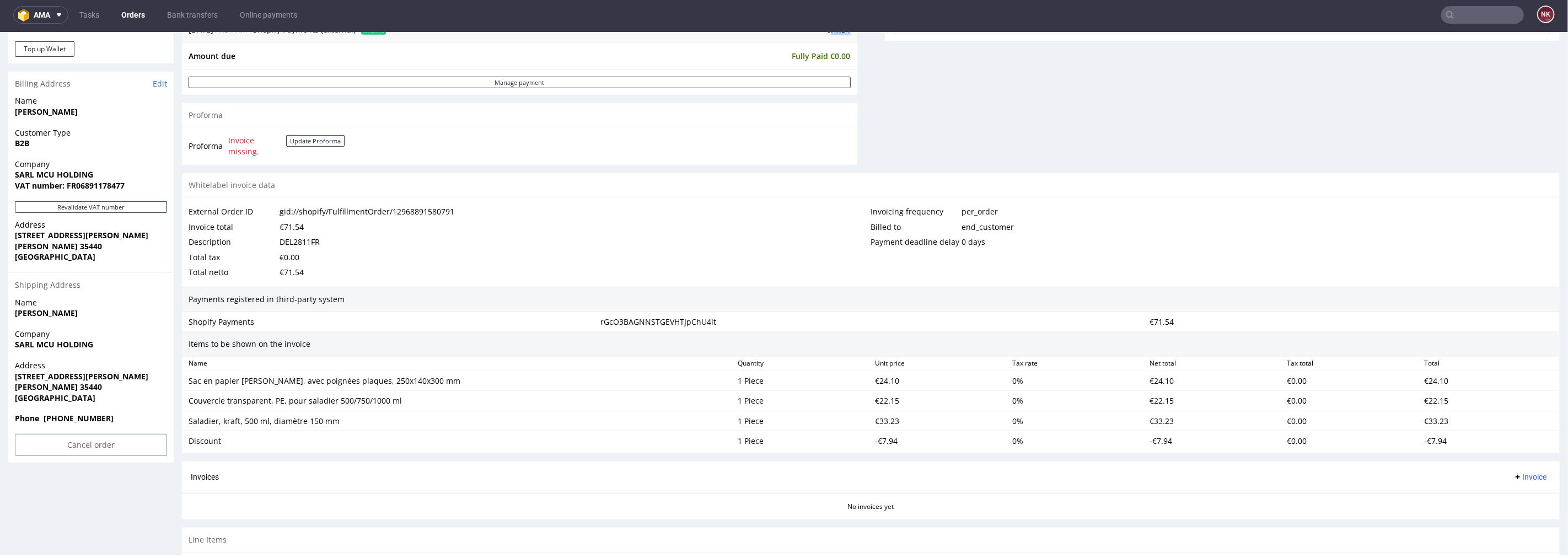
scroll to position [562, 0]
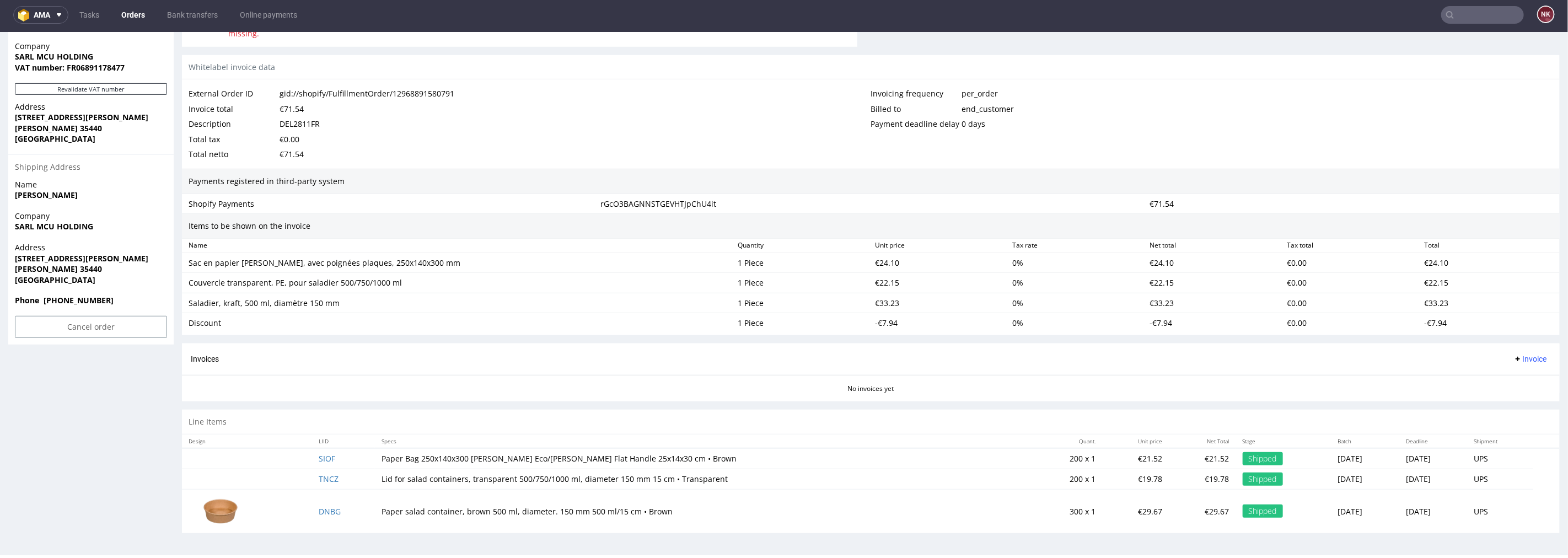
click at [1513, 360] on span "Invoice" at bounding box center [1530, 358] width 33 height 9
click at [1519, 400] on span "Upload" at bounding box center [1511, 402] width 53 height 11
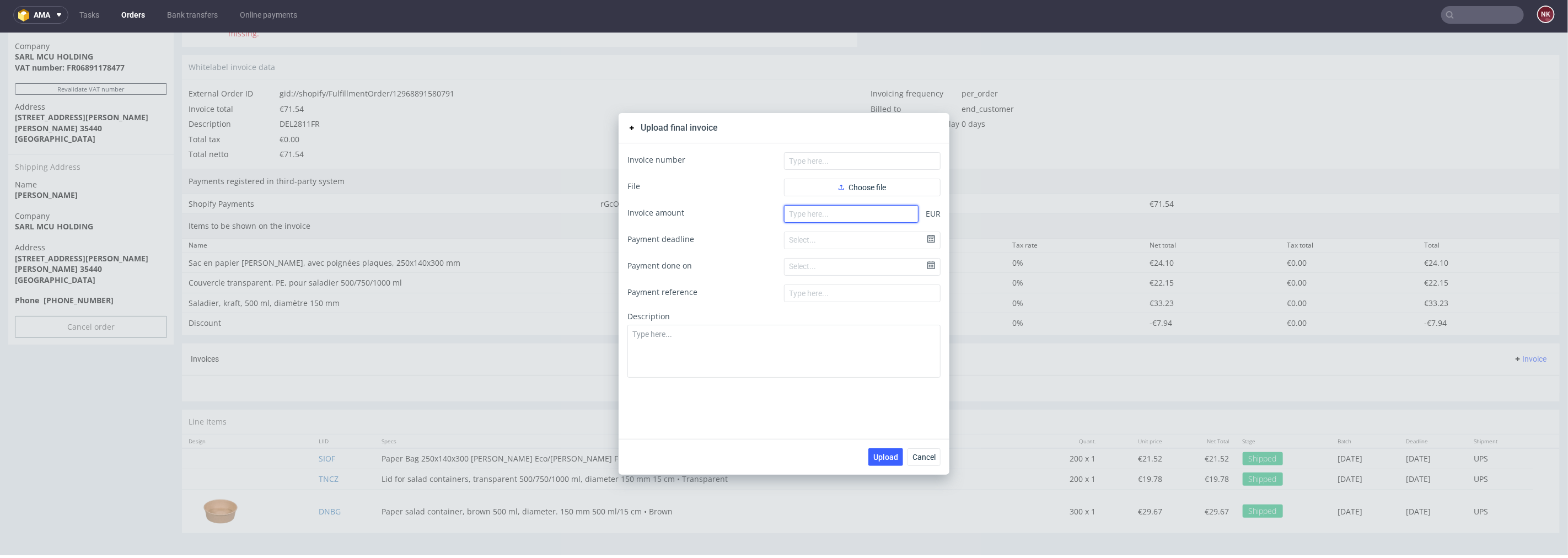
click at [849, 209] on input "number" at bounding box center [851, 213] width 134 height 18
paste input "71.54"
type input "71.54"
click at [863, 176] on form "Invoice number File Choose file Invoice amount 71.54 EUR Payment deadline Selec…" at bounding box center [784, 265] width 313 height 226
click at [864, 178] on form "Invoice number File Choose file Invoice amount 71.54 EUR Payment deadline Selec…" at bounding box center [784, 265] width 313 height 226
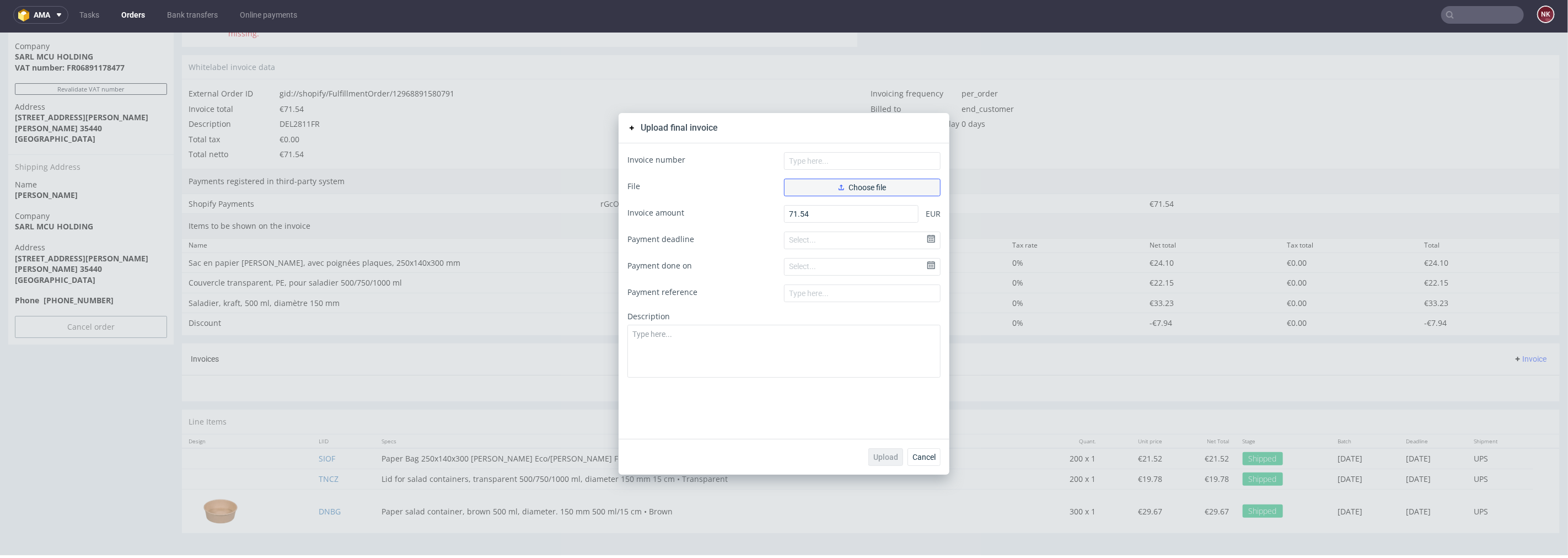
click at [860, 191] on span "Choose file" at bounding box center [862, 187] width 47 height 8
click at [822, 165] on input "text" at bounding box center [862, 160] width 157 height 18
type input "FV 1007/8/2025"
click at [881, 455] on span "Upload" at bounding box center [886, 457] width 25 height 8
click at [917, 455] on span "Cancel" at bounding box center [924, 457] width 23 height 8
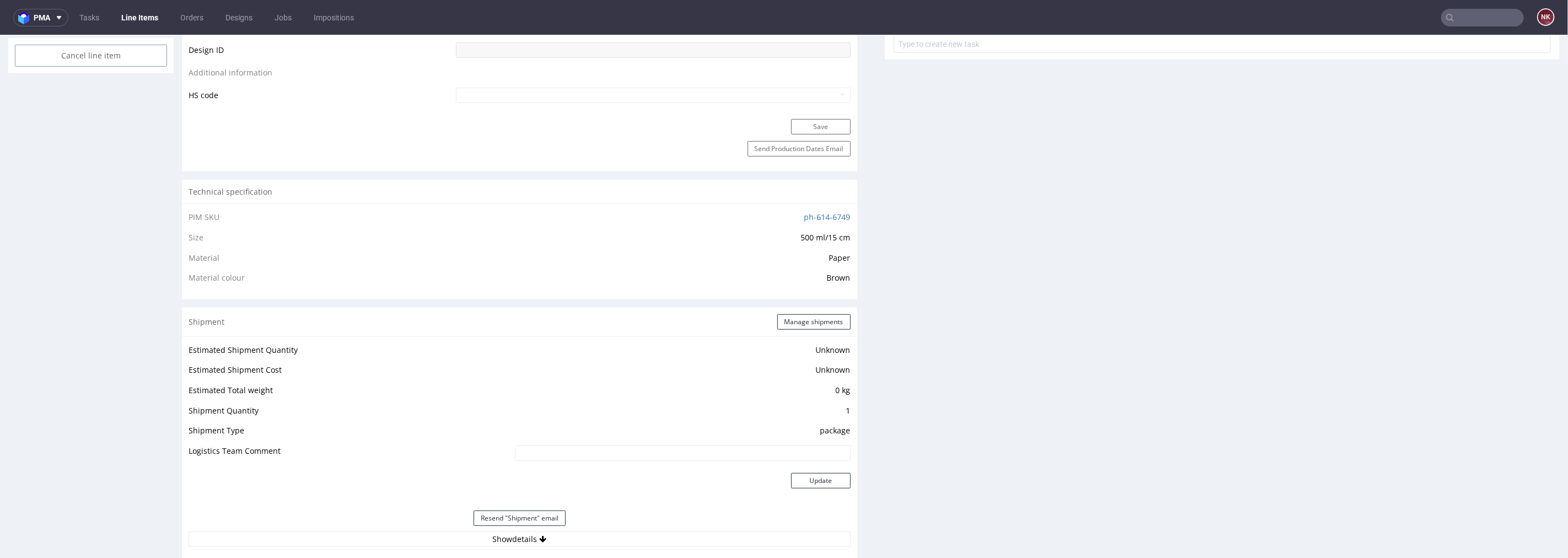
scroll to position [796, 0]
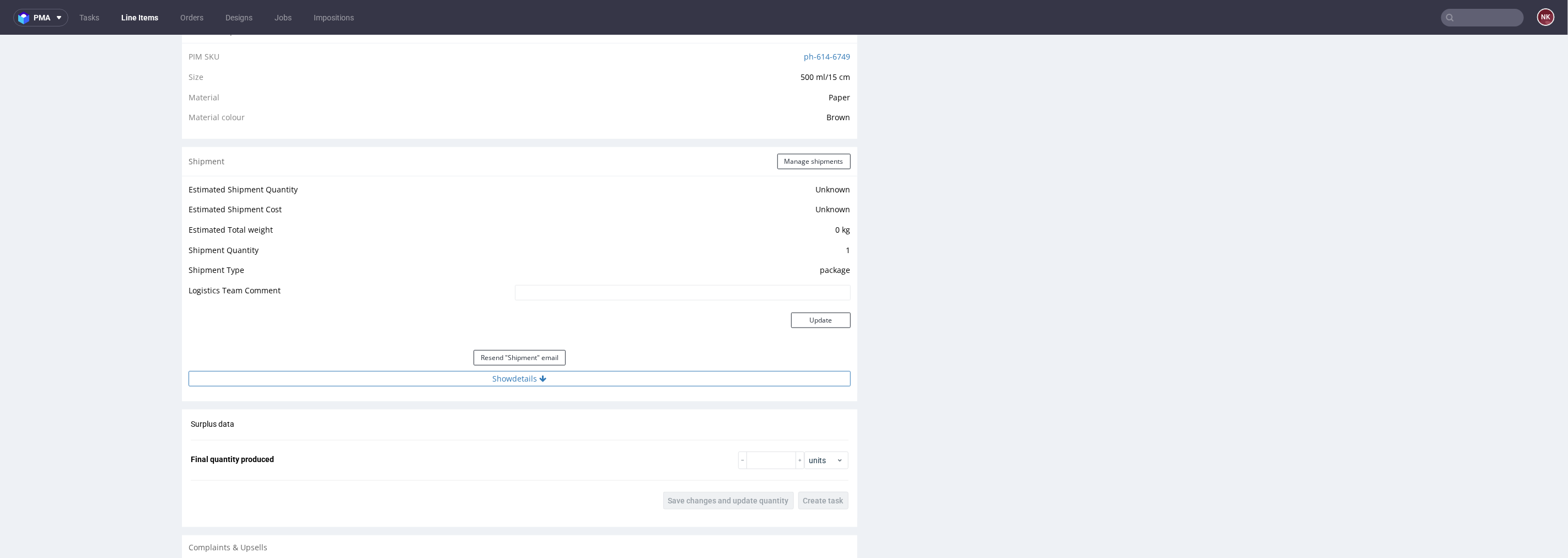
click at [583, 376] on button "Show details" at bounding box center [519, 378] width 662 height 15
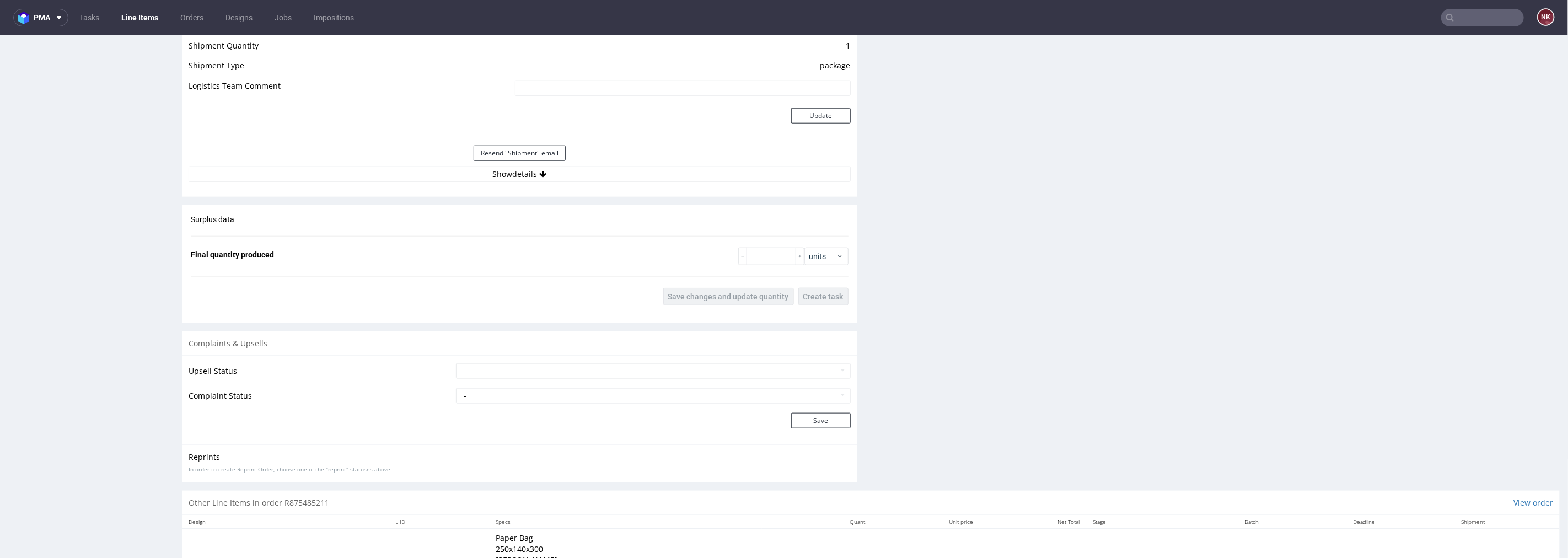
scroll to position [980, 0]
click at [597, 171] on button "Show details" at bounding box center [519, 170] width 662 height 15
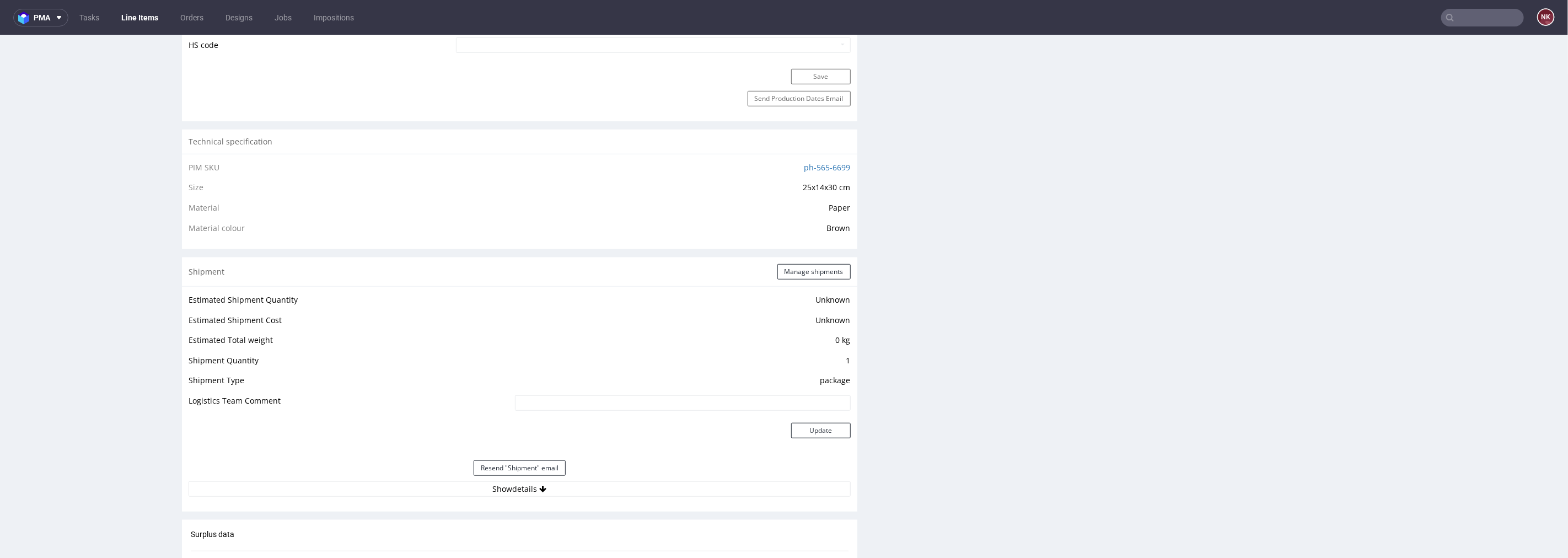
scroll to position [796, 0]
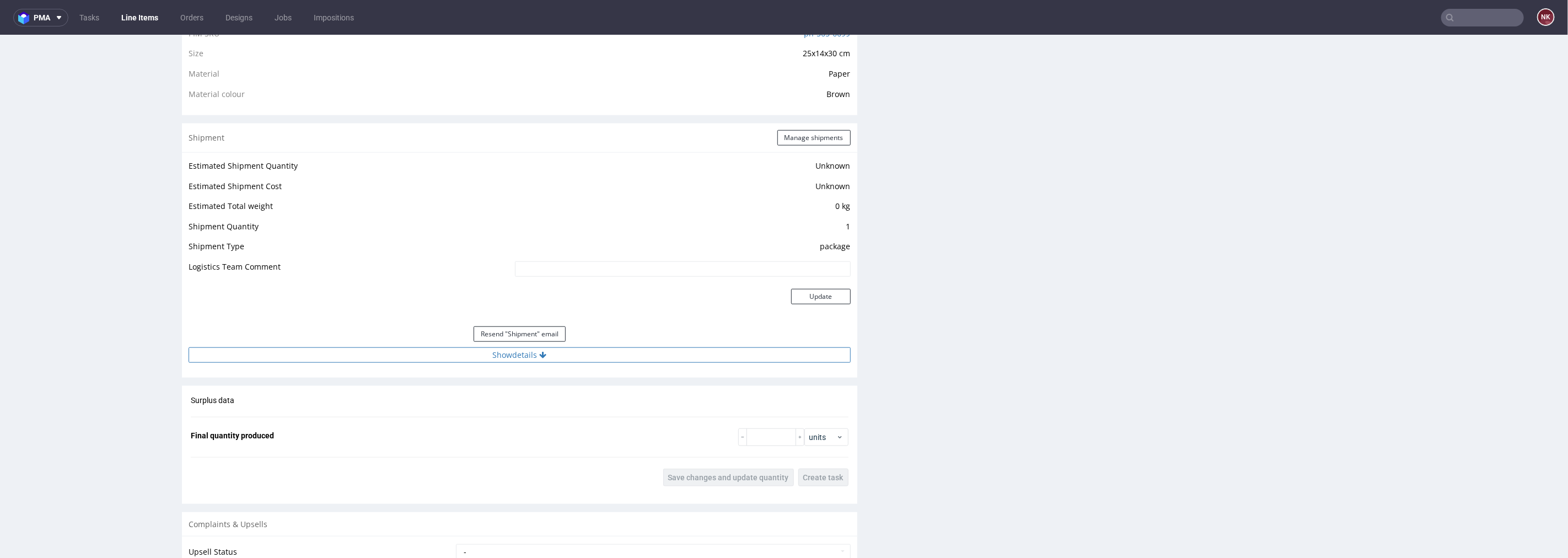
click at [595, 347] on button "Show details" at bounding box center [519, 354] width 662 height 15
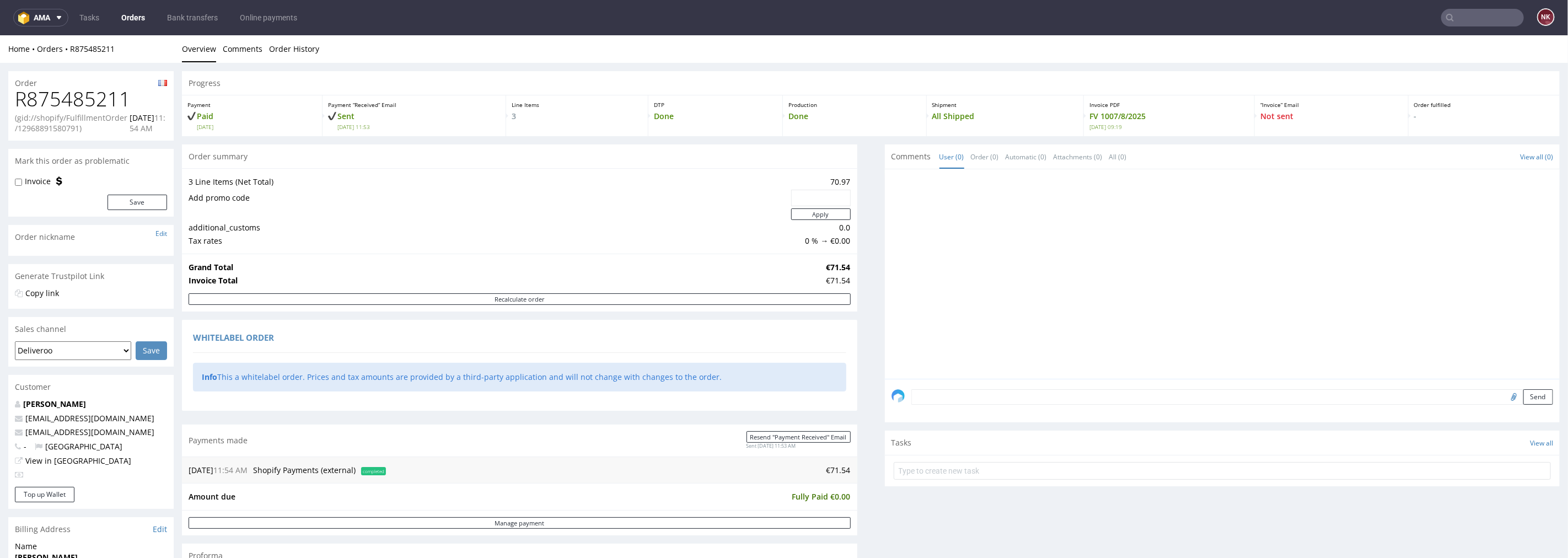
click at [139, 13] on link "Orders" at bounding box center [132, 17] width 37 height 18
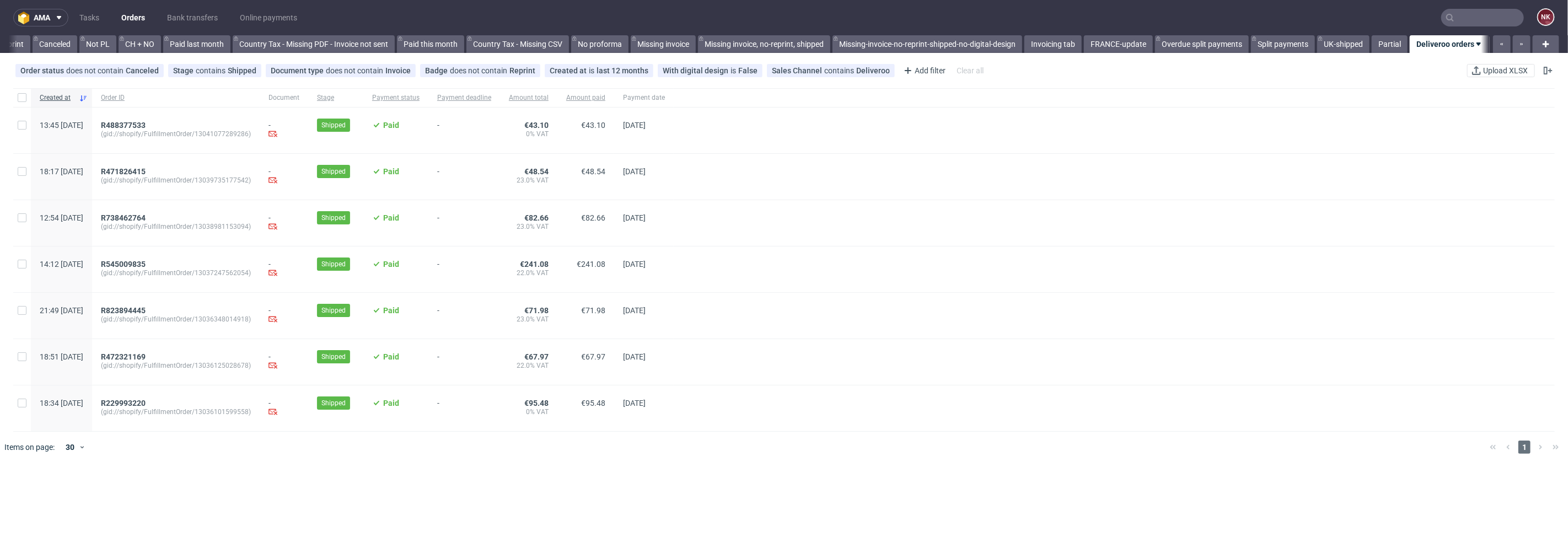
scroll to position [0, 1062]
click at [145, 406] on span "R229993220" at bounding box center [123, 403] width 45 height 9
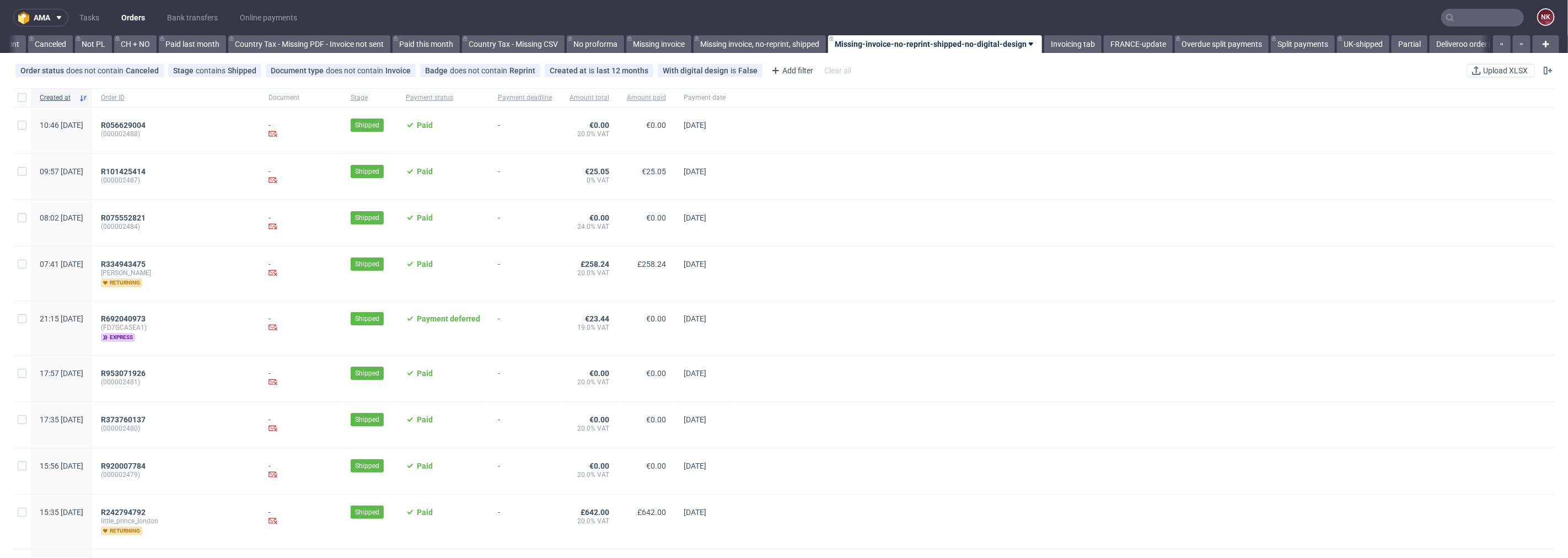
scroll to position [0, 1070]
click at [1462, 12] on input "text" at bounding box center [1482, 17] width 83 height 18
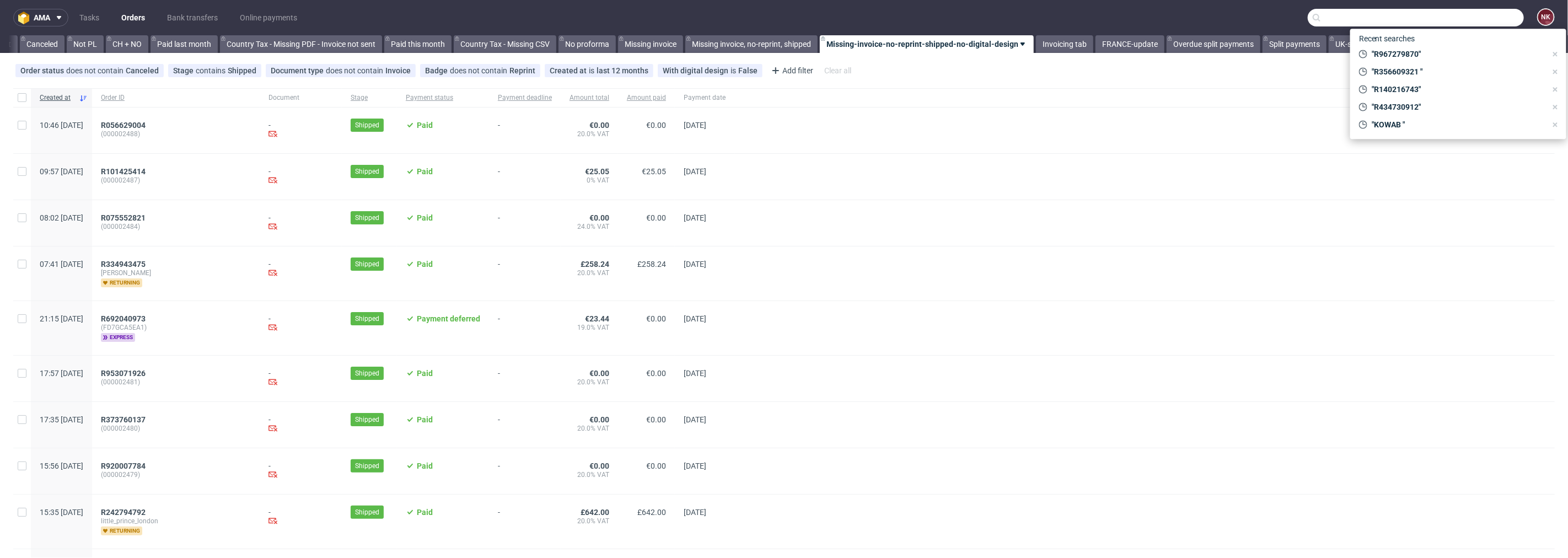
paste input "R874274501"
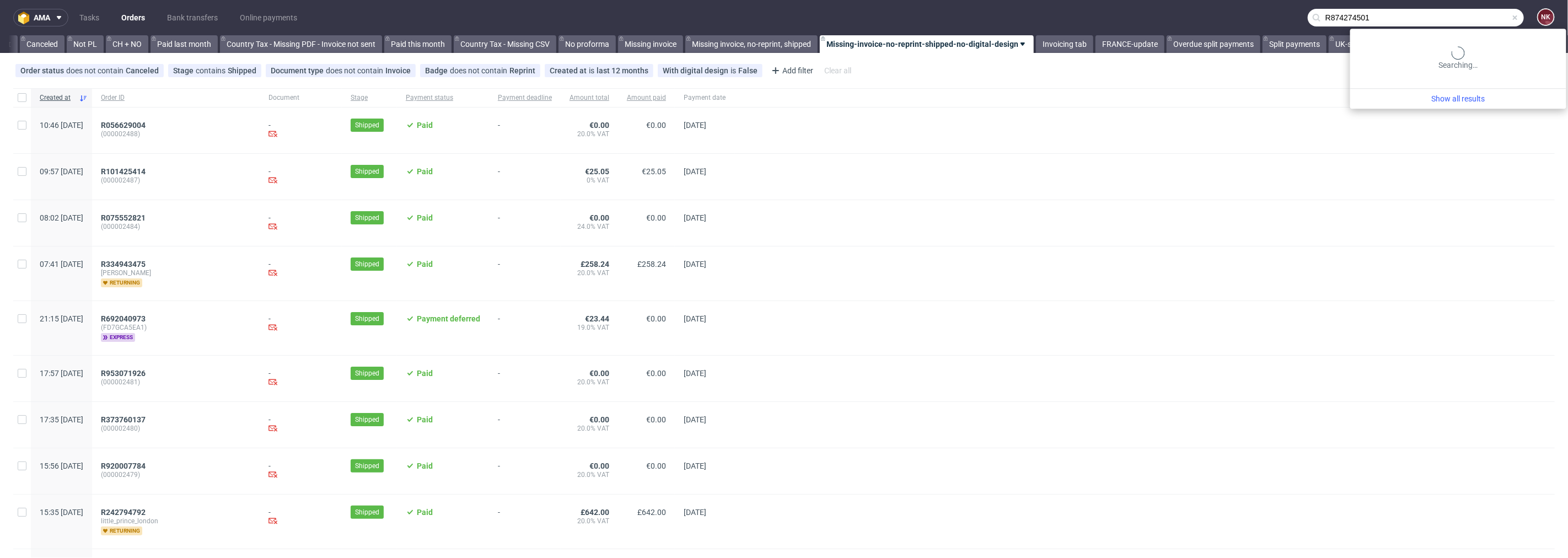
type input "R874274501"
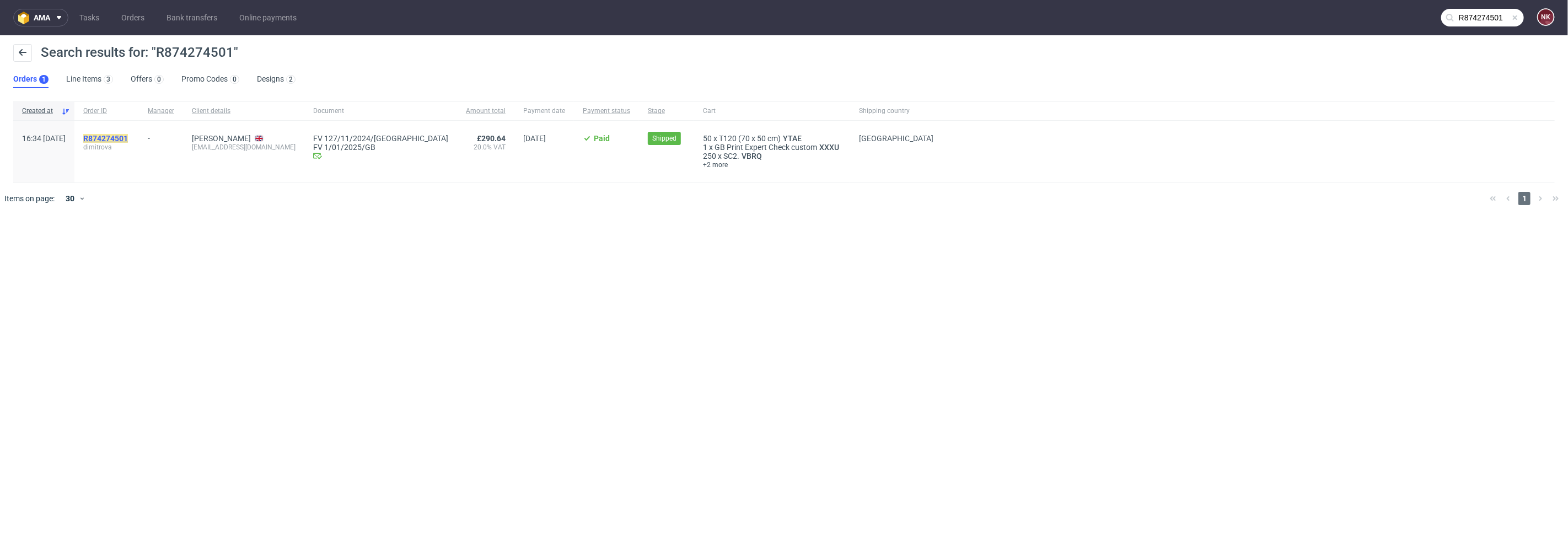
click at [128, 140] on mark "R874274501" at bounding box center [106, 138] width 45 height 9
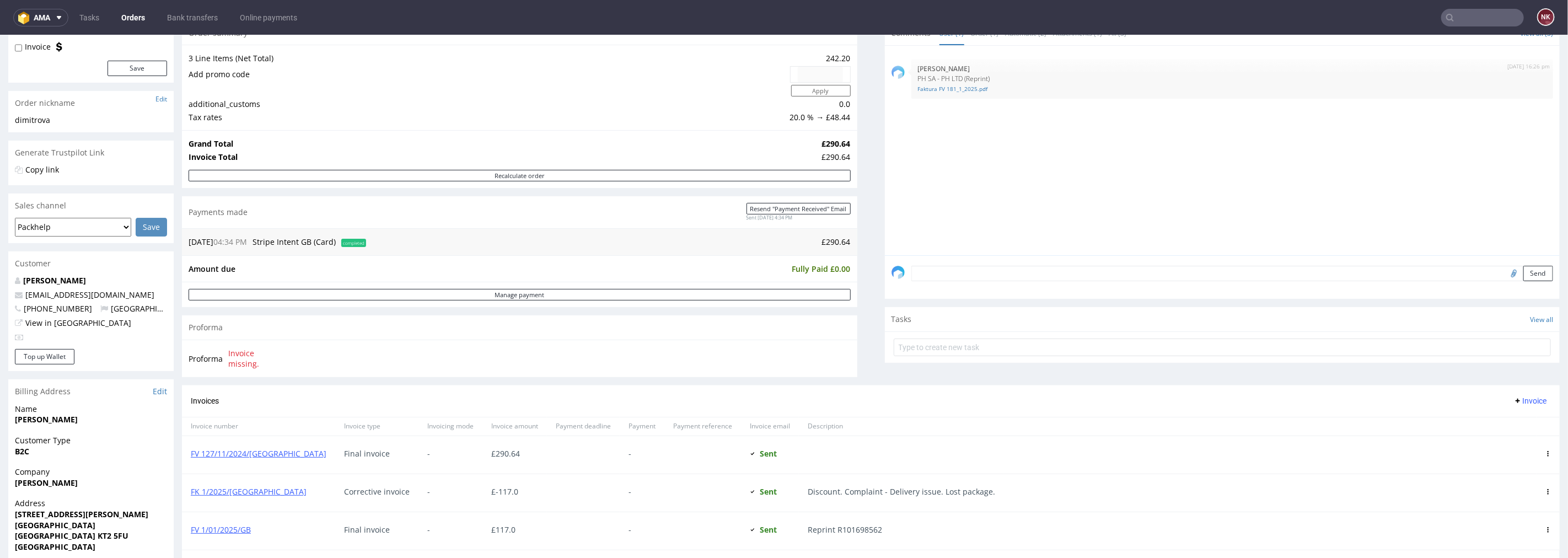
scroll to position [244, 0]
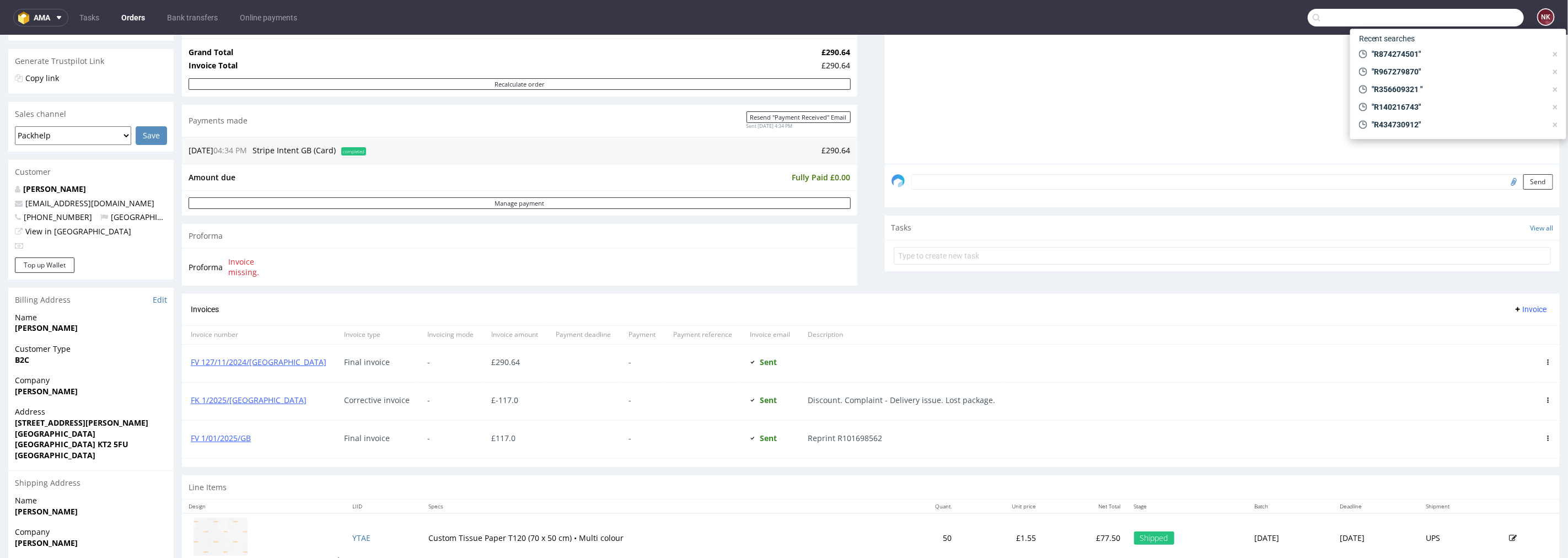
click at [1470, 17] on input "text" at bounding box center [1416, 17] width 216 height 18
paste input "R570075300"
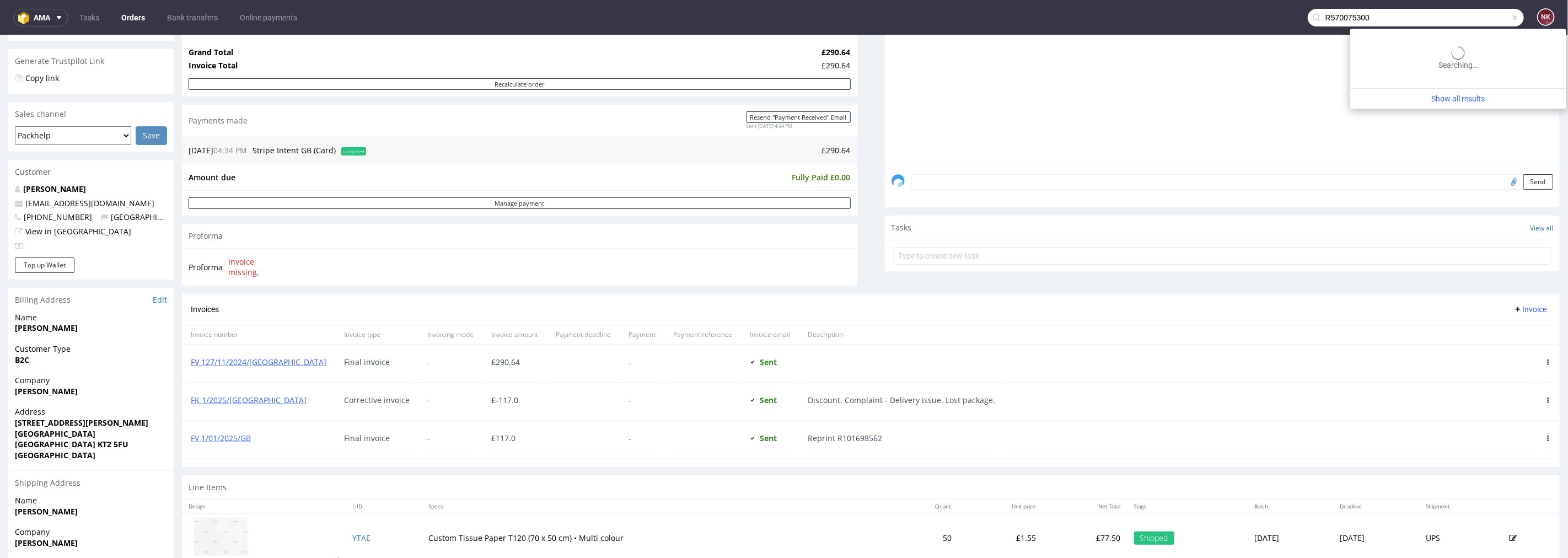
type input "R570075300"
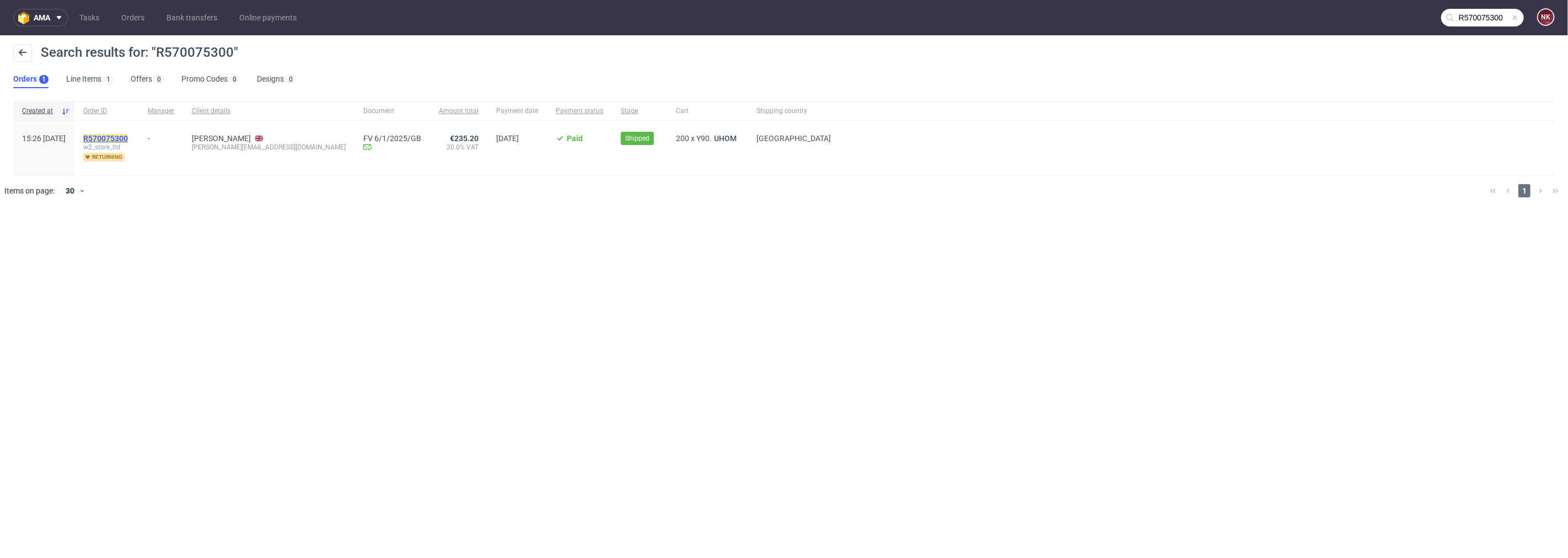
click at [128, 138] on mark "R570075300" at bounding box center [106, 138] width 45 height 9
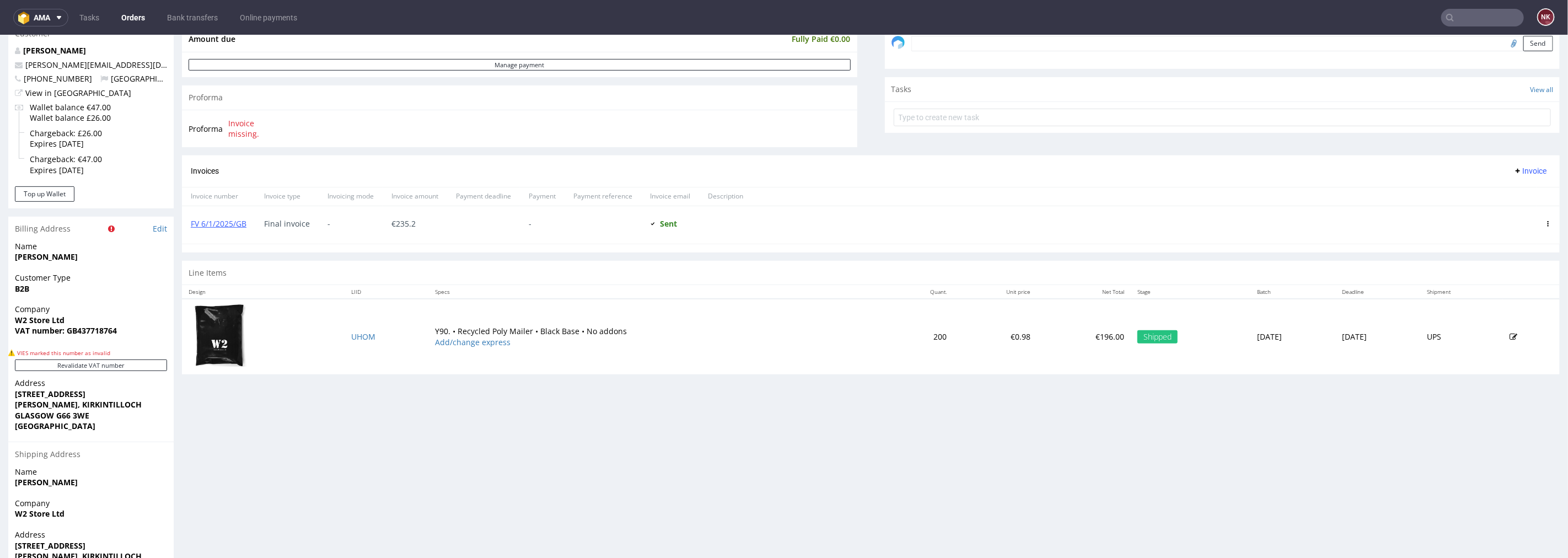
scroll to position [482, 0]
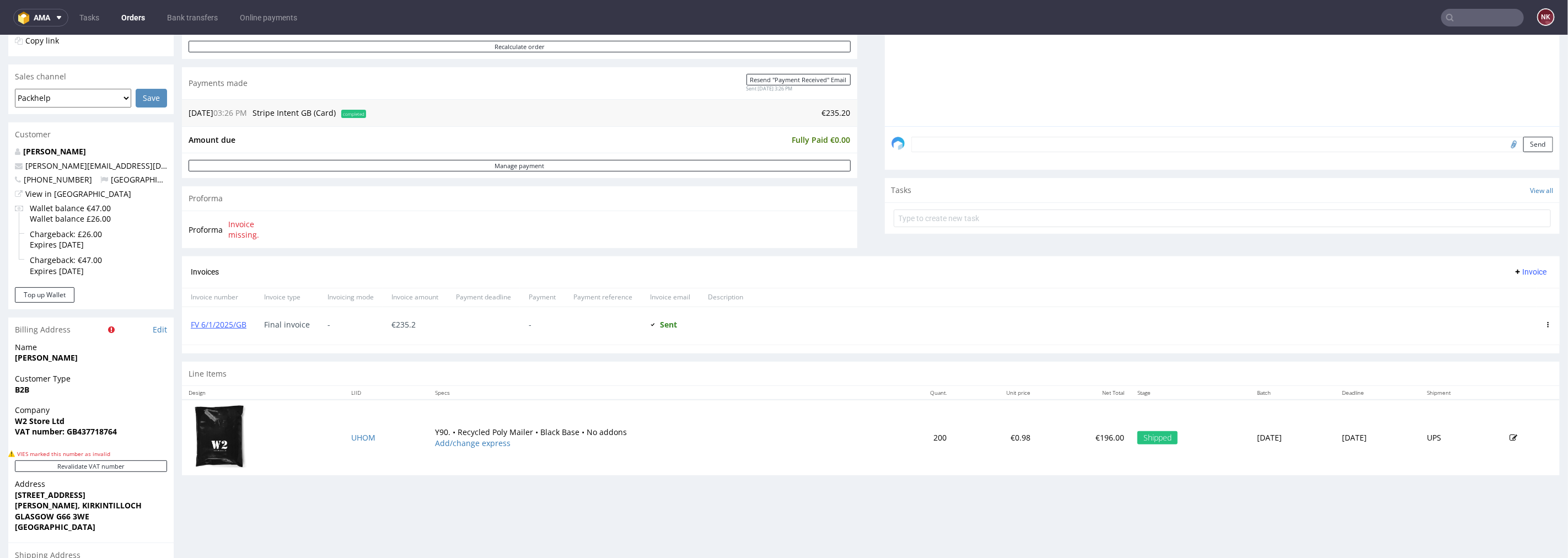
scroll to position [429, 0]
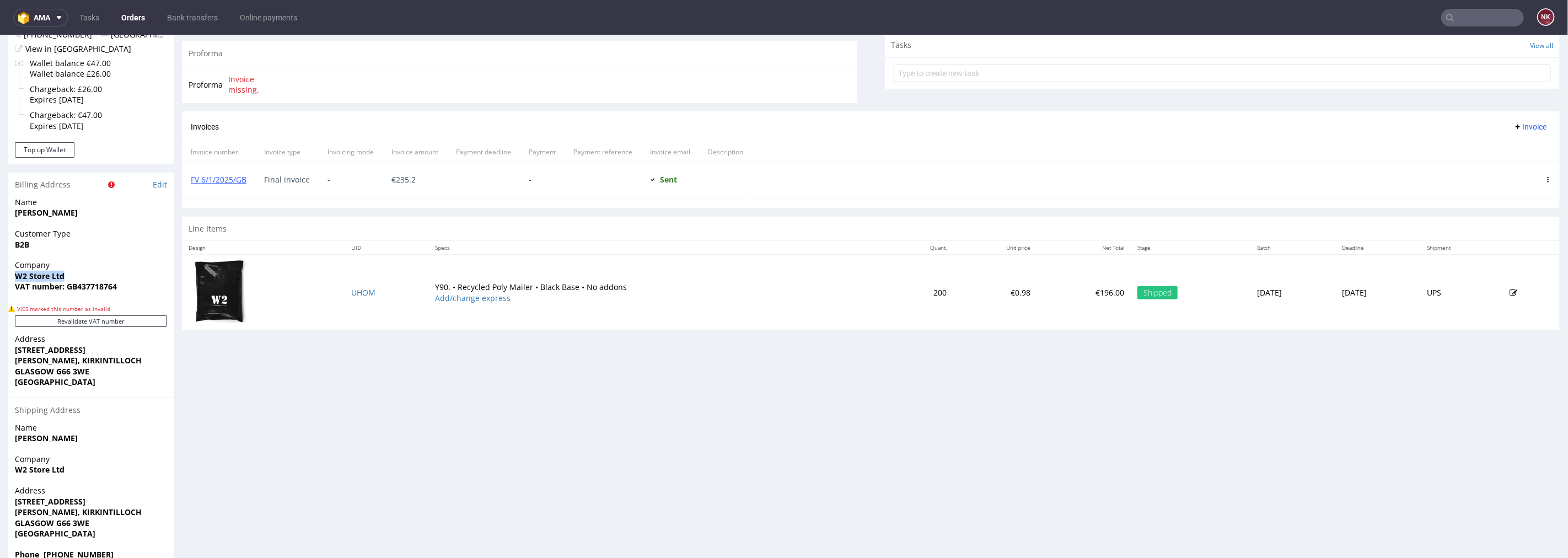
drag, startPoint x: 68, startPoint y: 273, endPoint x: 9, endPoint y: 273, distance: 59.0
click at [9, 273] on div "Company W2 Store Ltd VAT number: GB437718764" at bounding box center [91, 280] width 165 height 42
click at [764, 311] on td "Y90. • Recycled Poly Mailer • Black Base • No addons Add/change express" at bounding box center [658, 292] width 459 height 76
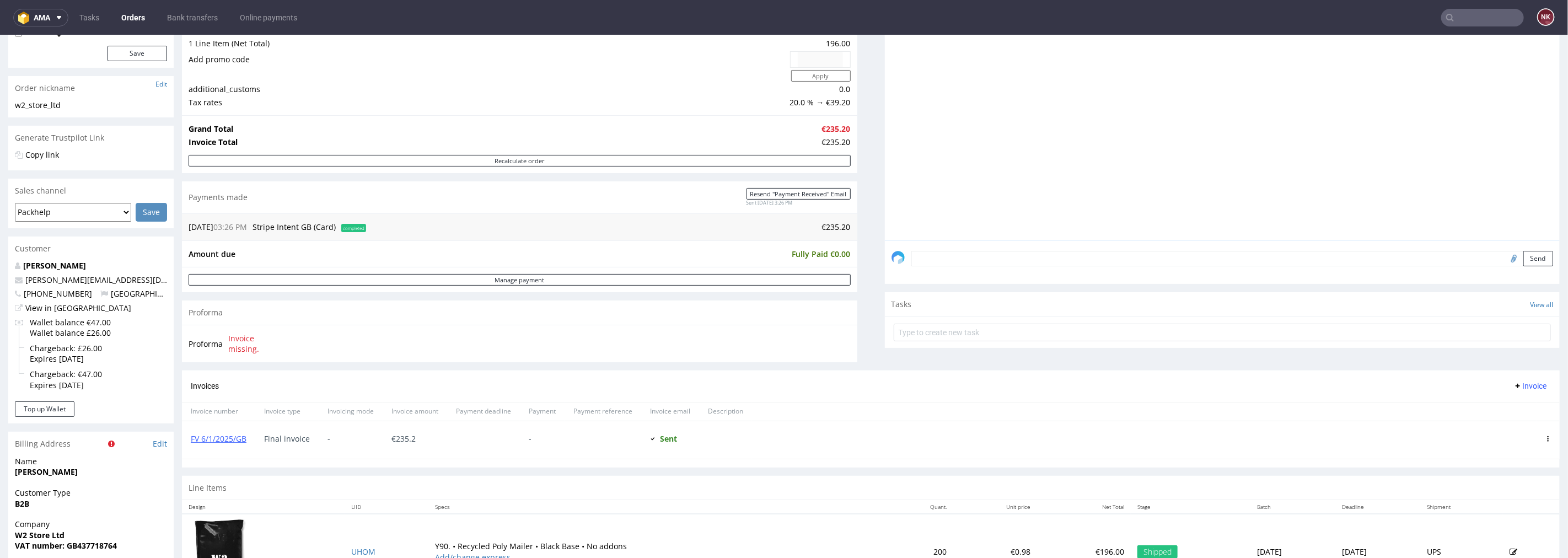
scroll to position [367, 0]
